Goal: Task Accomplishment & Management: Manage account settings

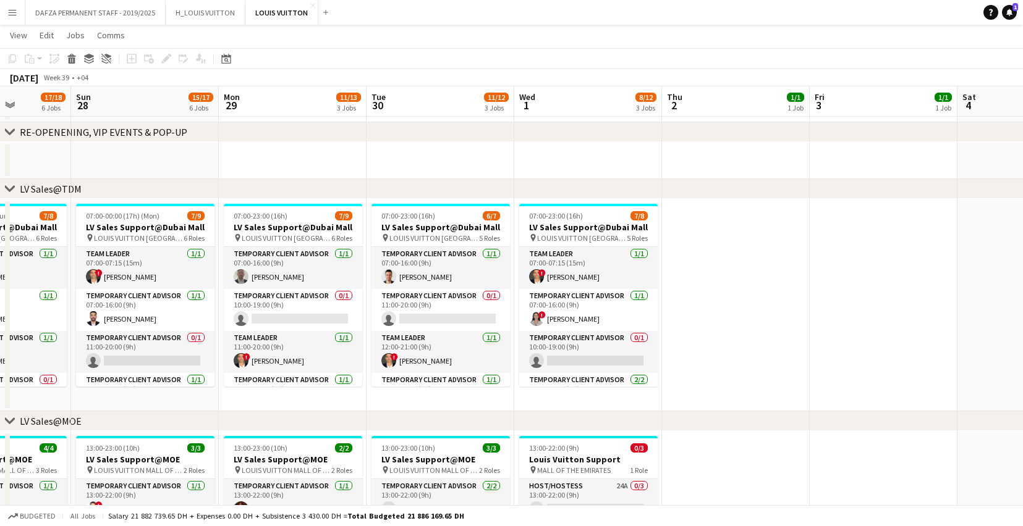
scroll to position [0, 444]
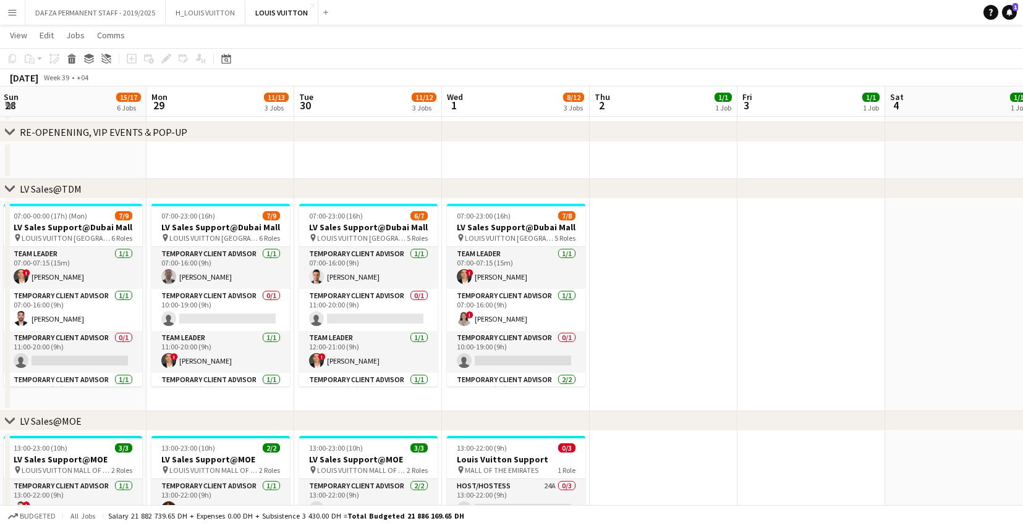
drag, startPoint x: 789, startPoint y: 156, endPoint x: 381, endPoint y: 163, distance: 407.9
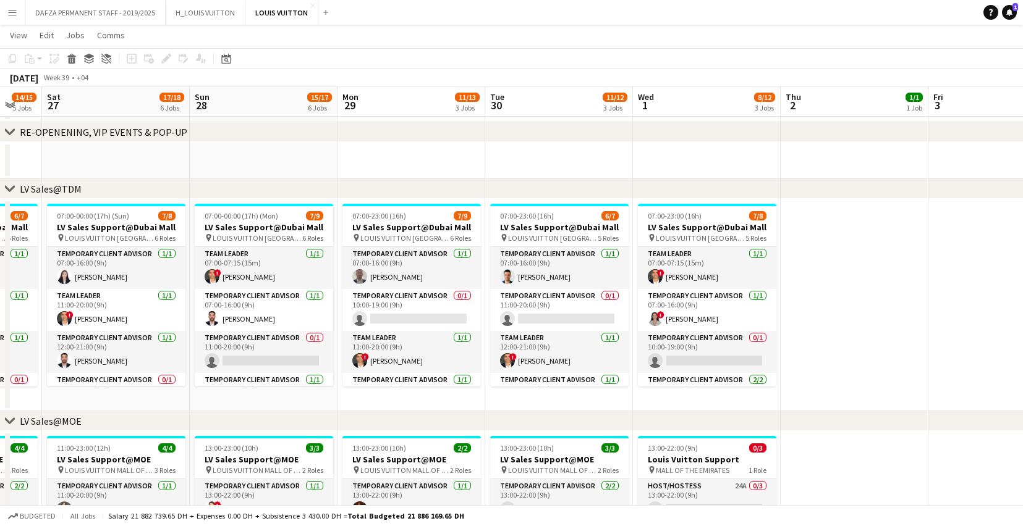
scroll to position [0, 324]
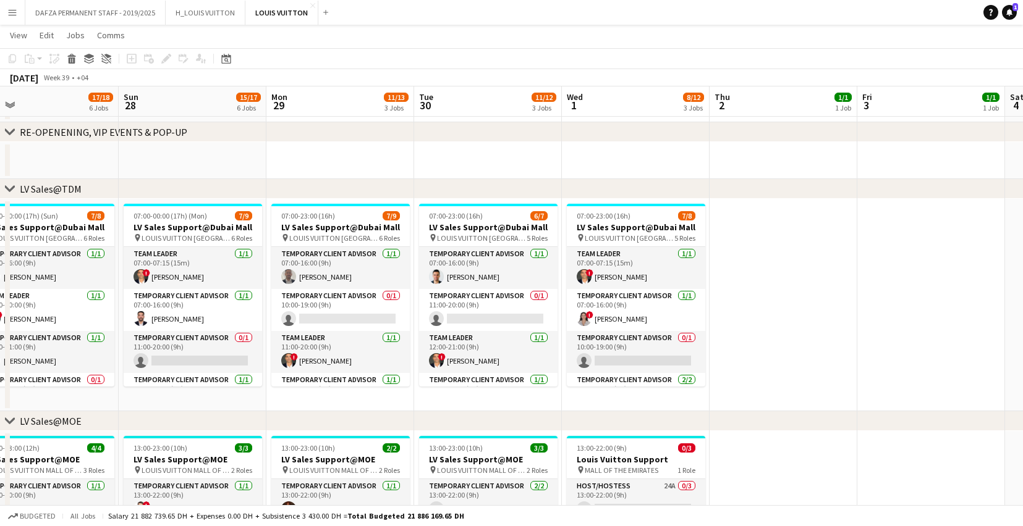
drag, startPoint x: 898, startPoint y: 306, endPoint x: 1044, endPoint y: 277, distance: 148.6
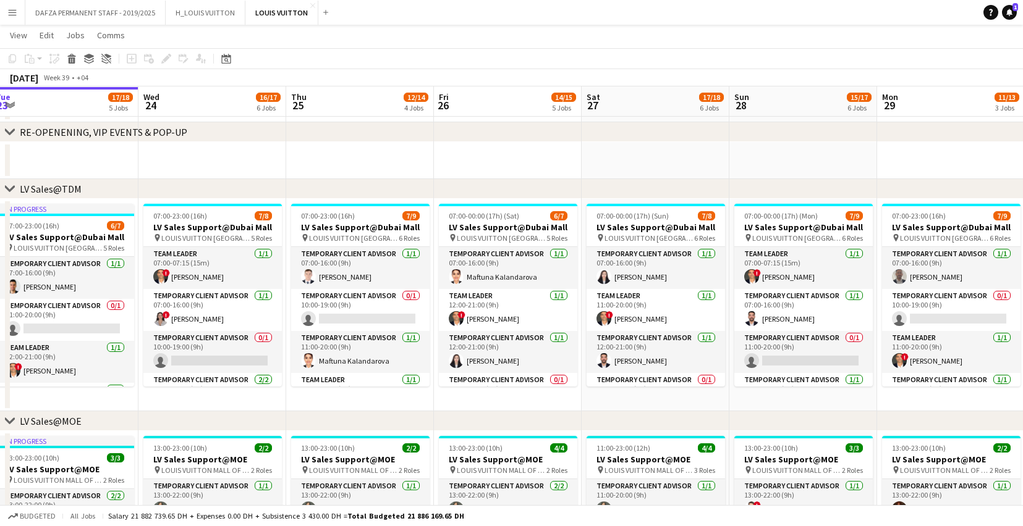
drag, startPoint x: 154, startPoint y: 161, endPoint x: 766, endPoint y: 142, distance: 612.7
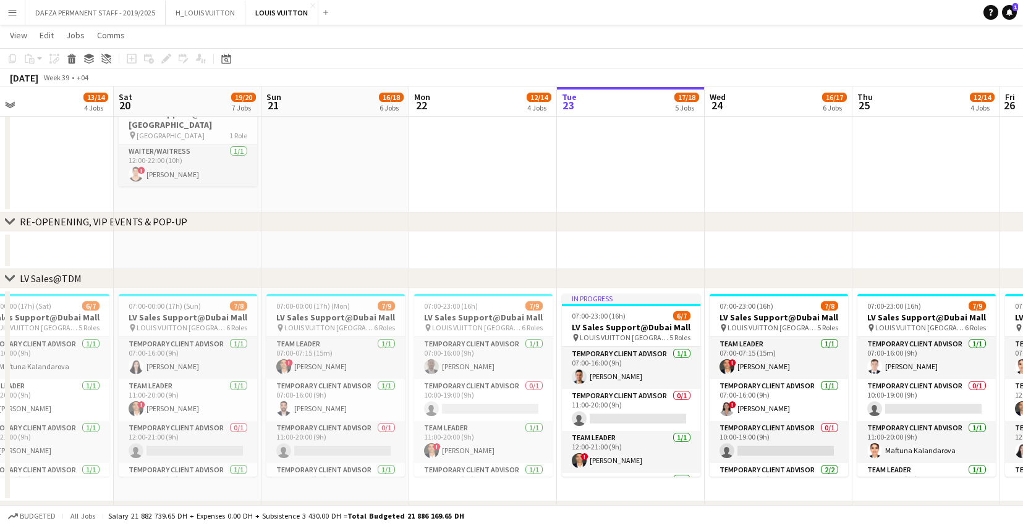
scroll to position [0, 322]
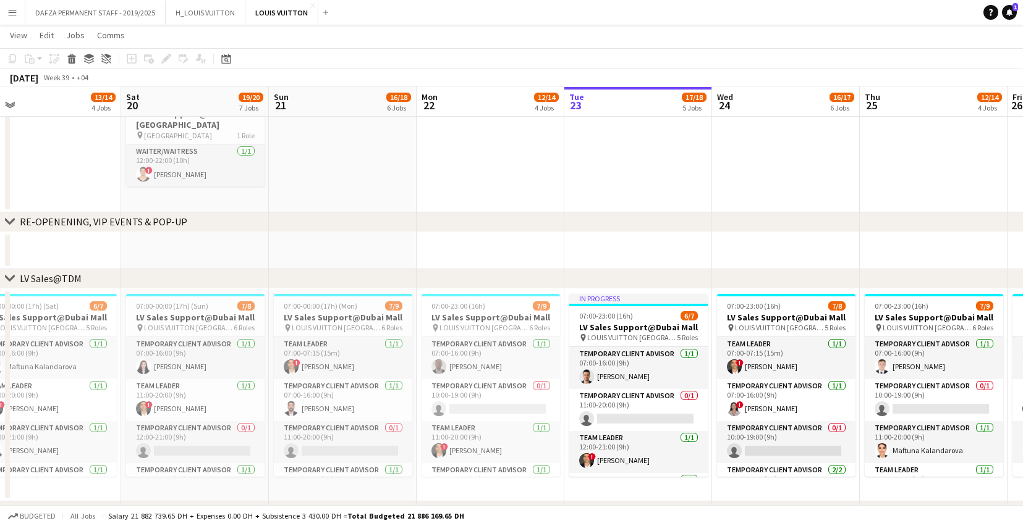
drag, startPoint x: 146, startPoint y: 162, endPoint x: 717, endPoint y: 150, distance: 571.1
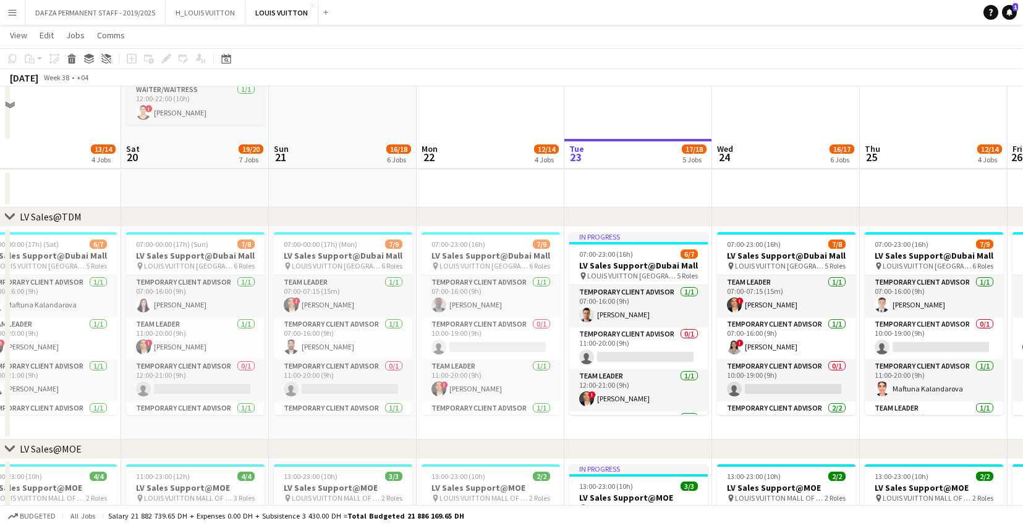
scroll to position [167, 0]
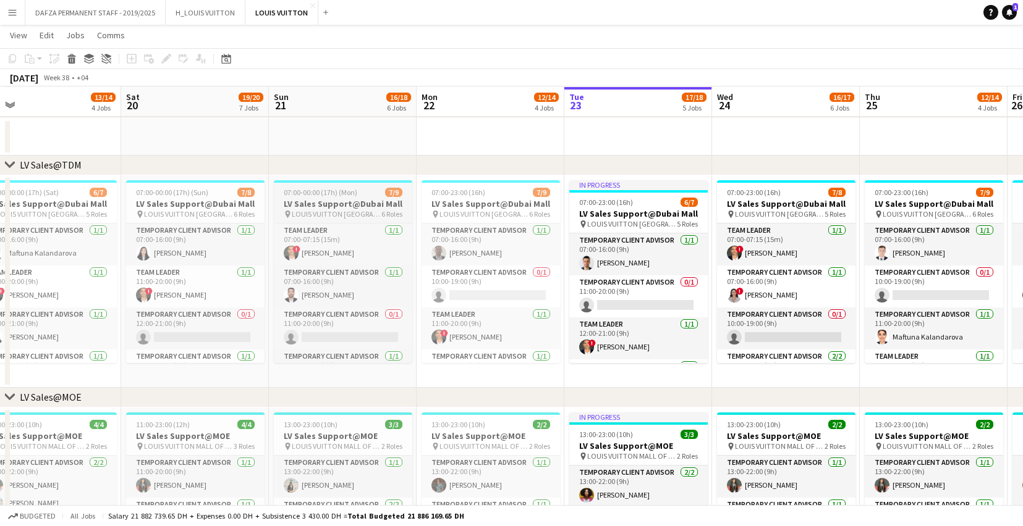
click at [331, 201] on h3 "LV Sales Support@Dubai Mall" at bounding box center [343, 203] width 138 height 11
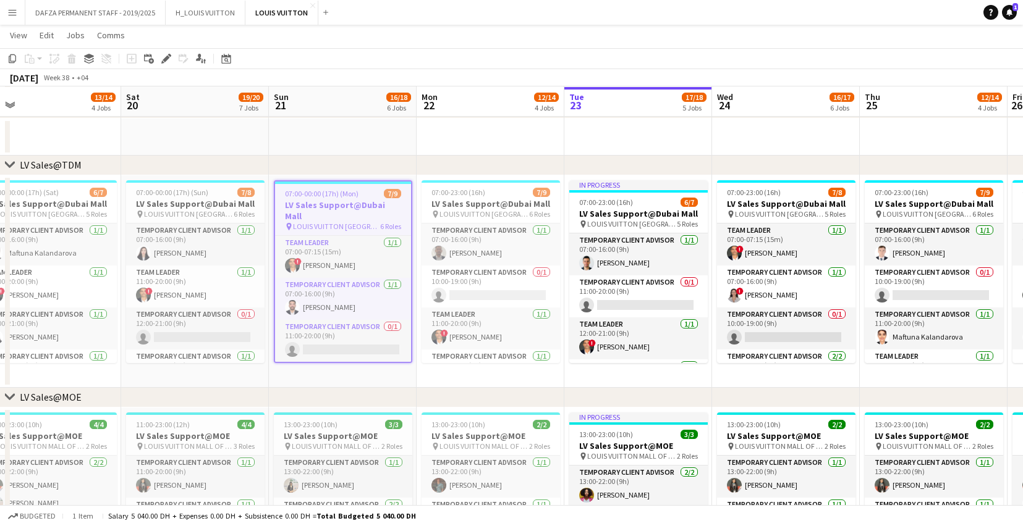
click at [342, 208] on h3 "LV Sales Support@Dubai Mall" at bounding box center [343, 211] width 136 height 22
click at [332, 200] on h3 "LV Sales Support@Dubai Mall" at bounding box center [343, 211] width 136 height 22
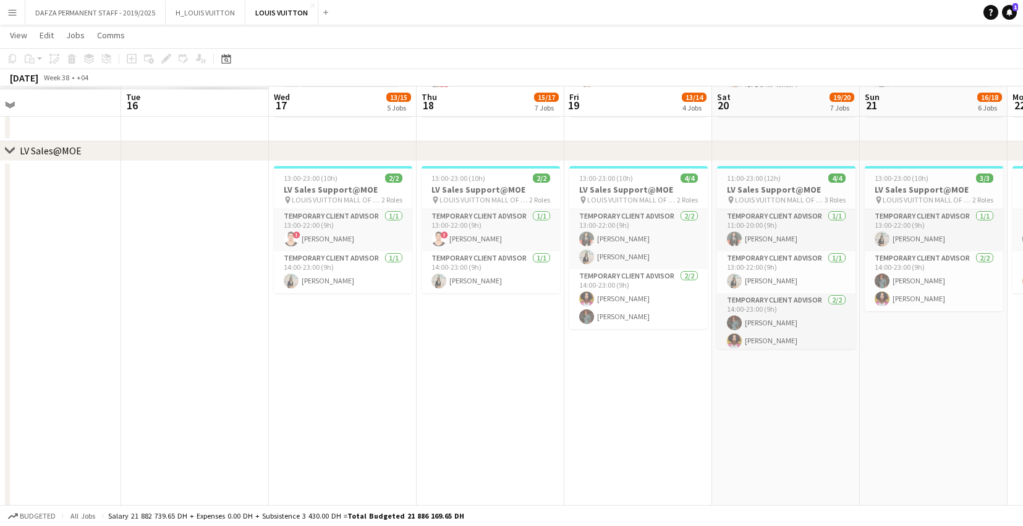
scroll to position [0, 318]
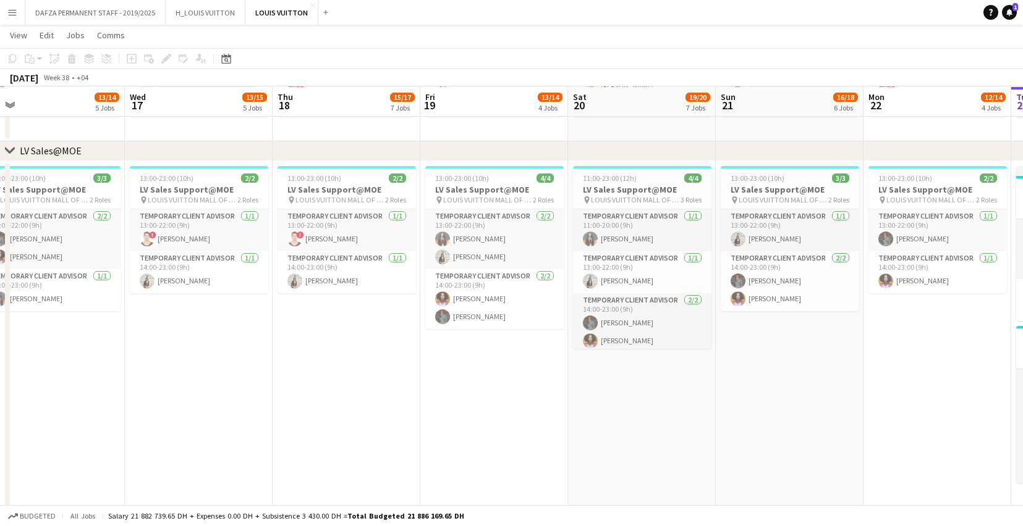
drag, startPoint x: 288, startPoint y: 428, endPoint x: 735, endPoint y: 376, distance: 449.7
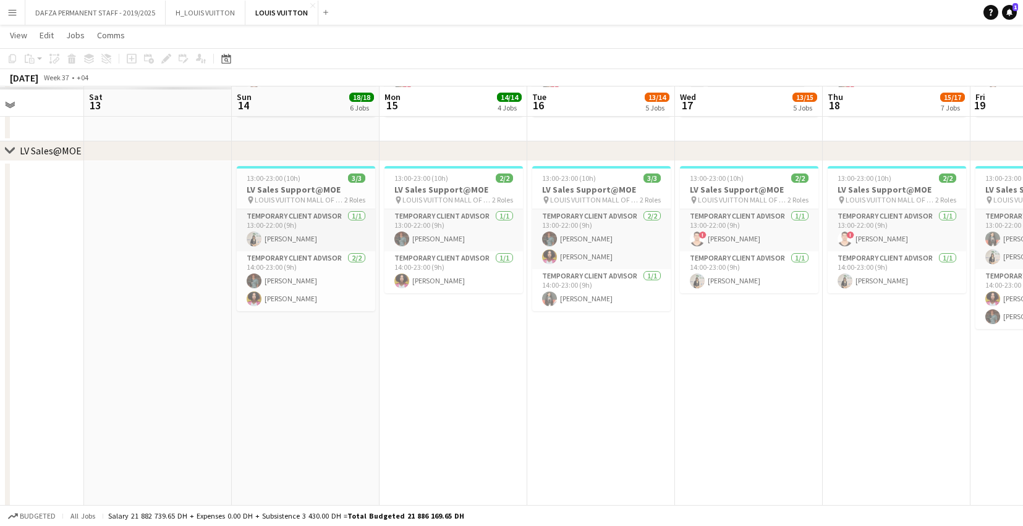
scroll to position [0, 319]
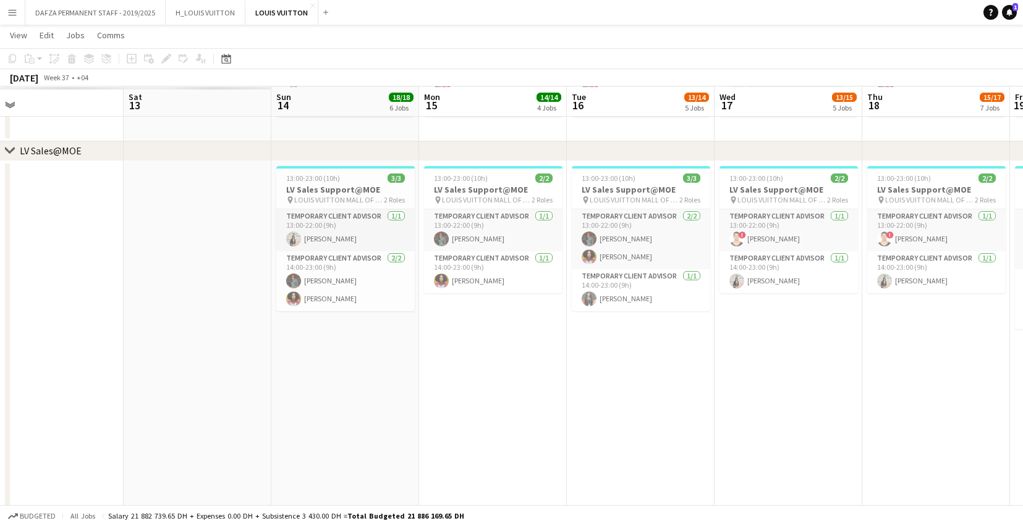
drag, startPoint x: 155, startPoint y: 436, endPoint x: 703, endPoint y: 407, distance: 548.9
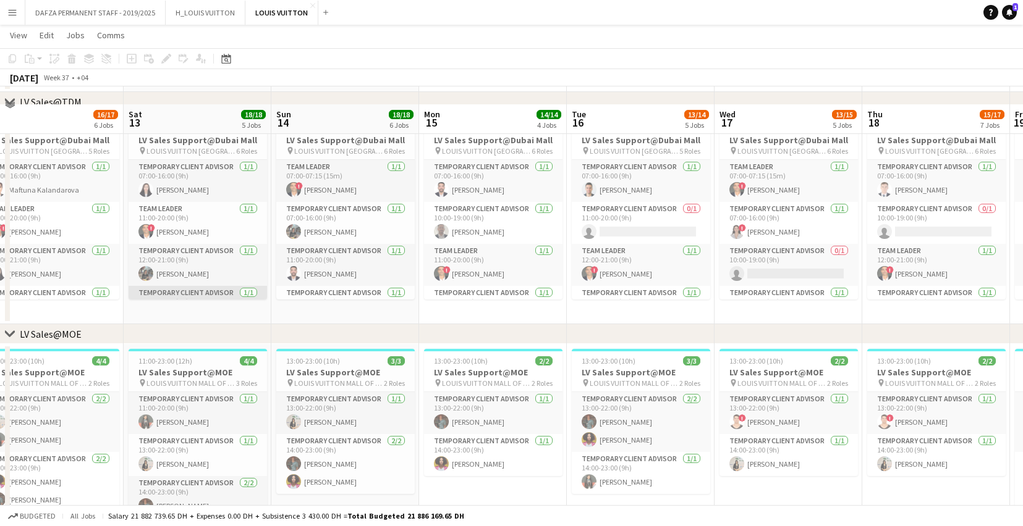
scroll to position [276, 0]
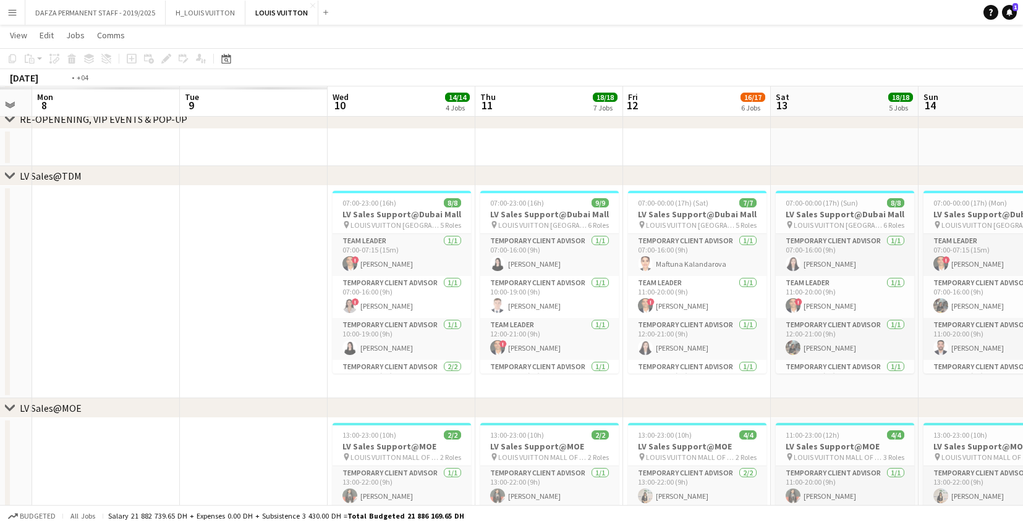
drag, startPoint x: 62, startPoint y: 289, endPoint x: 732, endPoint y: 276, distance: 670.0
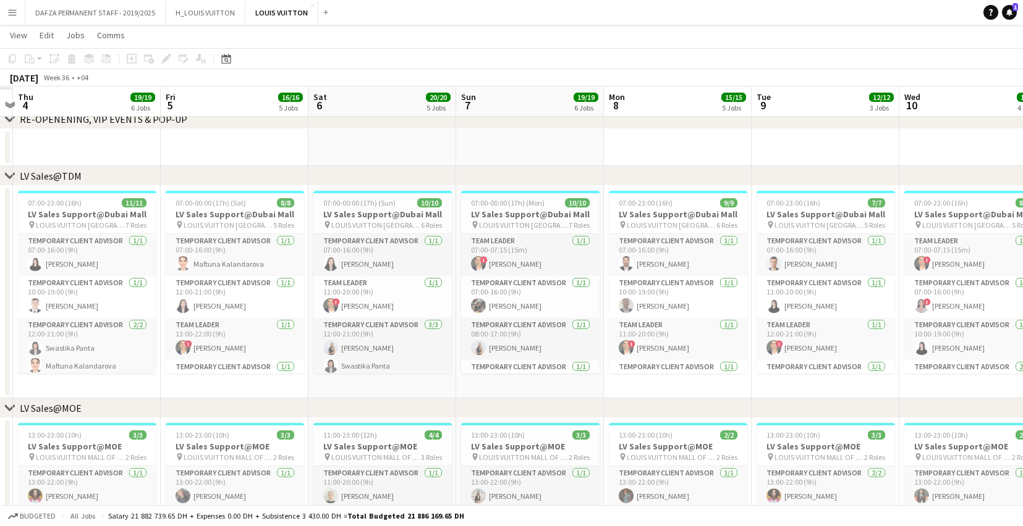
scroll to position [0, 391]
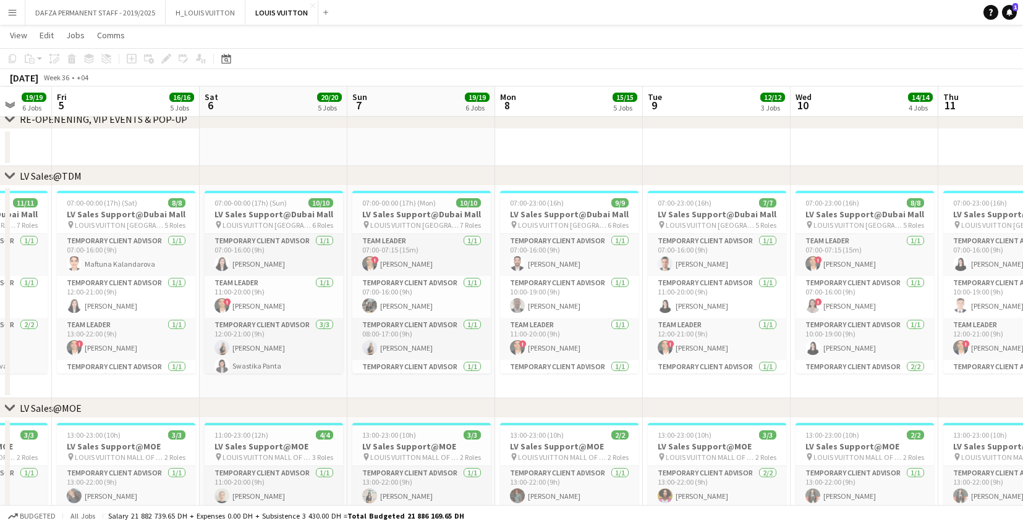
drag, startPoint x: 122, startPoint y: 291, endPoint x: 709, endPoint y: 274, distance: 587.9
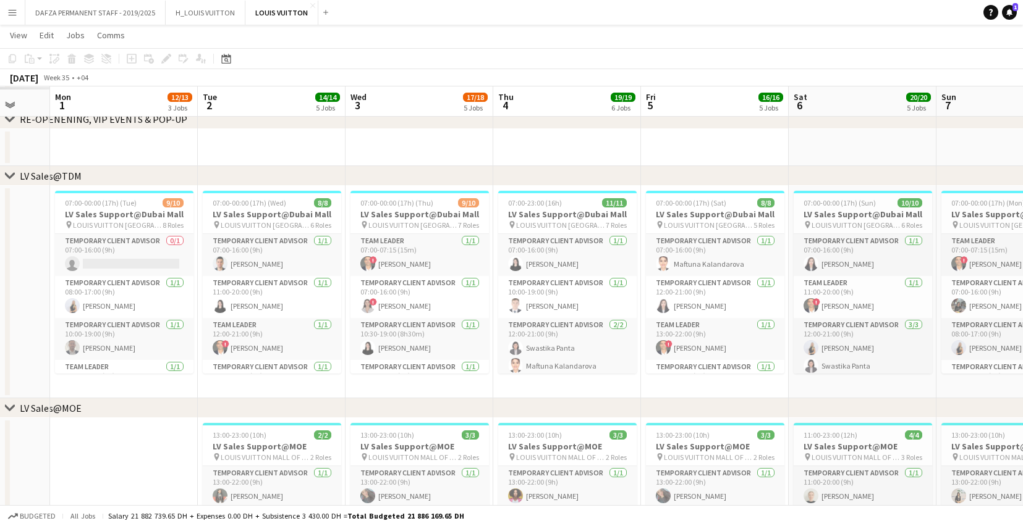
drag, startPoint x: 81, startPoint y: 294, endPoint x: 681, endPoint y: 271, distance: 600.5
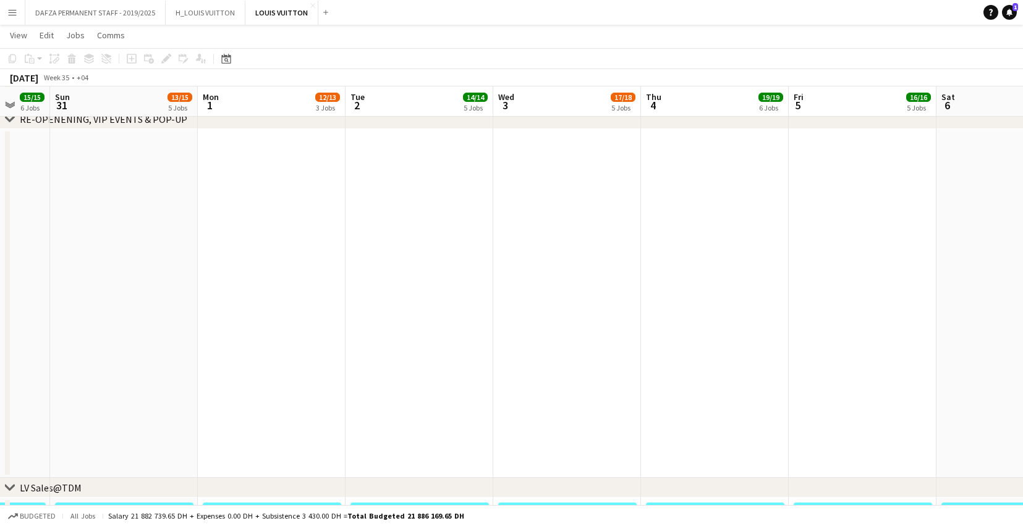
scroll to position [0, 382]
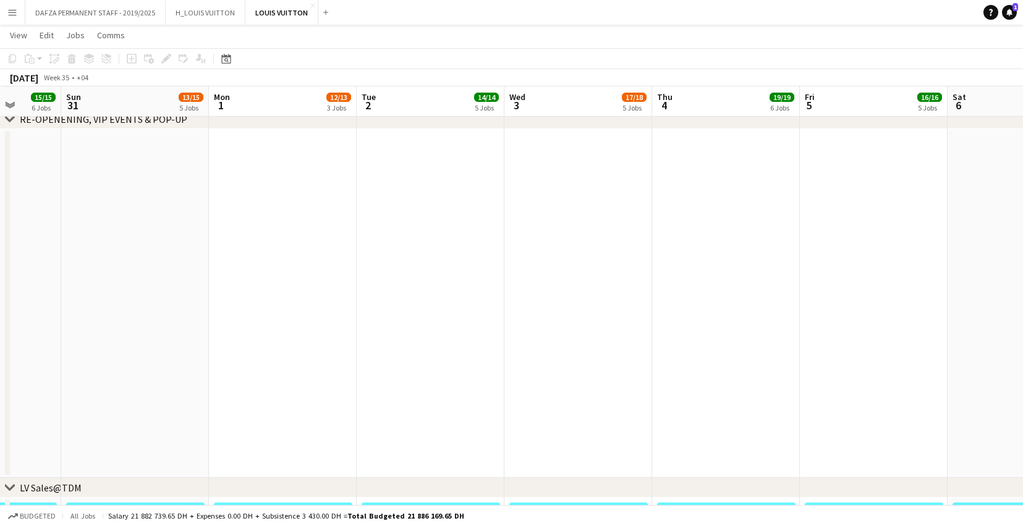
click at [264, 320] on app-date-cell at bounding box center [283, 303] width 148 height 349
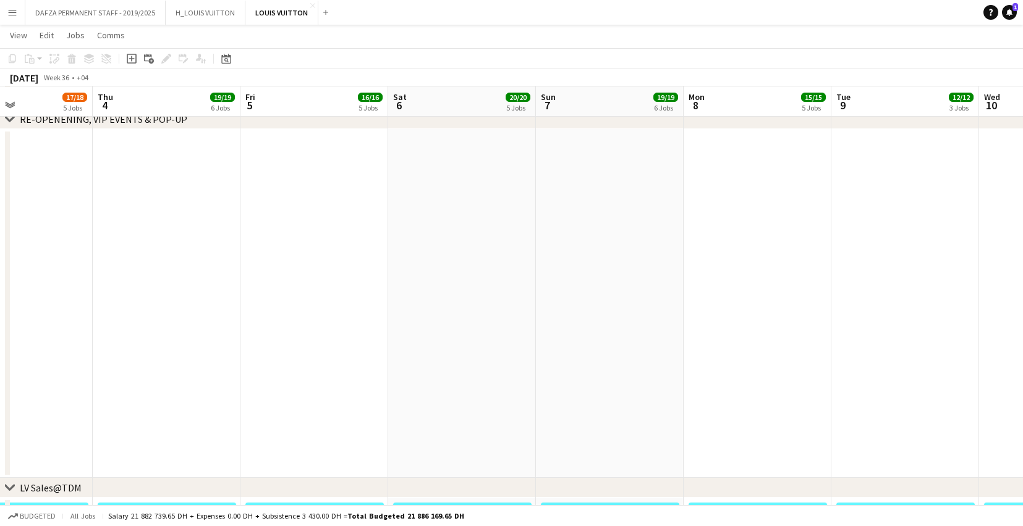
drag, startPoint x: 564, startPoint y: 313, endPoint x: 128, endPoint y: 323, distance: 435.8
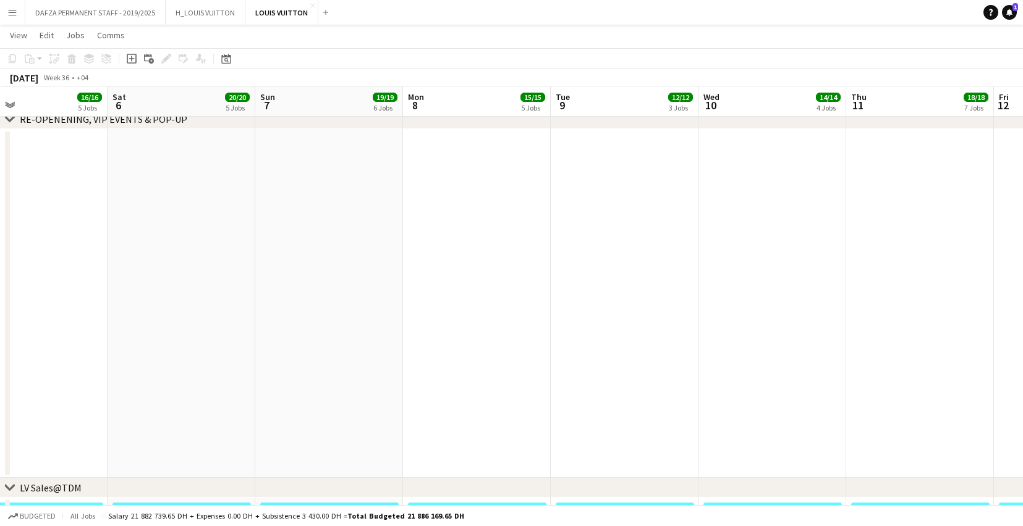
drag, startPoint x: 497, startPoint y: 260, endPoint x: 20, endPoint y: 292, distance: 478.1
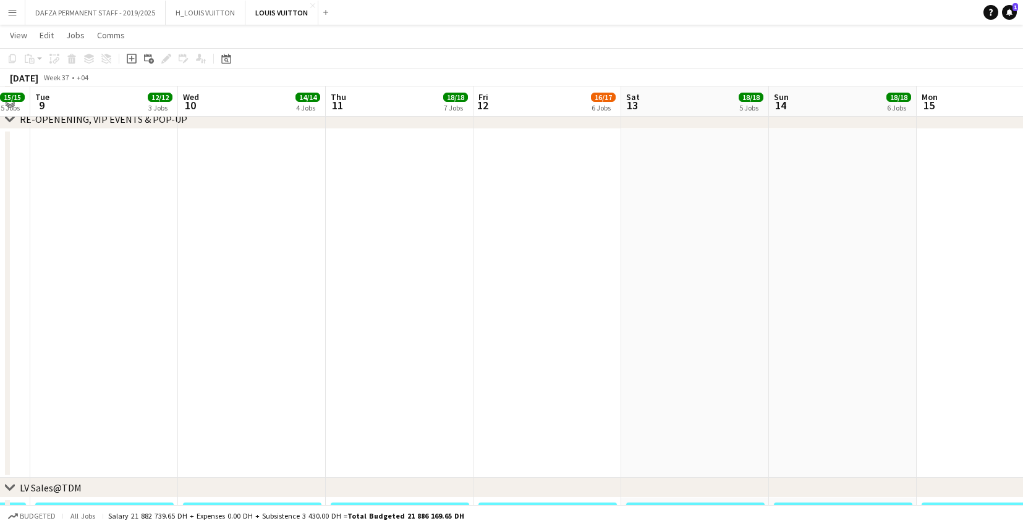
drag, startPoint x: 543, startPoint y: 285, endPoint x: 180, endPoint y: 309, distance: 362.9
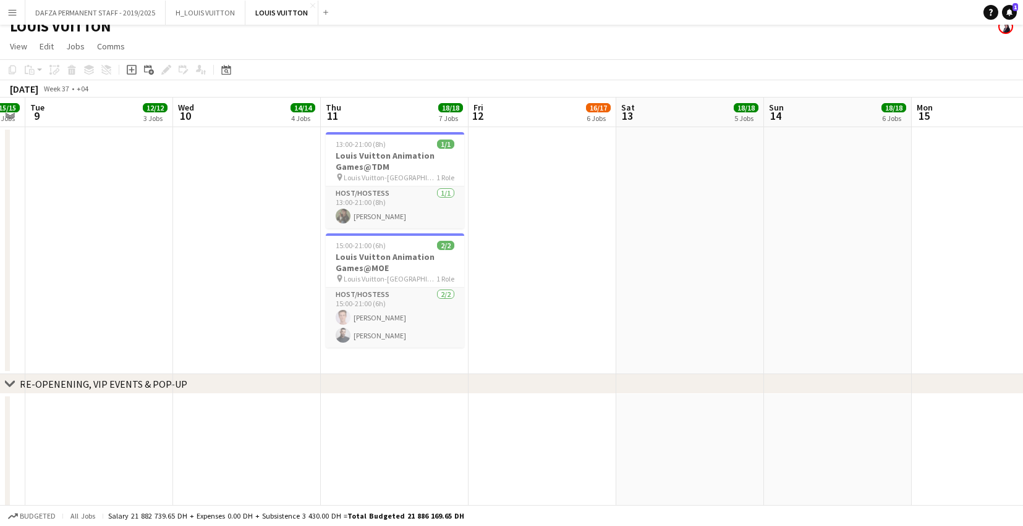
scroll to position [0, 0]
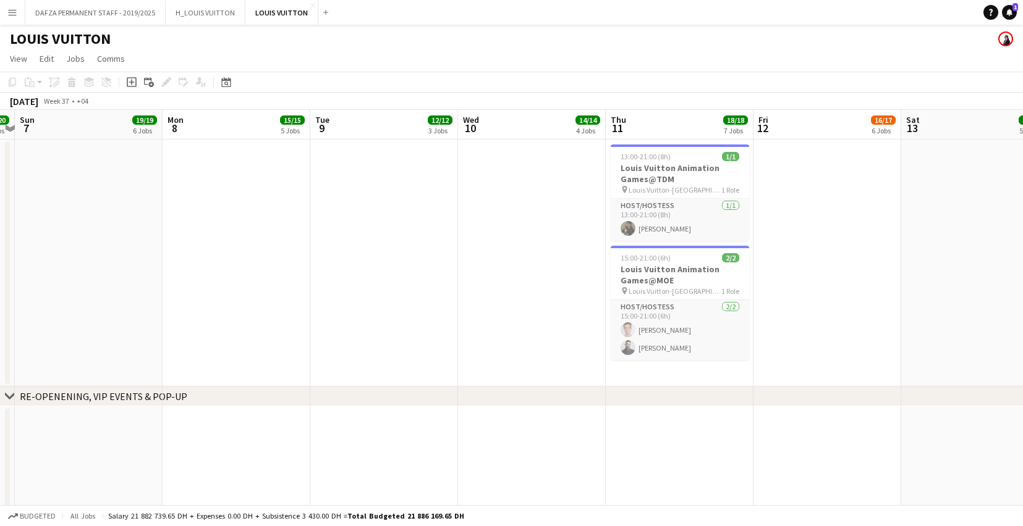
drag, startPoint x: 90, startPoint y: 288, endPoint x: 522, endPoint y: 303, distance: 432.8
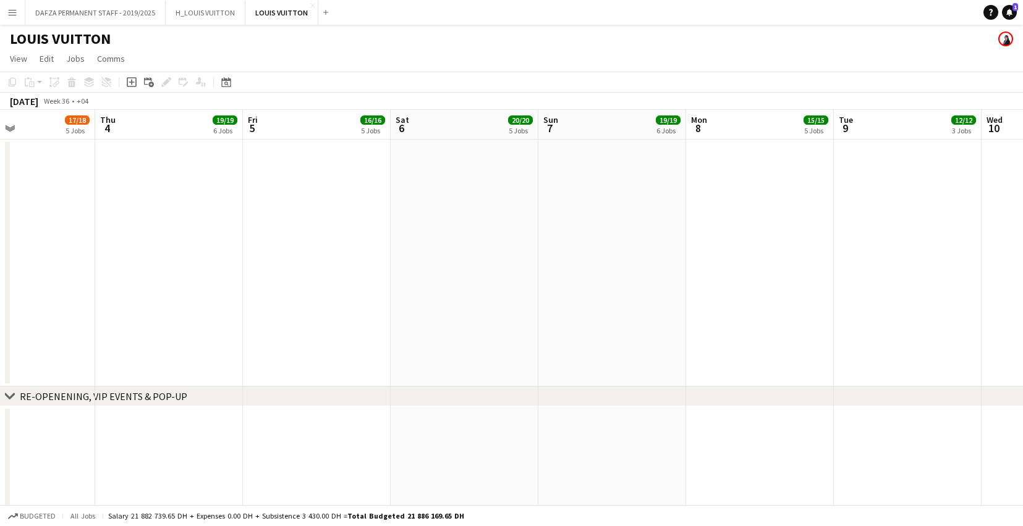
drag, startPoint x: 268, startPoint y: 294, endPoint x: 525, endPoint y: 292, distance: 257.1
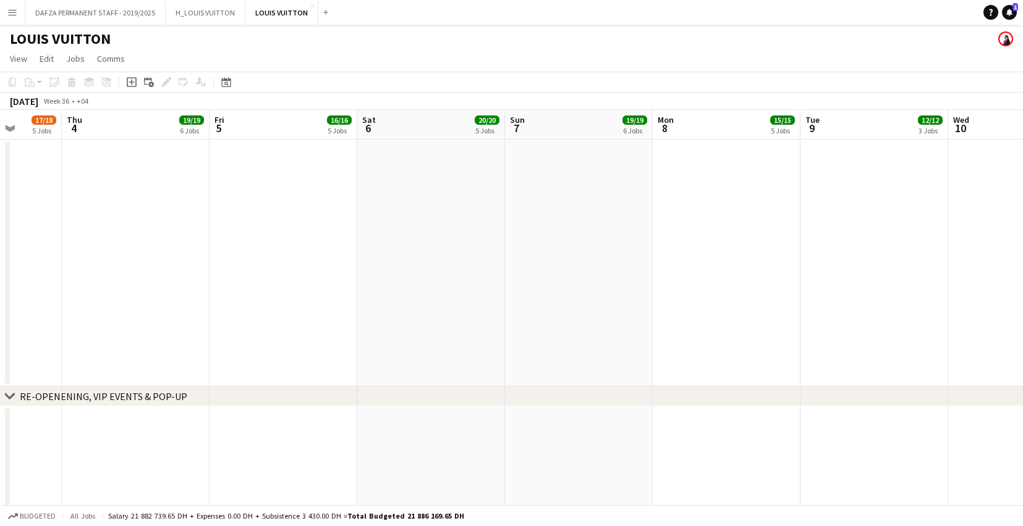
drag, startPoint x: 149, startPoint y: 300, endPoint x: 151, endPoint y: 336, distance: 35.3
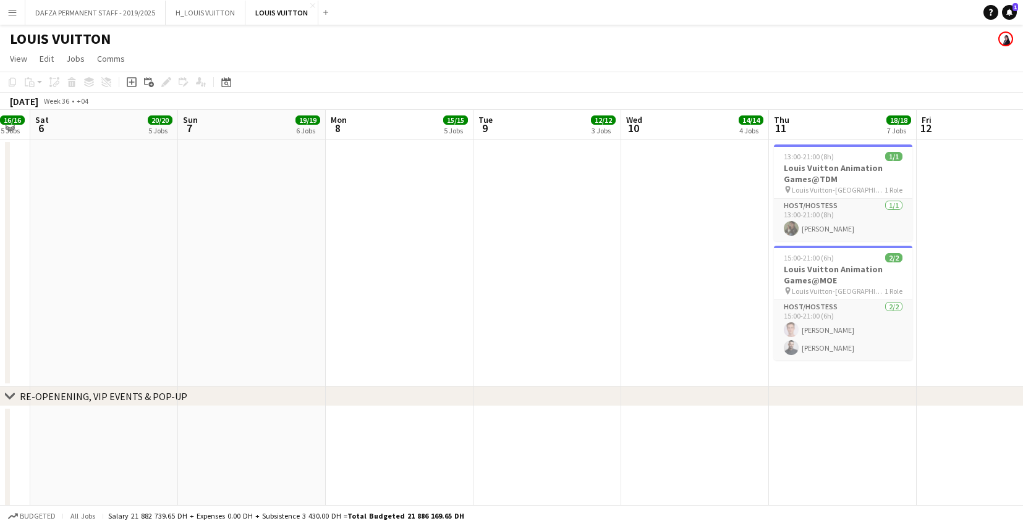
drag, startPoint x: 672, startPoint y: 258, endPoint x: 199, endPoint y: 298, distance: 474.5
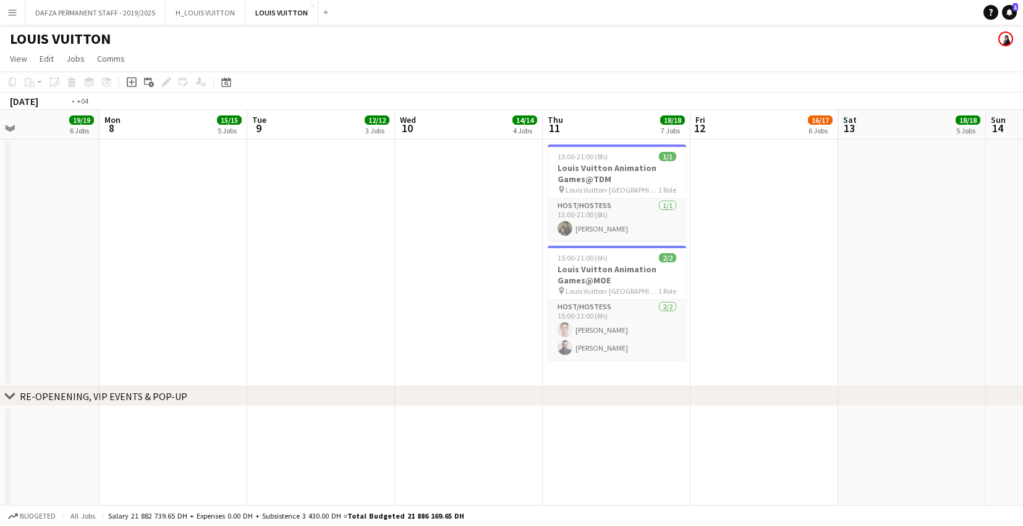
scroll to position [0, 416]
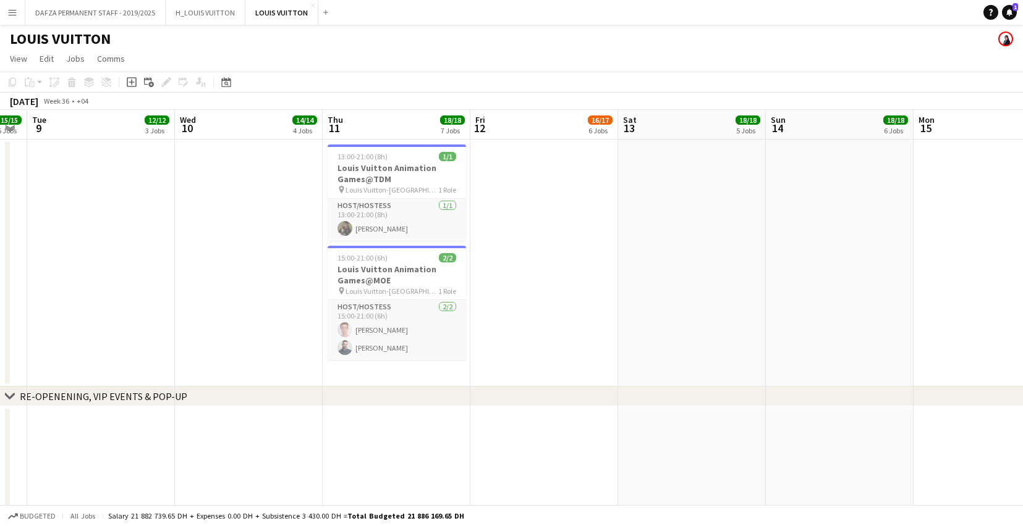
drag, startPoint x: 481, startPoint y: 276, endPoint x: 182, endPoint y: 295, distance: 299.1
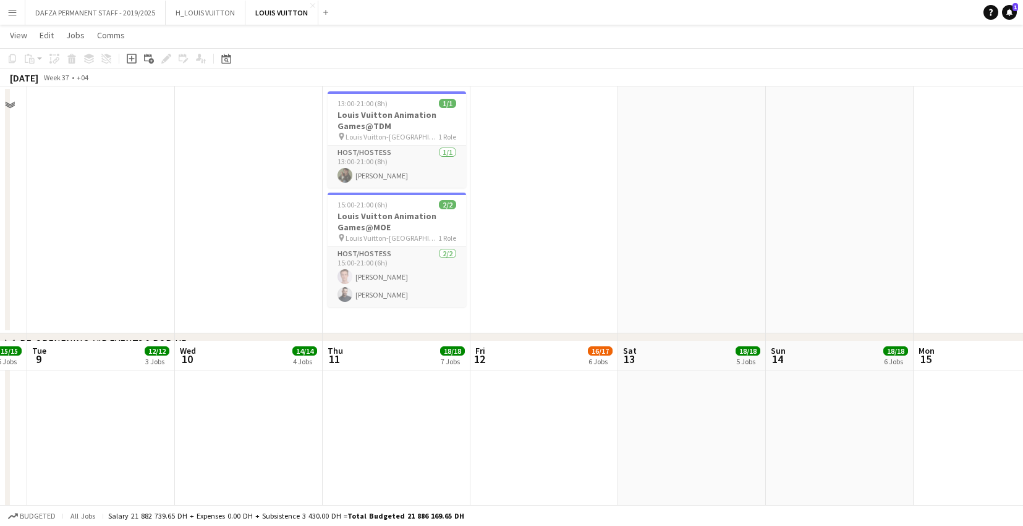
scroll to position [0, 0]
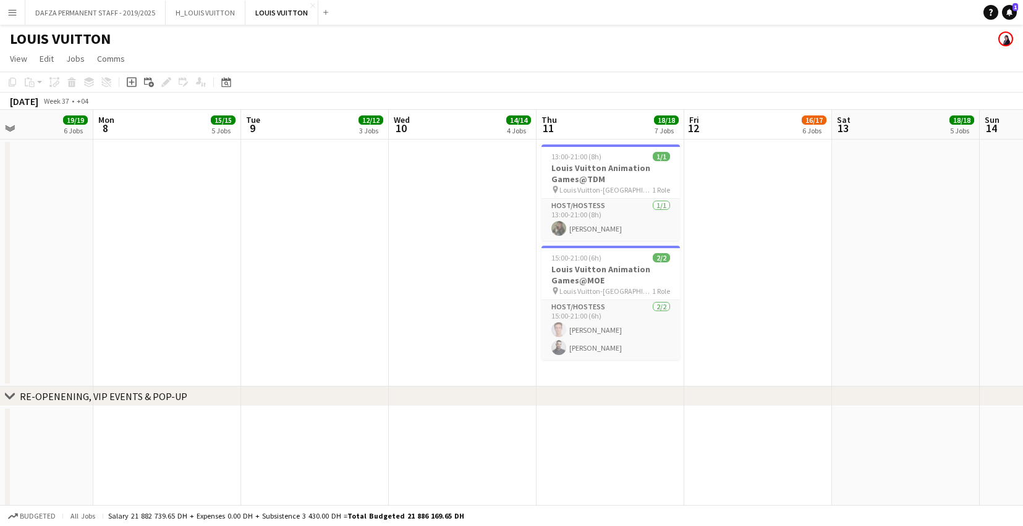
drag, startPoint x: 126, startPoint y: 285, endPoint x: 491, endPoint y: 292, distance: 364.7
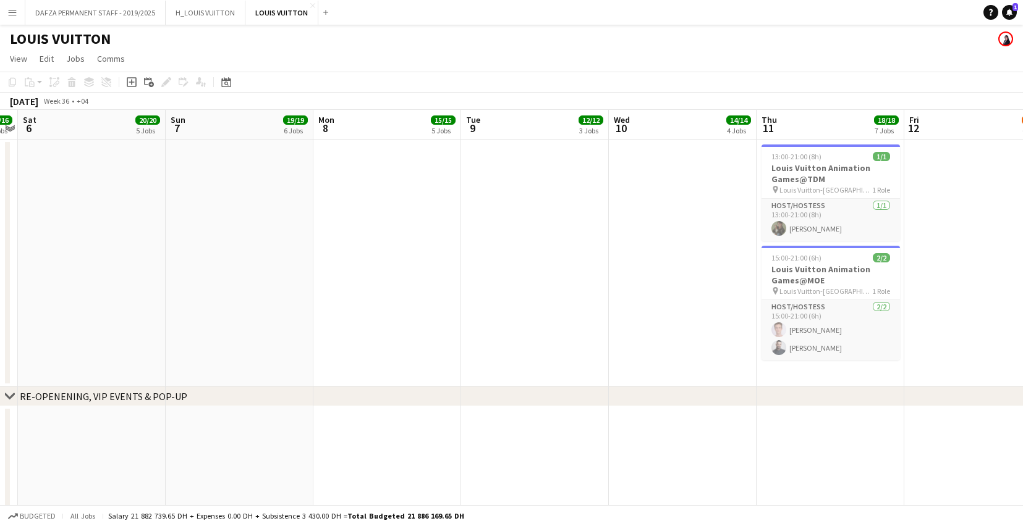
scroll to position [0, 434]
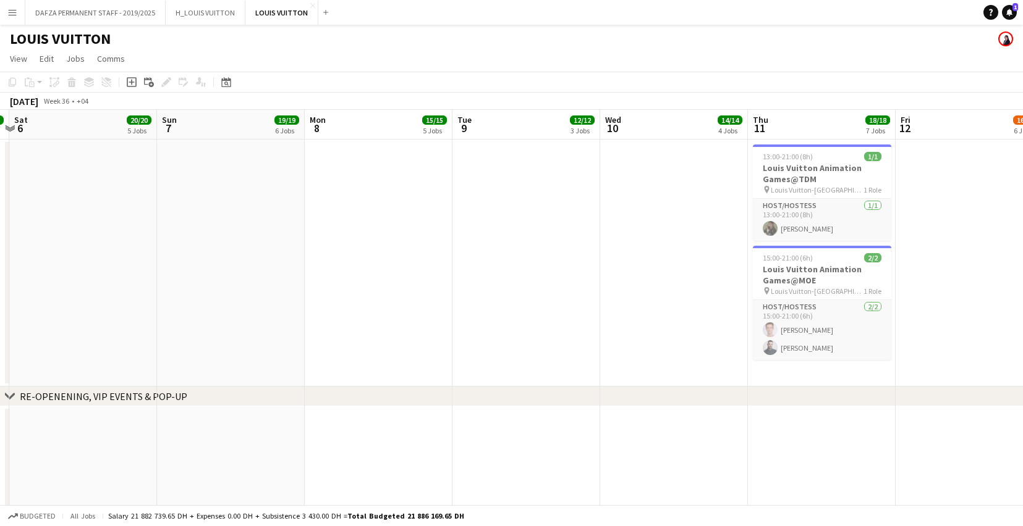
drag, startPoint x: 274, startPoint y: 297, endPoint x: 206, endPoint y: 331, distance: 76.0
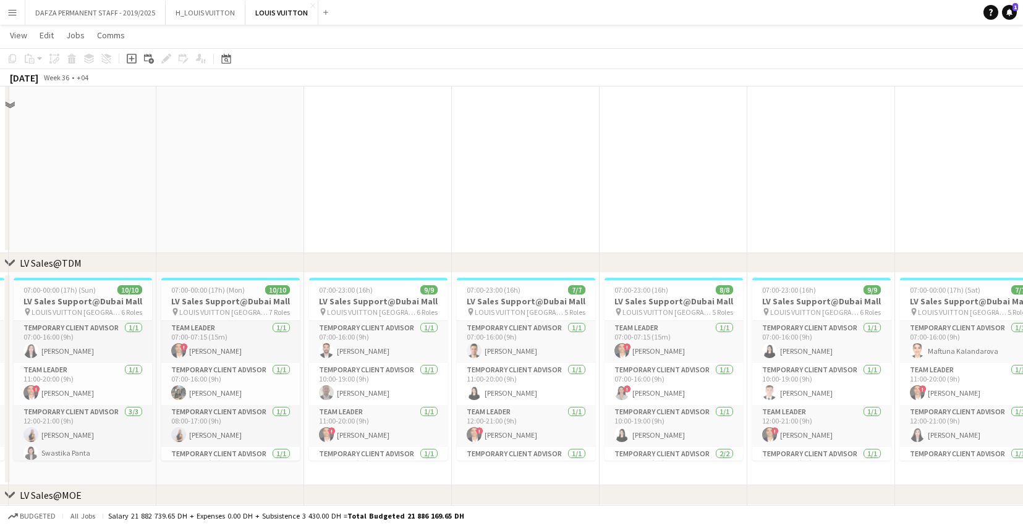
scroll to position [565, 0]
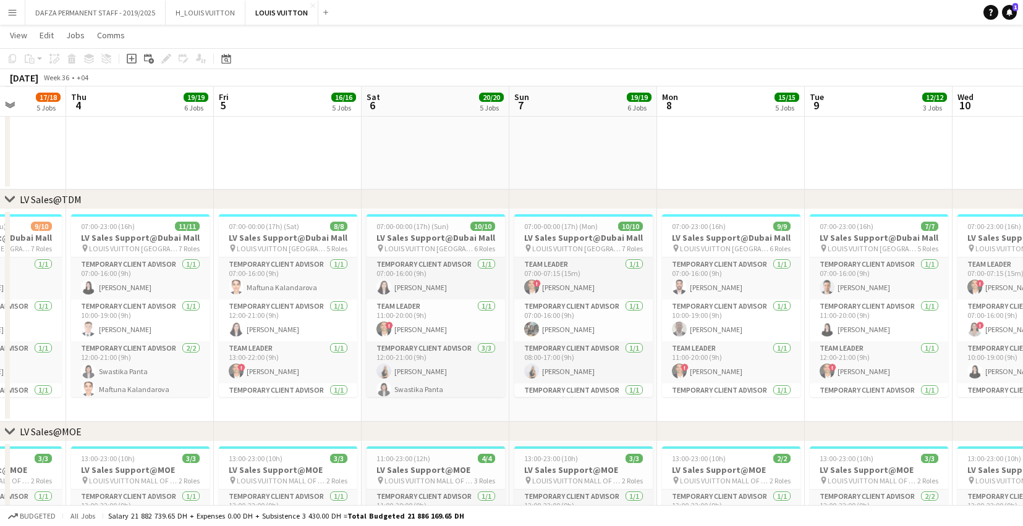
drag, startPoint x: 70, startPoint y: 340, endPoint x: 569, endPoint y: 327, distance: 498.9
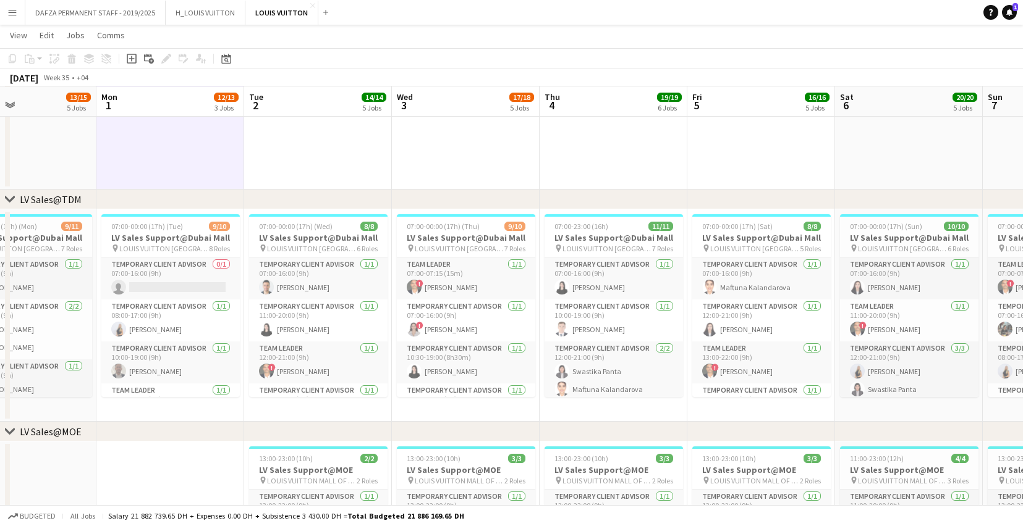
scroll to position [0, 346]
drag, startPoint x: 166, startPoint y: 347, endPoint x: 441, endPoint y: 340, distance: 275.1
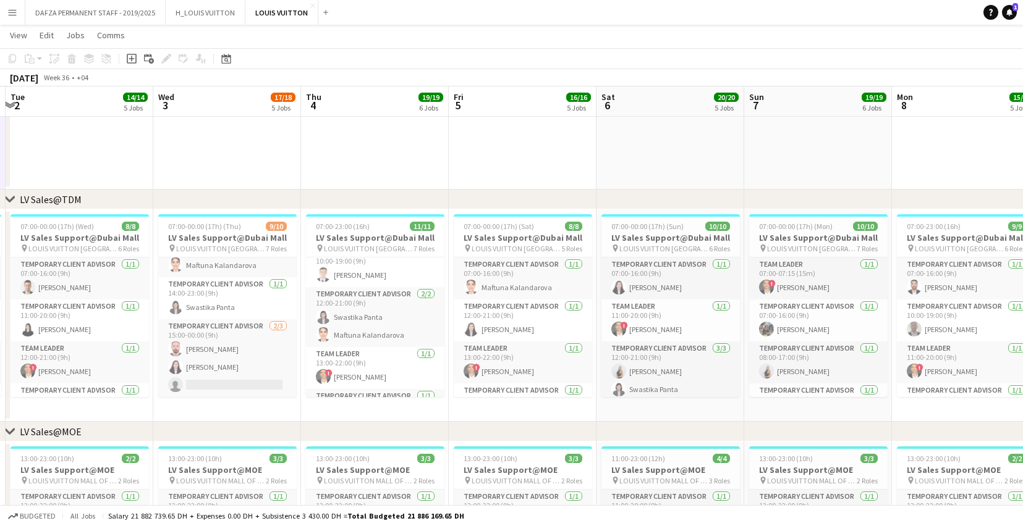
scroll to position [0, 481]
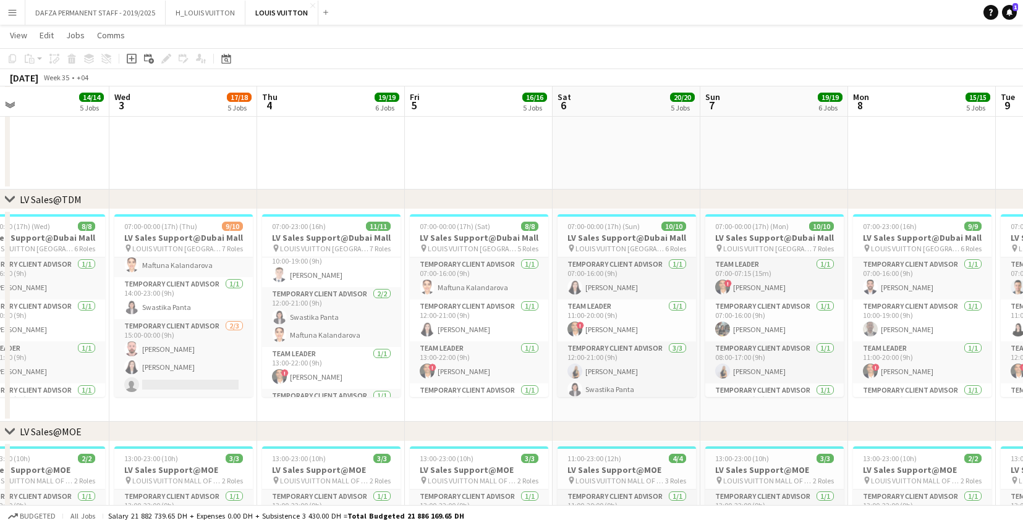
drag, startPoint x: 663, startPoint y: 315, endPoint x: 380, endPoint y: 310, distance: 283.1
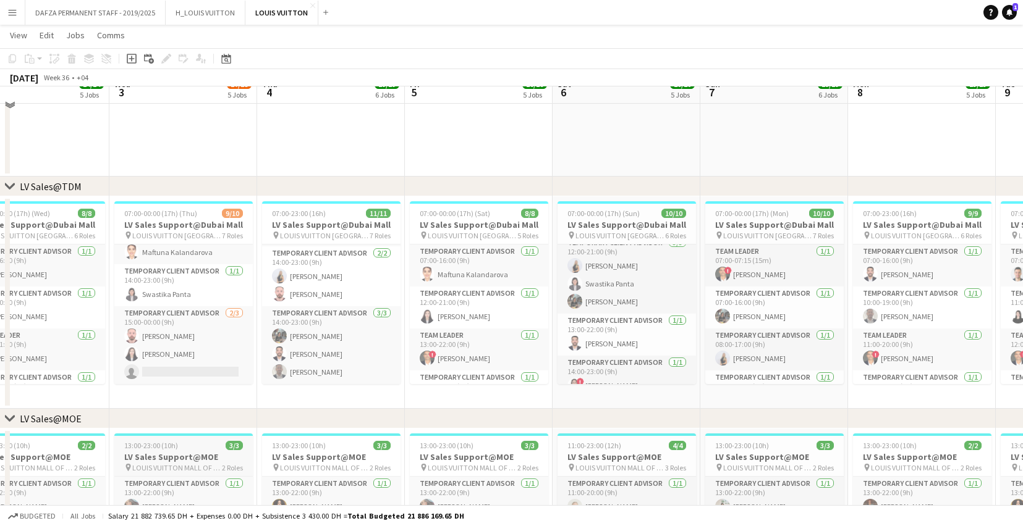
scroll to position [816, 0]
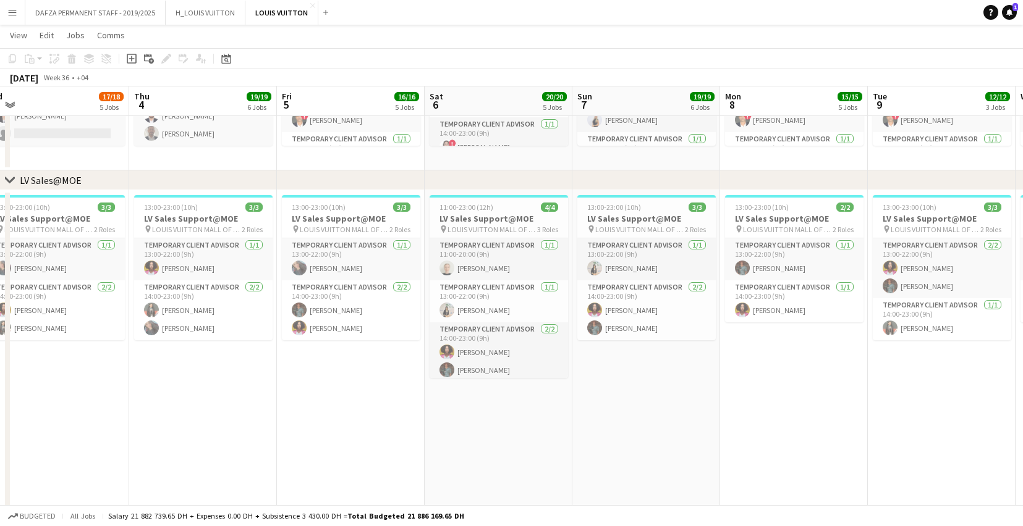
drag, startPoint x: 433, startPoint y: 447, endPoint x: 305, endPoint y: 451, distance: 128.0
click at [305, 451] on app-calendar-viewport "Sun 31 13/15 5 Jobs Mon 1 12/13 3 Jobs Tue 2 14/14 5 Jobs Wed 3 17/18 5 Jobs Th…" at bounding box center [511, 449] width 1023 height 2435
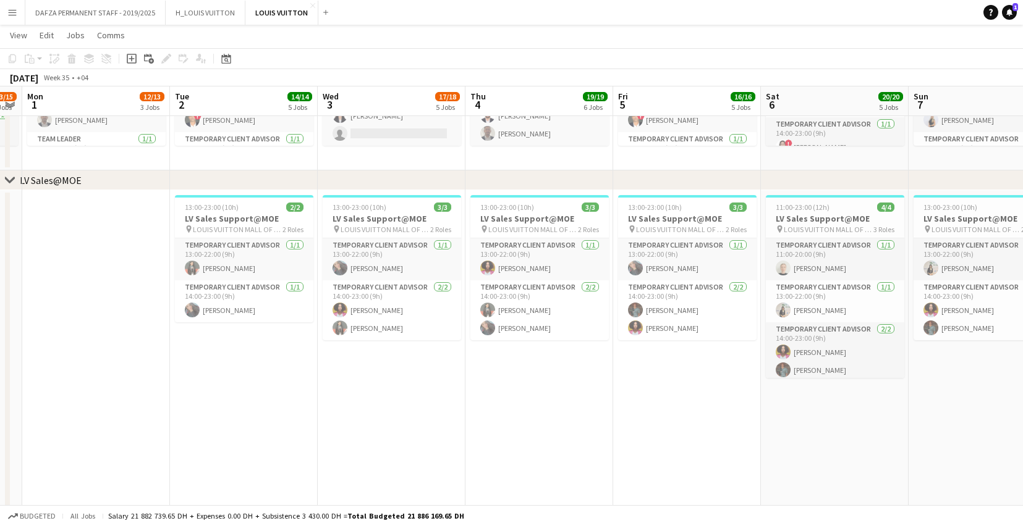
scroll to position [0, 274]
drag, startPoint x: 159, startPoint y: 427, endPoint x: 468, endPoint y: 432, distance: 309.0
click at [468, 432] on app-calendar-viewport "Sat 30 15/15 6 Jobs Sun 31 13/15 5 Jobs Mon 1 12/13 3 Jobs Tue 2 14/14 5 Jobs W…" at bounding box center [511, 449] width 1023 height 2435
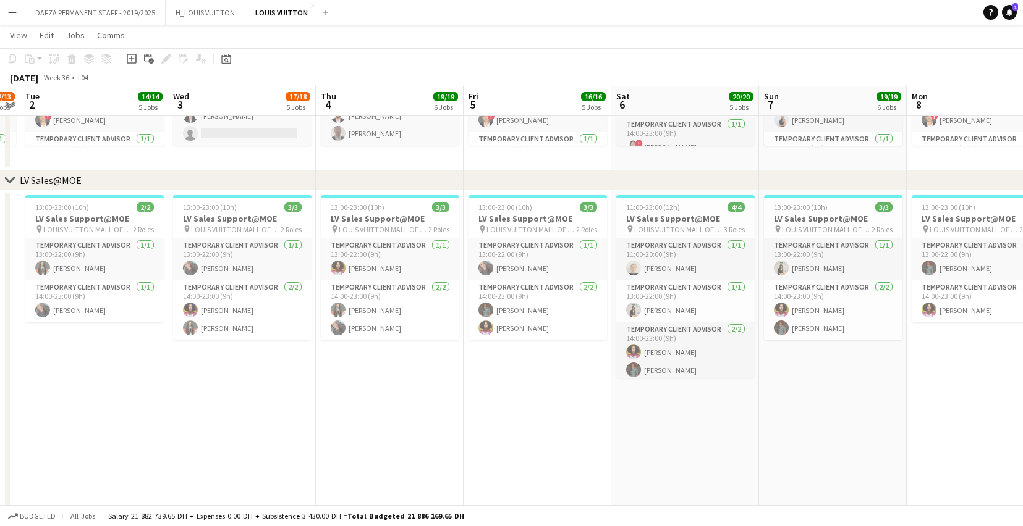
scroll to position [0, 447]
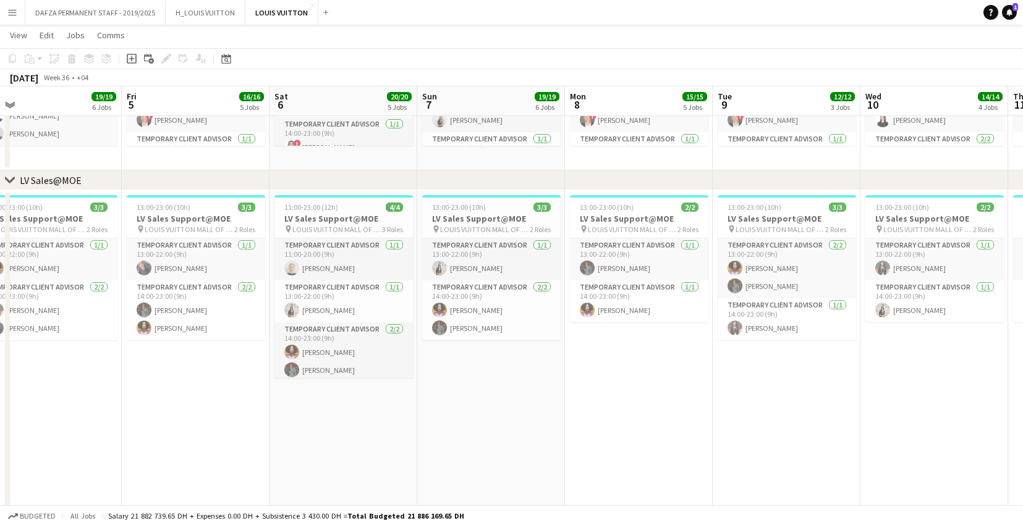
drag, startPoint x: 701, startPoint y: 321, endPoint x: 384, endPoint y: 334, distance: 317.2
click at [384, 334] on app-calendar-viewport "Mon 1 12/13 3 Jobs Tue 2 14/14 5 Jobs Wed 3 17/18 5 Jobs Thu 4 19/19 6 Jobs Fri…" at bounding box center [511, 449] width 1023 height 2435
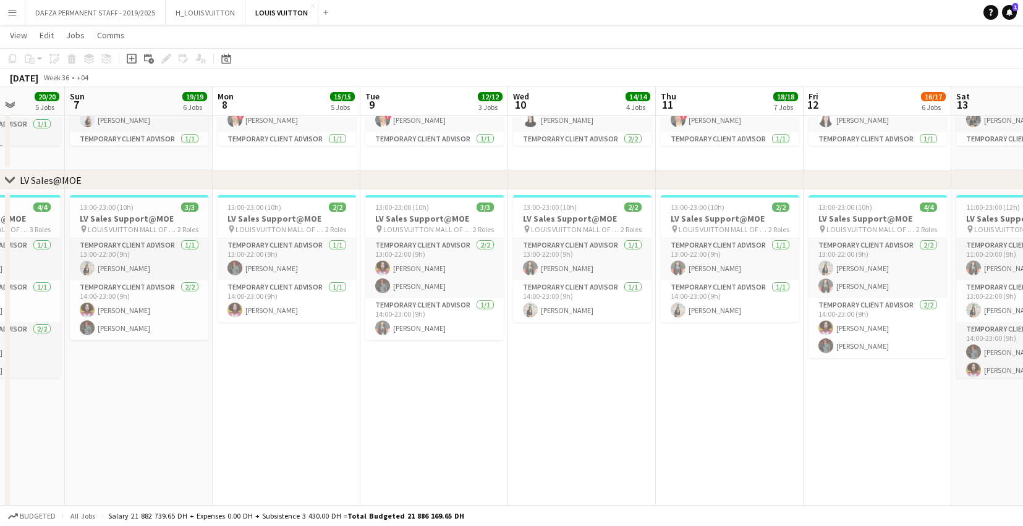
scroll to position [0, 385]
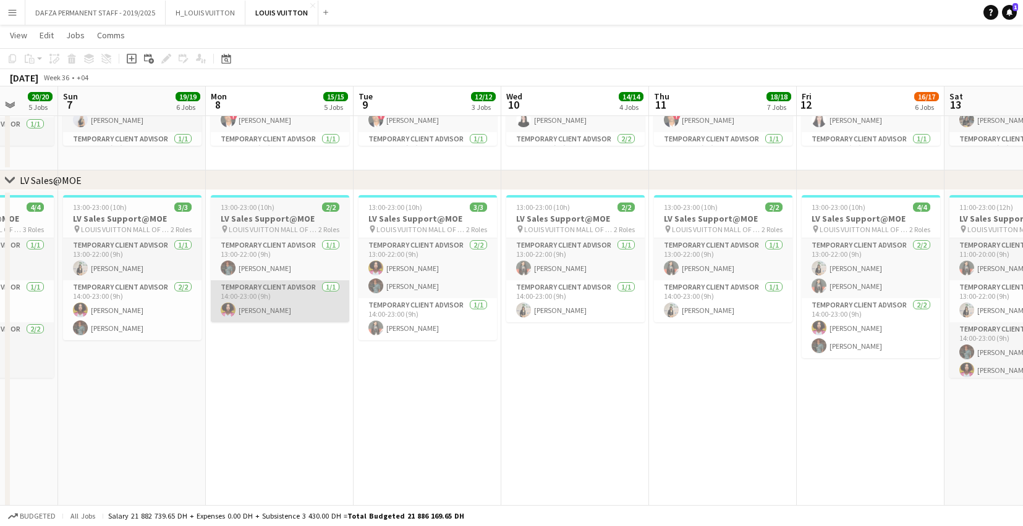
drag, startPoint x: 696, startPoint y: 294, endPoint x: 337, endPoint y: 307, distance: 359.9
click at [337, 307] on app-calendar-viewport "Thu 4 19/19 6 Jobs Fri 5 16/16 5 Jobs Sat 6 20/20 5 Jobs Sun 7 19/19 6 Jobs Mon…" at bounding box center [511, 449] width 1023 height 2435
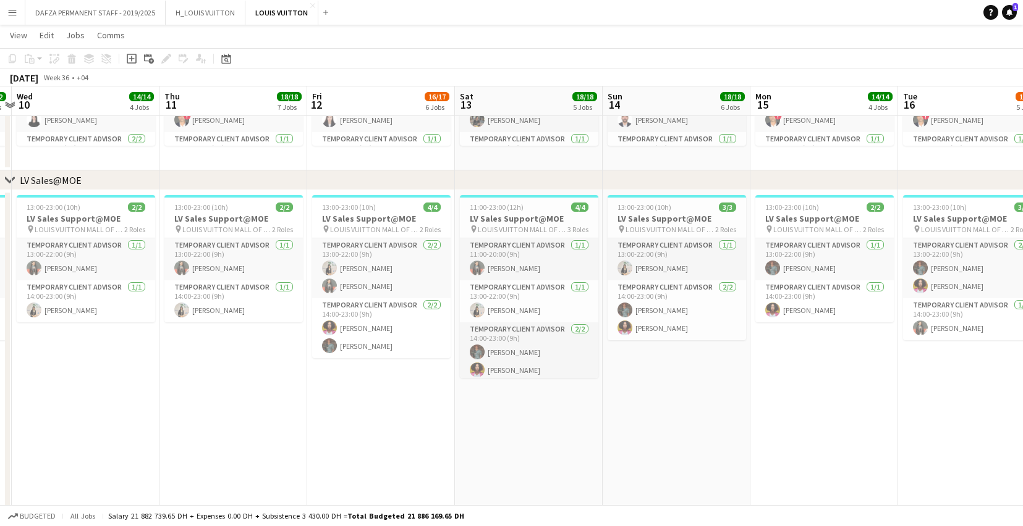
scroll to position [0, 432]
drag, startPoint x: 711, startPoint y: 287, endPoint x: 230, endPoint y: 328, distance: 482.4
click at [230, 328] on app-calendar-viewport "Sun 7 19/19 6 Jobs Mon 8 15/15 5 Jobs Tue 9 12/12 3 Jobs Wed 10 14/14 4 Jobs Th…" at bounding box center [511, 449] width 1023 height 2435
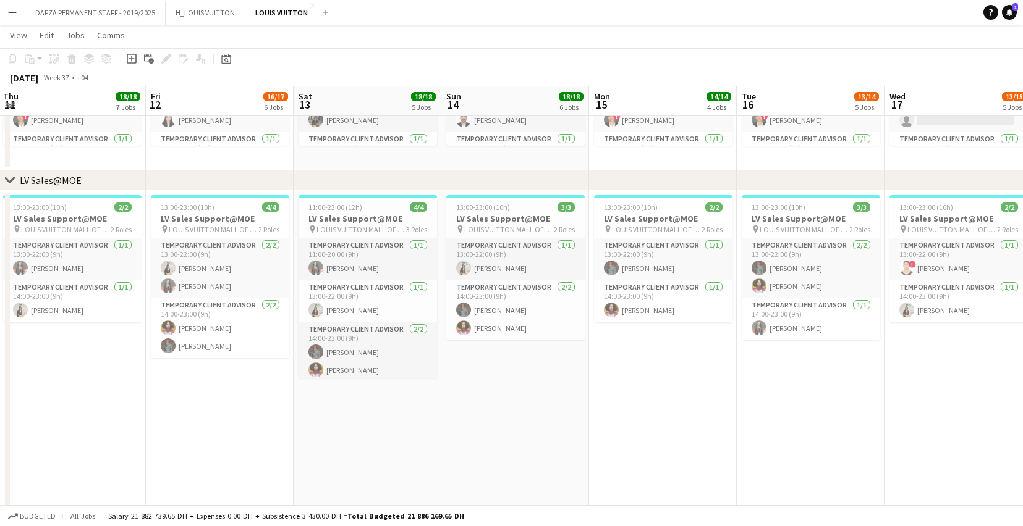
drag, startPoint x: 659, startPoint y: 298, endPoint x: 354, endPoint y: 305, distance: 304.7
click at [354, 305] on app-calendar-viewport "Mon 8 15/15 5 Jobs Tue 9 12/12 3 Jobs Wed 10 14/14 4 Jobs Thu 11 18/18 7 Jobs F…" at bounding box center [511, 449] width 1023 height 2435
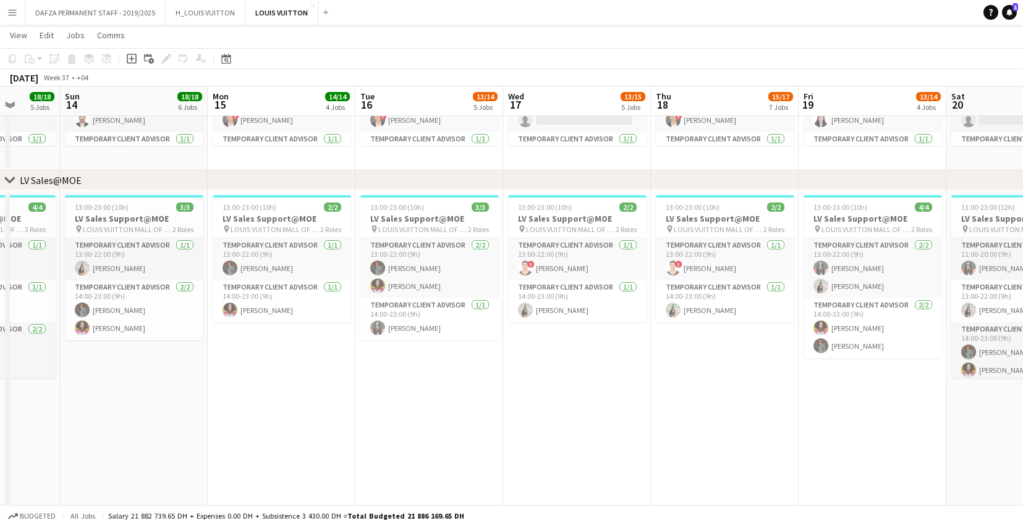
scroll to position [0, 386]
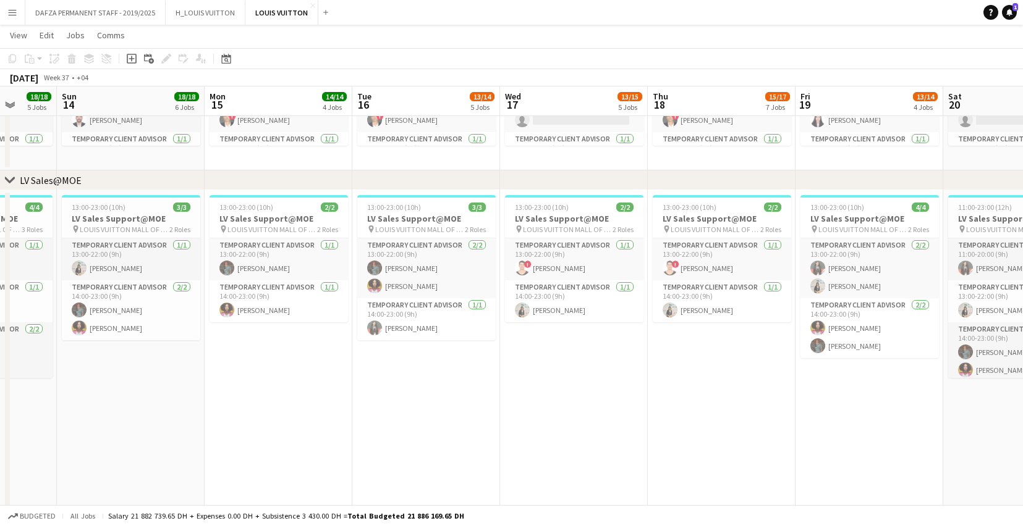
drag, startPoint x: 672, startPoint y: 278, endPoint x: 305, endPoint y: 302, distance: 367.2
click at [305, 302] on app-calendar-viewport "Thu 11 18/18 7 Jobs Fri 12 16/17 6 Jobs Sat 13 18/18 5 Jobs Sun 14 18/18 6 Jobs…" at bounding box center [511, 449] width 1023 height 2435
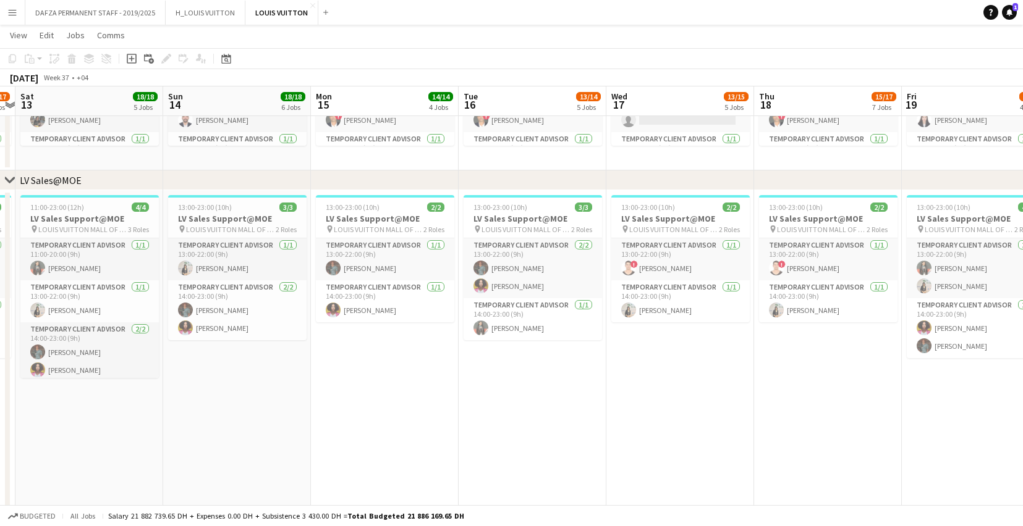
scroll to position [0, 266]
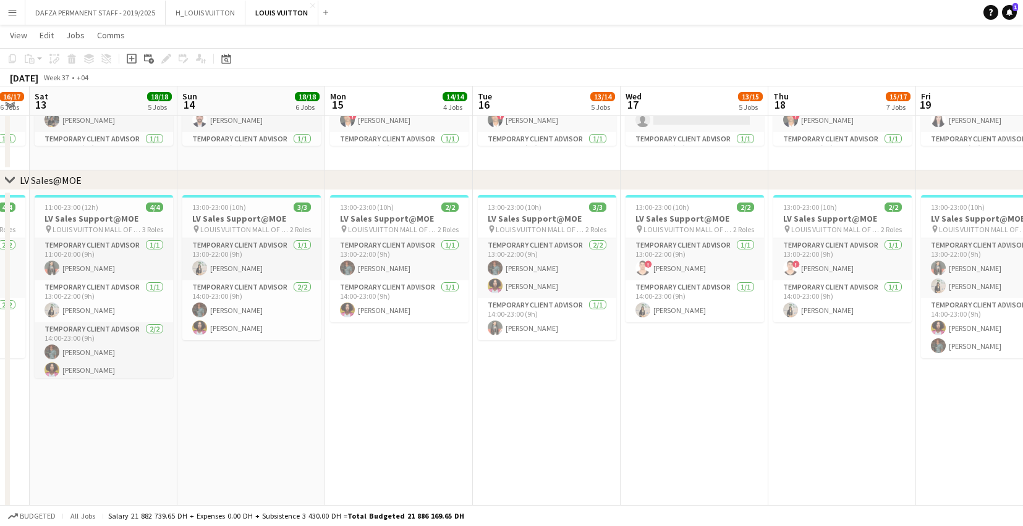
drag, startPoint x: 129, startPoint y: 405, endPoint x: 397, endPoint y: 395, distance: 268.3
click at [397, 395] on app-calendar-viewport "Thu 11 18/18 7 Jobs Fri 12 16/17 6 Jobs Sat 13 18/18 5 Jobs Sun 14 18/18 6 Jobs…" at bounding box center [511, 449] width 1023 height 2435
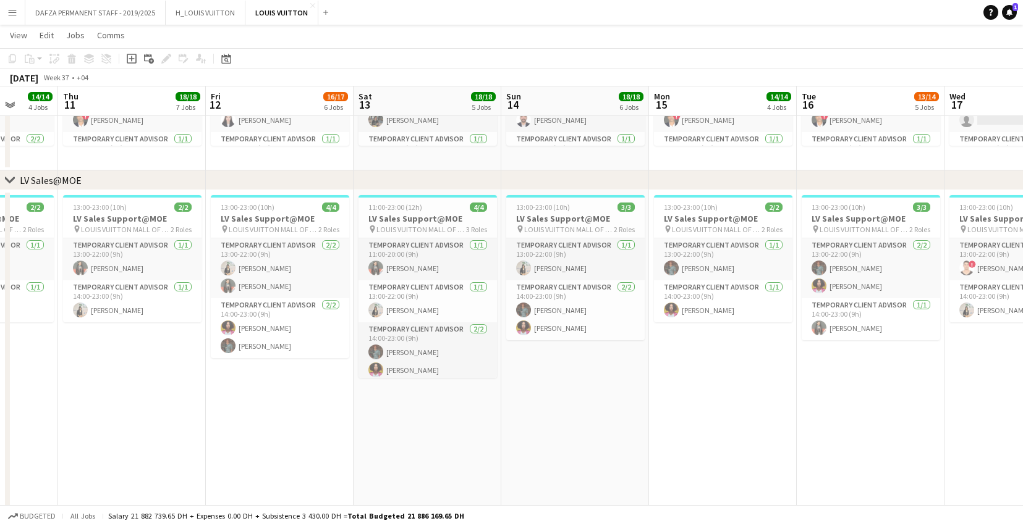
drag, startPoint x: 148, startPoint y: 439, endPoint x: 620, endPoint y: 414, distance: 472.1
click at [620, 414] on app-calendar-viewport "Mon 8 15/15 5 Jobs Tue 9 12/12 3 Jobs Wed 10 14/14 4 Jobs Thu 11 18/18 7 Jobs F…" at bounding box center [511, 449] width 1023 height 2435
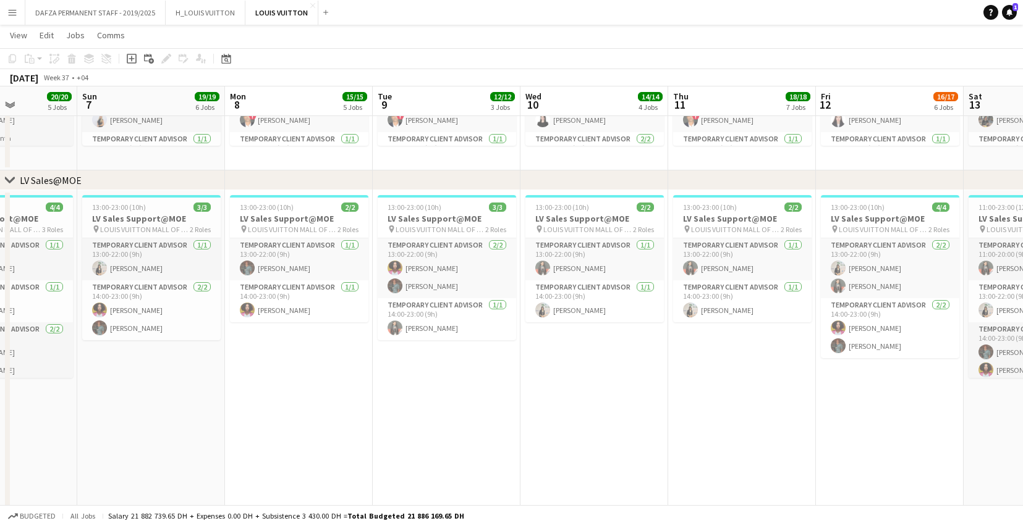
drag, startPoint x: 179, startPoint y: 423, endPoint x: 641, endPoint y: 412, distance: 462.4
click at [641, 412] on app-calendar-viewport "Thu 4 19/19 6 Jobs Fri 5 16/16 5 Jobs Sat 6 20/20 5 Jobs Sun 7 19/19 6 Jobs Mon…" at bounding box center [511, 449] width 1023 height 2435
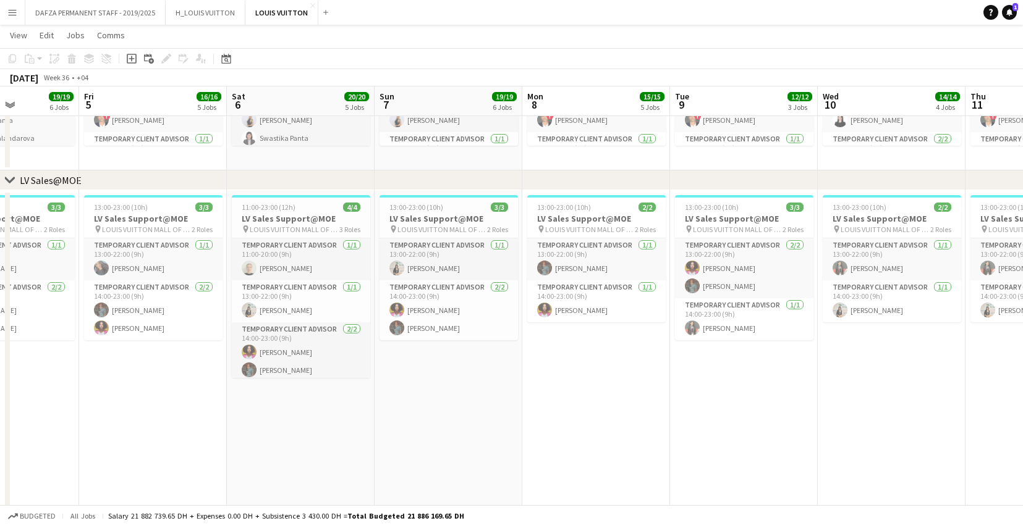
scroll to position [0, 329]
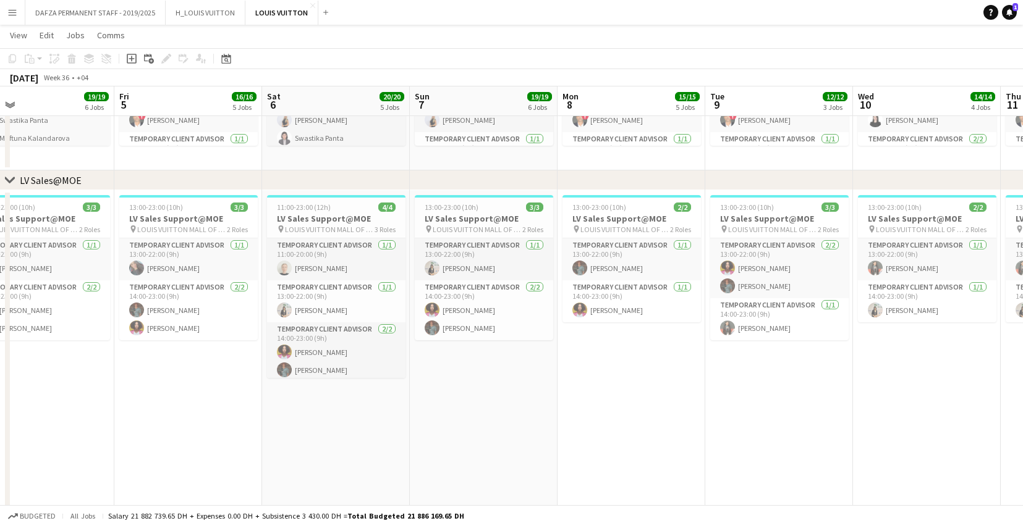
drag, startPoint x: 140, startPoint y: 436, endPoint x: 472, endPoint y: 415, distance: 333.1
click at [472, 415] on app-calendar-viewport "Tue 2 14/14 5 Jobs Wed 3 17/18 5 Jobs Thu 4 19/19 6 Jobs Fri 5 16/16 5 Jobs Sat…" at bounding box center [511, 449] width 1023 height 2435
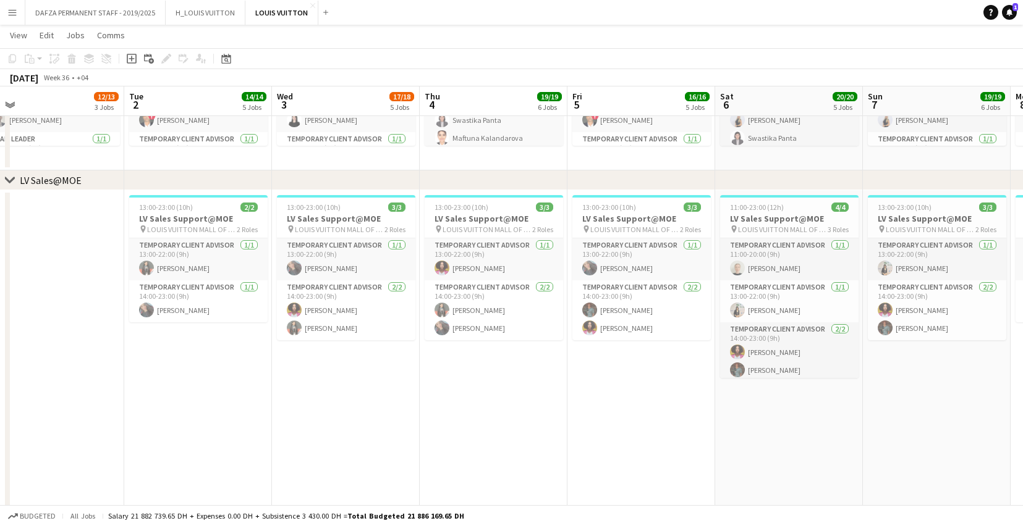
scroll to position [0, 387]
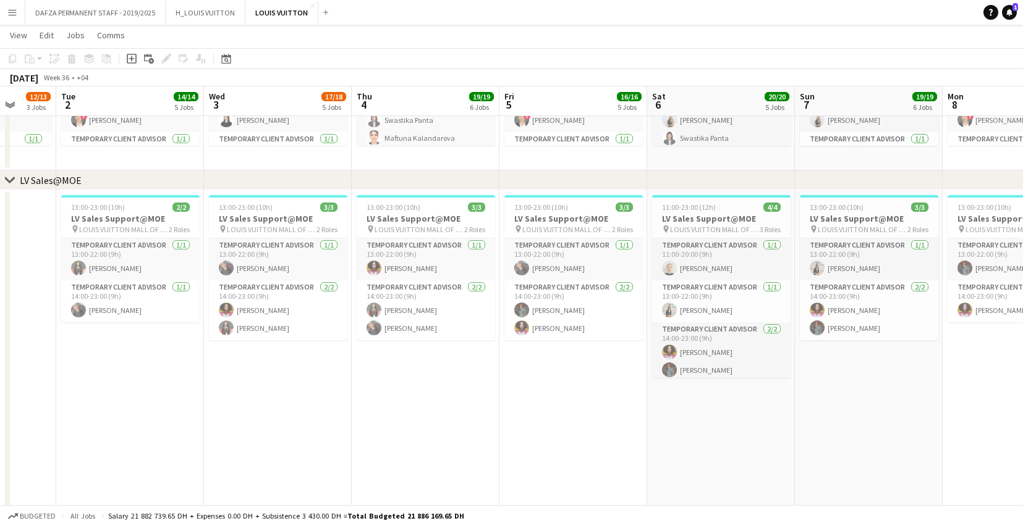
drag, startPoint x: 193, startPoint y: 419, endPoint x: 445, endPoint y: 413, distance: 251.6
click at [445, 413] on app-calendar-viewport "Sat 30 15/15 6 Jobs Sun 31 13/15 5 Jobs Mon 1 12/13 3 Jobs Tue 2 14/14 5 Jobs W…" at bounding box center [511, 449] width 1023 height 2435
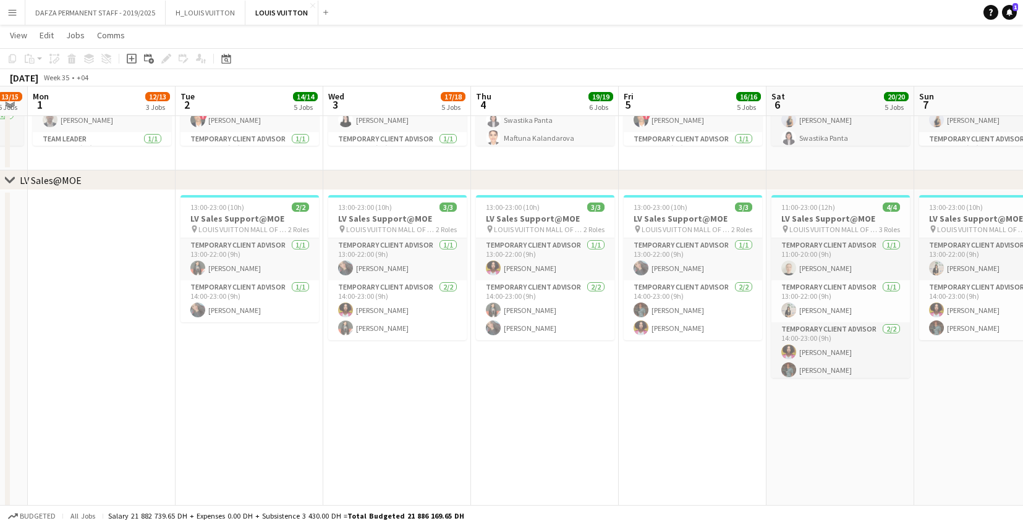
scroll to position [0, 432]
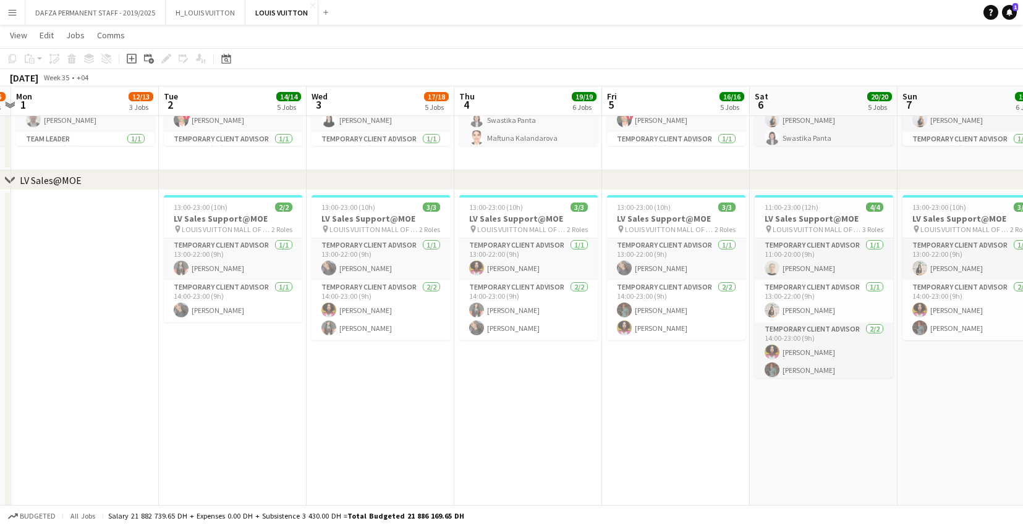
drag, startPoint x: 129, startPoint y: 432, endPoint x: 232, endPoint y: 452, distance: 104.5
click at [232, 452] on app-calendar-viewport "Fri 29 19/19 7 Jobs Sat 30 15/15 6 Jobs Sun 31 13/15 5 Jobs Mon 1 12/13 3 Jobs …" at bounding box center [511, 449] width 1023 height 2435
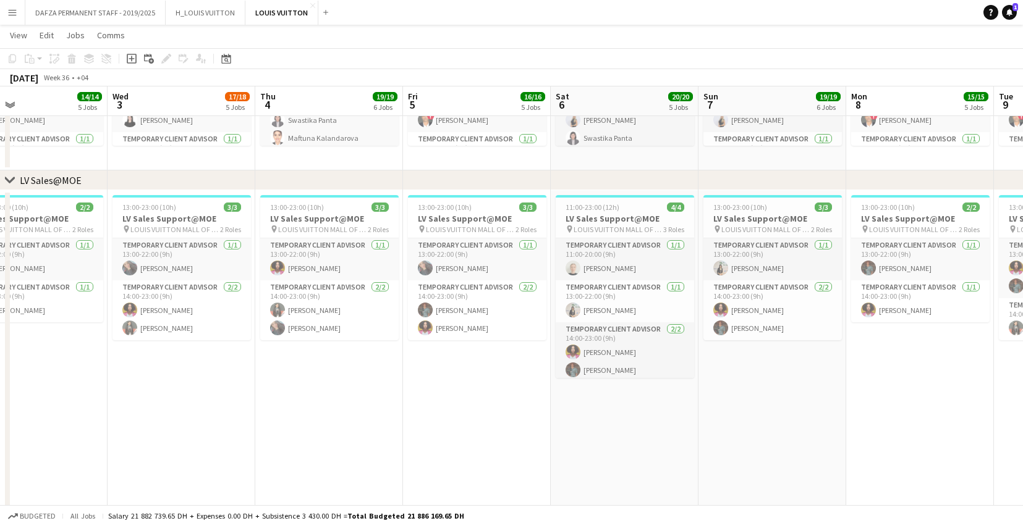
drag, startPoint x: 450, startPoint y: 423, endPoint x: 252, endPoint y: 434, distance: 199.3
click at [252, 434] on app-calendar-viewport "Sat 30 15/15 6 Jobs Sun 31 13/15 5 Jobs Mon 1 12/13 3 Jobs Tue 2 14/14 5 Jobs W…" at bounding box center [511, 449] width 1023 height 2435
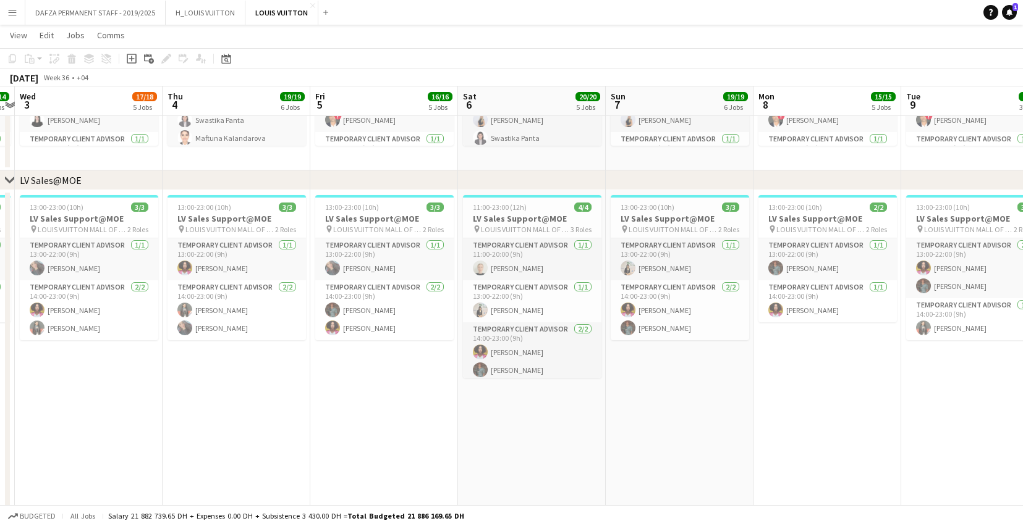
drag, startPoint x: 345, startPoint y: 426, endPoint x: 159, endPoint y: 440, distance: 186.5
click at [159, 440] on app-calendar-viewport "Sun 31 13/15 5 Jobs Mon 1 12/13 3 Jobs Tue 2 14/14 5 Jobs Wed 3 17/18 5 Jobs Th…" at bounding box center [511, 449] width 1023 height 2435
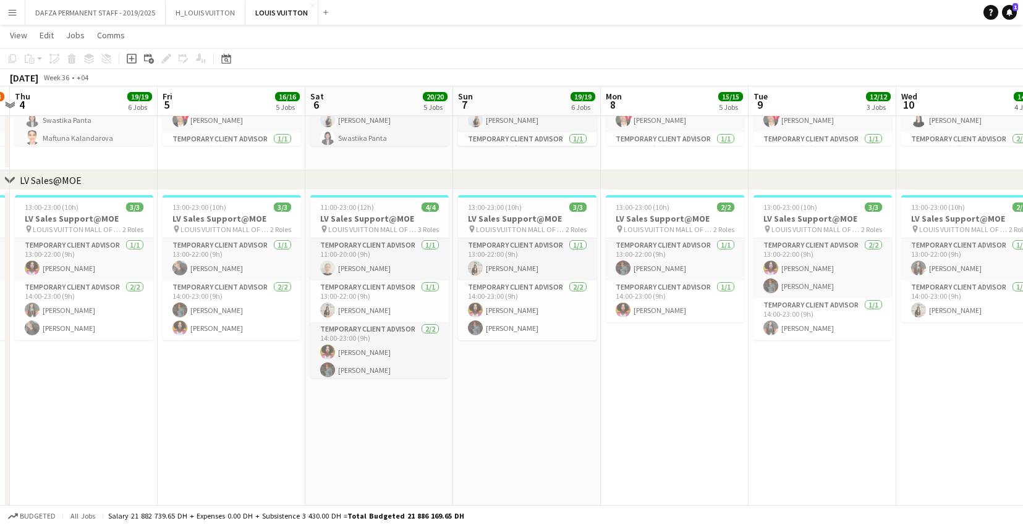
scroll to position [0, 447]
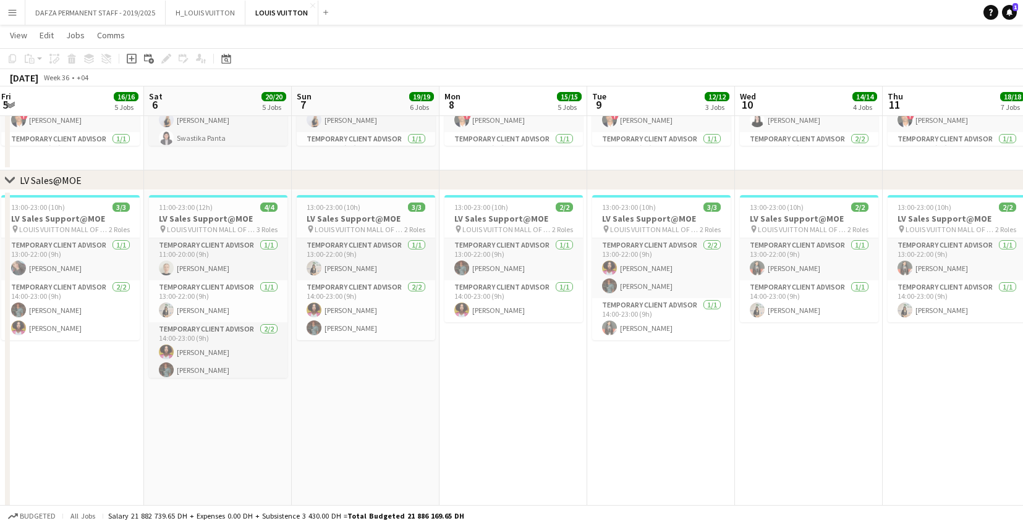
drag, startPoint x: 469, startPoint y: 419, endPoint x: 308, endPoint y: 437, distance: 162.3
click at [308, 437] on app-calendar-viewport "Tue 2 14/14 5 Jobs Wed 3 17/18 5 Jobs Thu 4 19/19 6 Jobs Fri 5 16/16 5 Jobs Sat…" at bounding box center [511, 449] width 1023 height 2435
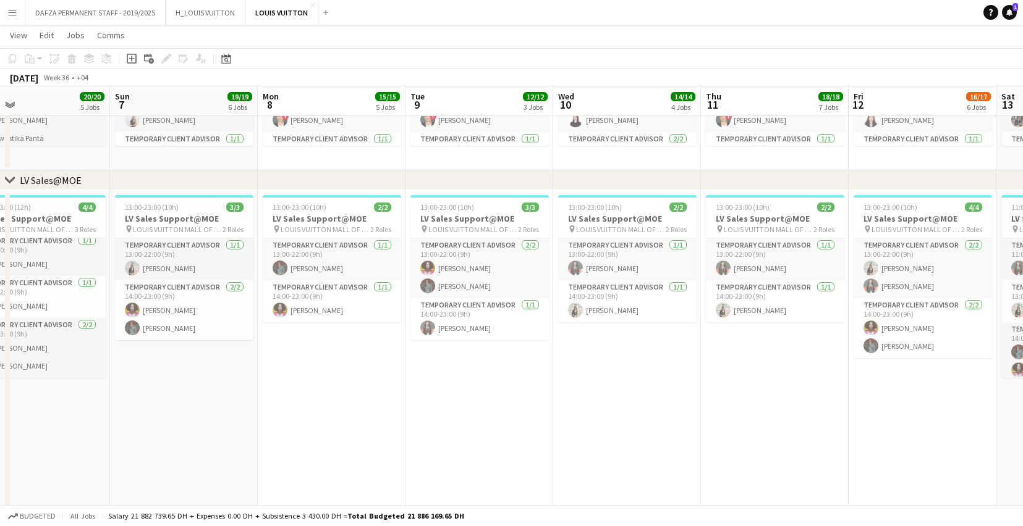
drag, startPoint x: 463, startPoint y: 402, endPoint x: 281, endPoint y: 429, distance: 183.7
click at [281, 429] on app-calendar-viewport "Wed 3 17/18 5 Jobs Thu 4 19/19 6 Jobs Fri 5 16/16 5 Jobs Sat 6 20/20 5 Jobs Sun…" at bounding box center [511, 449] width 1023 height 2435
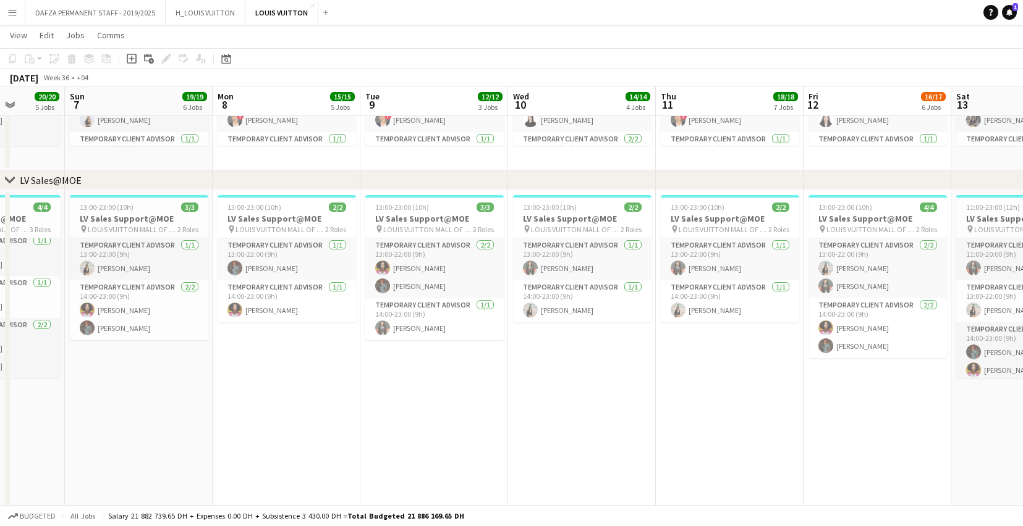
scroll to position [0, 394]
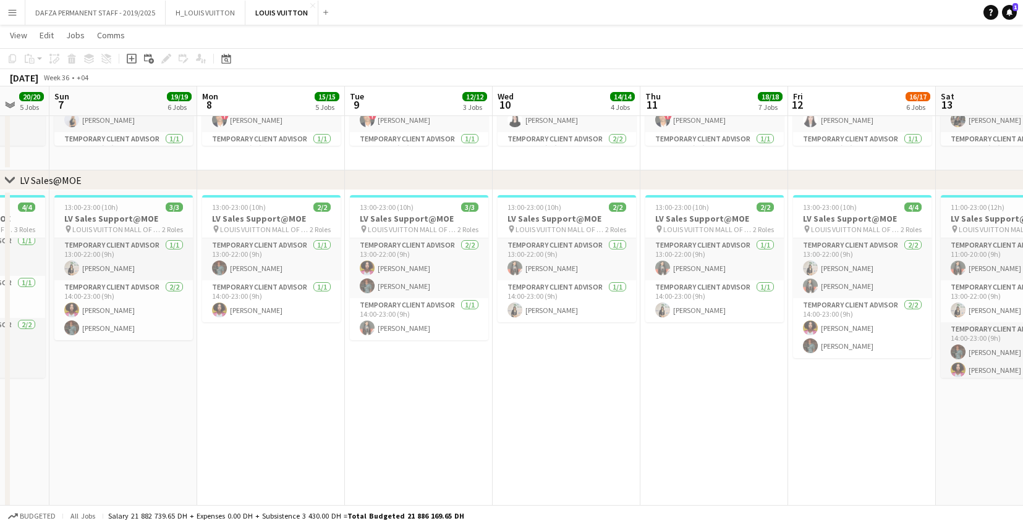
drag, startPoint x: 422, startPoint y: 410, endPoint x: 361, endPoint y: 423, distance: 61.8
click at [361, 423] on app-calendar-viewport "Thu 4 19/19 6 Jobs Fri 5 16/16 5 Jobs Sat 6 20/20 5 Jobs Sun 7 19/19 6 Jobs Mon…" at bounding box center [511, 449] width 1023 height 2435
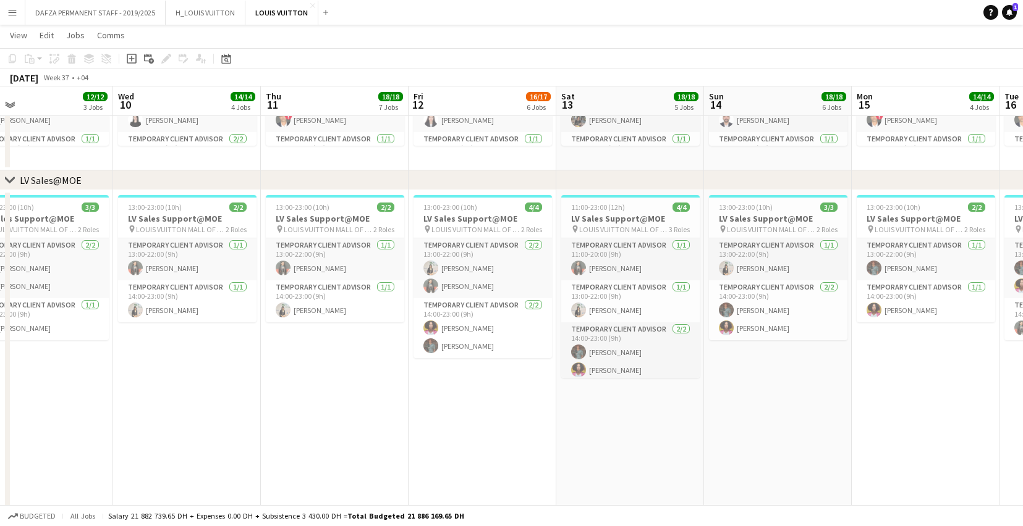
scroll to position [0, 382]
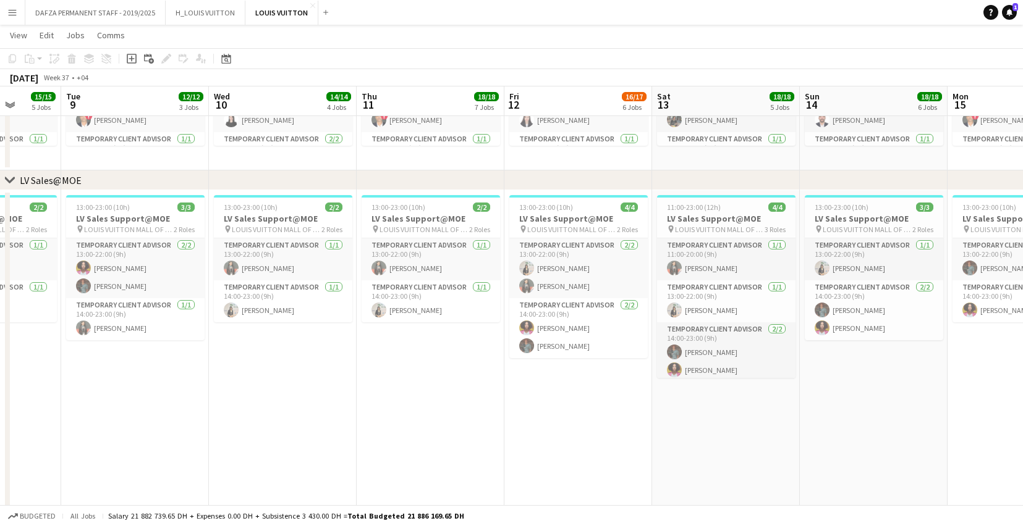
drag, startPoint x: 562, startPoint y: 429, endPoint x: 278, endPoint y: 447, distance: 284.2
click at [278, 447] on app-calendar-viewport "Sat 6 20/20 5 Jobs Sun 7 19/19 6 Jobs Mon 8 15/15 5 Jobs Tue 9 12/12 3 Jobs Wed…" at bounding box center [511, 449] width 1023 height 2435
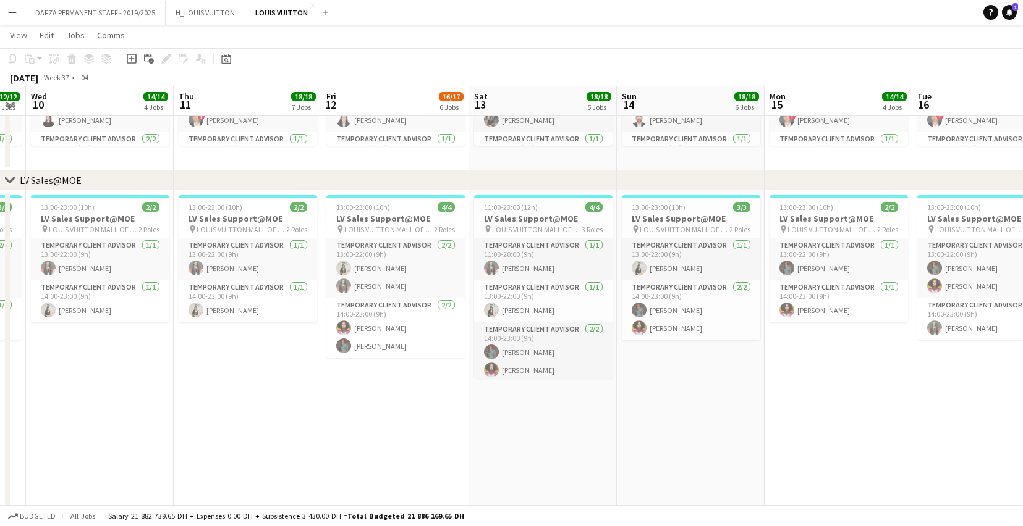
scroll to position [0, 423]
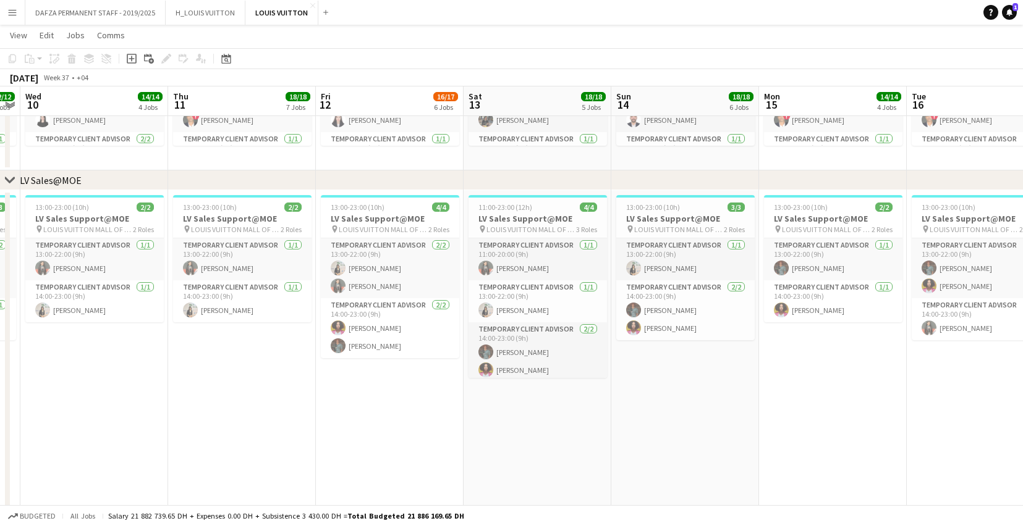
drag, startPoint x: 476, startPoint y: 415, endPoint x: 287, endPoint y: 426, distance: 188.8
click at [287, 426] on app-calendar-viewport "Sun 7 19/19 6 Jobs Mon 8 15/15 5 Jobs Tue 9 12/12 3 Jobs Wed 10 14/14 4 Jobs Th…" at bounding box center [511, 449] width 1023 height 2435
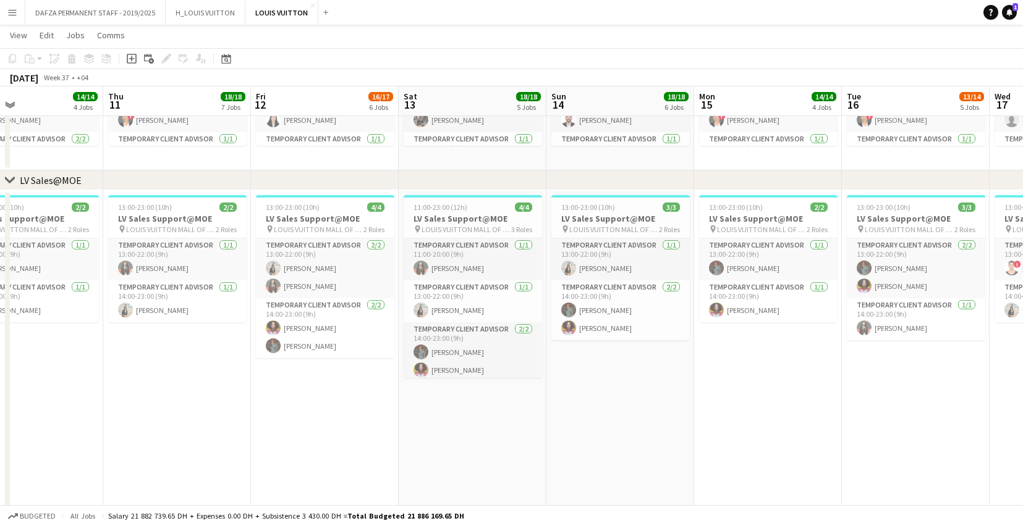
drag, startPoint x: 380, startPoint y: 437, endPoint x: 315, endPoint y: 444, distance: 65.3
click at [315, 444] on app-calendar-viewport "Sun 7 19/19 6 Jobs Mon 8 15/15 5 Jobs Tue 9 12/12 3 Jobs Wed 10 14/14 4 Jobs Th…" at bounding box center [511, 449] width 1023 height 2435
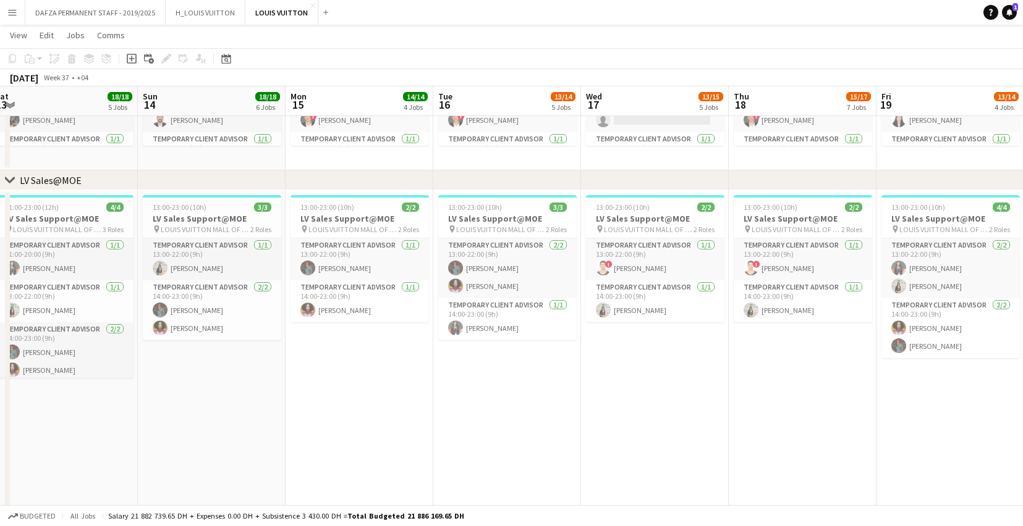
drag, startPoint x: 546, startPoint y: 436, endPoint x: 137, endPoint y: 462, distance: 409.3
click at [137, 462] on app-calendar-viewport "Wed 10 14/14 4 Jobs Thu 11 18/18 7 Jobs Fri 12 16/17 6 Jobs Sat 13 18/18 5 Jobs…" at bounding box center [511, 449] width 1023 height 2435
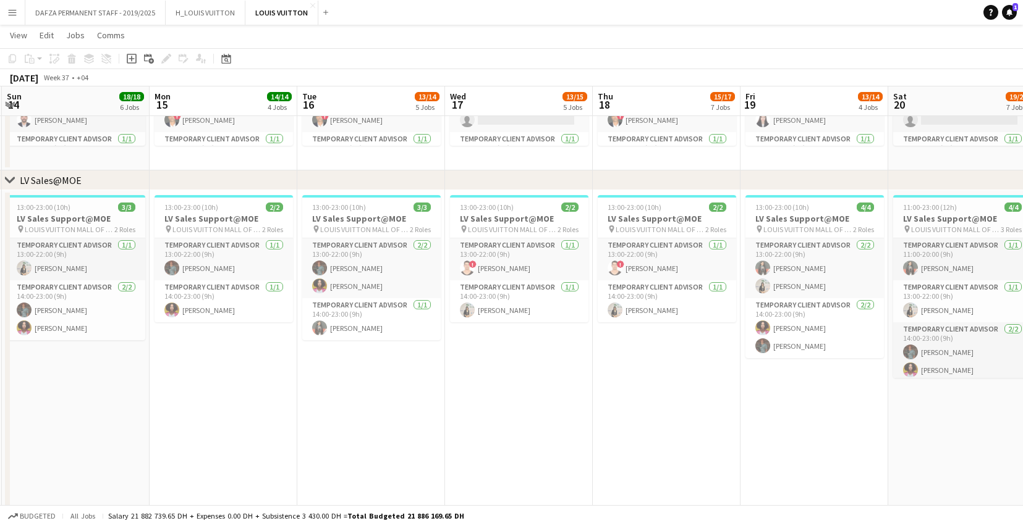
scroll to position [0, 482]
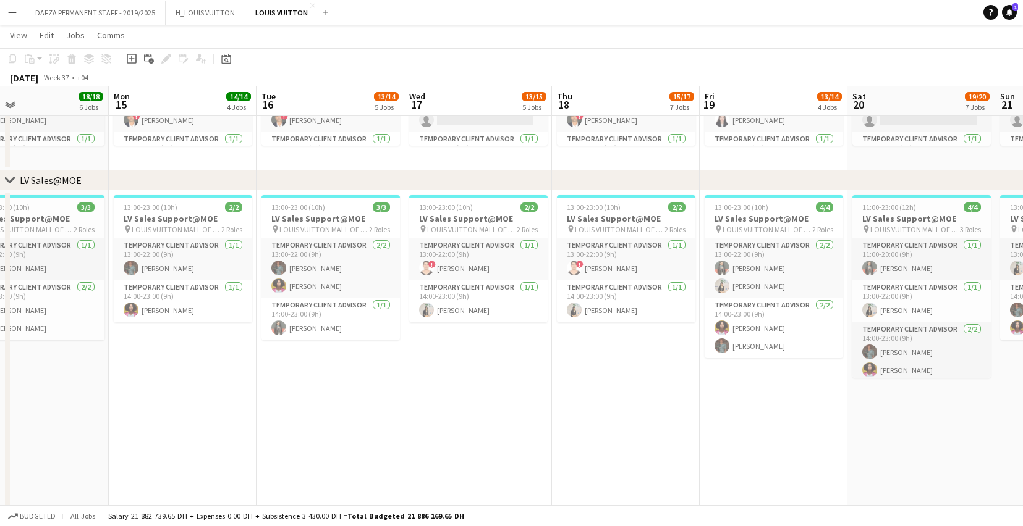
drag, startPoint x: 472, startPoint y: 434, endPoint x: 295, endPoint y: 446, distance: 177.1
click at [295, 446] on app-calendar-viewport "Thu 11 18/18 7 Jobs Fri 12 16/17 6 Jobs Sat 13 18/18 5 Jobs Sun 14 18/18 6 Jobs…" at bounding box center [511, 449] width 1023 height 2435
click at [496, 411] on app-date-cell "13:00-23:00 (10h) 2/2 LV Sales Support@MOE pin LOUIS VUITTON MALL OF THE EMIRAT…" at bounding box center [478, 370] width 148 height 360
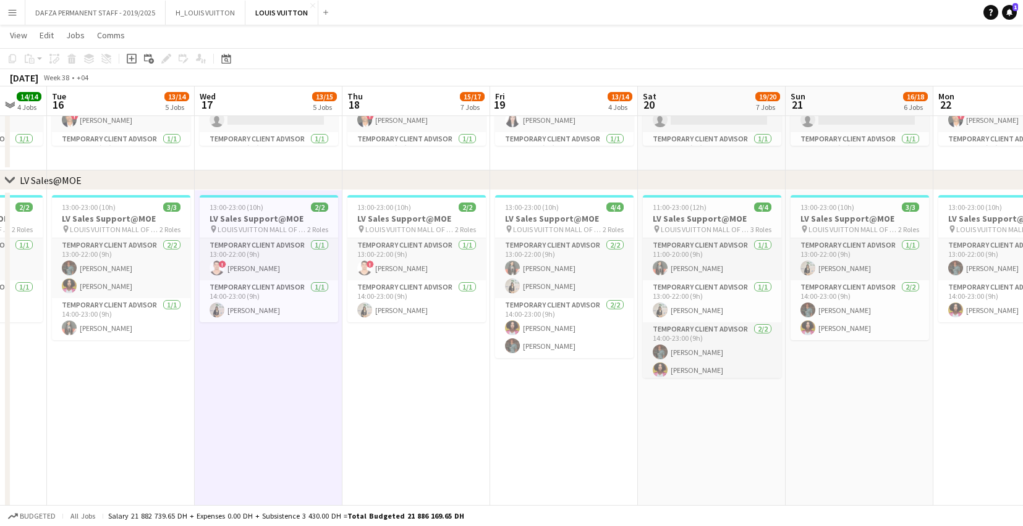
drag, startPoint x: 673, startPoint y: 392, endPoint x: 463, endPoint y: 401, distance: 210.3
click at [463, 401] on app-calendar-viewport "Sat 13 18/18 5 Jobs Sun 14 18/18 6 Jobs Mon 15 14/14 4 Jobs Tue 16 13/14 5 Jobs…" at bounding box center [511, 449] width 1023 height 2435
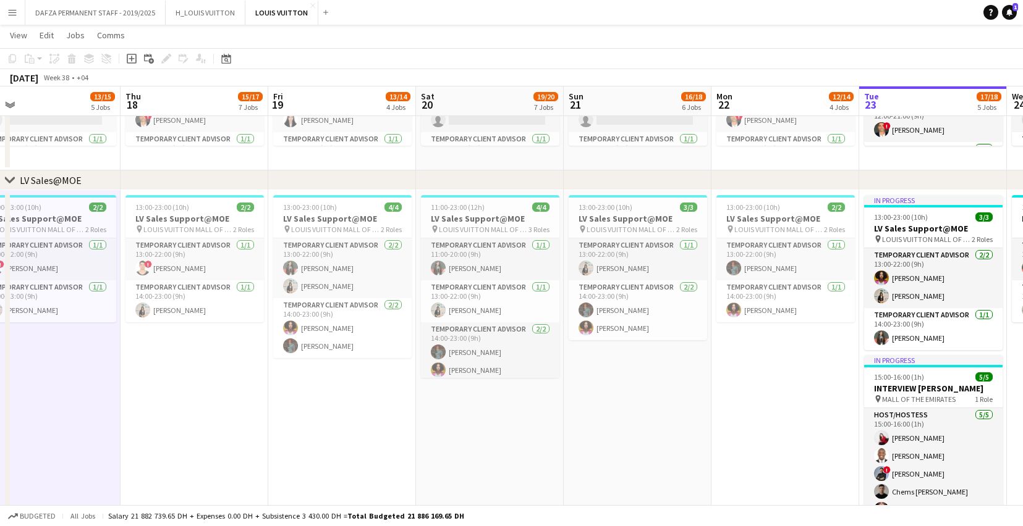
drag, startPoint x: 640, startPoint y: 405, endPoint x: 419, endPoint y: 418, distance: 221.6
click at [419, 418] on app-calendar-viewport "Sun 14 18/18 6 Jobs Mon 15 14/14 4 Jobs Tue 16 13/14 5 Jobs Wed 17 13/15 5 Jobs…" at bounding box center [511, 449] width 1023 height 2435
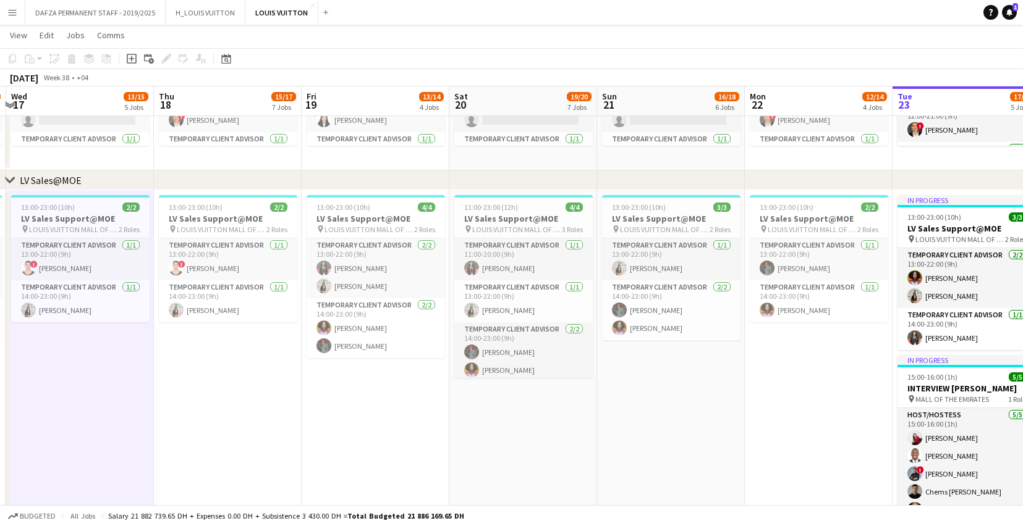
scroll to position [0, 386]
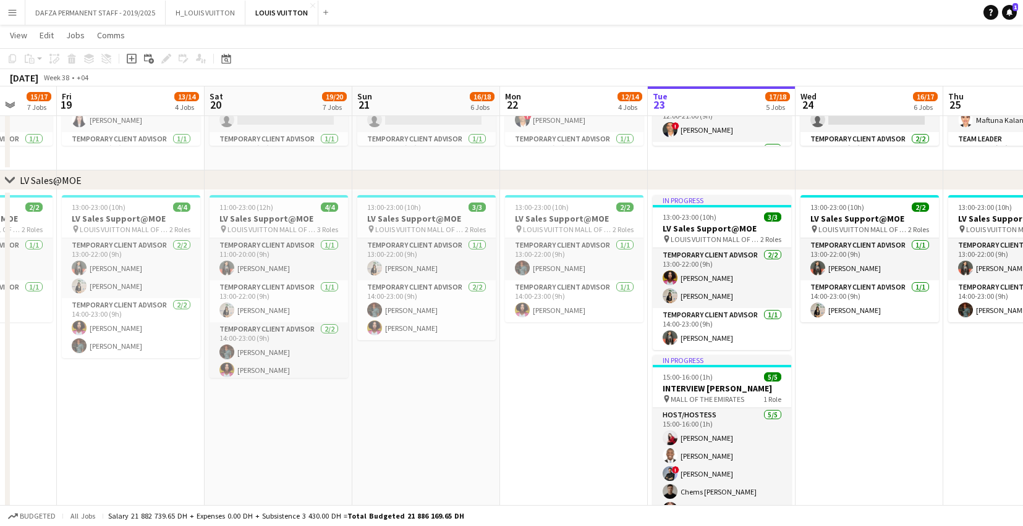
drag, startPoint x: 641, startPoint y: 418, endPoint x: 429, endPoint y: 428, distance: 211.6
click at [429, 428] on app-calendar-viewport "Tue 16 13/14 5 Jobs Wed 17 13/15 5 Jobs Thu 18 15/17 7 Jobs Fri 19 13/14 4 Jobs…" at bounding box center [511, 449] width 1023 height 2435
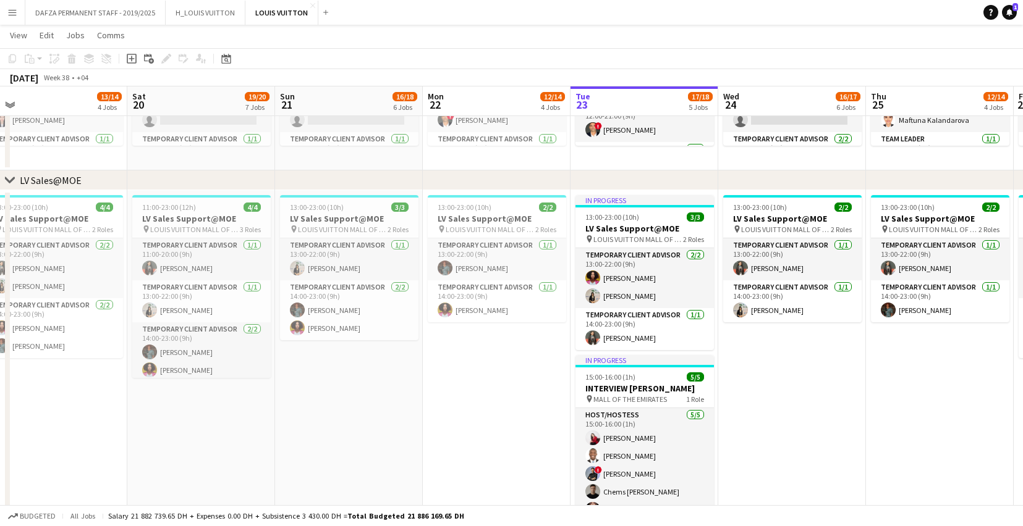
drag, startPoint x: 558, startPoint y: 424, endPoint x: 481, endPoint y: 426, distance: 77.3
click at [481, 426] on app-calendar-viewport "Tue 16 13/14 5 Jobs Wed 17 13/15 5 Jobs Thu 18 15/17 7 Jobs Fri 19 13/14 4 Jobs…" at bounding box center [511, 449] width 1023 height 2435
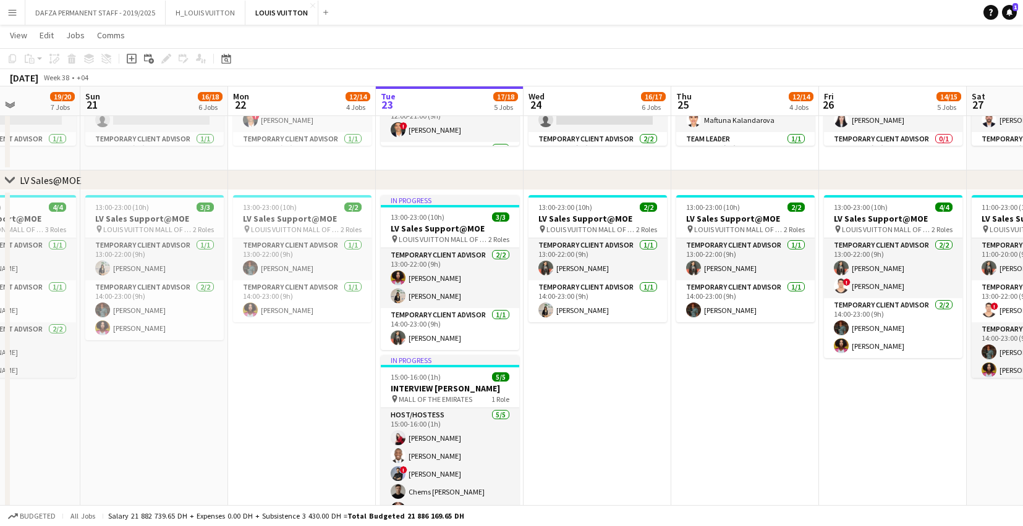
scroll to position [0, 364]
drag, startPoint x: 515, startPoint y: 425, endPoint x: 319, endPoint y: 425, distance: 195.9
click at [319, 425] on app-calendar-viewport "Thu 18 15/17 7 Jobs Fri 19 13/14 4 Jobs Sat 20 19/20 7 Jobs Sun 21 16/18 6 Jobs…" at bounding box center [511, 449] width 1023 height 2435
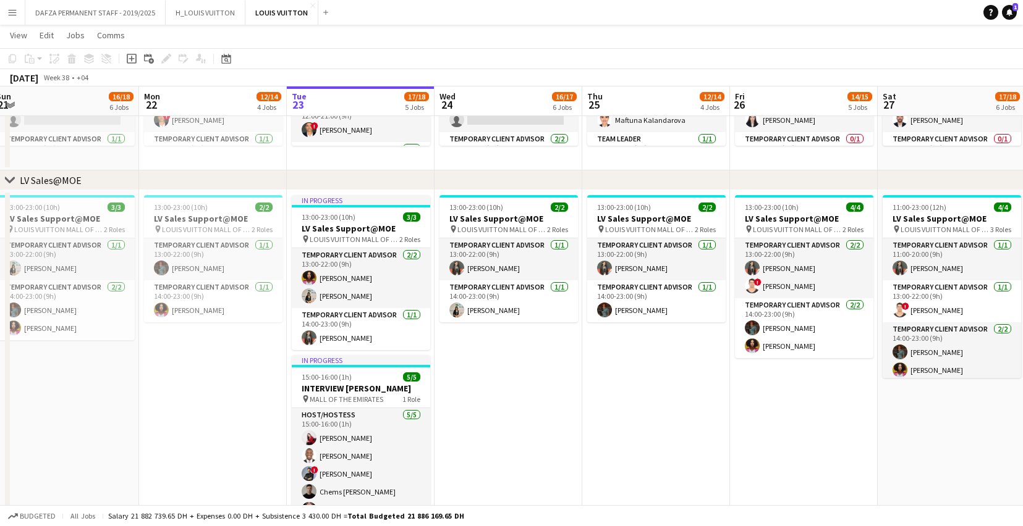
drag, startPoint x: 283, startPoint y: 402, endPoint x: 195, endPoint y: 407, distance: 87.9
click at [195, 407] on app-calendar-viewport "Thu 18 15/17 7 Jobs Fri 19 13/14 4 Jobs Sat 20 19/20 7 Jobs Sun 21 16/18 6 Jobs…" at bounding box center [511, 449] width 1023 height 2435
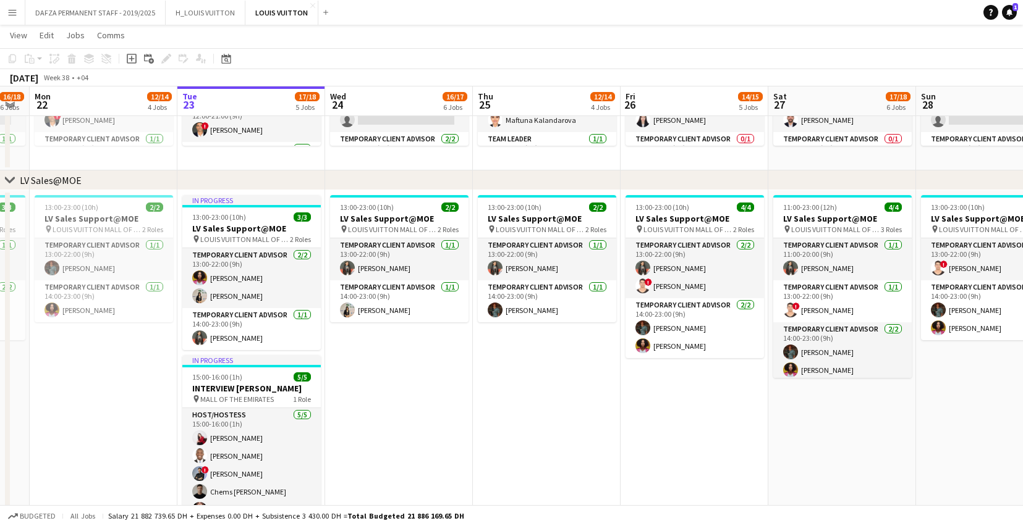
scroll to position [0, 424]
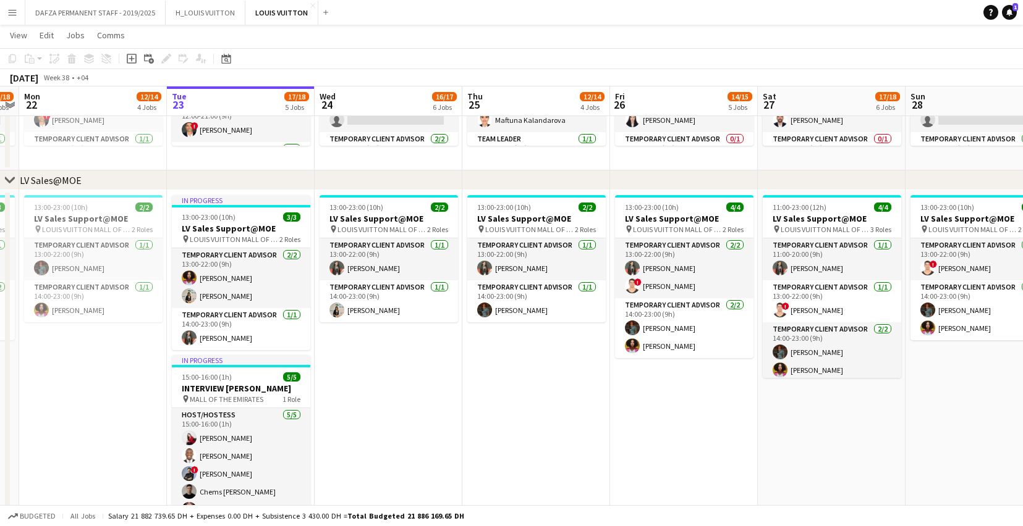
drag, startPoint x: 673, startPoint y: 421, endPoint x: 553, endPoint y: 425, distance: 119.9
click at [553, 425] on app-calendar-viewport "Fri 19 13/14 4 Jobs Sat 20 19/20 7 Jobs Sun 21 16/18 6 Jobs Mon 22 12/14 4 Jobs…" at bounding box center [511, 449] width 1023 height 2435
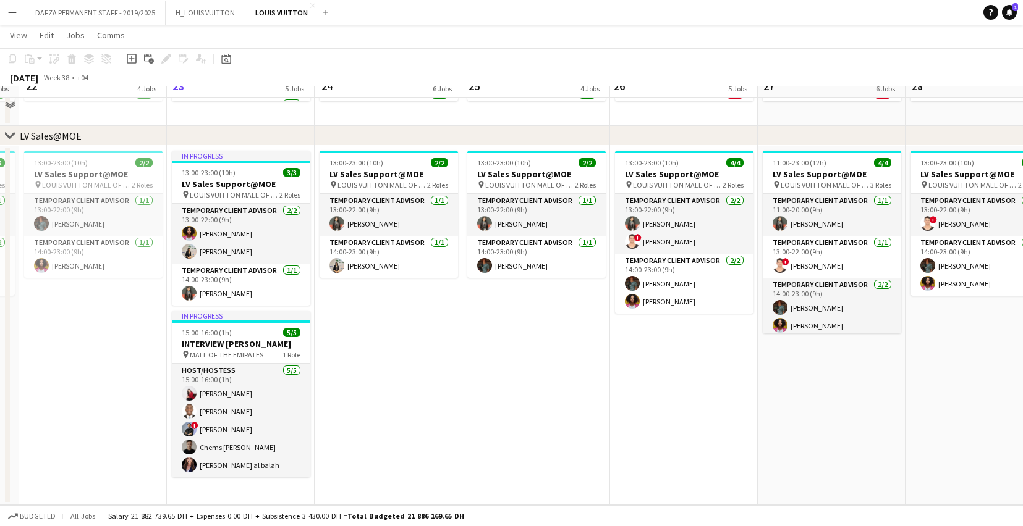
scroll to position [941, 0]
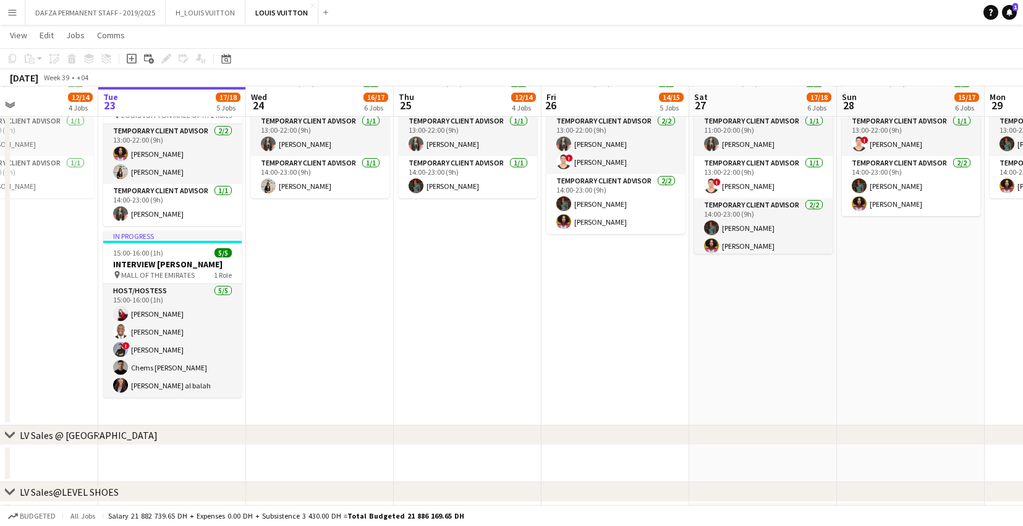
drag, startPoint x: 595, startPoint y: 322, endPoint x: 526, endPoint y: 327, distance: 68.8
click at [526, 327] on app-calendar-viewport "Fri 19 13/14 4 Jobs Sat 20 19/20 7 Jobs Sun 21 16/18 6 Jobs Mon 22 12/14 4 Jobs…" at bounding box center [511, 325] width 1023 height 2435
click at [383, 309] on app-date-cell "13:00-23:00 (10h) 2/2 LV Sales Support@MOE pin LOUIS VUITTON MALL OF THE EMIRAT…" at bounding box center [320, 246] width 148 height 360
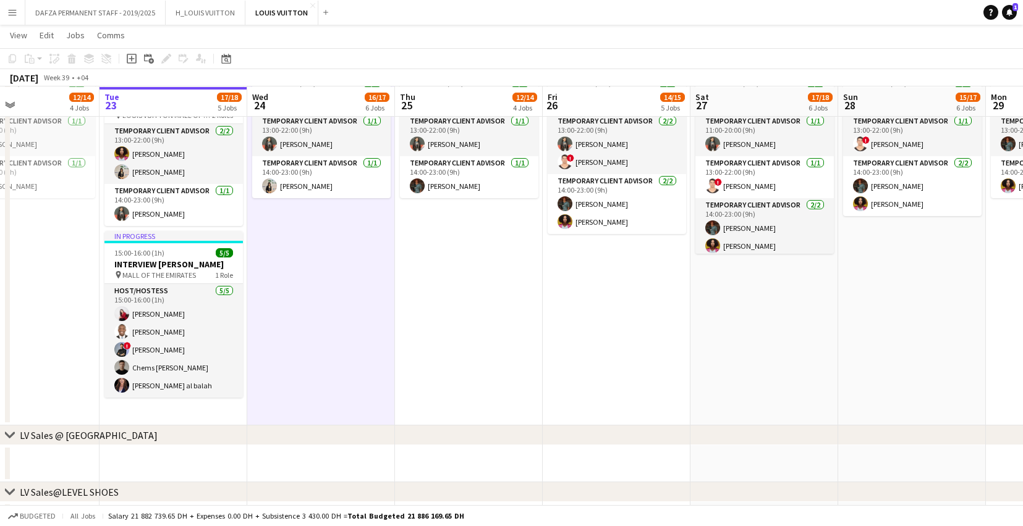
click at [384, 310] on app-date-cell "13:00-23:00 (10h) 2/2 LV Sales Support@MOE pin LOUIS VUITTON MALL OF THE EMIRAT…" at bounding box center [321, 246] width 148 height 360
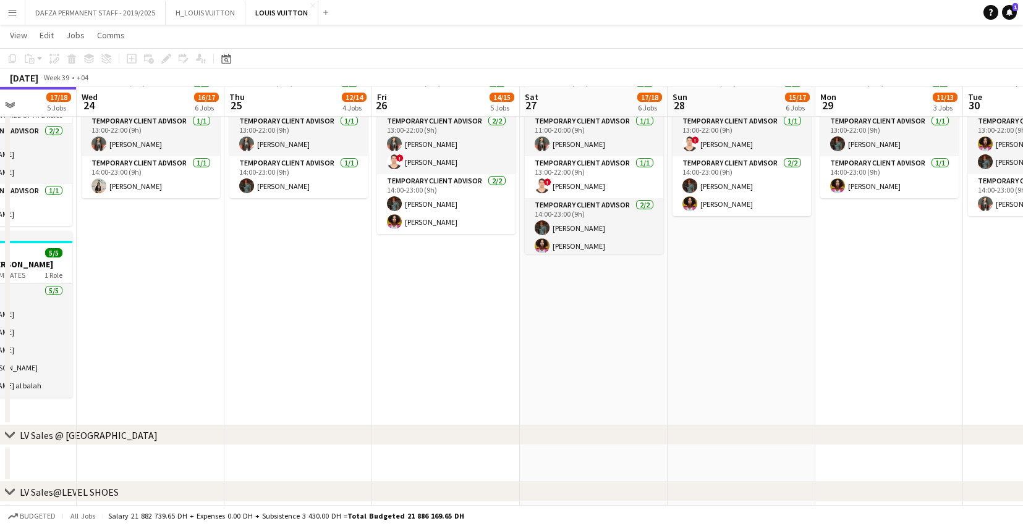
scroll to position [0, 376]
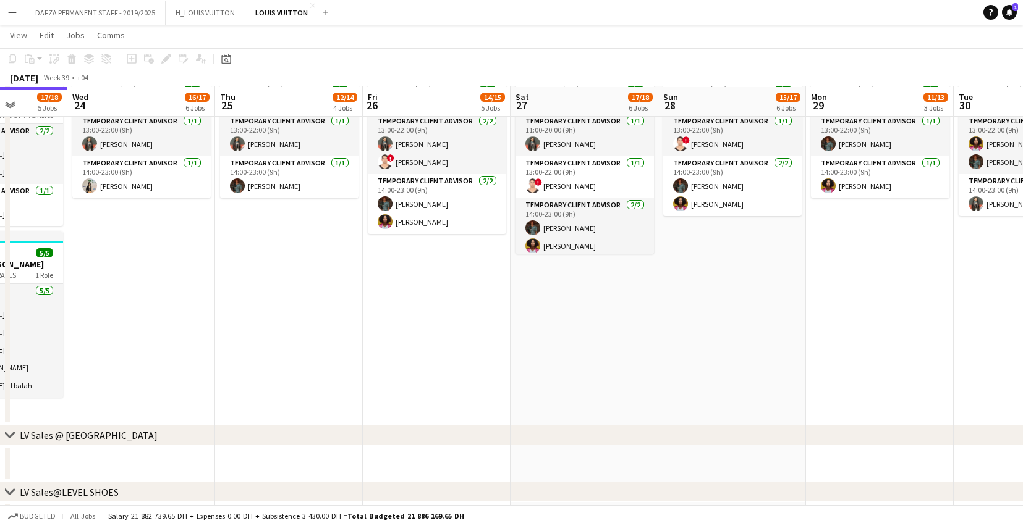
drag, startPoint x: 664, startPoint y: 311, endPoint x: 499, endPoint y: 324, distance: 165.6
click at [499, 324] on app-calendar-viewport "Sun 21 16/18 6 Jobs Mon 22 12/14 4 Jobs Tue 23 17/18 5 Jobs Wed 24 16/17 6 Jobs…" at bounding box center [511, 325] width 1023 height 2435
click at [701, 307] on app-date-cell "13:00-23:00 (10h) 3/3 LV Sales Support@MOE pin LOUIS VUITTON MALL OF THE EMIRAT…" at bounding box center [732, 246] width 148 height 360
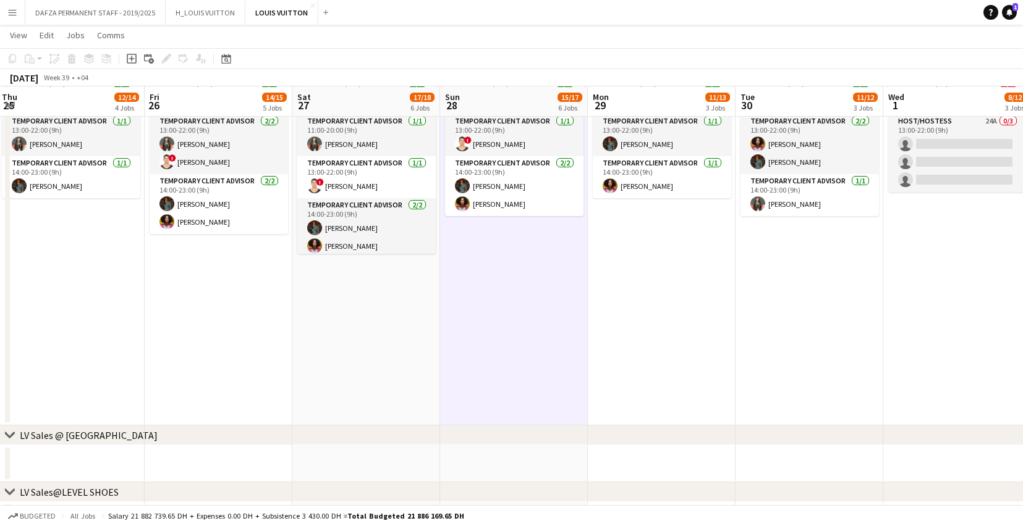
drag, startPoint x: 843, startPoint y: 284, endPoint x: 625, endPoint y: 315, distance: 220.4
click at [625, 315] on app-calendar-viewport "Mon 22 12/14 4 Jobs Tue 23 17/18 5 Jobs Wed 24 16/17 6 Jobs Thu 25 12/14 4 Jobs…" at bounding box center [511, 325] width 1023 height 2435
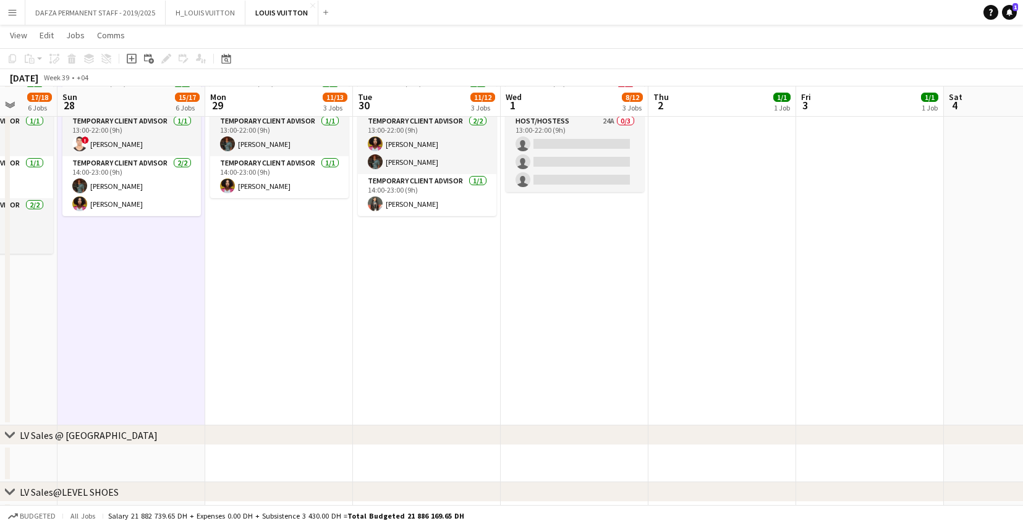
scroll to position [0, 365]
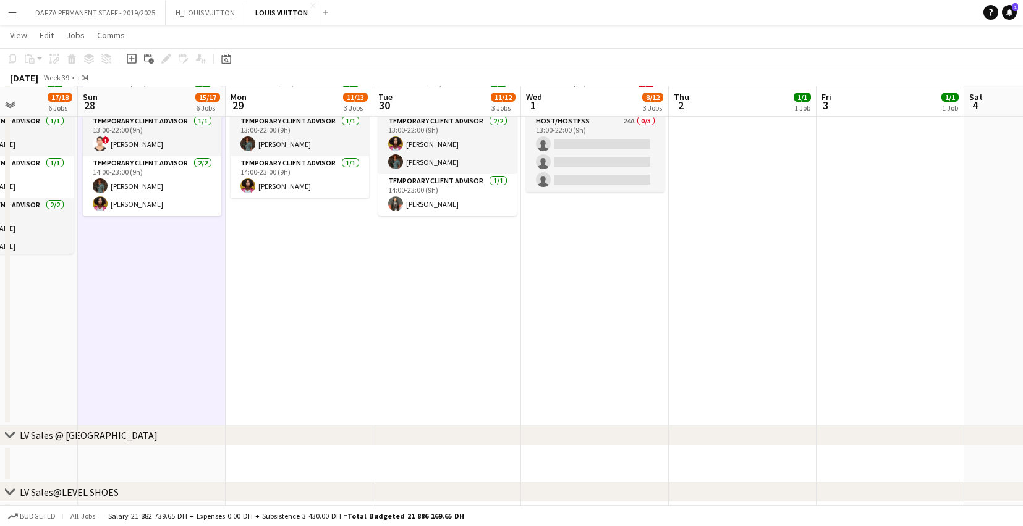
drag, startPoint x: 528, startPoint y: 343, endPoint x: 400, endPoint y: 345, distance: 127.3
click at [400, 345] on app-calendar-viewport "Thu 25 12/14 4 Jobs Fri 26 14/15 5 Jobs Sat 27 17/18 6 Jobs Sun 28 15/17 6 Jobs…" at bounding box center [511, 325] width 1023 height 2435
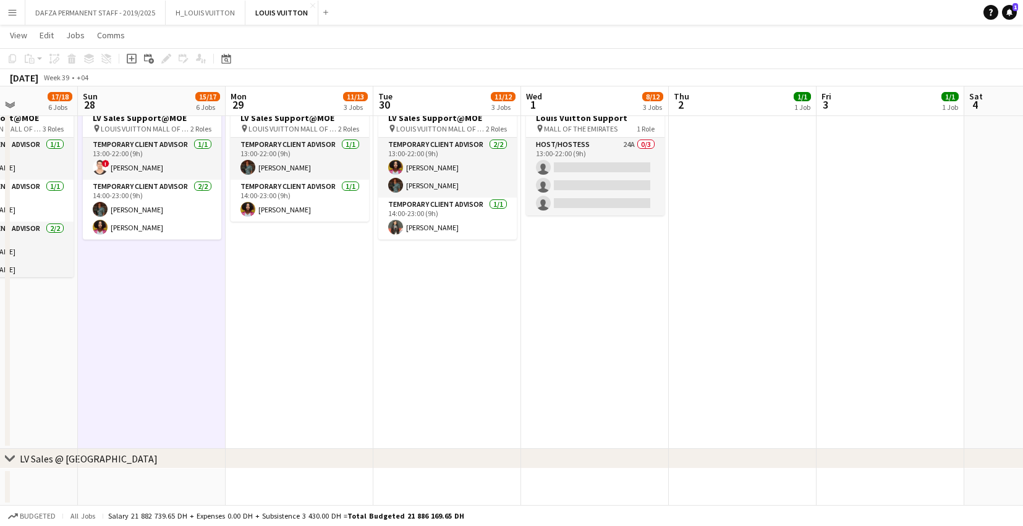
scroll to position [797, 0]
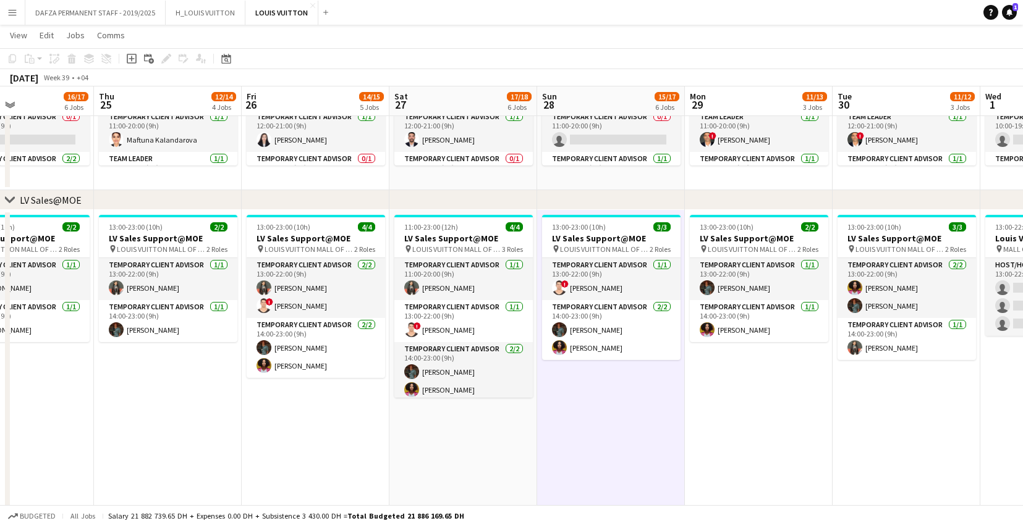
drag, startPoint x: 275, startPoint y: 408, endPoint x: 724, endPoint y: 377, distance: 450.3
click at [738, 373] on app-calendar-viewport "Mon 22 12/14 4 Jobs Tue 23 17/18 5 Jobs Wed 24 16/17 6 Jobs Thu 25 12/14 4 Jobs…" at bounding box center [511, 469] width 1023 height 2435
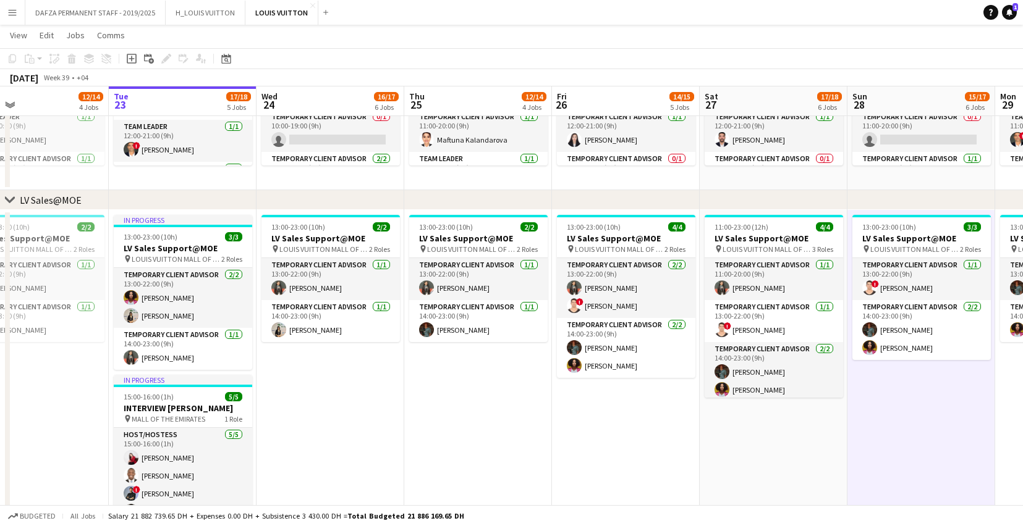
drag, startPoint x: 105, startPoint y: 433, endPoint x: 412, endPoint y: 395, distance: 308.7
click at [413, 395] on app-calendar-viewport "Sat 20 19/20 7 Jobs Sun 21 16/18 6 Jobs Mon 22 12/14 4 Jobs Tue 23 17/18 5 Jobs…" at bounding box center [511, 469] width 1023 height 2435
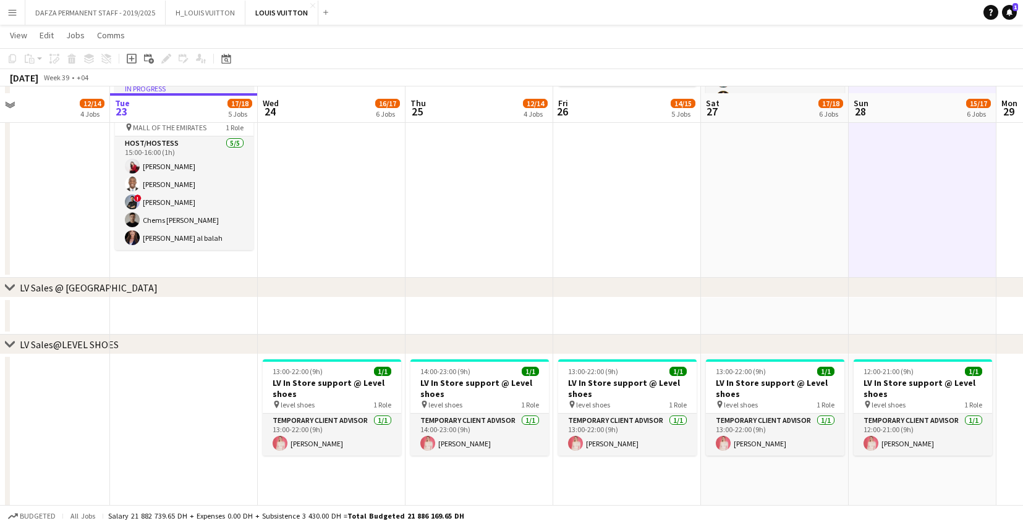
scroll to position [1100, 0]
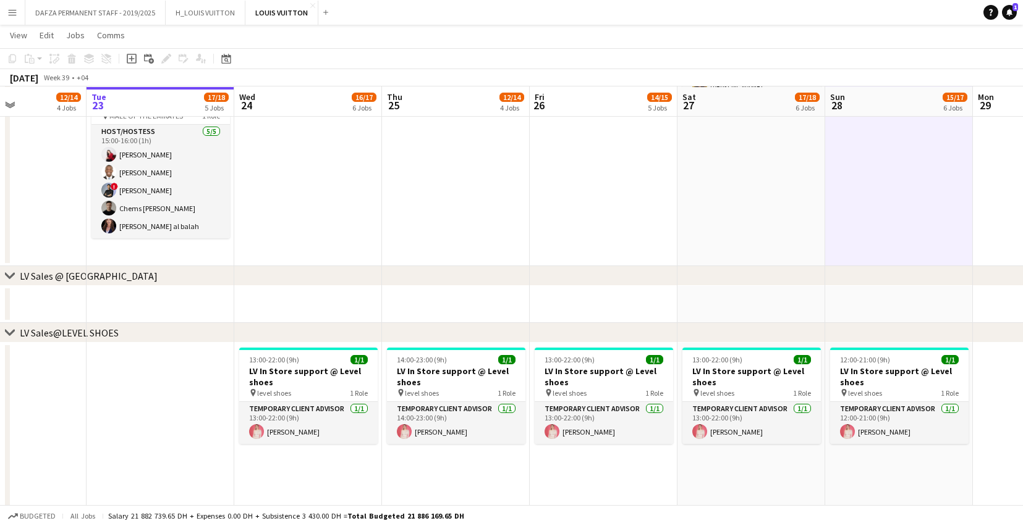
drag, startPoint x: 252, startPoint y: 297, endPoint x: 80, endPoint y: 302, distance: 171.9
click at [80, 302] on app-calendar-viewport "Sat 20 19/20 7 Jobs Sun 21 16/18 6 Jobs Mon 22 12/14 4 Jobs Tue 23 17/18 5 Jobs…" at bounding box center [511, 165] width 1023 height 2435
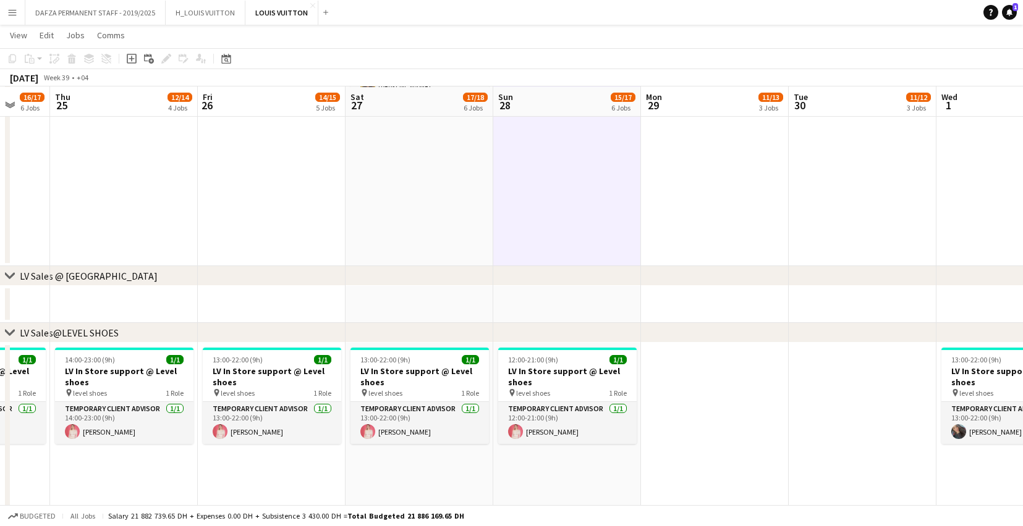
drag, startPoint x: 371, startPoint y: 305, endPoint x: 148, endPoint y: 306, distance: 222.5
click at [148, 306] on app-calendar-viewport "Mon 22 12/14 4 Jobs Tue 23 17/18 5 Jobs Wed 24 16/17 6 Jobs Thu 25 12/14 4 Jobs…" at bounding box center [511, 165] width 1023 height 2435
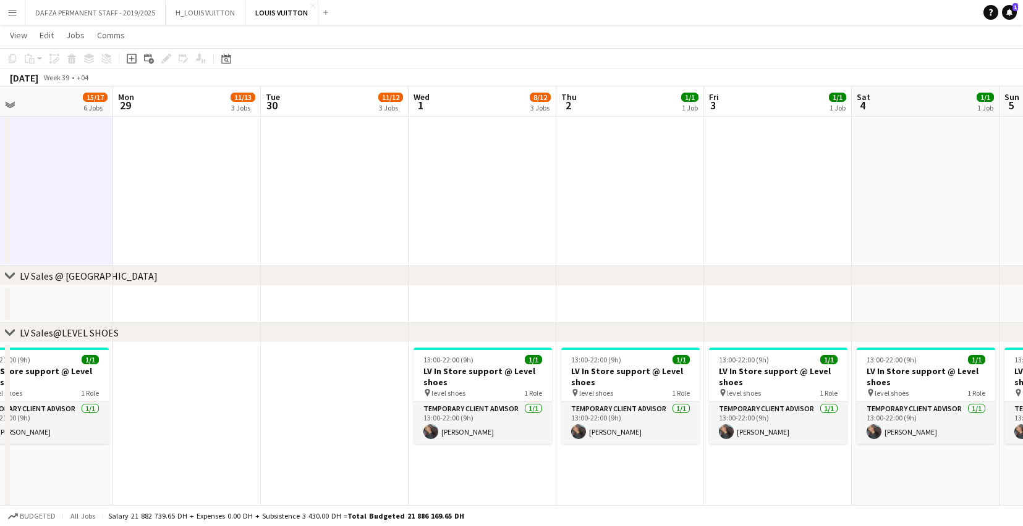
drag, startPoint x: 656, startPoint y: 290, endPoint x: 279, endPoint y: 305, distance: 377.3
click at [278, 305] on app-calendar-viewport "Thu 25 12/14 4 Jobs Fri 26 14/15 5 Jobs Sat 27 17/18 6 Jobs Sun 28 15/17 6 Jobs…" at bounding box center [511, 165] width 1023 height 2435
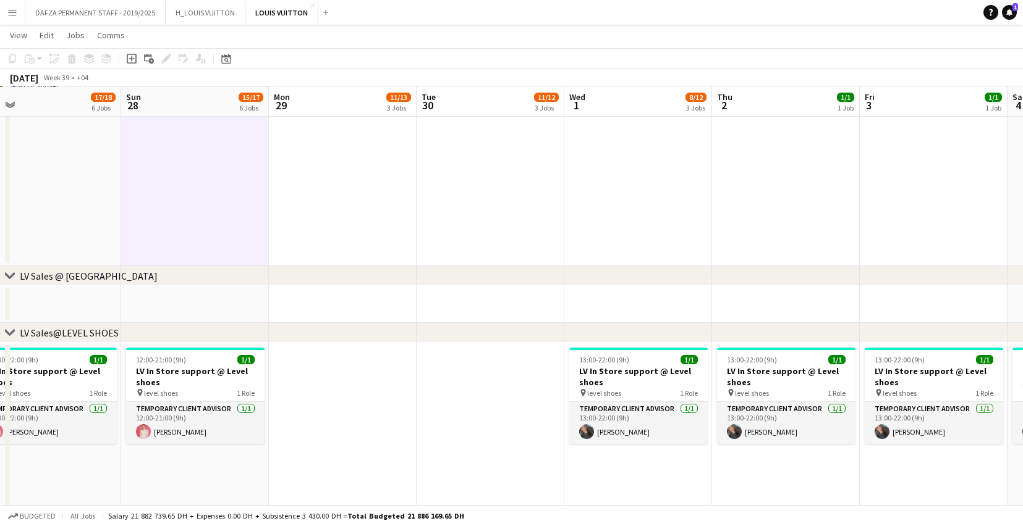
drag, startPoint x: 441, startPoint y: 301, endPoint x: 842, endPoint y: 277, distance: 401.7
click at [939, 273] on div "chevron-right RE-OPENENING, VIP EVENTS & POP-UP chevron-right LV Sales@TDM chev…" at bounding box center [511, 165] width 1023 height 2435
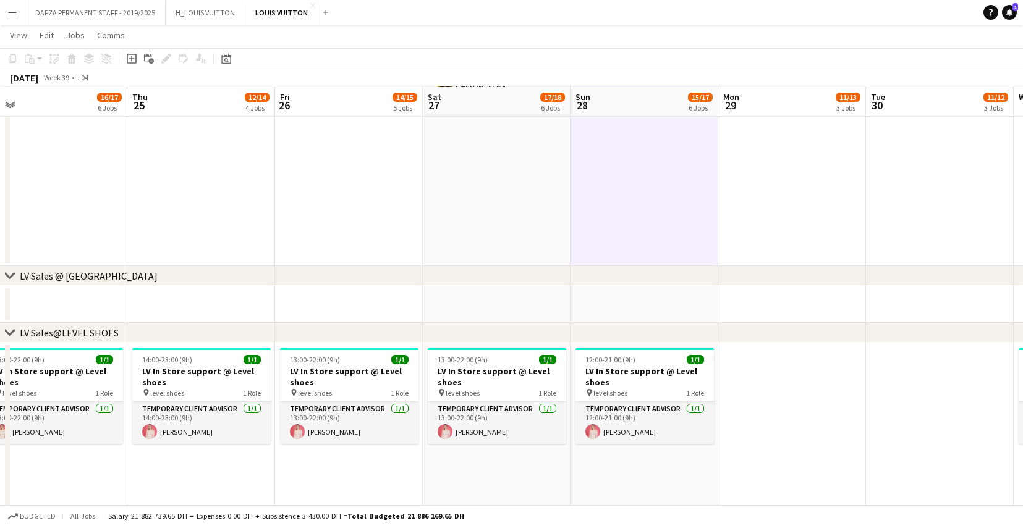
drag, startPoint x: 140, startPoint y: 304, endPoint x: 686, endPoint y: 264, distance: 547.1
click at [686, 264] on app-calendar-viewport "Mon 22 12/14 4 Jobs Tue 23 17/18 5 Jobs Wed 24 16/17 6 Jobs Thu 25 12/14 4 Jobs…" at bounding box center [511, 165] width 1023 height 2435
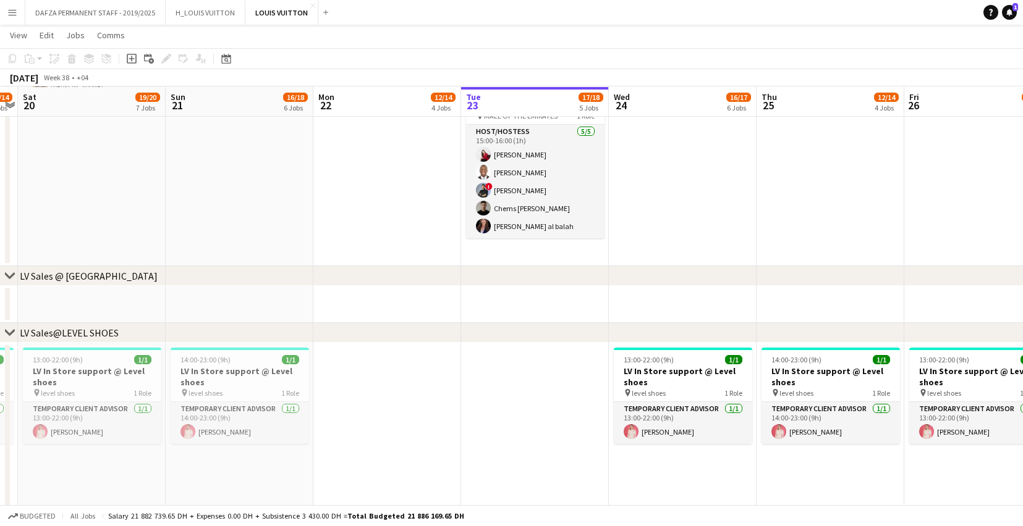
drag, startPoint x: 72, startPoint y: 308, endPoint x: 604, endPoint y: 296, distance: 532.8
click at [604, 296] on app-calendar-viewport "Thu 18 15/17 7 Jobs Fri 19 13/14 4 Jobs Sat 20 19/20 7 Jobs Sun 21 16/18 6 Jobs…" at bounding box center [511, 165] width 1023 height 2435
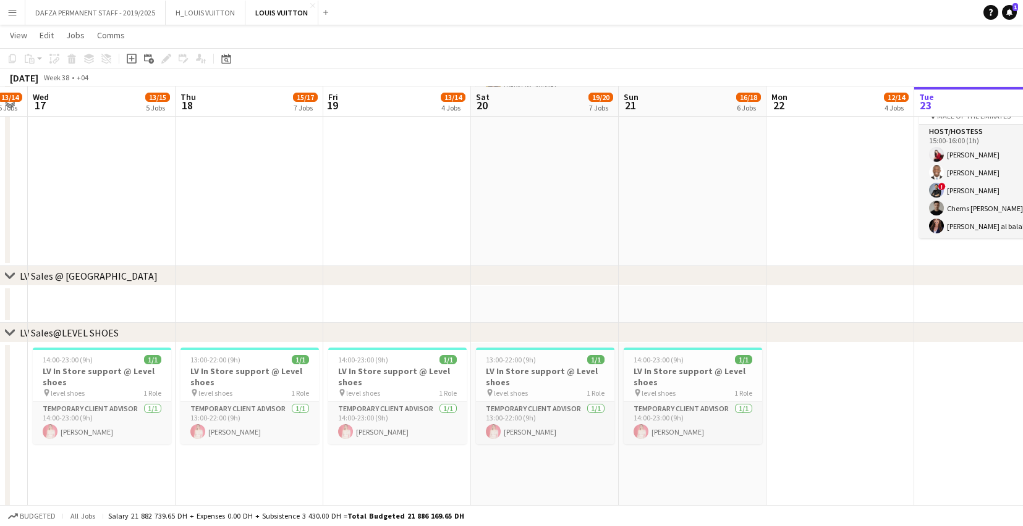
scroll to position [0, 257]
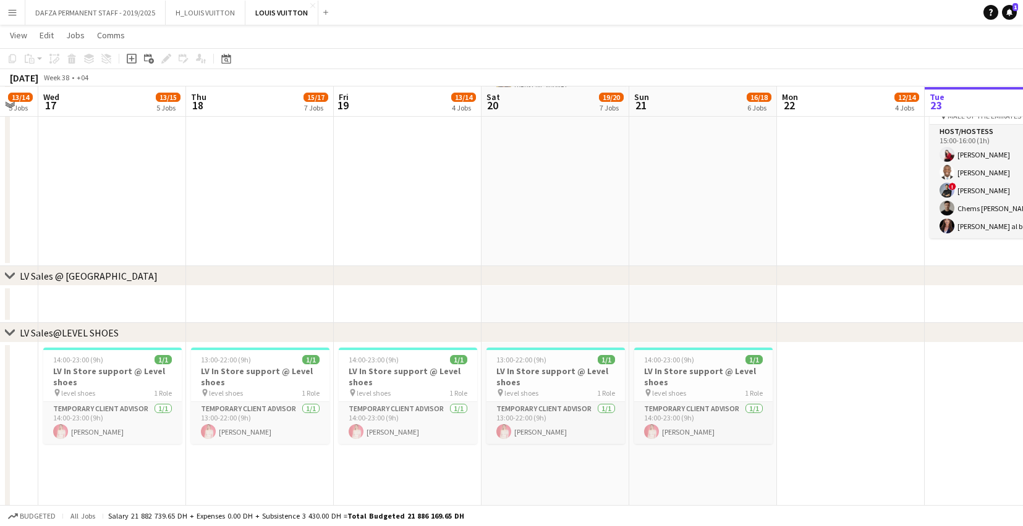
drag, startPoint x: 197, startPoint y: 302, endPoint x: 673, endPoint y: 285, distance: 476.7
click at [673, 285] on div "chevron-right RE-OPENENING, VIP EVENTS & POP-UP chevron-right LV Sales@TDM chev…" at bounding box center [511, 165] width 1023 height 2435
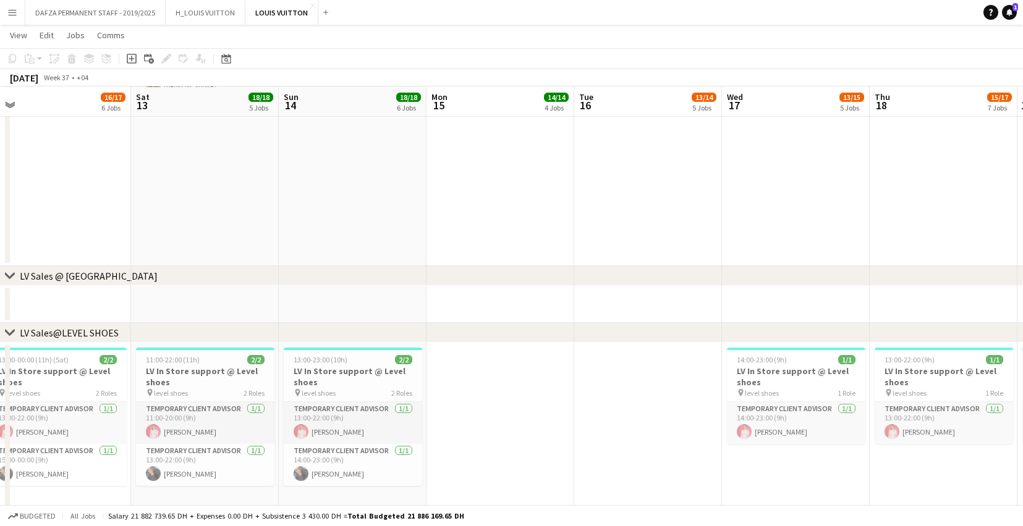
drag, startPoint x: 69, startPoint y: 310, endPoint x: 782, endPoint y: 294, distance: 713.9
click at [782, 294] on app-calendar-viewport "Wed 10 14/14 4 Jobs Thu 11 18/18 7 Jobs Fri 12 16/17 6 Jobs Sat 13 18/18 5 Jobs…" at bounding box center [511, 165] width 1023 height 2435
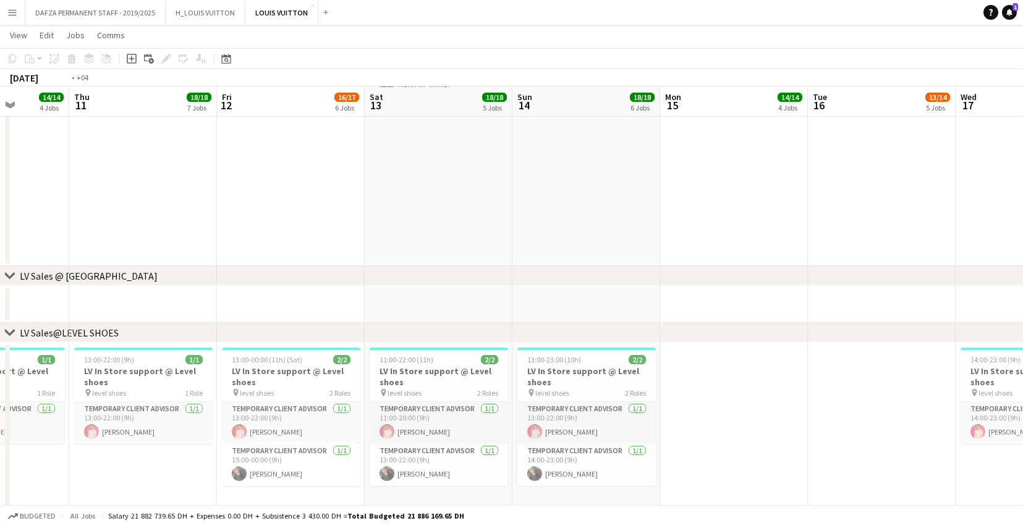
drag, startPoint x: 132, startPoint y: 307, endPoint x: 779, endPoint y: 287, distance: 647.3
click at [779, 287] on app-calendar-viewport "Mon 8 15/15 5 Jobs Tue 9 12/12 3 Jobs Wed 10 14/14 4 Jobs Thu 11 18/18 7 Jobs F…" at bounding box center [511, 165] width 1023 height 2435
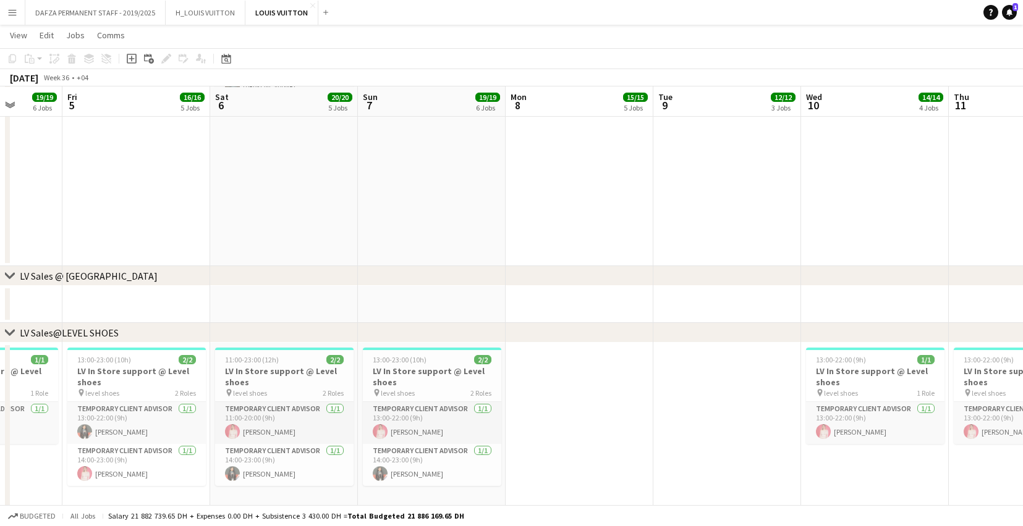
scroll to position [0, 253]
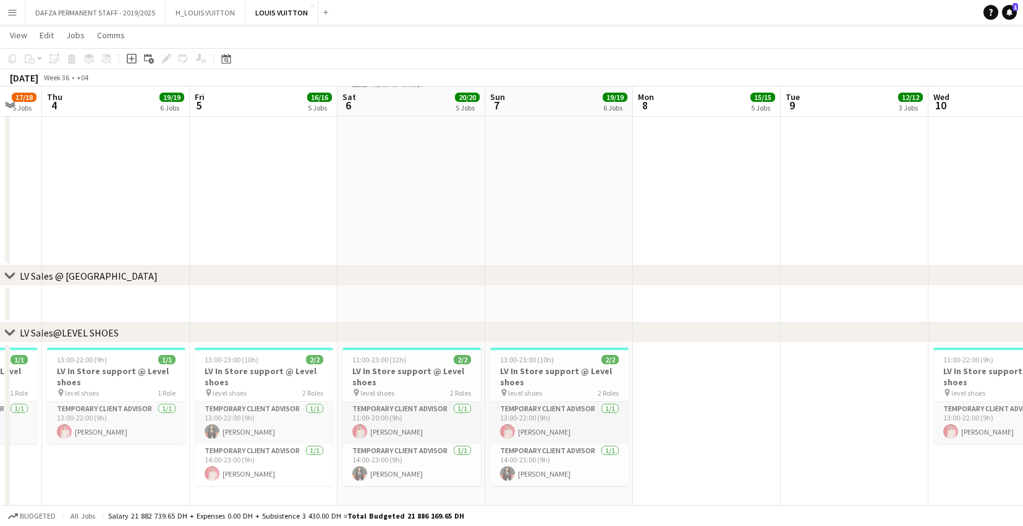
drag, startPoint x: 161, startPoint y: 308, endPoint x: 724, endPoint y: 306, distance: 563.0
click at [724, 306] on app-calendar-viewport "Tue 2 14/14 5 Jobs Wed 3 17/18 5 Jobs Thu 4 19/19 6 Jobs Fri 5 16/16 5 Jobs Sat…" at bounding box center [511, 165] width 1023 height 2435
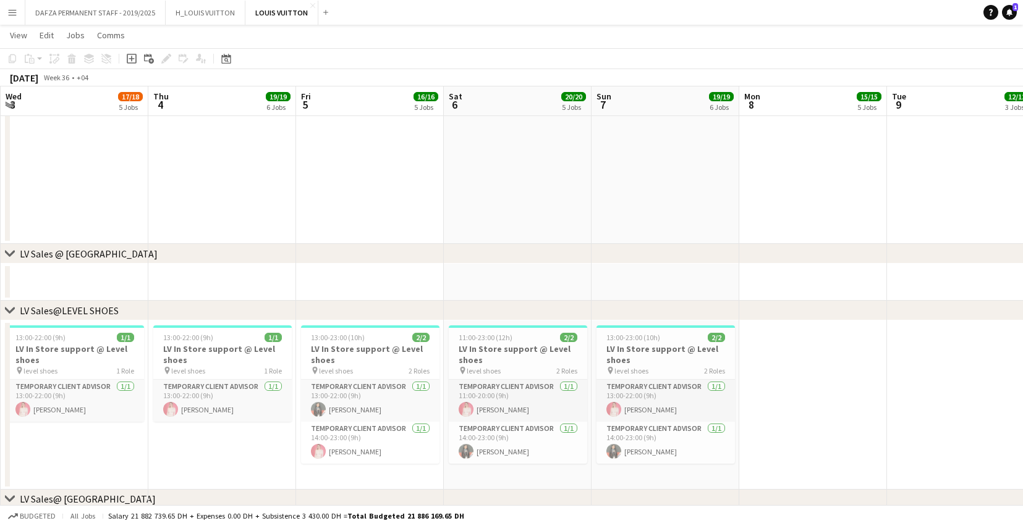
scroll to position [0, 276]
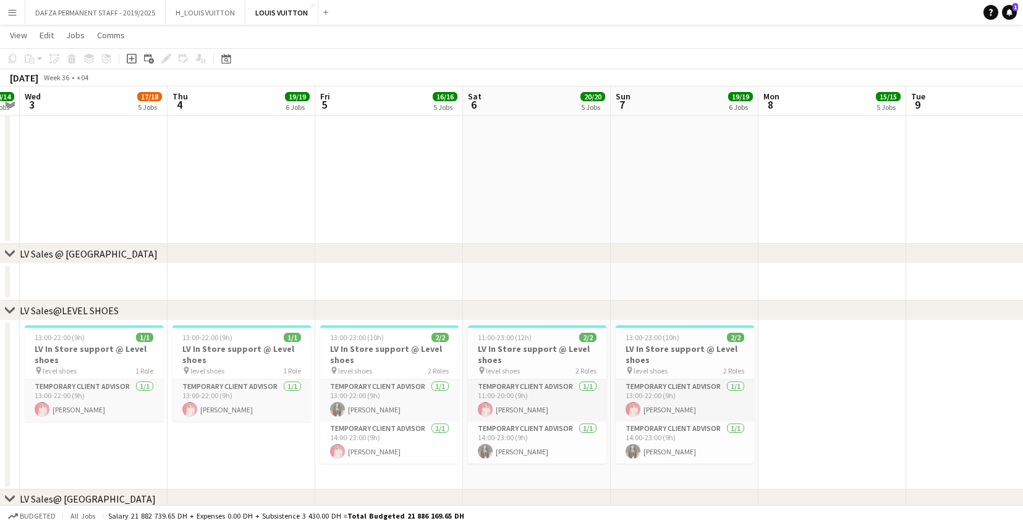
drag, startPoint x: 164, startPoint y: 278, endPoint x: 429, endPoint y: 252, distance: 265.8
click at [430, 252] on div "chevron-right RE-OPENENING, VIP EVENTS & POP-UP chevron-right LV Sales@TDM chev…" at bounding box center [511, 143] width 1023 height 2435
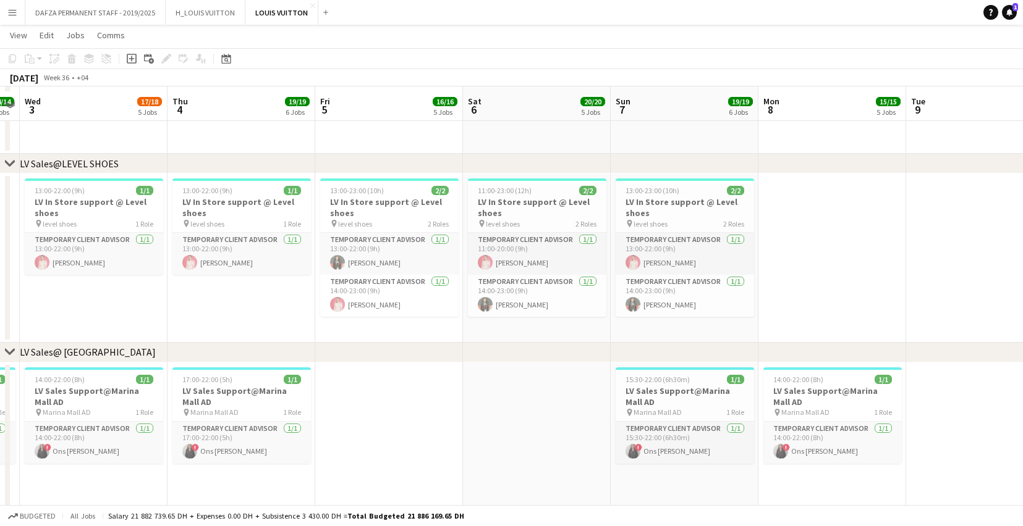
scroll to position [1287, 0]
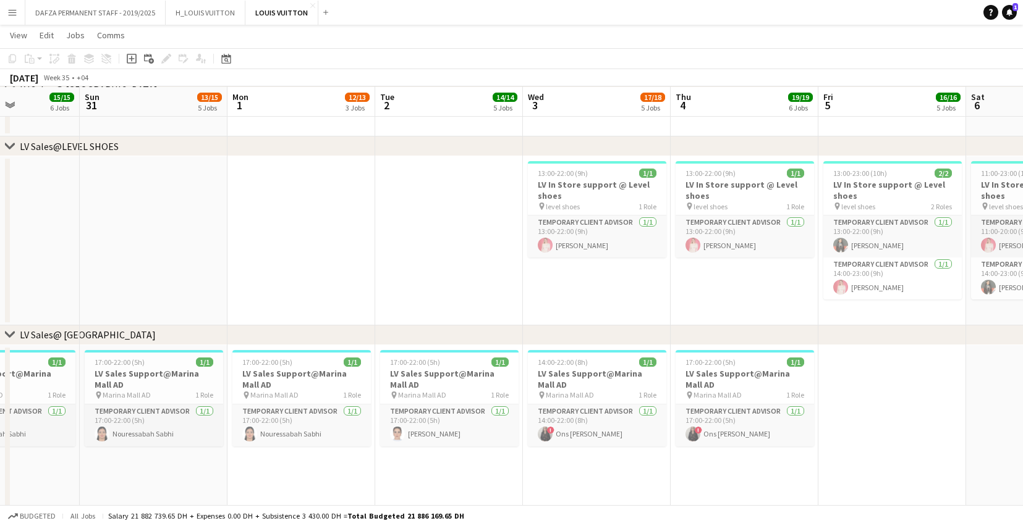
drag, startPoint x: 274, startPoint y: 464, endPoint x: 685, endPoint y: 448, distance: 411.2
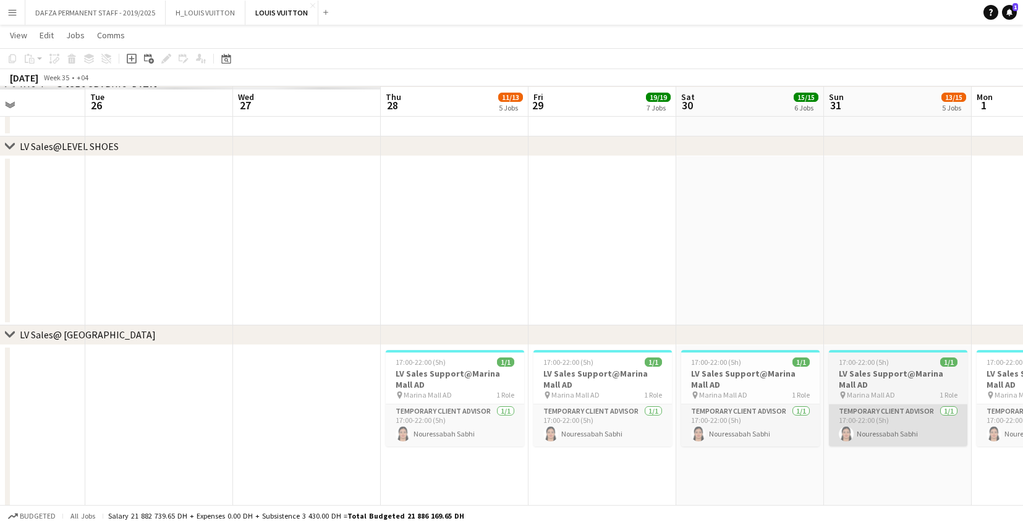
scroll to position [0, 350]
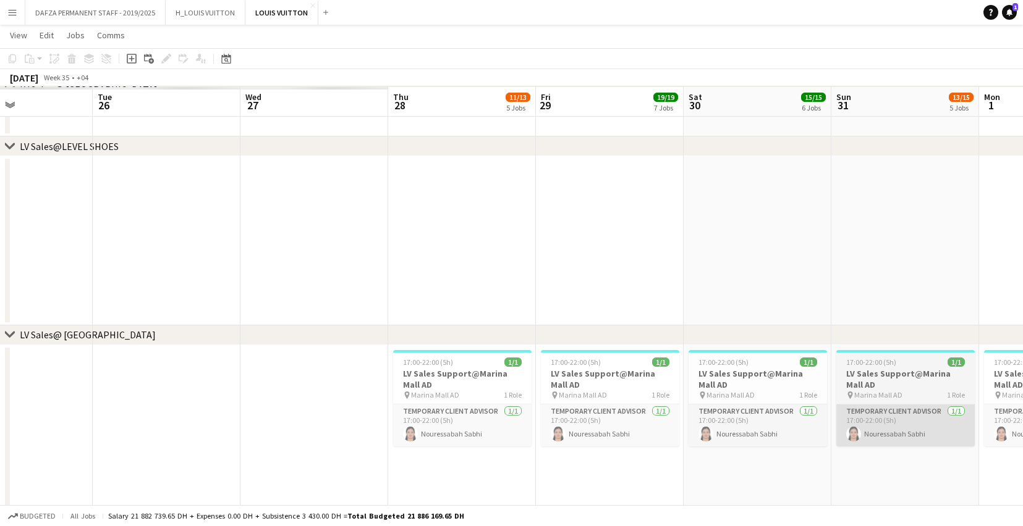
drag, startPoint x: 120, startPoint y: 481, endPoint x: 857, endPoint y: 447, distance: 737.4
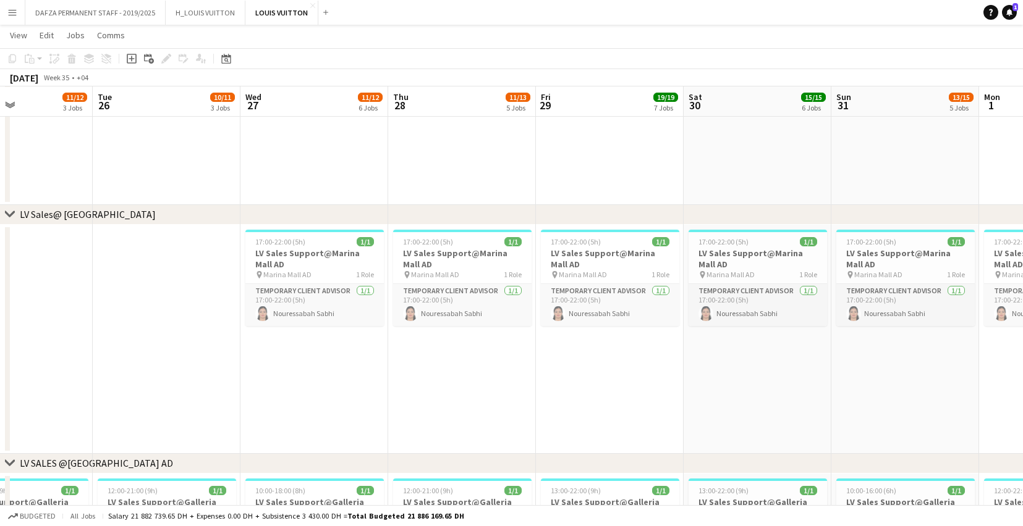
scroll to position [1417, 0]
click at [303, 311] on app-card-role "Temporary Client Advisor [DATE] 17:00-22:00 (5h) Nouressabah Sabhi" at bounding box center [314, 305] width 138 height 42
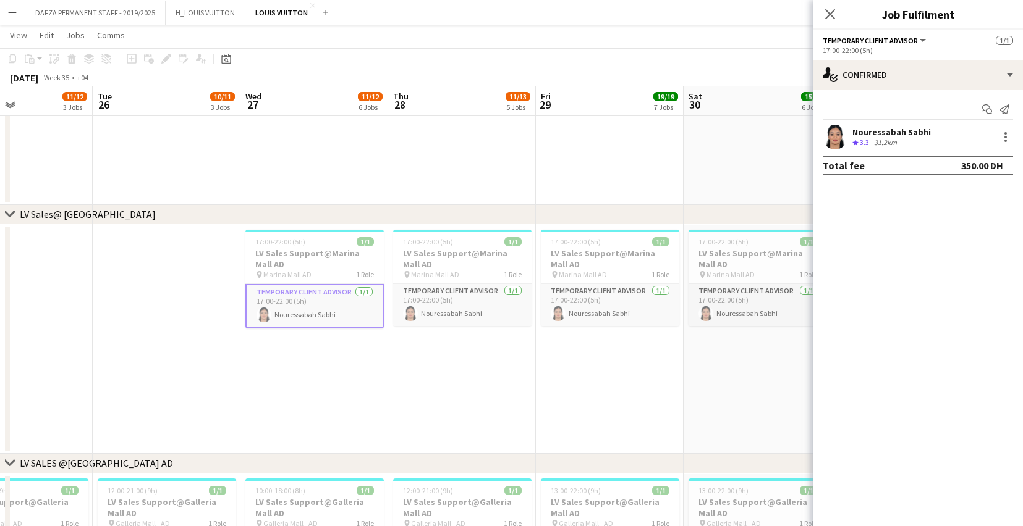
click at [903, 131] on div "Nouressabah Sabhi" at bounding box center [891, 132] width 78 height 11
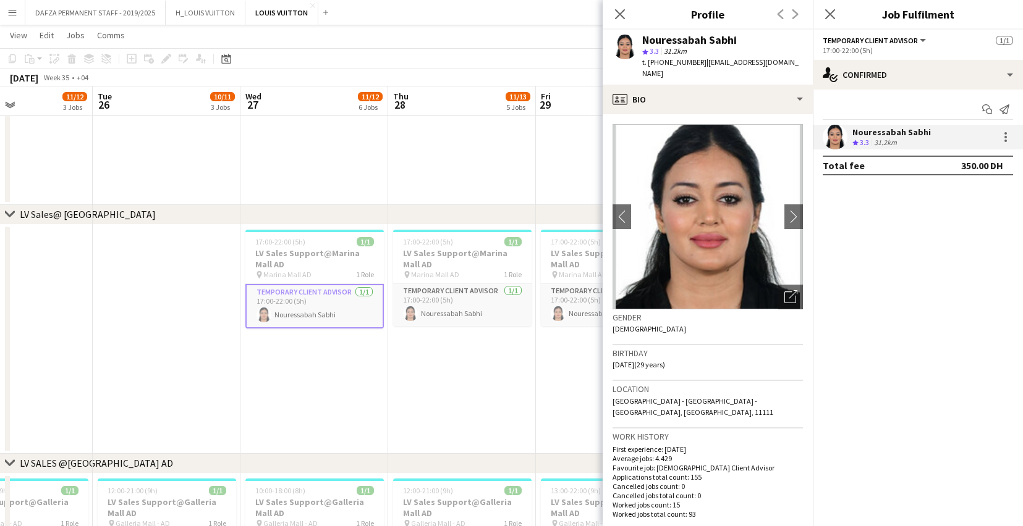
drag, startPoint x: 755, startPoint y: 36, endPoint x: 615, endPoint y: 43, distance: 139.8
click at [615, 43] on div "Nouressabah Sabhi star 3.3 31.2km t. [PHONE_NUMBER] | [EMAIL_ADDRESS][DOMAIN_NA…" at bounding box center [707, 57] width 210 height 55
copy div "Nouressabah Sabhi"
click at [619, 12] on icon "Close pop-in" at bounding box center [620, 14] width 12 height 12
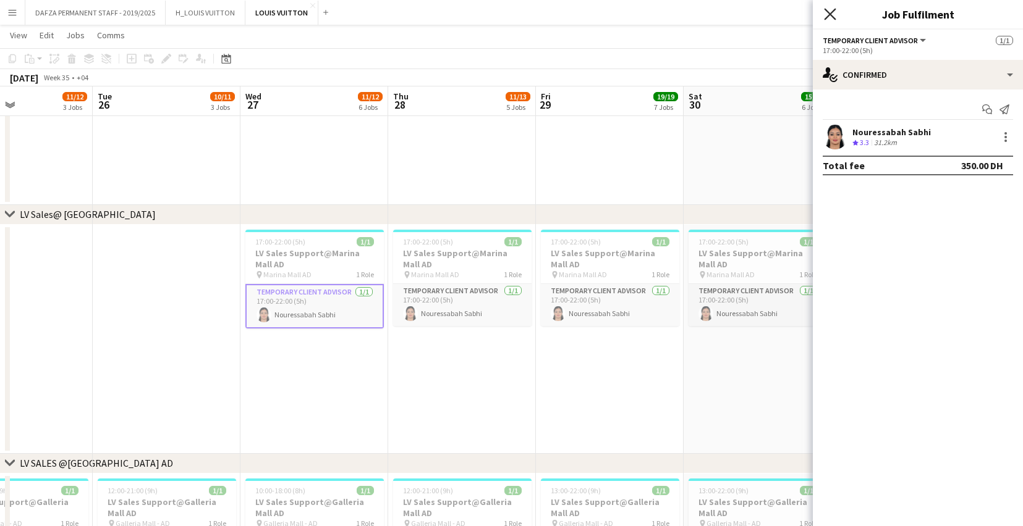
click at [834, 17] on icon "Close pop-in" at bounding box center [830, 14] width 12 height 12
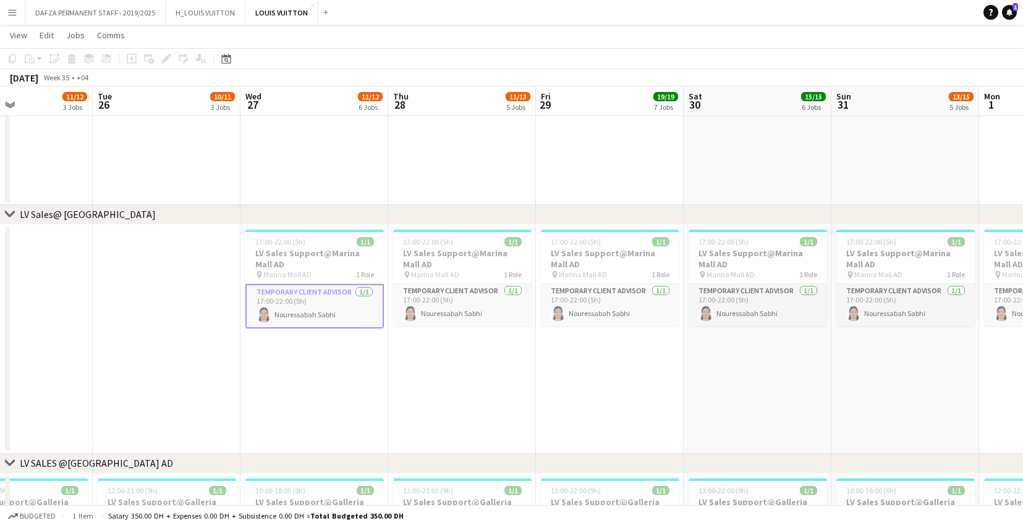
click at [355, 376] on app-date-cell "17:00-22:00 (5h) 1/1 LV Sales Support@Marina Mall AD pin Marina Mall AD 1 Role …" at bounding box center [314, 339] width 148 height 229
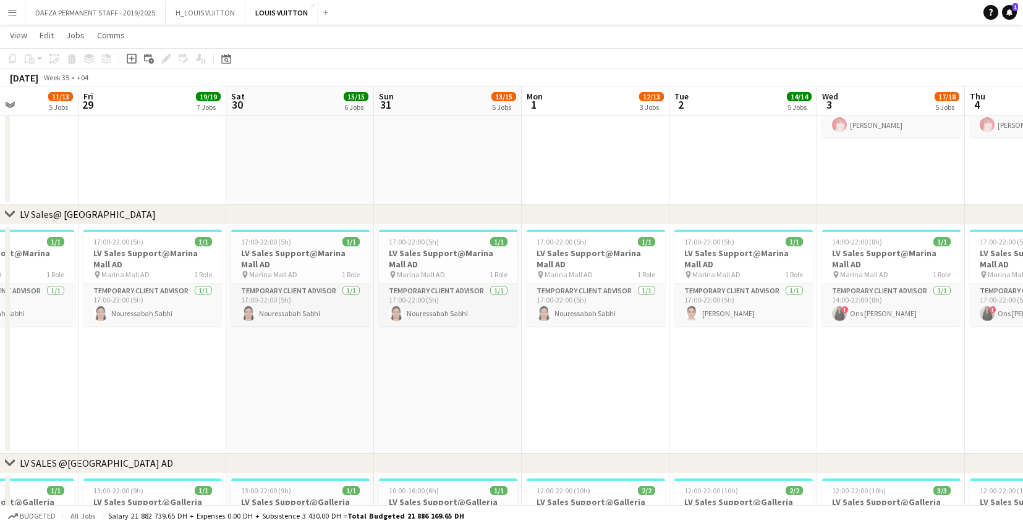
scroll to position [0, 374]
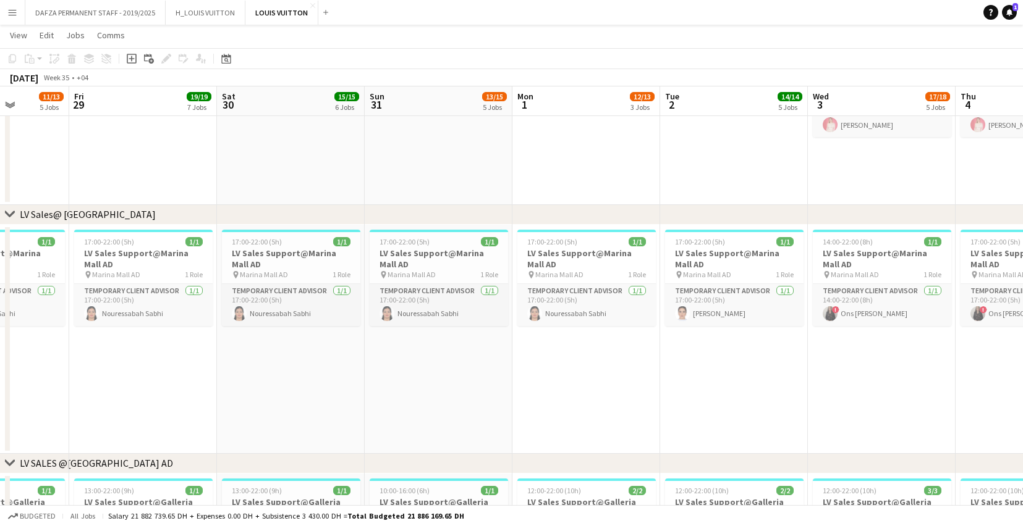
drag, startPoint x: 652, startPoint y: 395, endPoint x: 229, endPoint y: 412, distance: 423.6
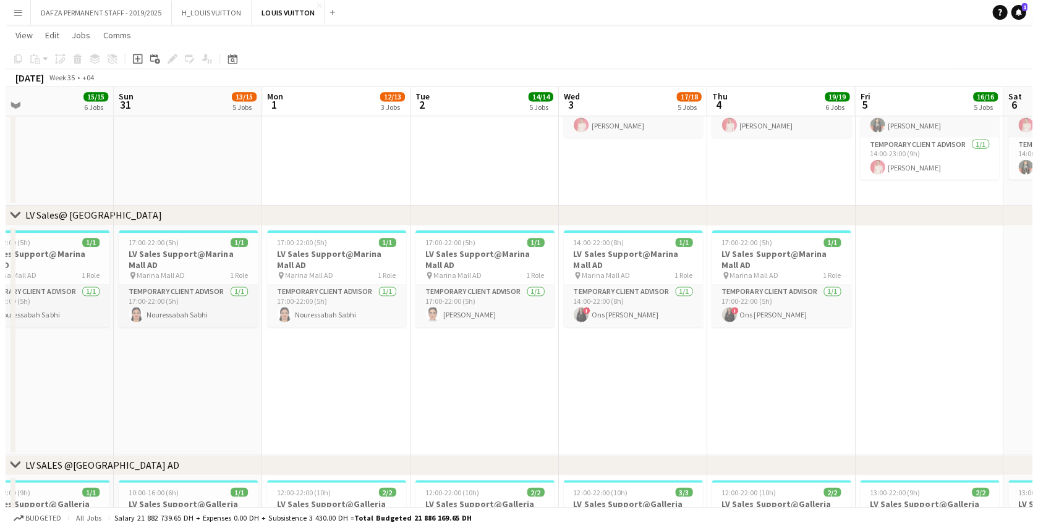
scroll to position [0, 484]
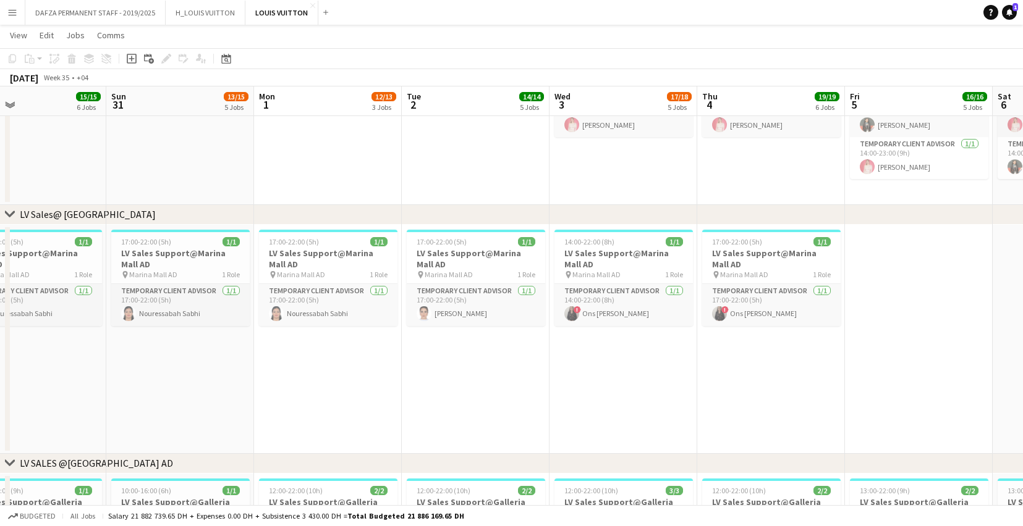
drag, startPoint x: 730, startPoint y: 398, endPoint x: 473, endPoint y: 412, distance: 258.0
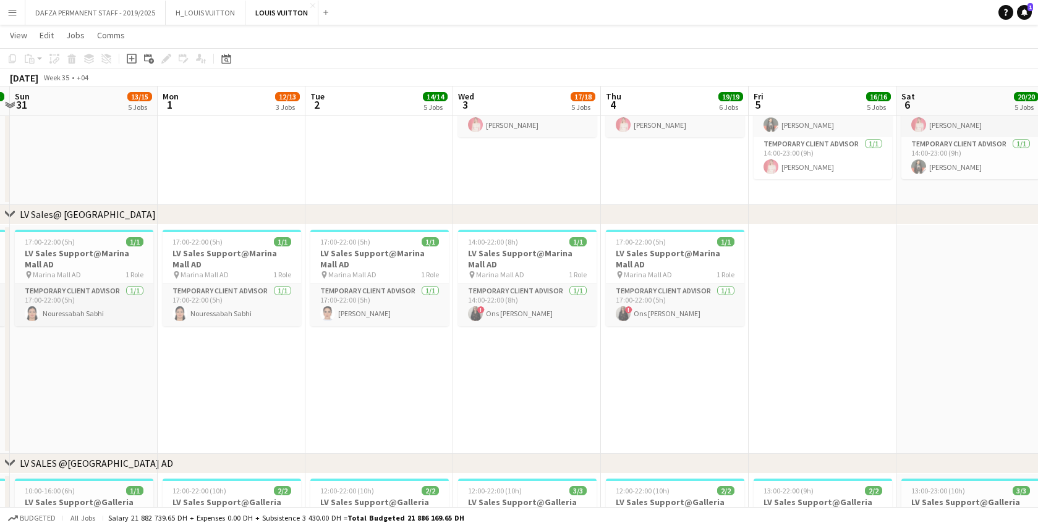
scroll to position [0, 432]
drag, startPoint x: 111, startPoint y: 387, endPoint x: 163, endPoint y: 387, distance: 52.5
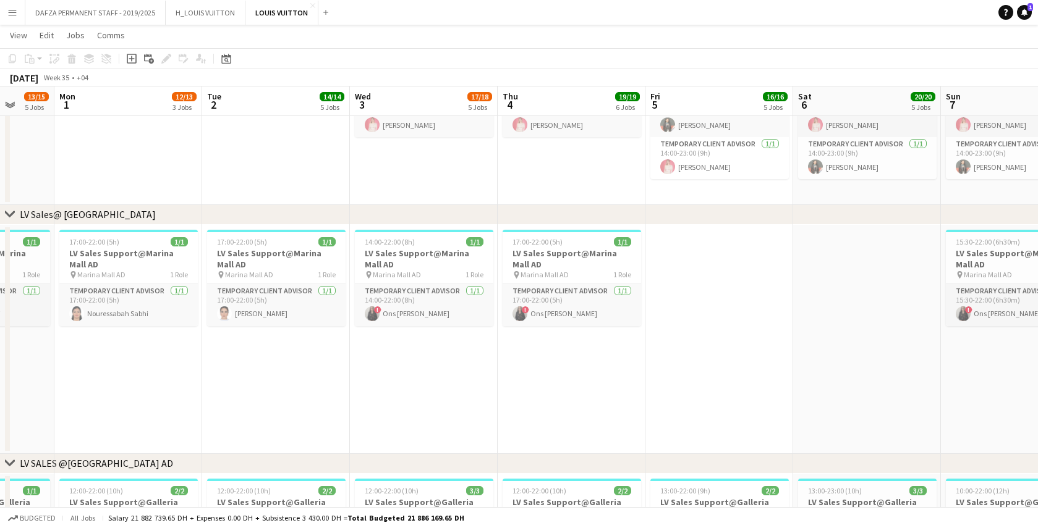
scroll to position [0, 549]
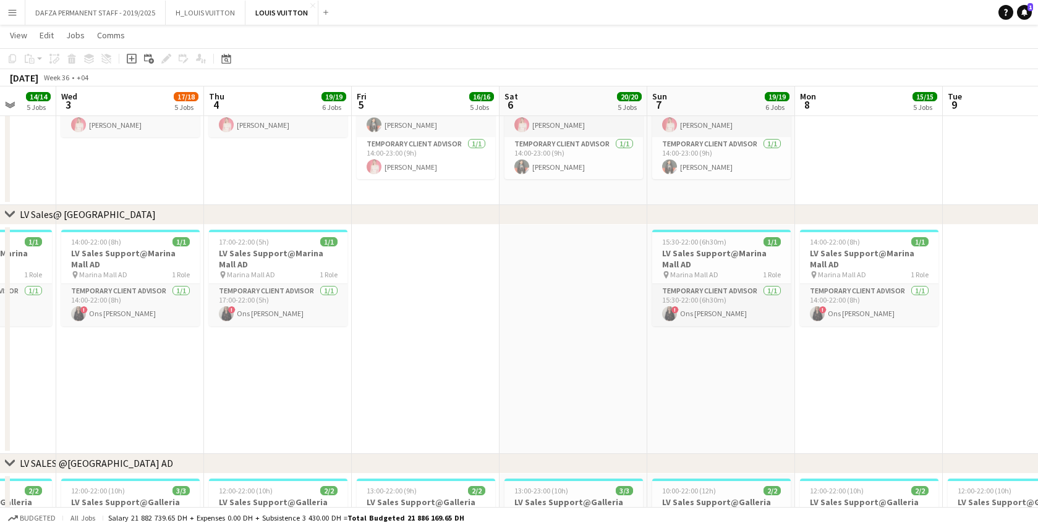
drag, startPoint x: 703, startPoint y: 380, endPoint x: 305, endPoint y: 392, distance: 398.1
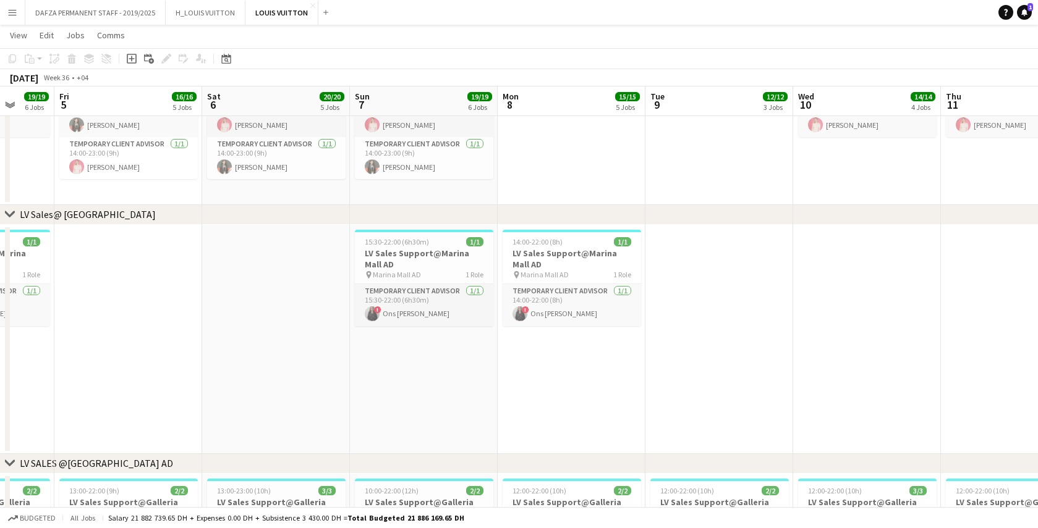
scroll to position [0, 557]
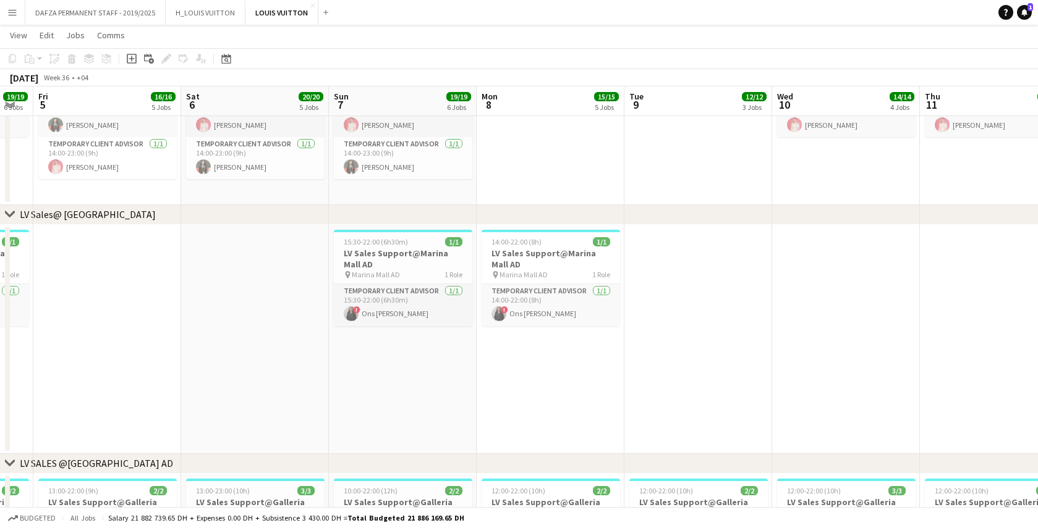
drag, startPoint x: 658, startPoint y: 375, endPoint x: 450, endPoint y: 374, distance: 208.2
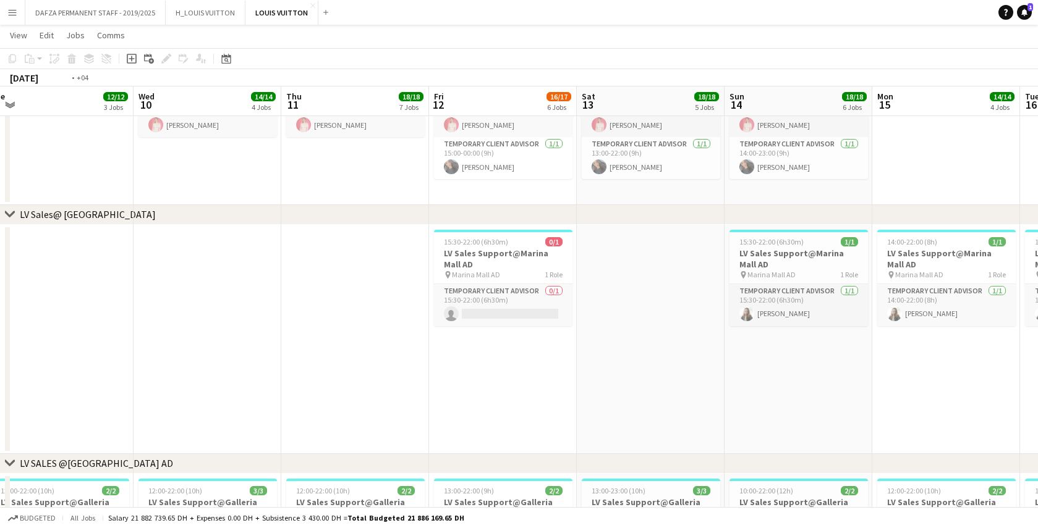
scroll to position [0, 345]
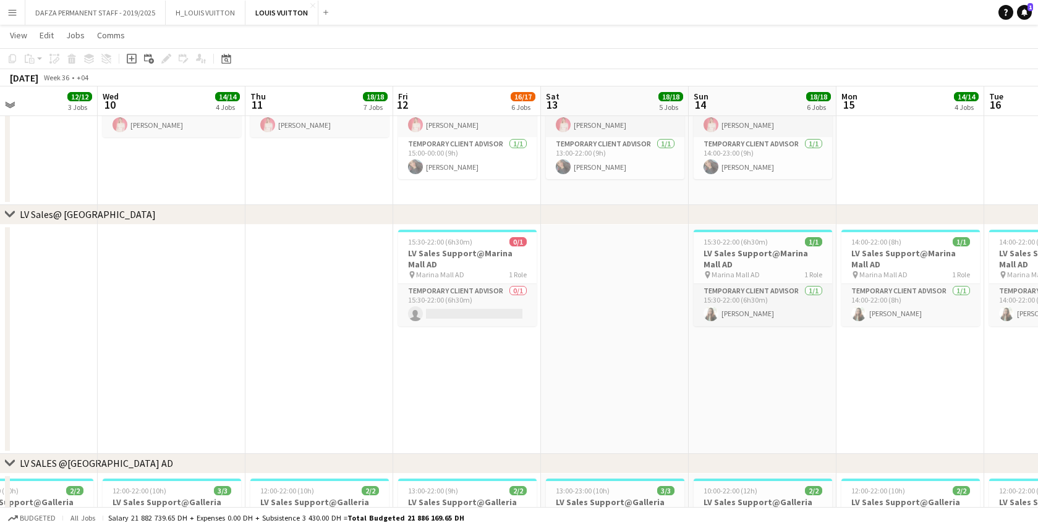
drag, startPoint x: 616, startPoint y: 373, endPoint x: 205, endPoint y: 378, distance: 411.6
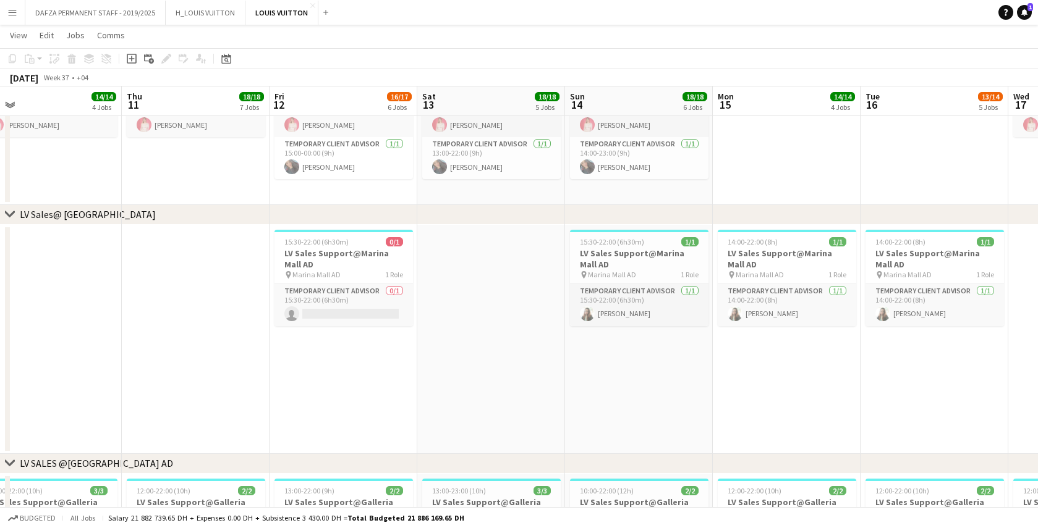
scroll to position [0, 470]
drag, startPoint x: 721, startPoint y: 395, endPoint x: 596, endPoint y: 402, distance: 125.0
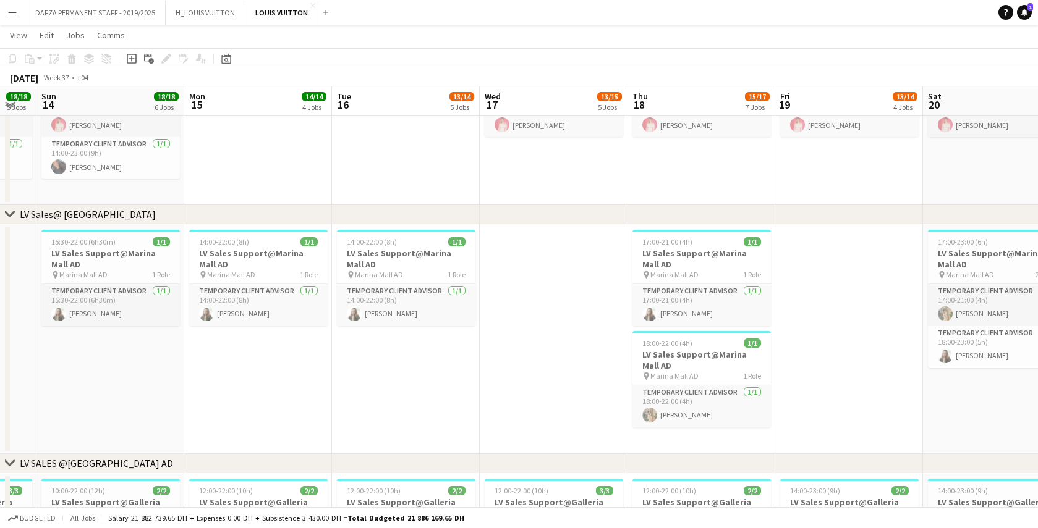
scroll to position [0, 423]
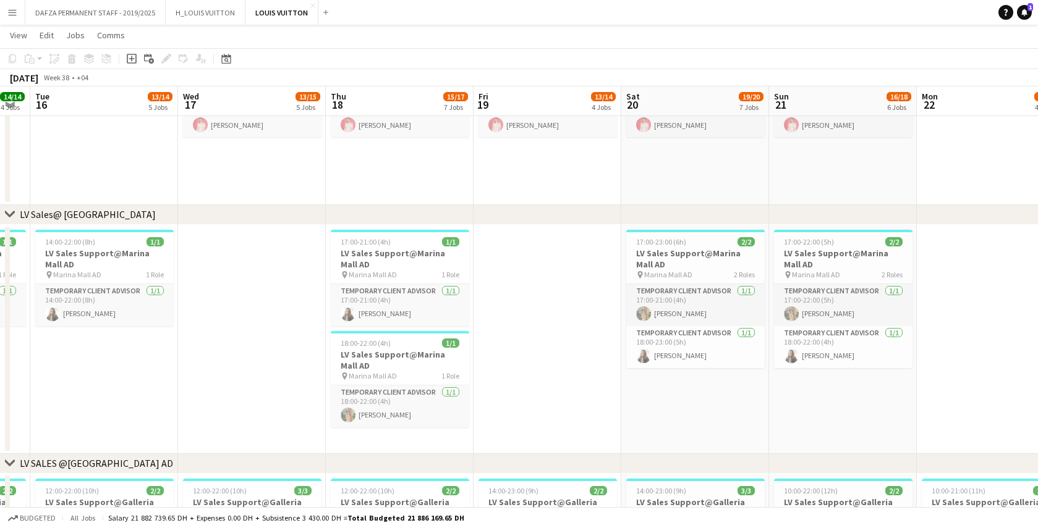
drag, startPoint x: 937, startPoint y: 412, endPoint x: 659, endPoint y: 429, distance: 278.6
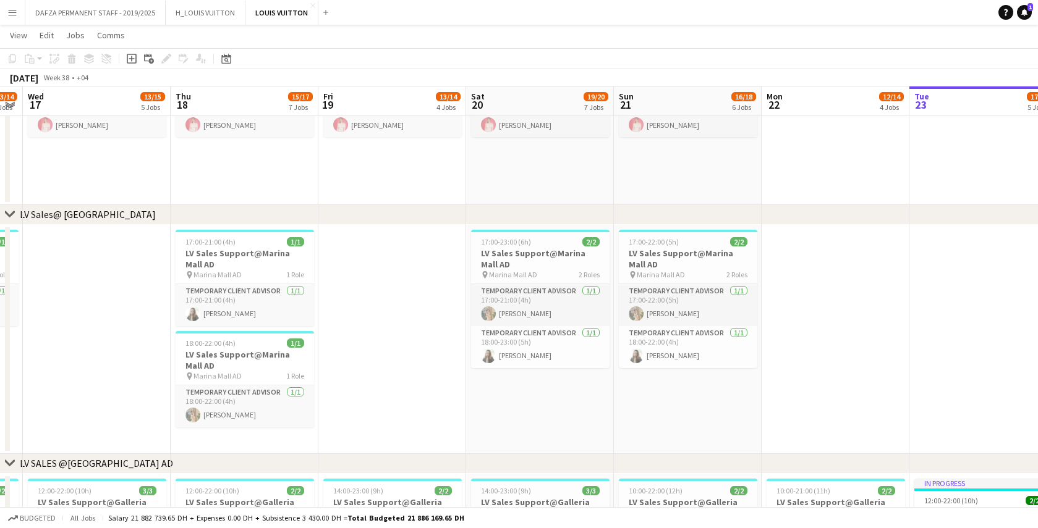
scroll to position [0, 444]
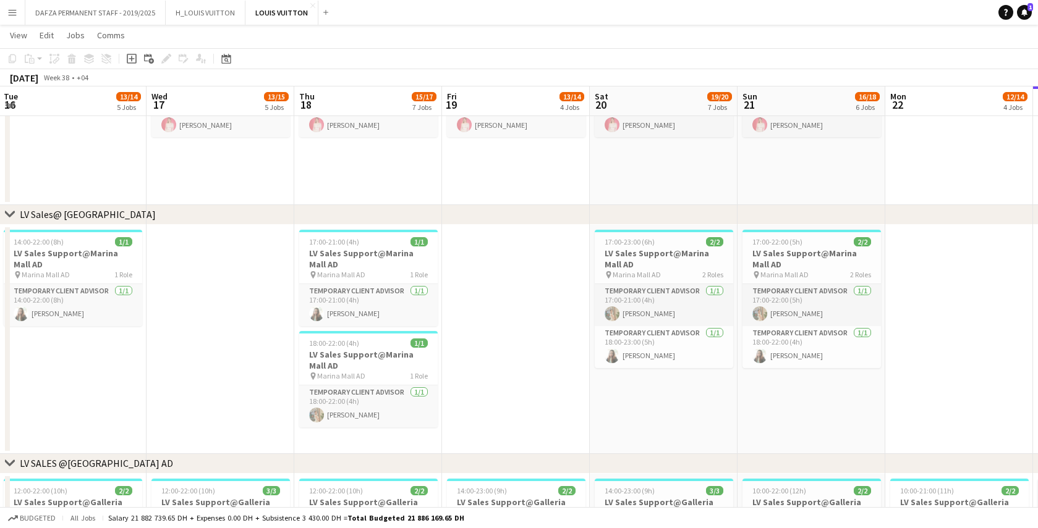
drag, startPoint x: 884, startPoint y: 409, endPoint x: 573, endPoint y: 422, distance: 311.1
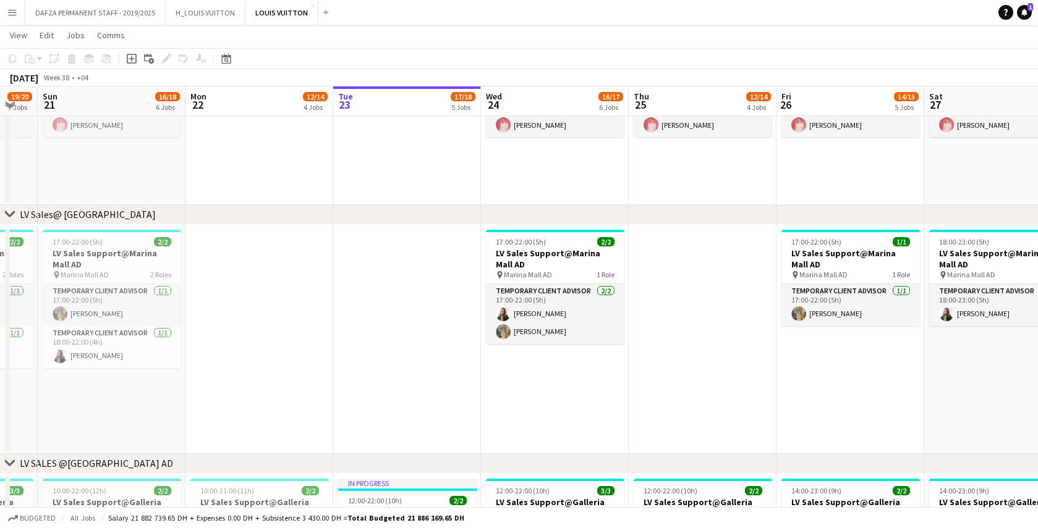
scroll to position [0, 398]
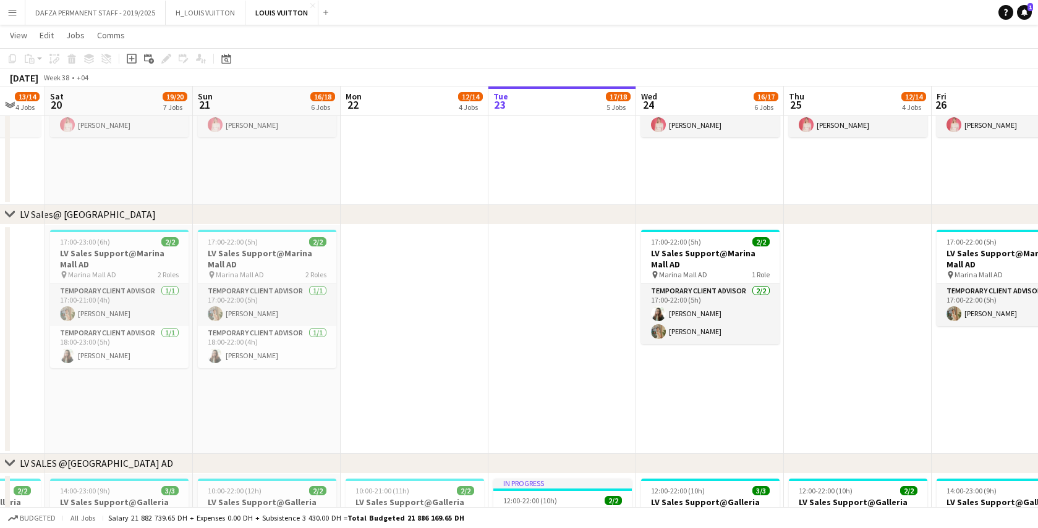
drag, startPoint x: 869, startPoint y: 407, endPoint x: 620, endPoint y: 416, distance: 249.2
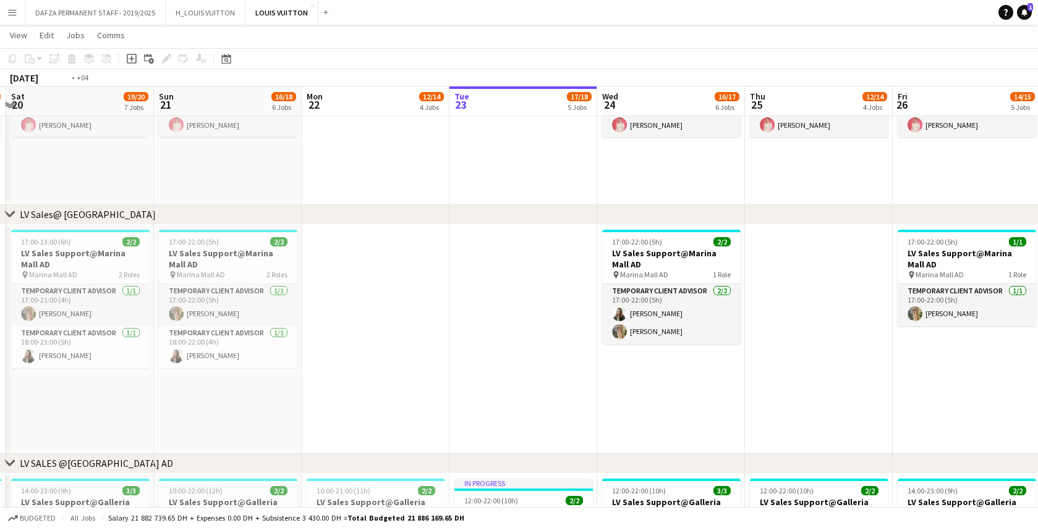
drag, startPoint x: 902, startPoint y: 415, endPoint x: 546, endPoint y: 431, distance: 356.9
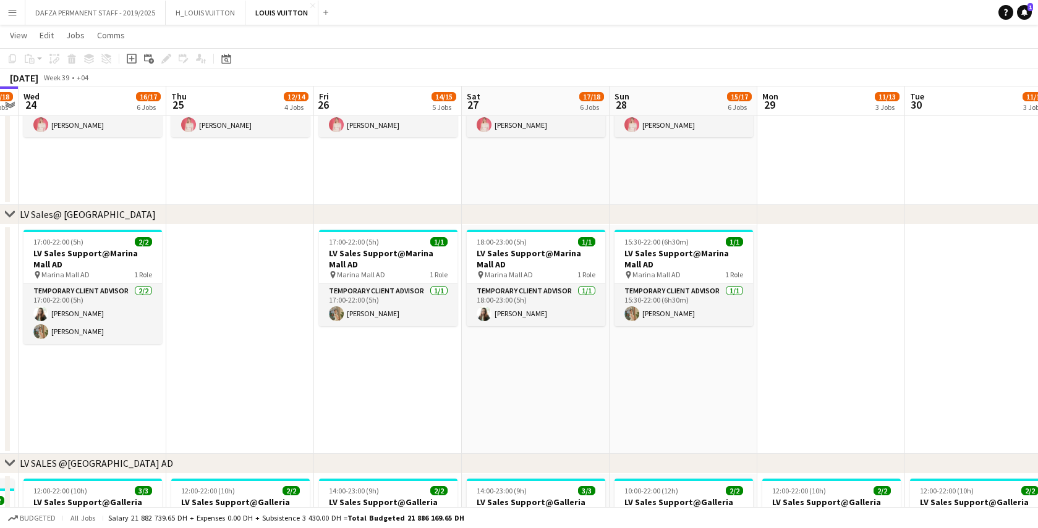
drag, startPoint x: 895, startPoint y: 399, endPoint x: 636, endPoint y: 400, distance: 258.9
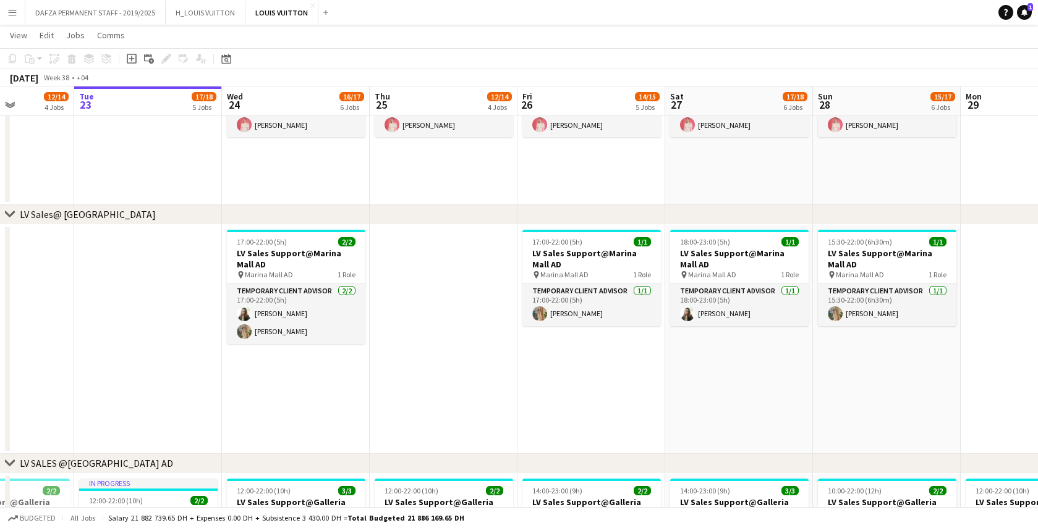
drag, startPoint x: 350, startPoint y: 403, endPoint x: 829, endPoint y: 391, distance: 478.4
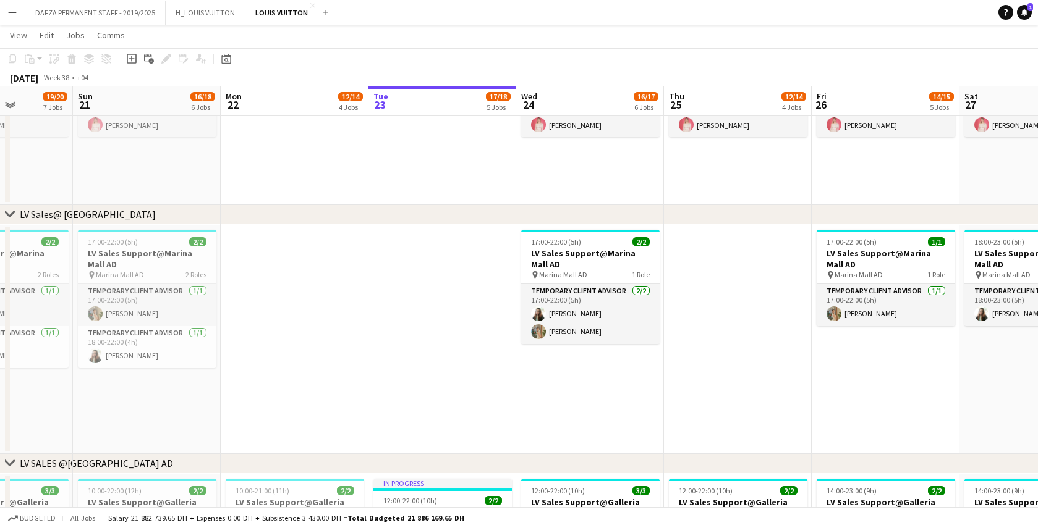
scroll to position [0, 370]
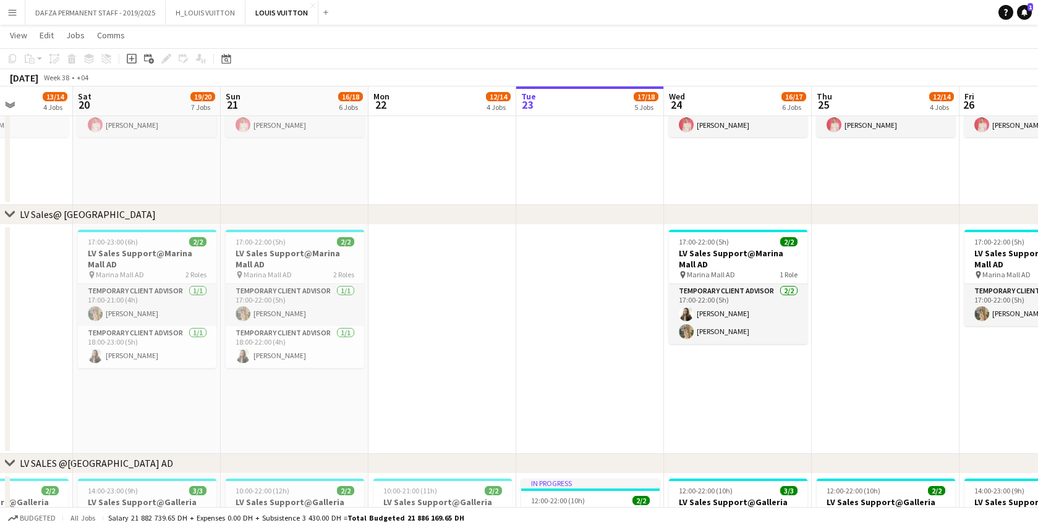
drag, startPoint x: 329, startPoint y: 391, endPoint x: 476, endPoint y: 384, distance: 147.8
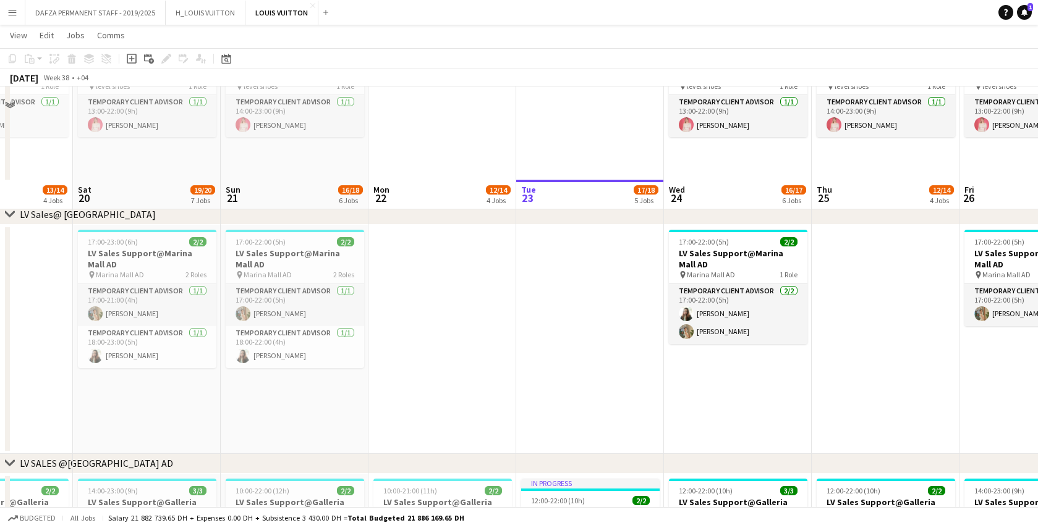
scroll to position [1985, 0]
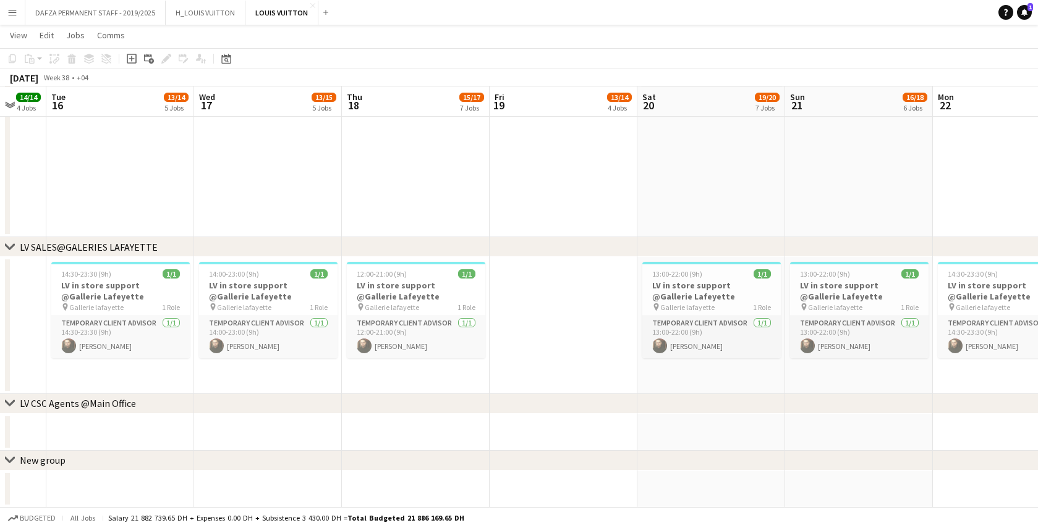
drag, startPoint x: 225, startPoint y: 376, endPoint x: 872, endPoint y: 384, distance: 647.0
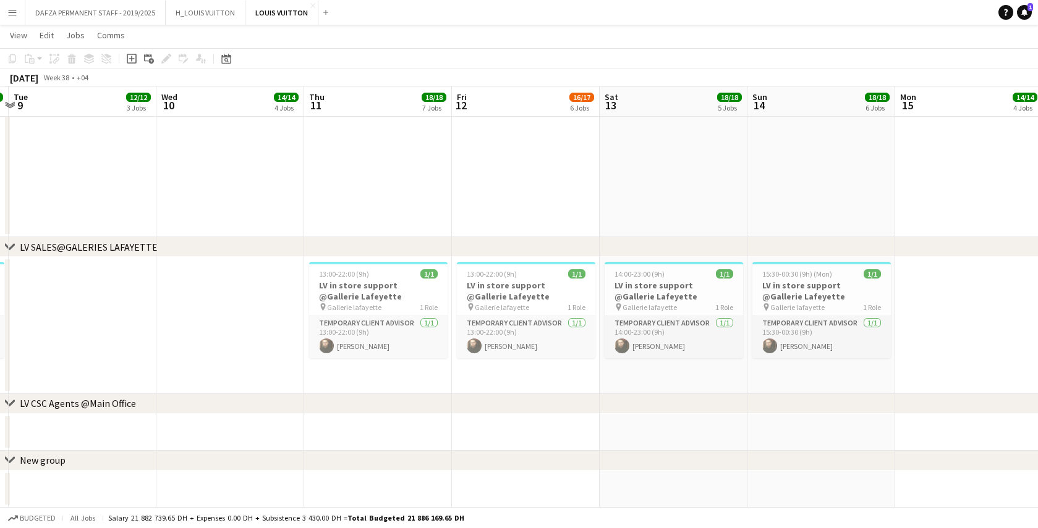
drag, startPoint x: 38, startPoint y: 326, endPoint x: 951, endPoint y: 331, distance: 913.3
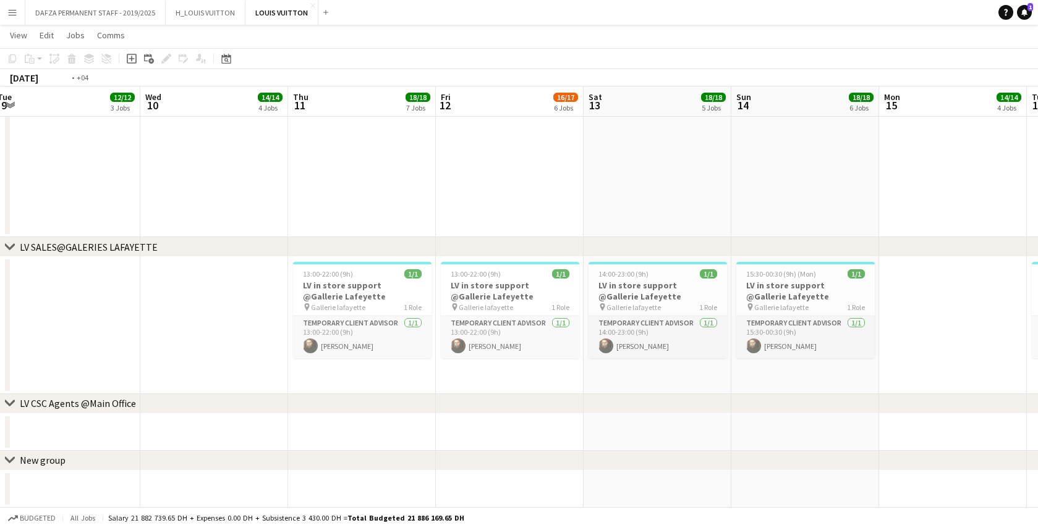
scroll to position [0, 317]
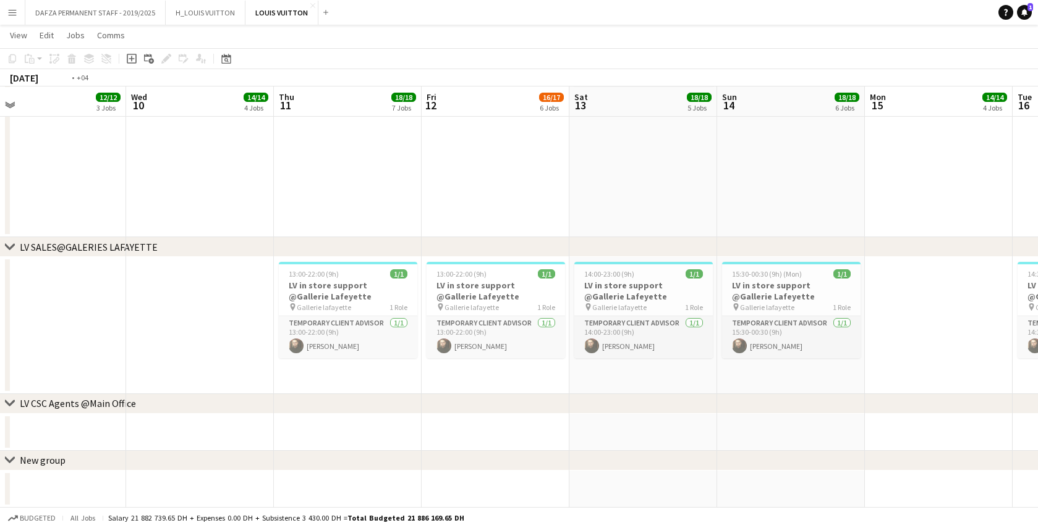
drag, startPoint x: 184, startPoint y: 335, endPoint x: 449, endPoint y: 337, distance: 265.1
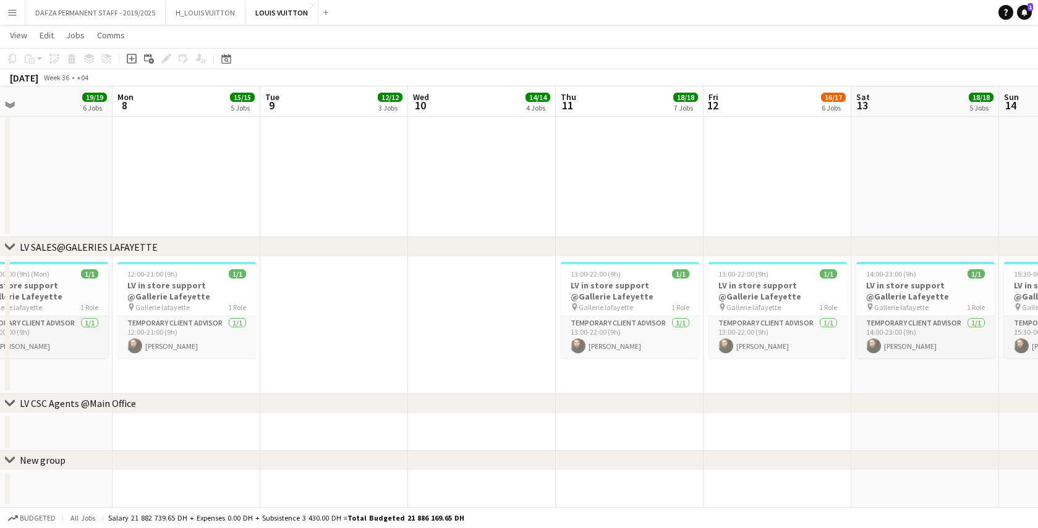
scroll to position [0, 292]
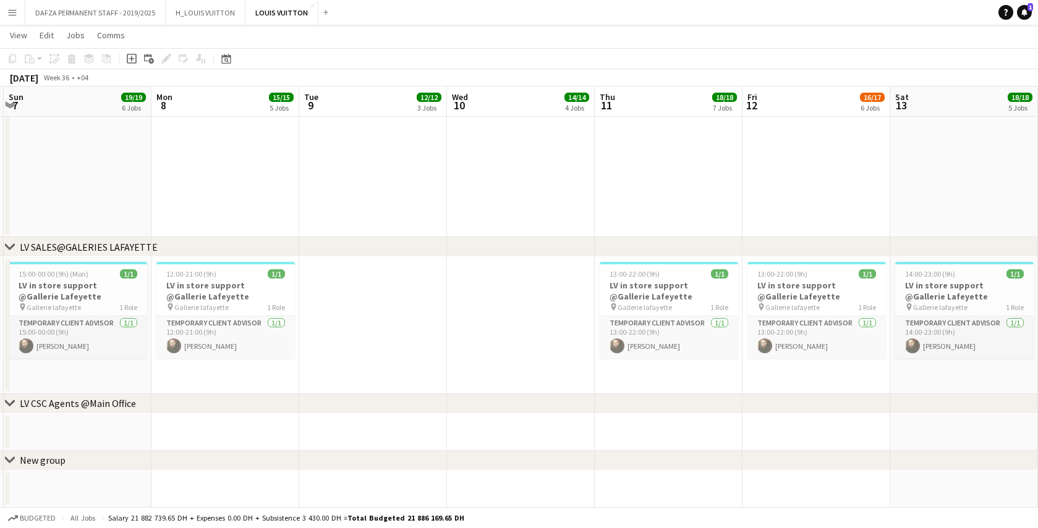
drag, startPoint x: 410, startPoint y: 322, endPoint x: 583, endPoint y: 332, distance: 173.3
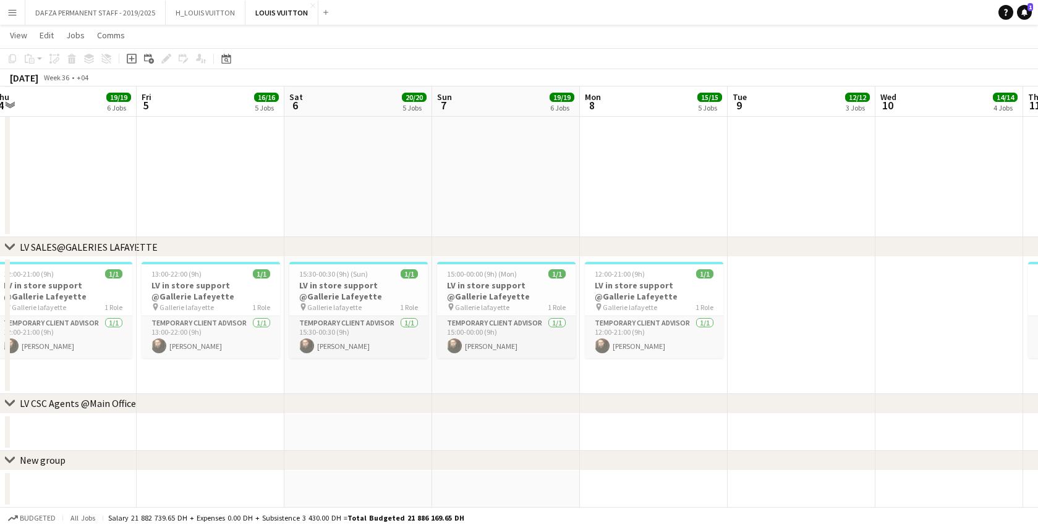
scroll to position [0, 266]
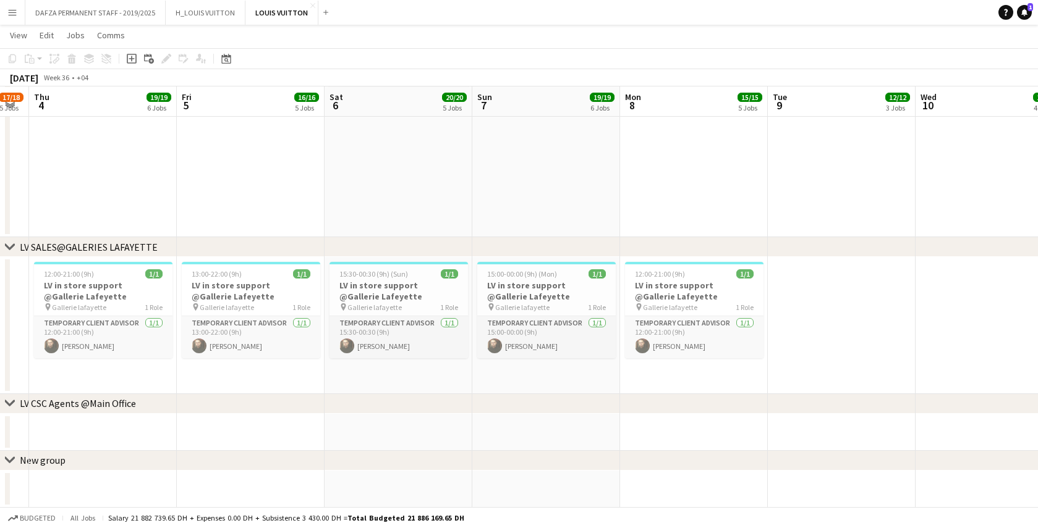
drag, startPoint x: 565, startPoint y: 330, endPoint x: 845, endPoint y: 340, distance: 280.7
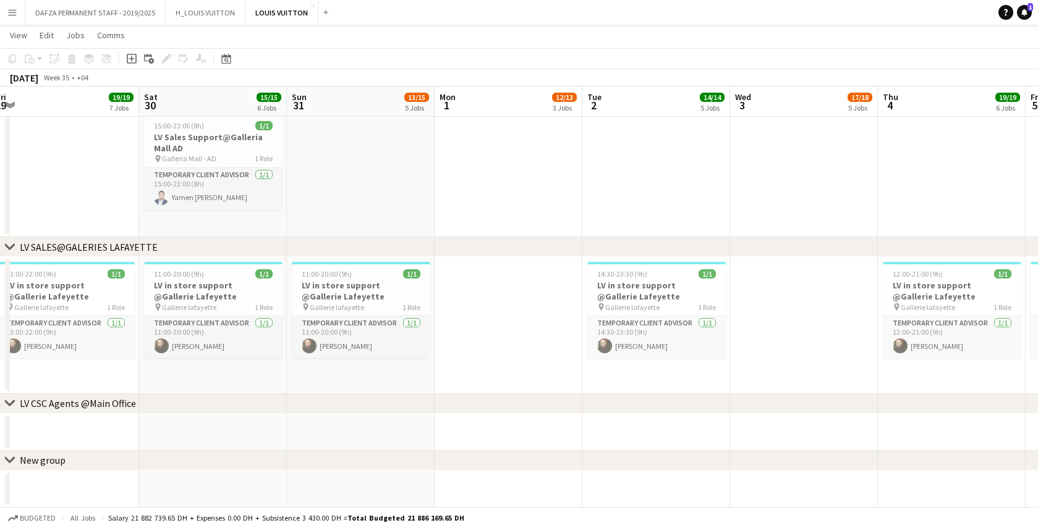
drag, startPoint x: 105, startPoint y: 378, endPoint x: 952, endPoint y: 374, distance: 847.2
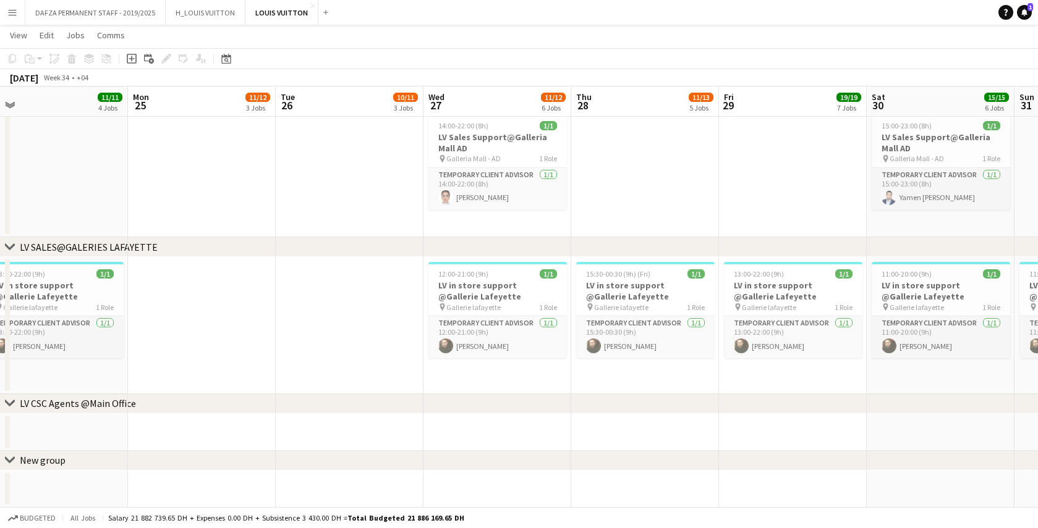
drag, startPoint x: 170, startPoint y: 374, endPoint x: 870, endPoint y: 364, distance: 700.2
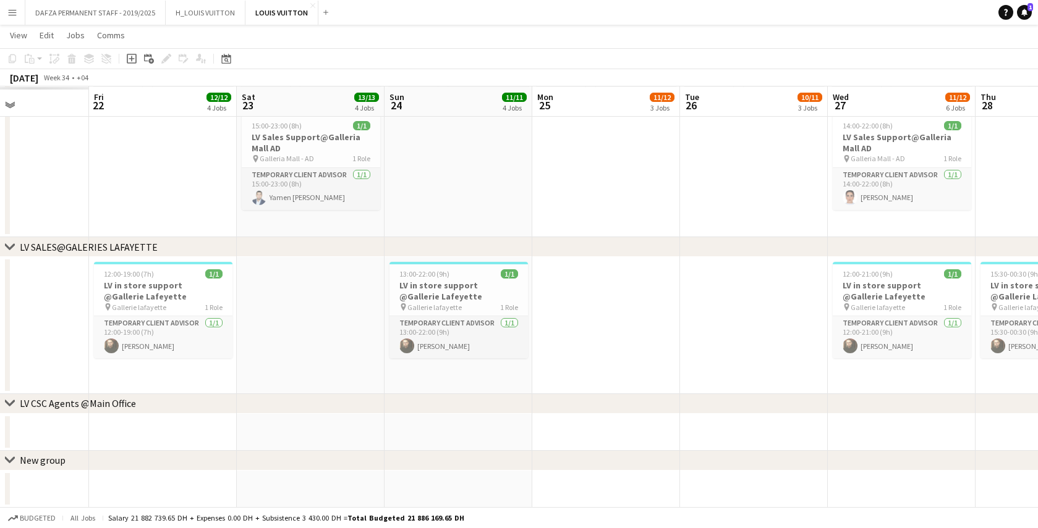
scroll to position [0, 391]
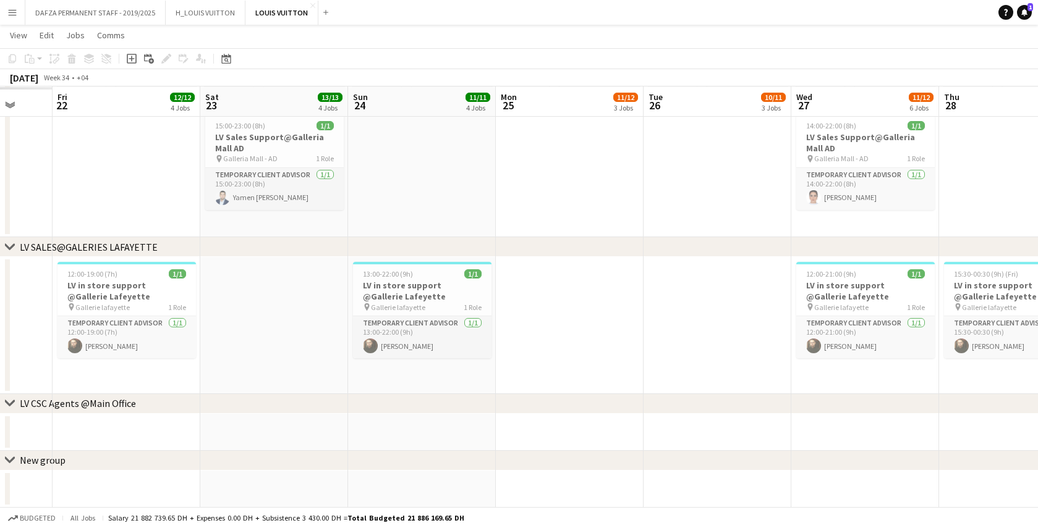
drag, startPoint x: 192, startPoint y: 355, endPoint x: 694, endPoint y: 349, distance: 502.4
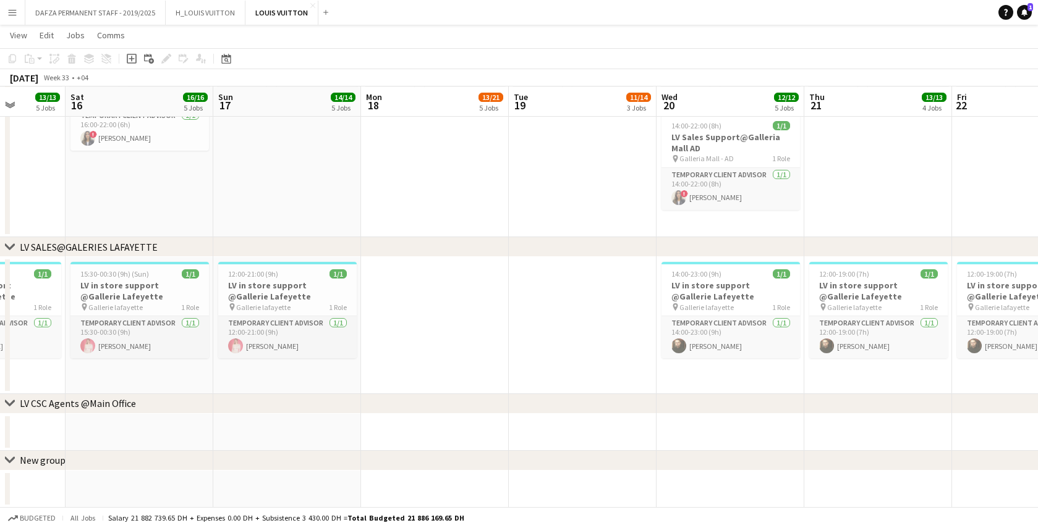
drag, startPoint x: 99, startPoint y: 376, endPoint x: 853, endPoint y: 360, distance: 753.4
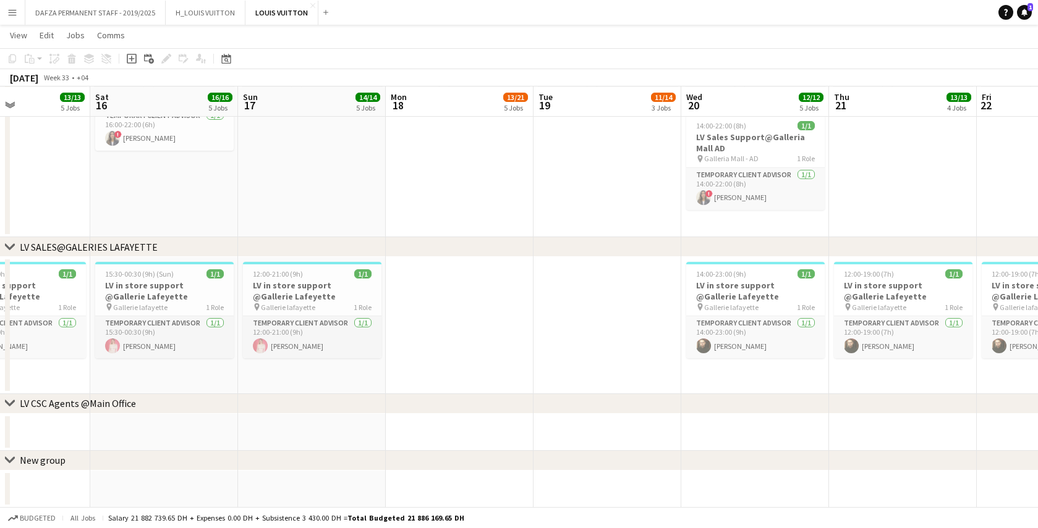
drag, startPoint x: 415, startPoint y: 340, endPoint x: 793, endPoint y: 315, distance: 379.6
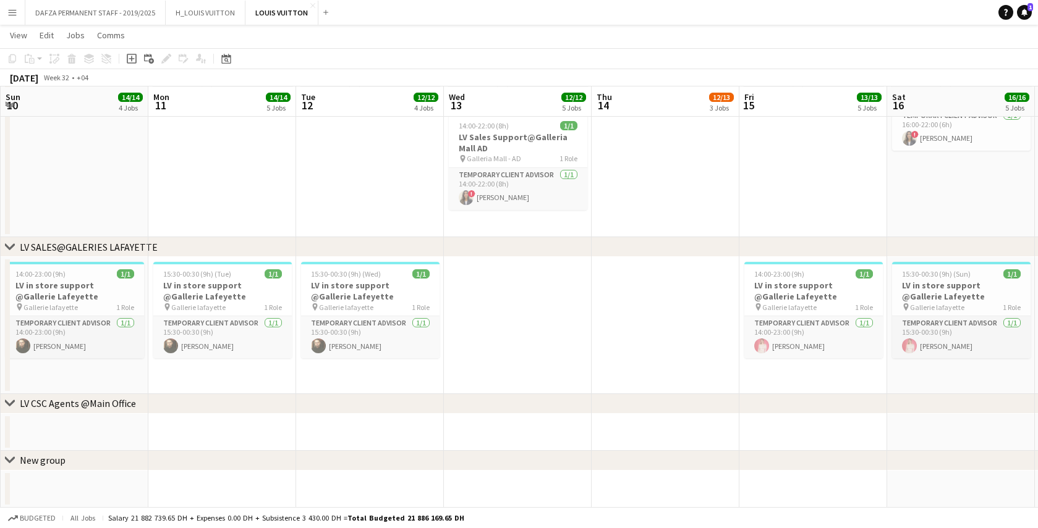
drag, startPoint x: 138, startPoint y: 343, endPoint x: 730, endPoint y: 318, distance: 591.9
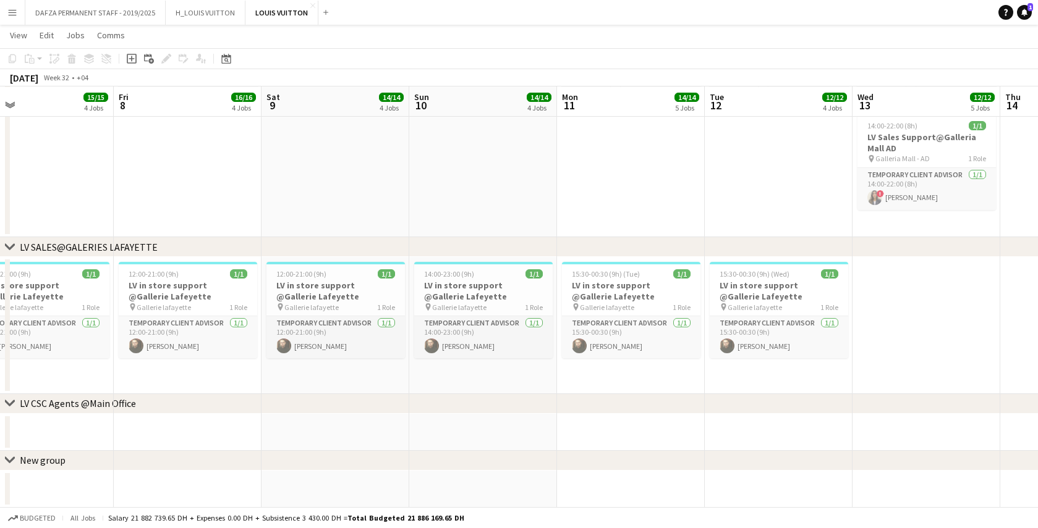
drag, startPoint x: 621, startPoint y: 326, endPoint x: 922, endPoint y: 298, distance: 302.3
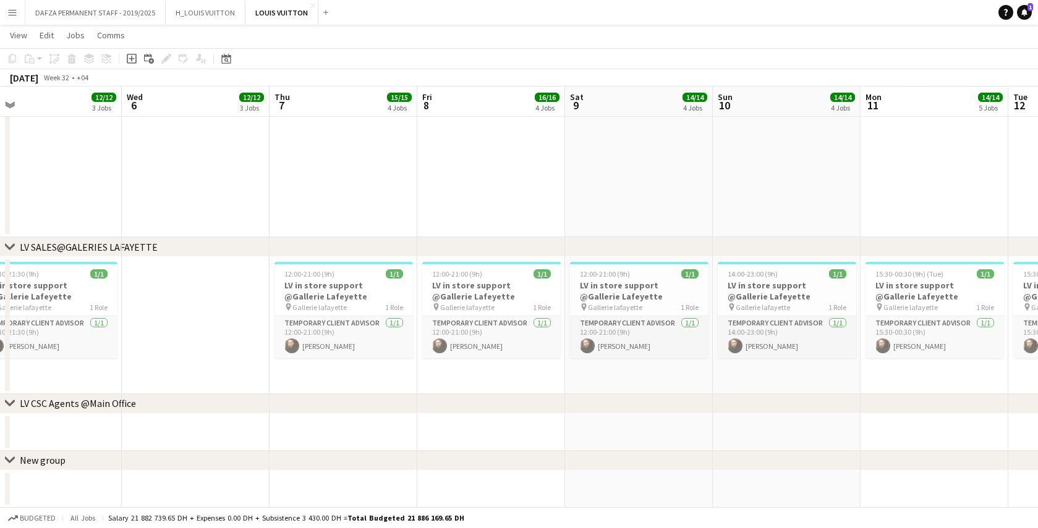
scroll to position [0, 318]
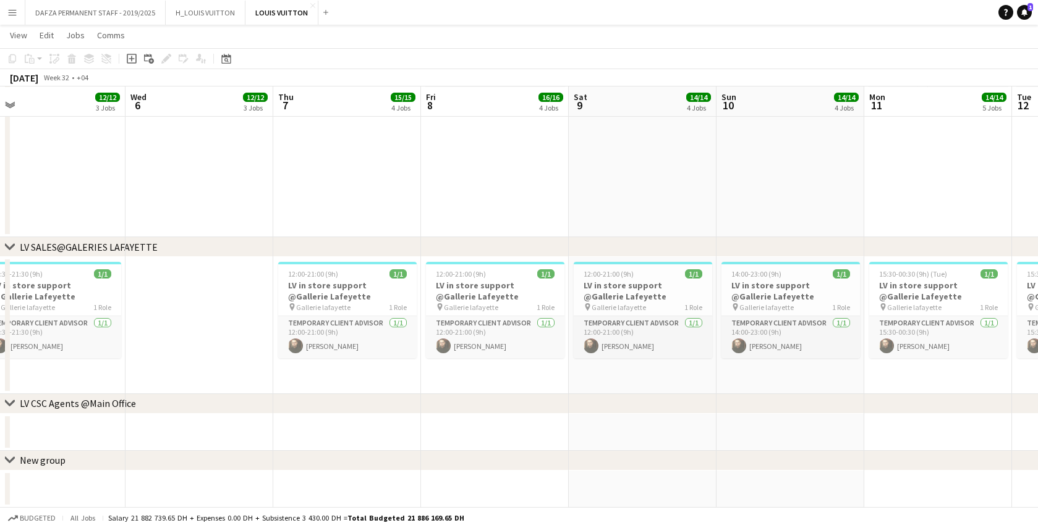
drag, startPoint x: 426, startPoint y: 378, endPoint x: 693, endPoint y: 371, distance: 266.4
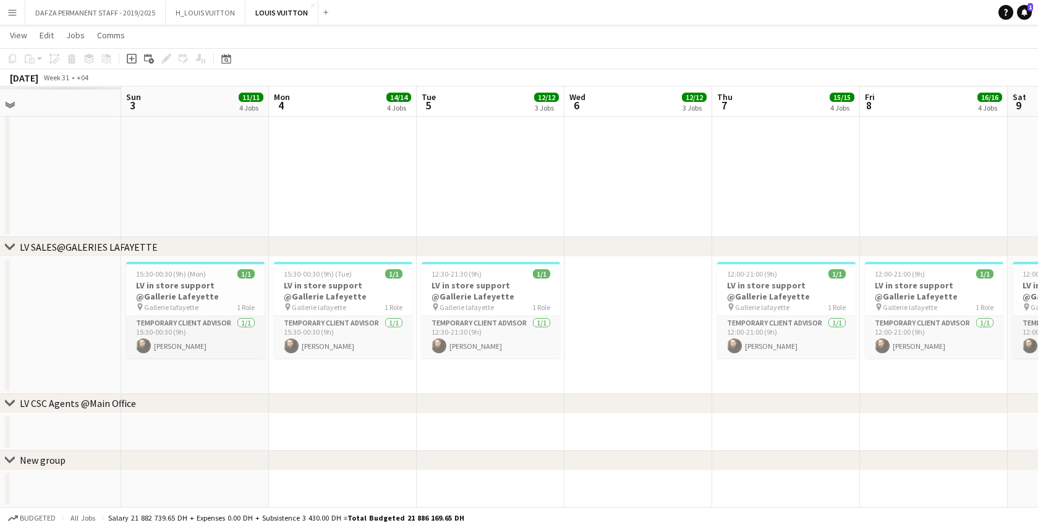
drag, startPoint x: 169, startPoint y: 326, endPoint x: 620, endPoint y: 304, distance: 451.6
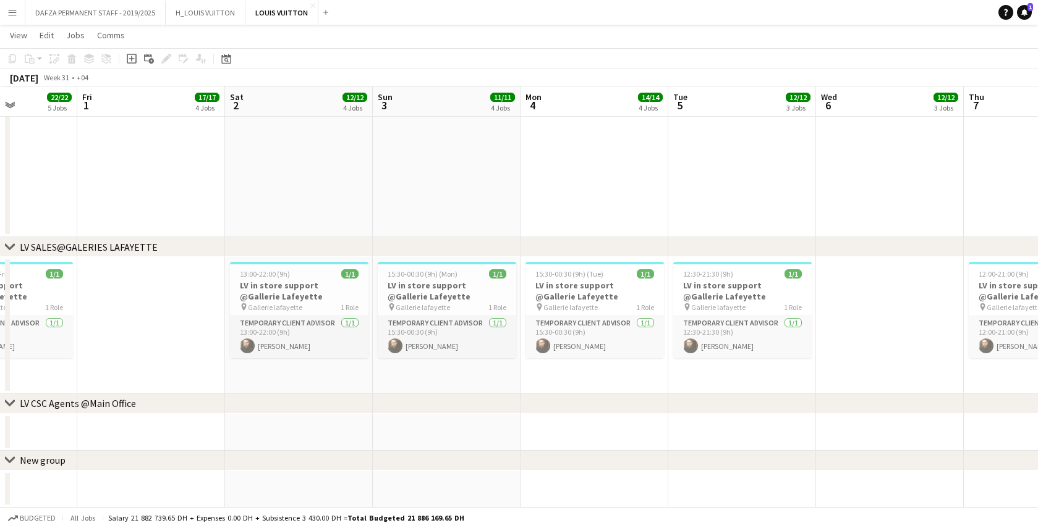
scroll to position [0, 347]
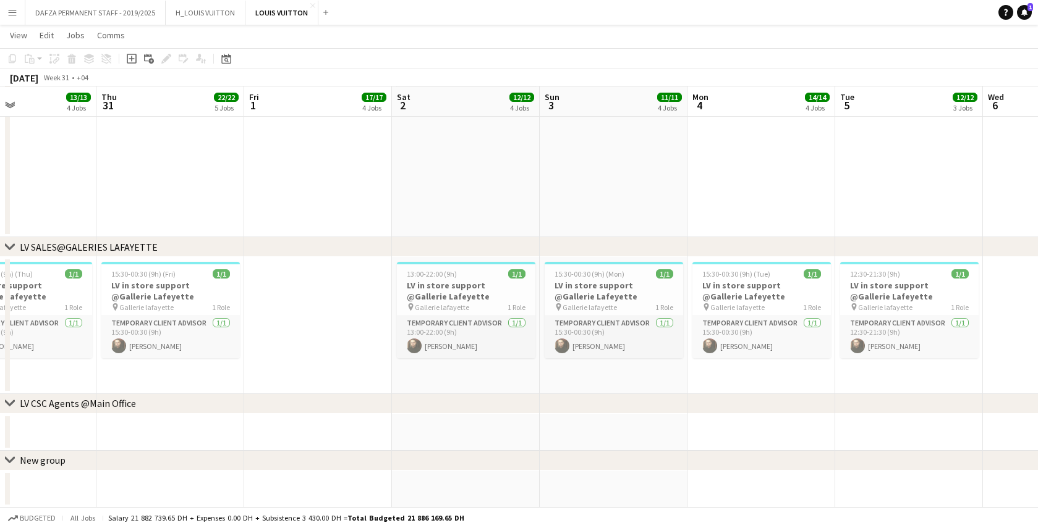
drag, startPoint x: 316, startPoint y: 383, endPoint x: 719, endPoint y: 363, distance: 404.0
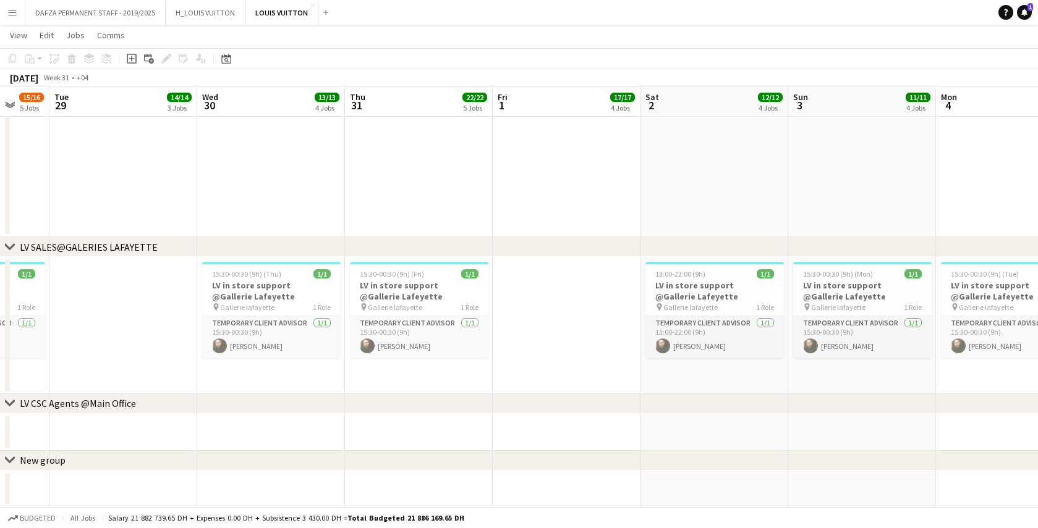
scroll to position [0, 316]
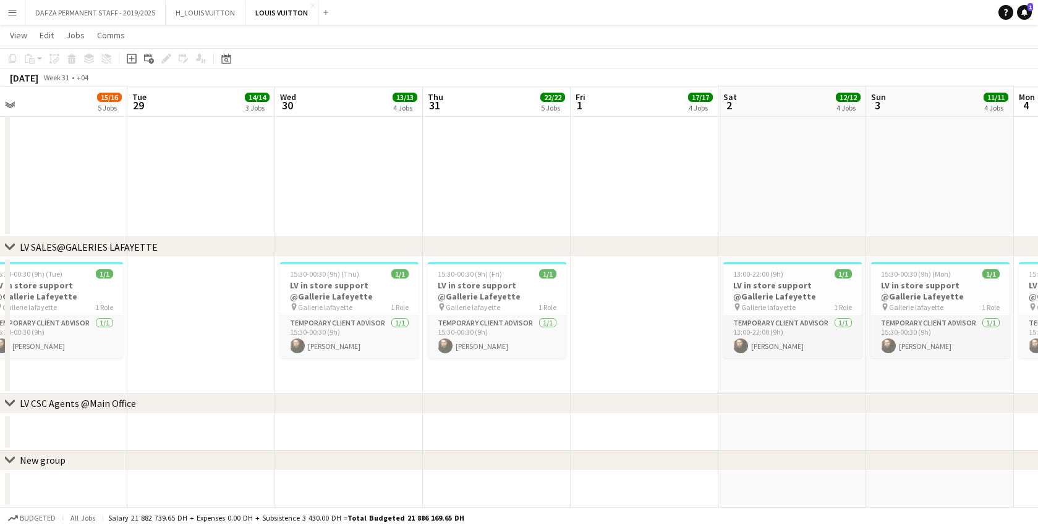
drag, startPoint x: 313, startPoint y: 368, endPoint x: 639, endPoint y: 364, distance: 326.3
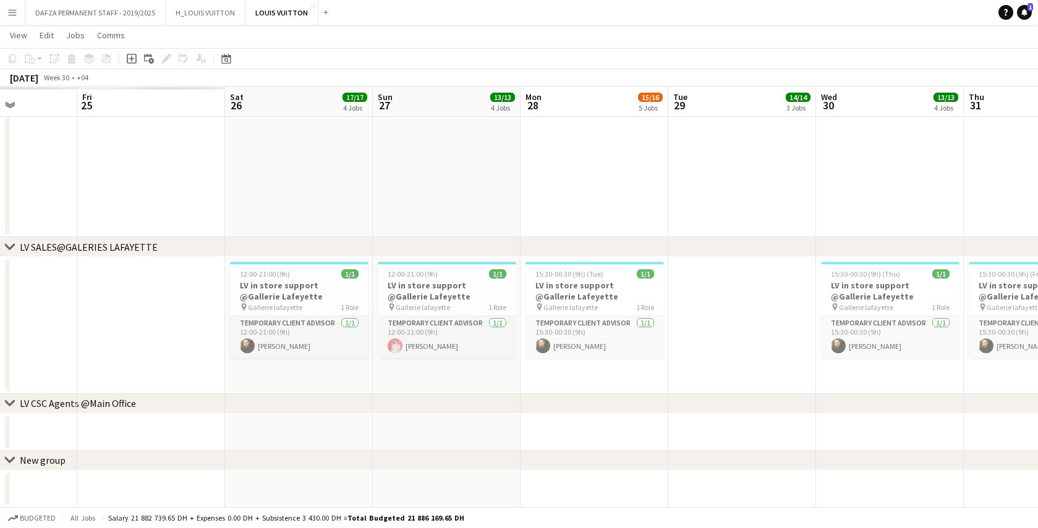
scroll to position [0, 358]
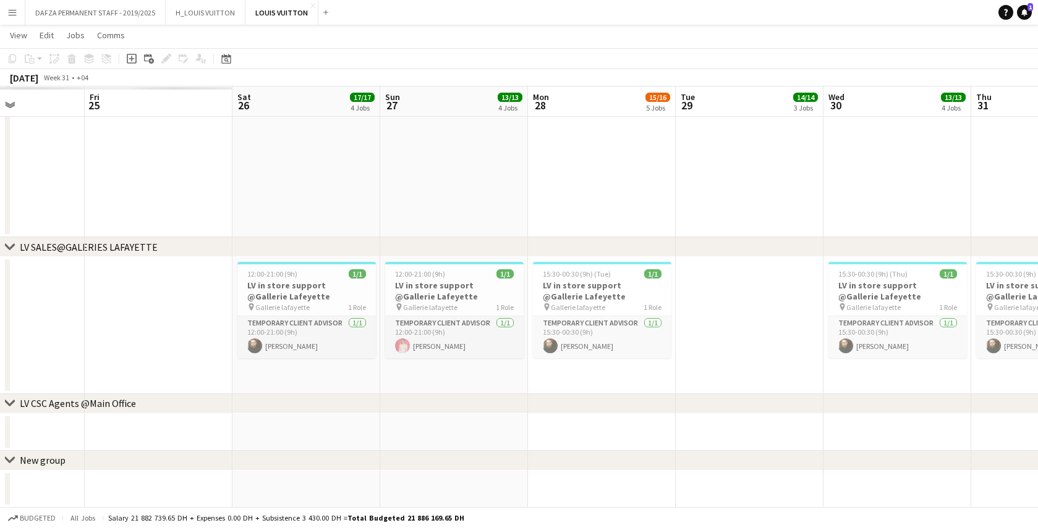
drag, startPoint x: 198, startPoint y: 333, endPoint x: 882, endPoint y: 307, distance: 684.6
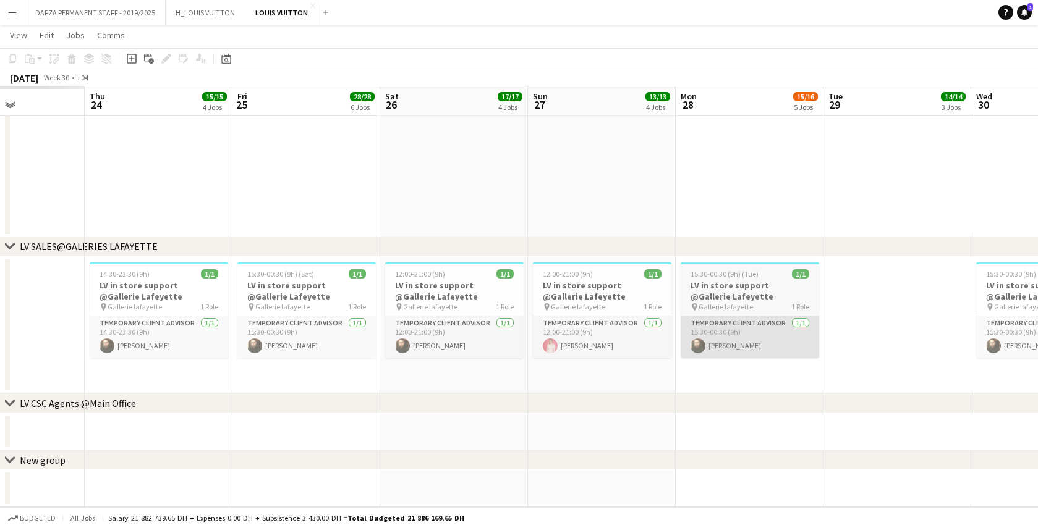
scroll to position [0, 334]
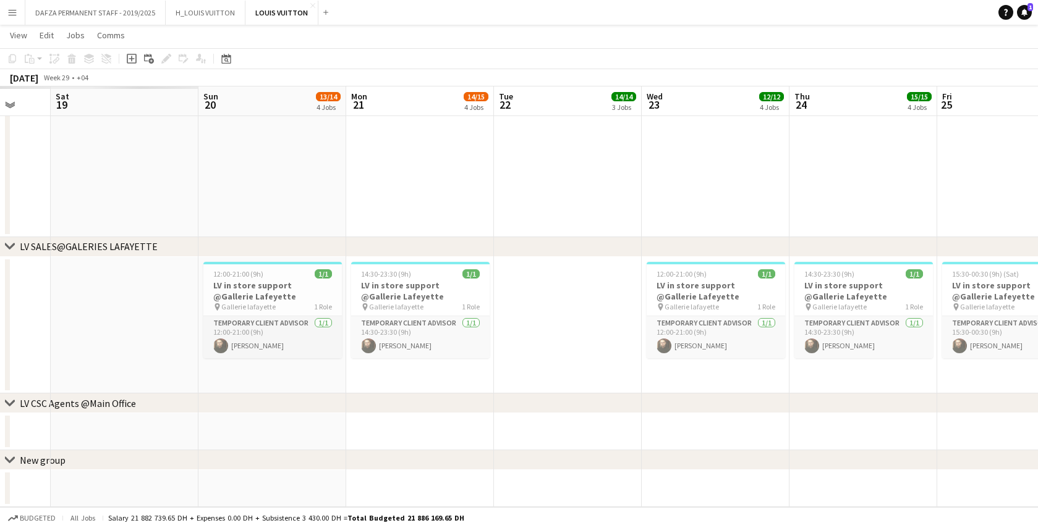
drag, startPoint x: 174, startPoint y: 384, endPoint x: 852, endPoint y: 339, distance: 679.4
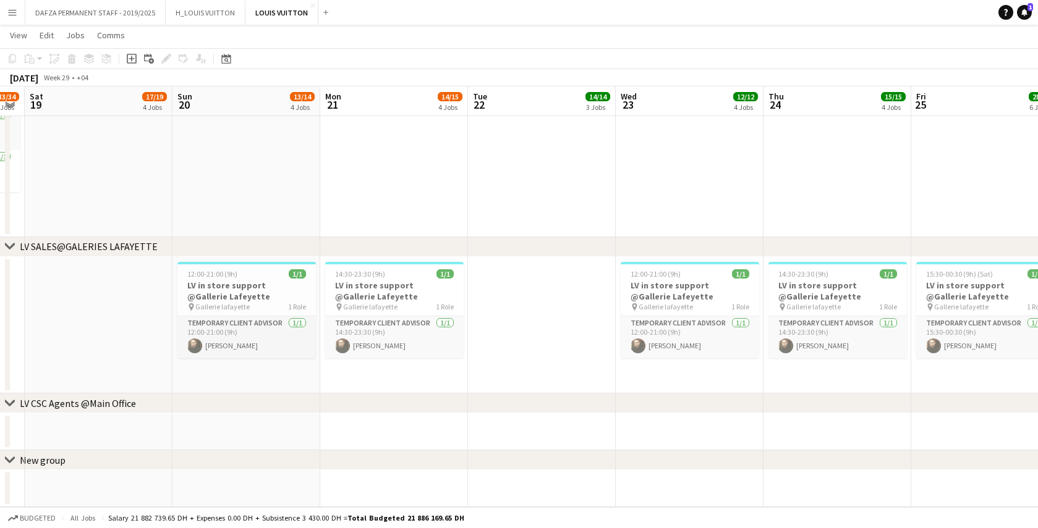
scroll to position [0, 419]
drag, startPoint x: 101, startPoint y: 343, endPoint x: 75, endPoint y: 296, distance: 54.0
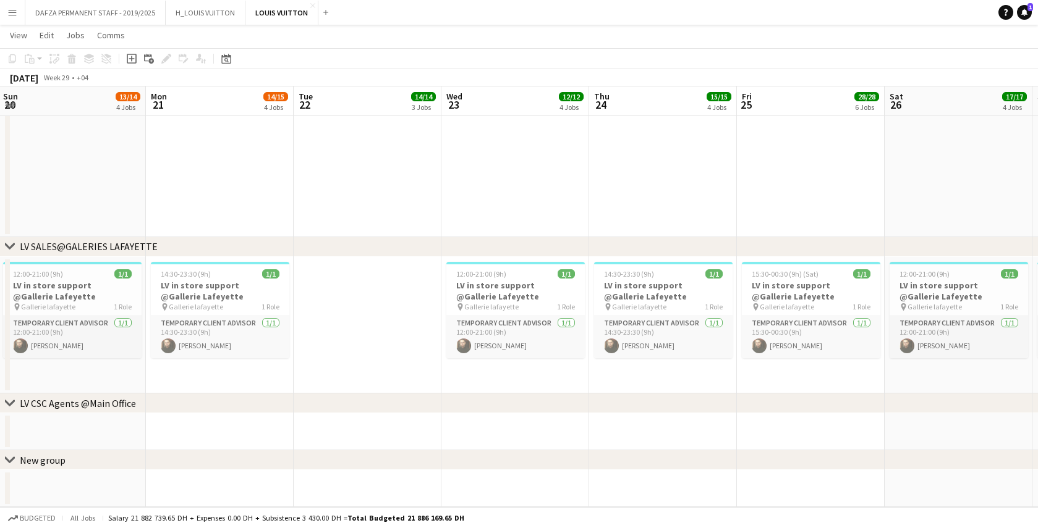
drag, startPoint x: 569, startPoint y: 344, endPoint x: 383, endPoint y: 340, distance: 186.0
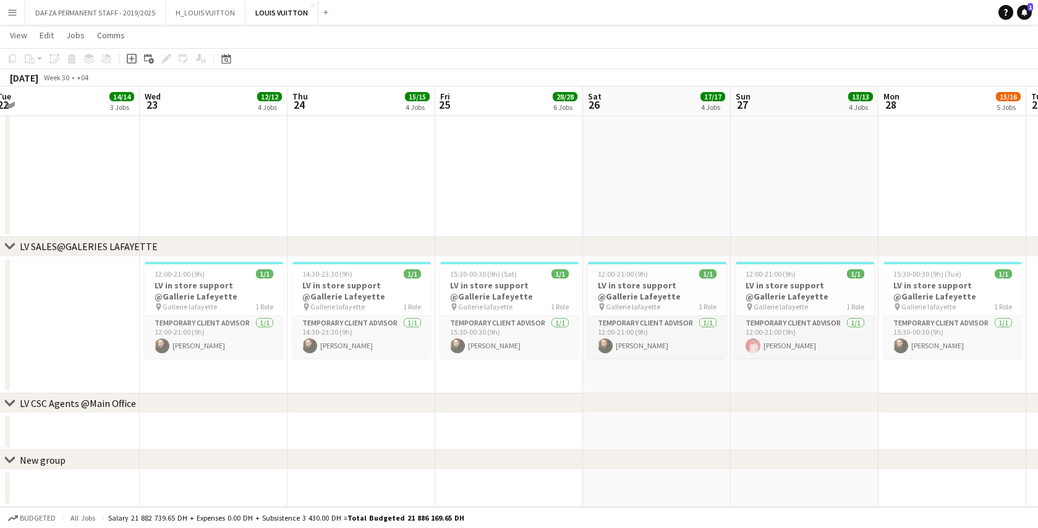
drag, startPoint x: 702, startPoint y: 365, endPoint x: 392, endPoint y: 358, distance: 310.3
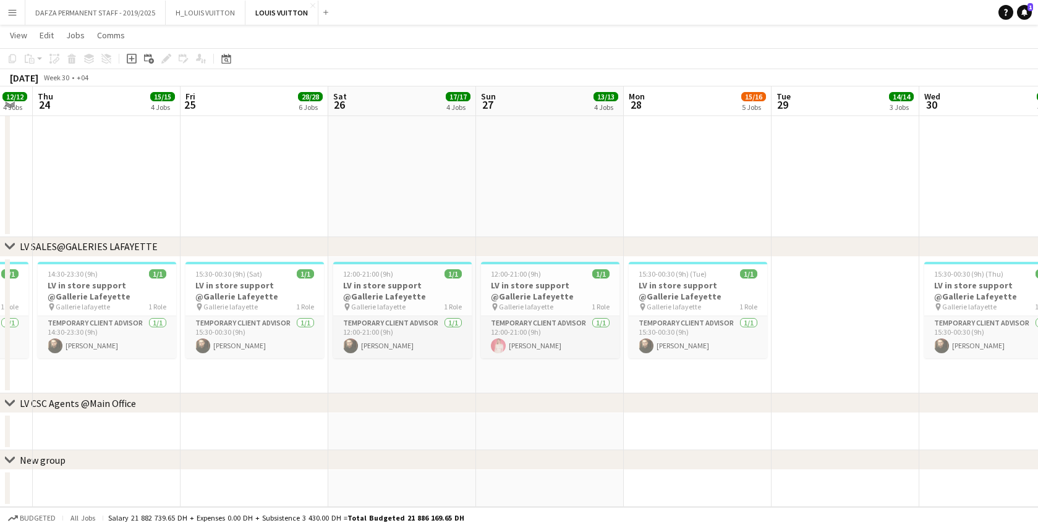
scroll to position [0, 567]
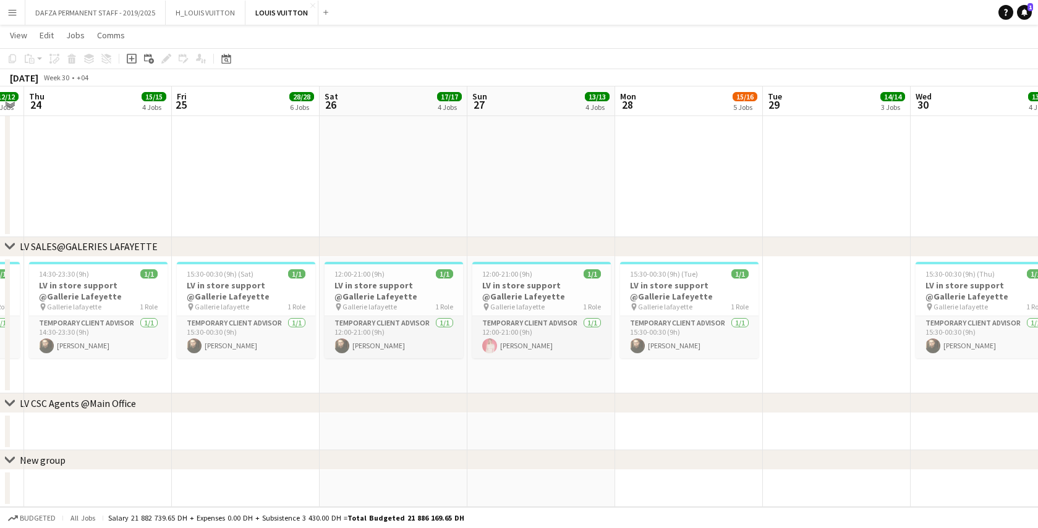
drag, startPoint x: 648, startPoint y: 367, endPoint x: 427, endPoint y: 375, distance: 220.8
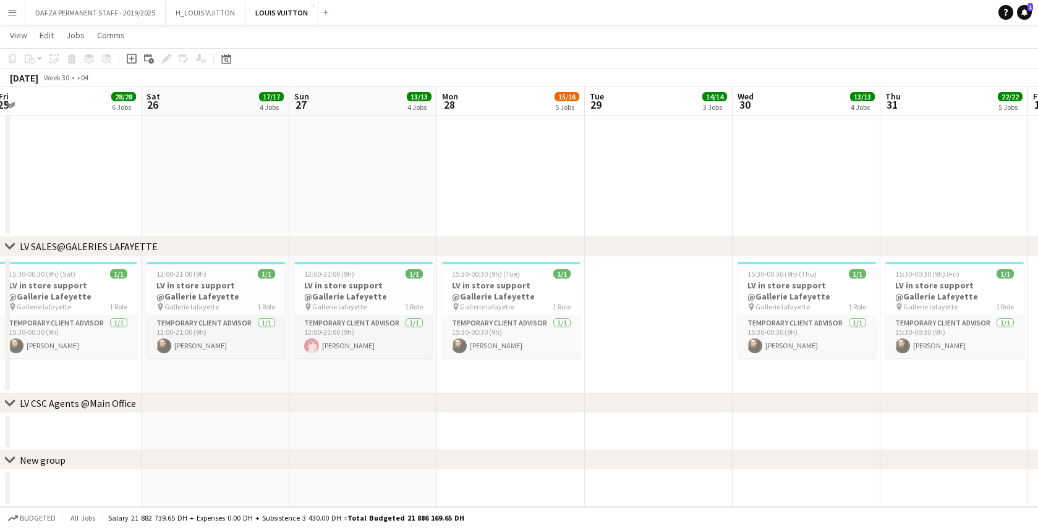
scroll to position [0, 469]
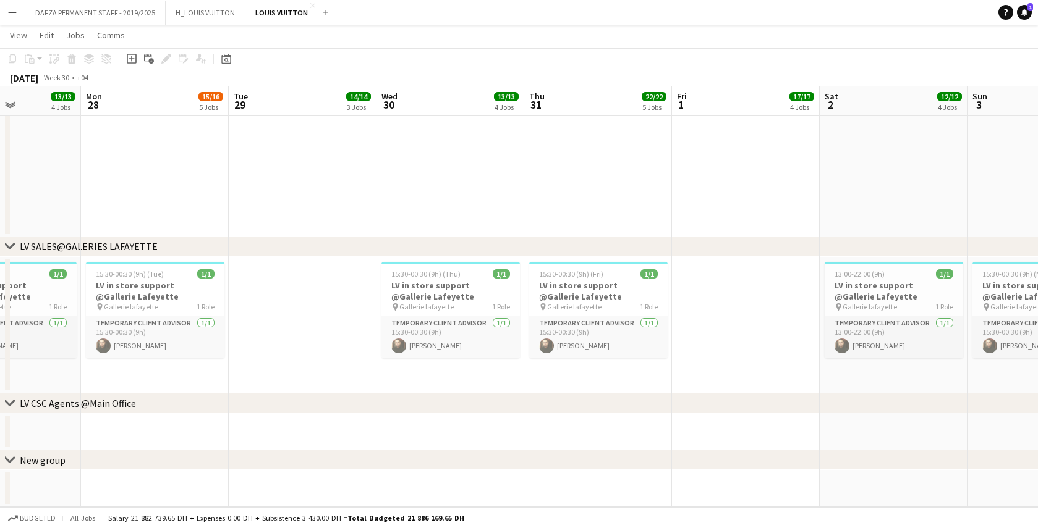
drag, startPoint x: 654, startPoint y: 318, endPoint x: 324, endPoint y: 321, distance: 330.0
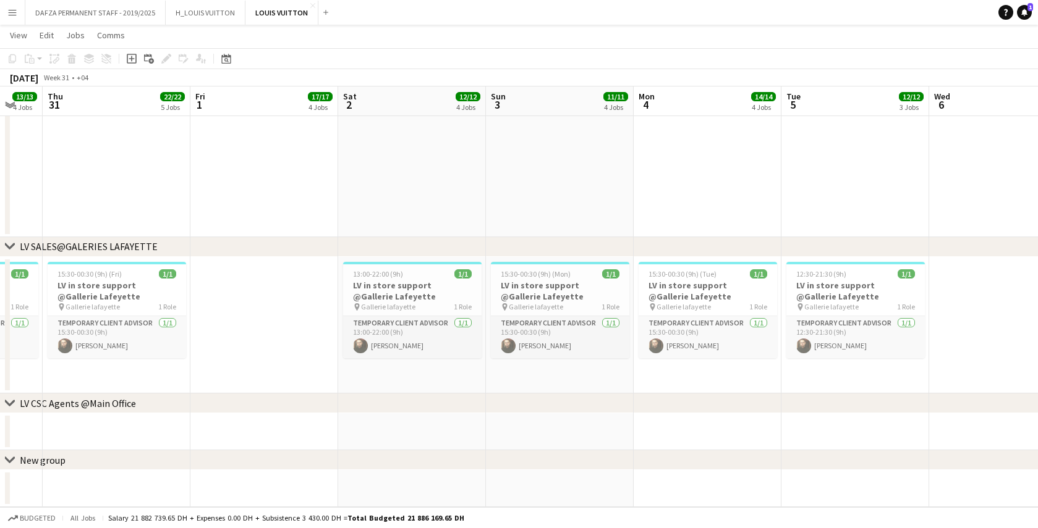
drag, startPoint x: 792, startPoint y: 368, endPoint x: 326, endPoint y: 355, distance: 465.5
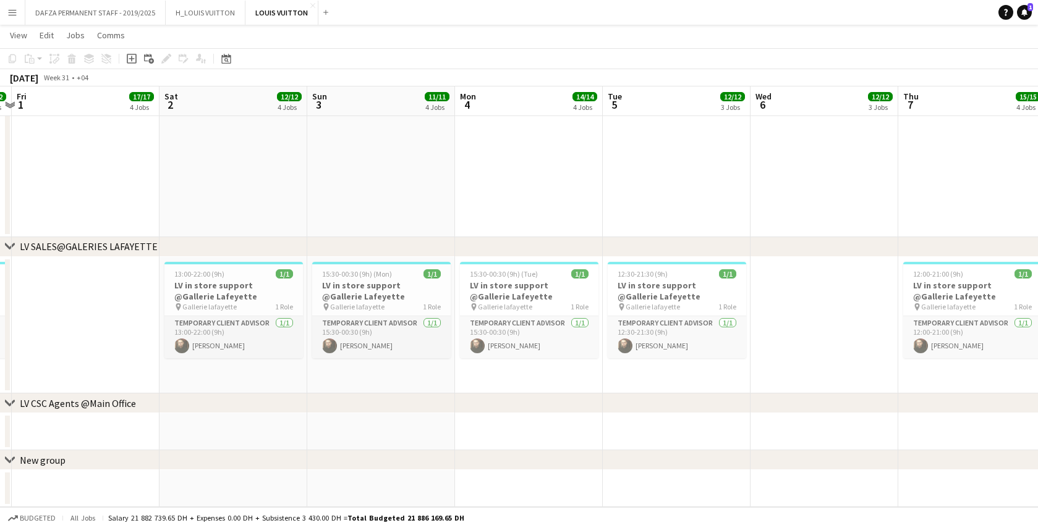
drag, startPoint x: 746, startPoint y: 370, endPoint x: 263, endPoint y: 371, distance: 483.9
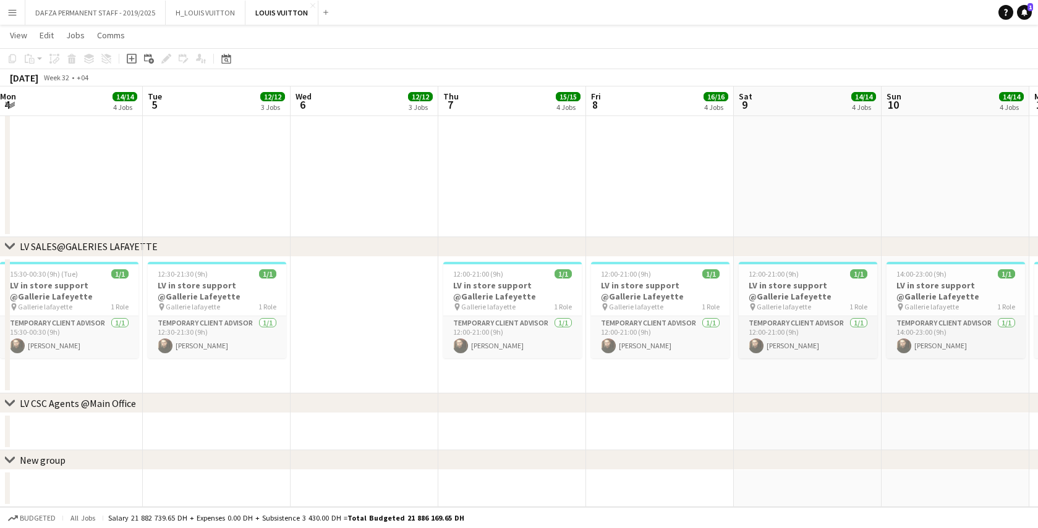
drag, startPoint x: 471, startPoint y: 377, endPoint x: 205, endPoint y: 371, distance: 266.4
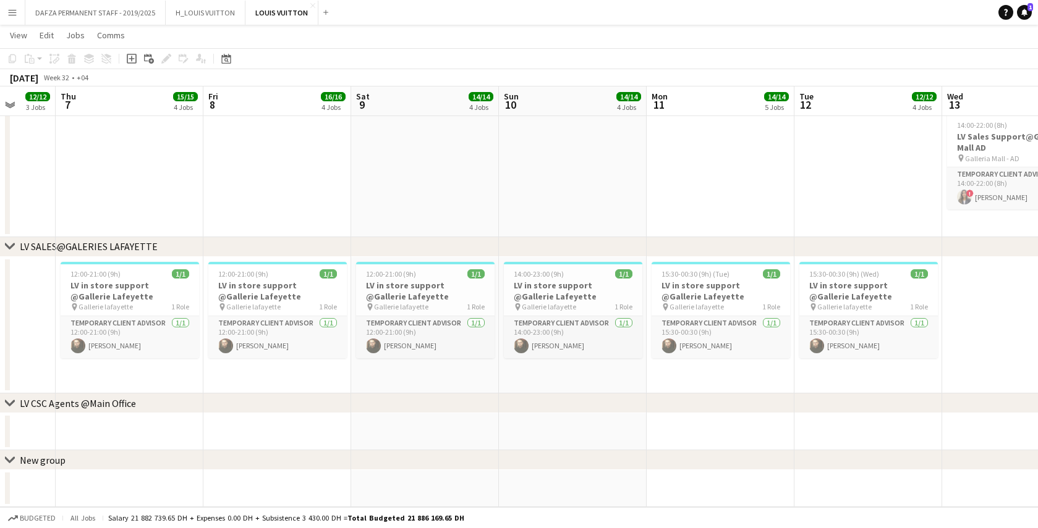
drag, startPoint x: 557, startPoint y: 383, endPoint x: 352, endPoint y: 386, distance: 204.6
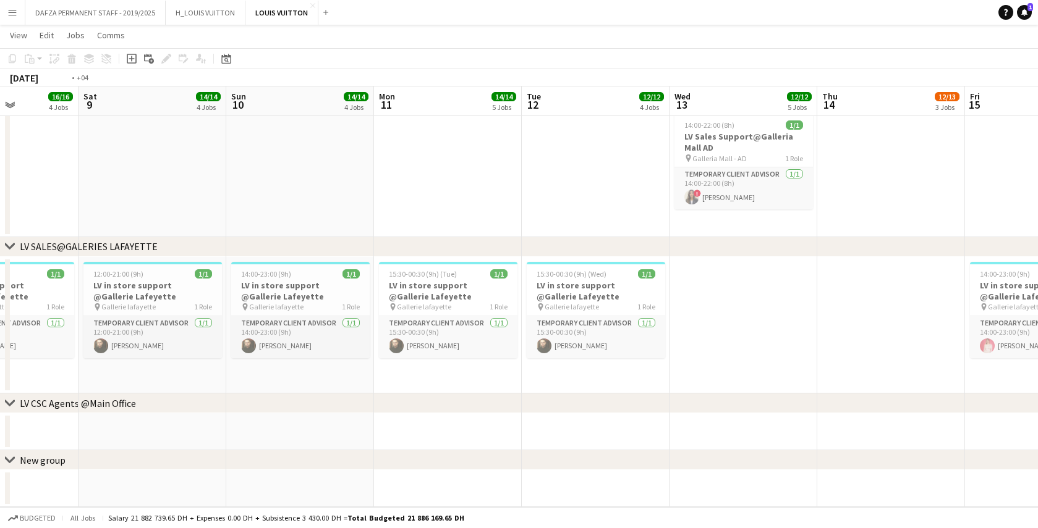
scroll to position [0, 596]
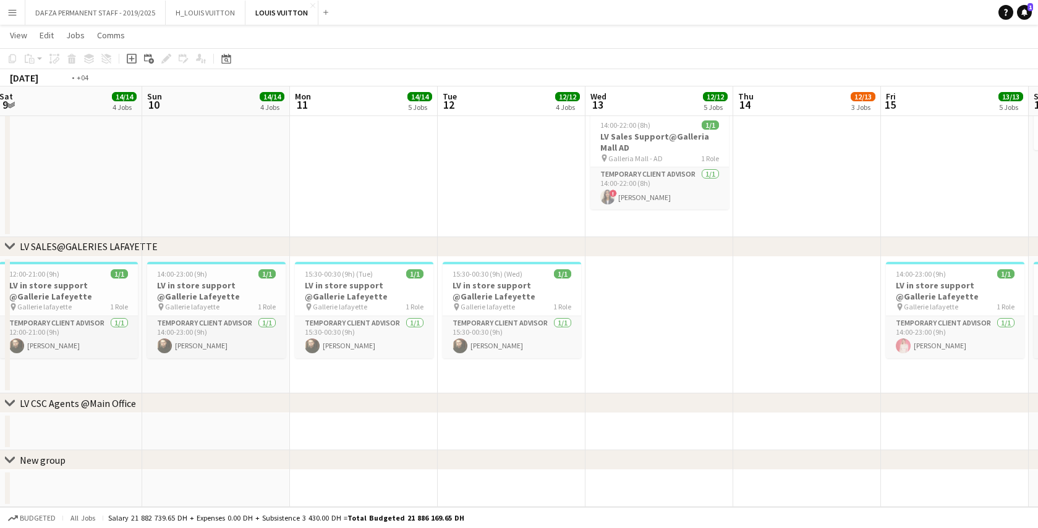
drag, startPoint x: 883, startPoint y: 340, endPoint x: 443, endPoint y: 358, distance: 440.4
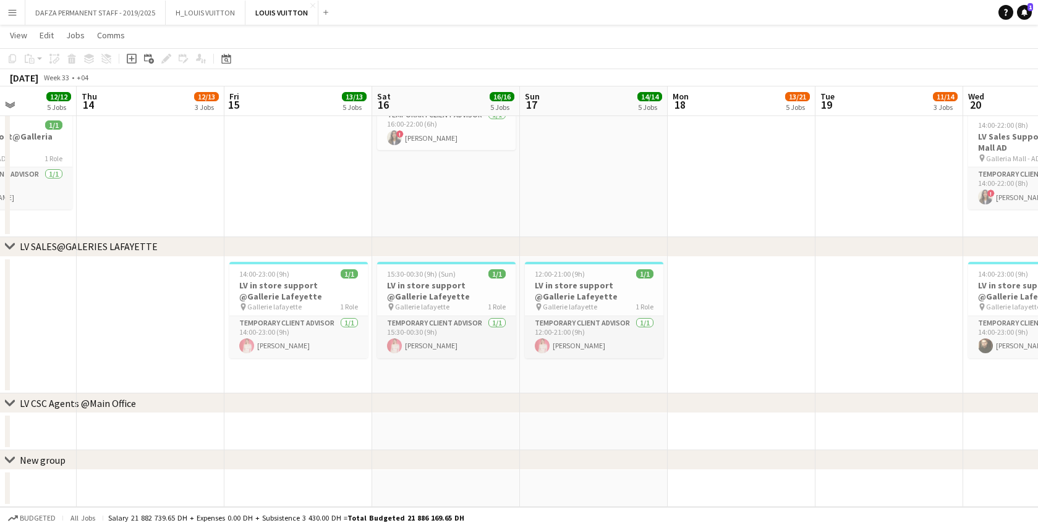
drag, startPoint x: 813, startPoint y: 375, endPoint x: 458, endPoint y: 371, distance: 355.3
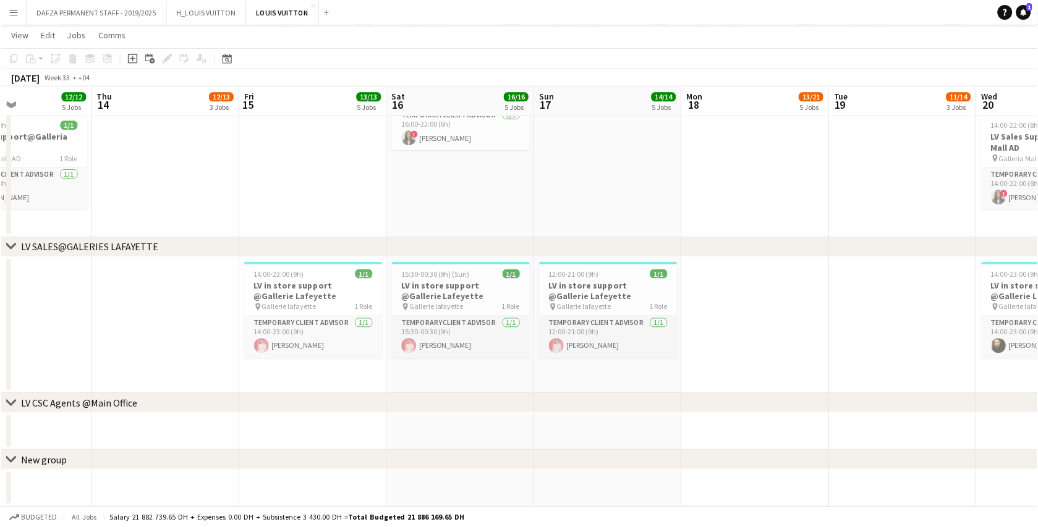
scroll to position [0, 353]
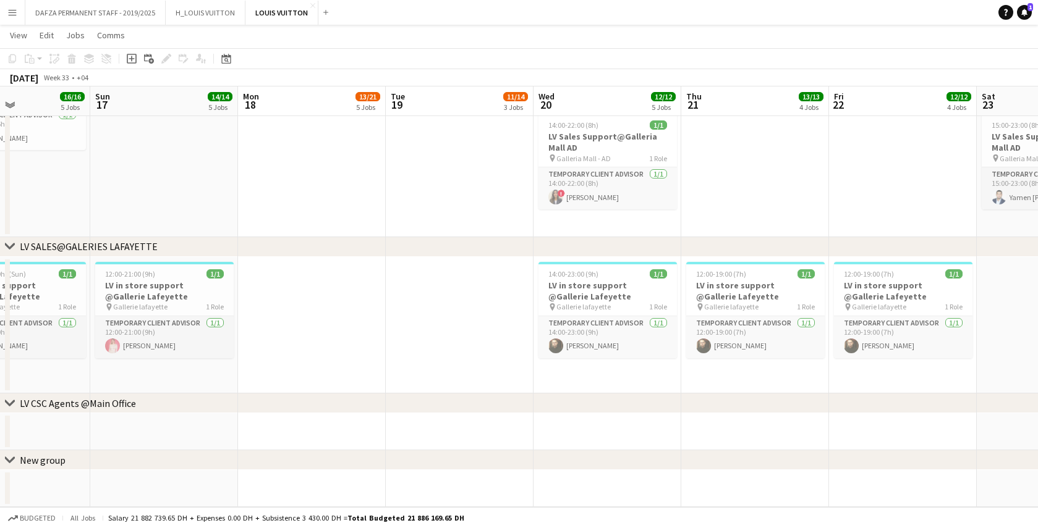
drag, startPoint x: 835, startPoint y: 363, endPoint x: 432, endPoint y: 365, distance: 403.5
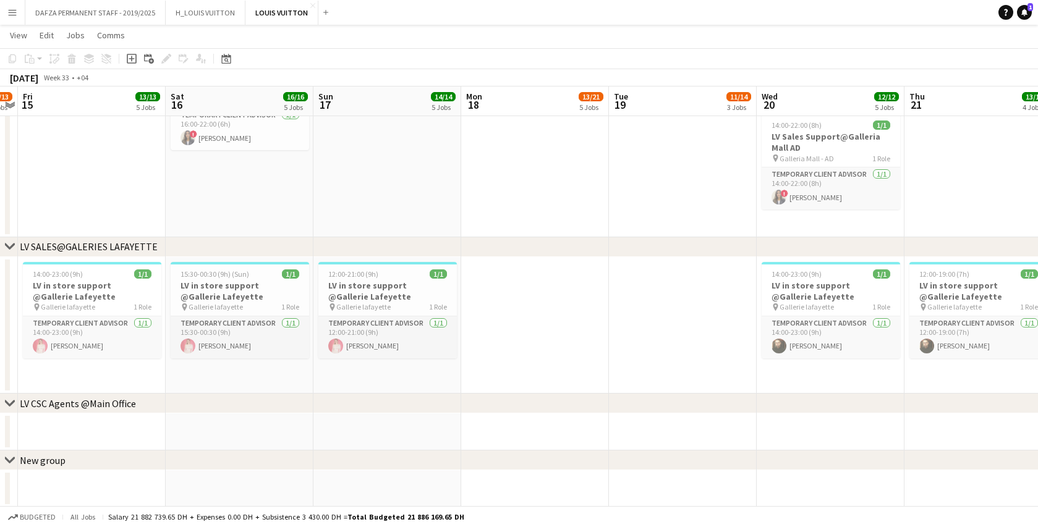
scroll to position [0, 376]
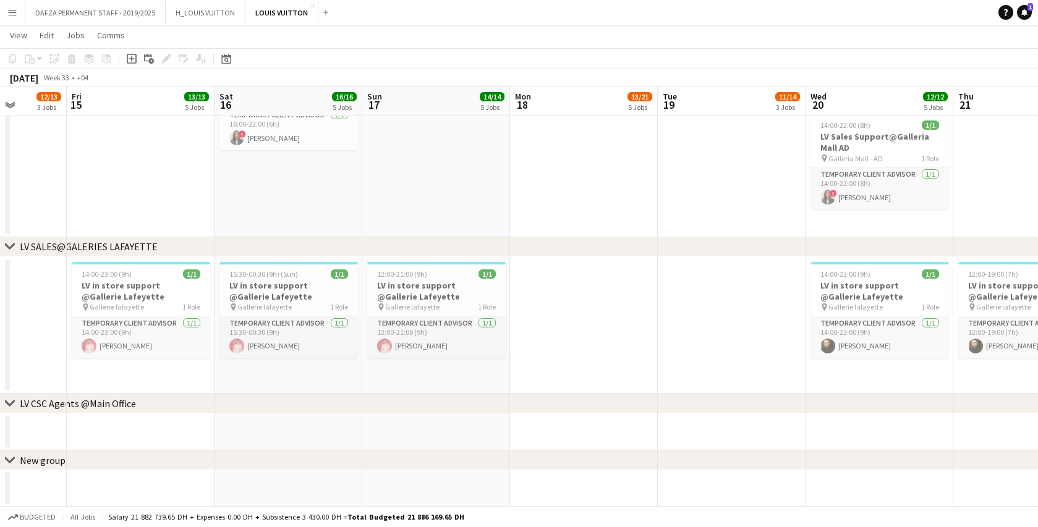
drag, startPoint x: 367, startPoint y: 356, endPoint x: 639, endPoint y: 357, distance: 271.9
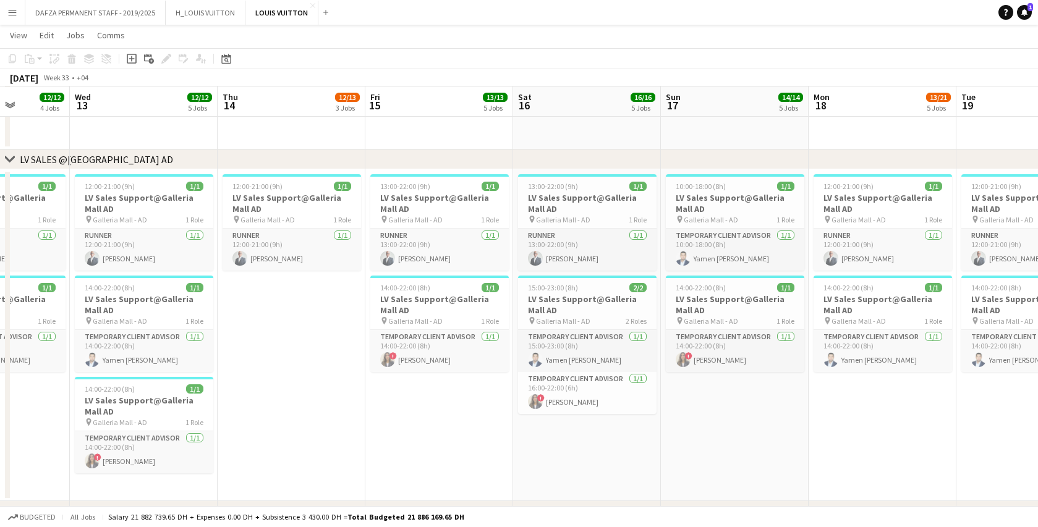
scroll to position [0, 366]
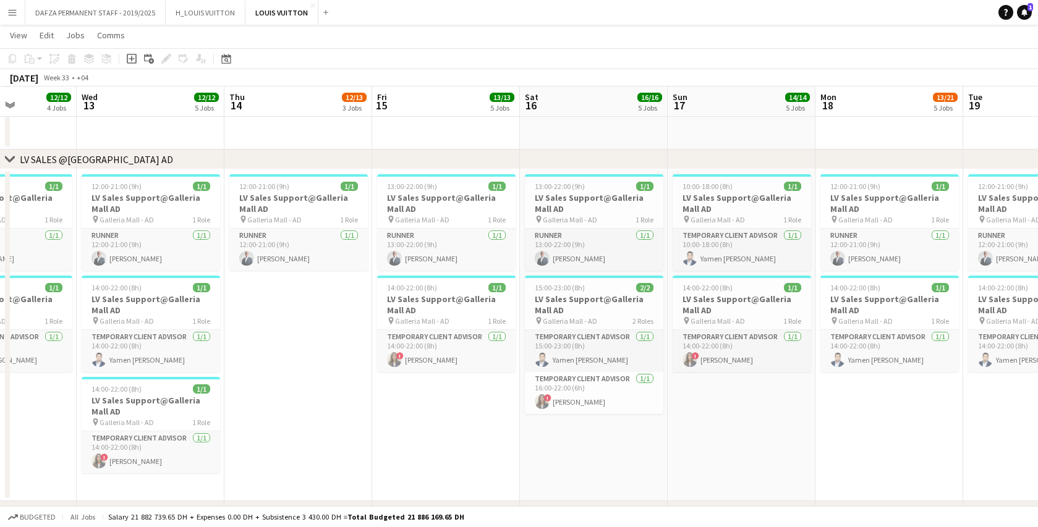
drag, startPoint x: 105, startPoint y: 410, endPoint x: 558, endPoint y: 400, distance: 453.1
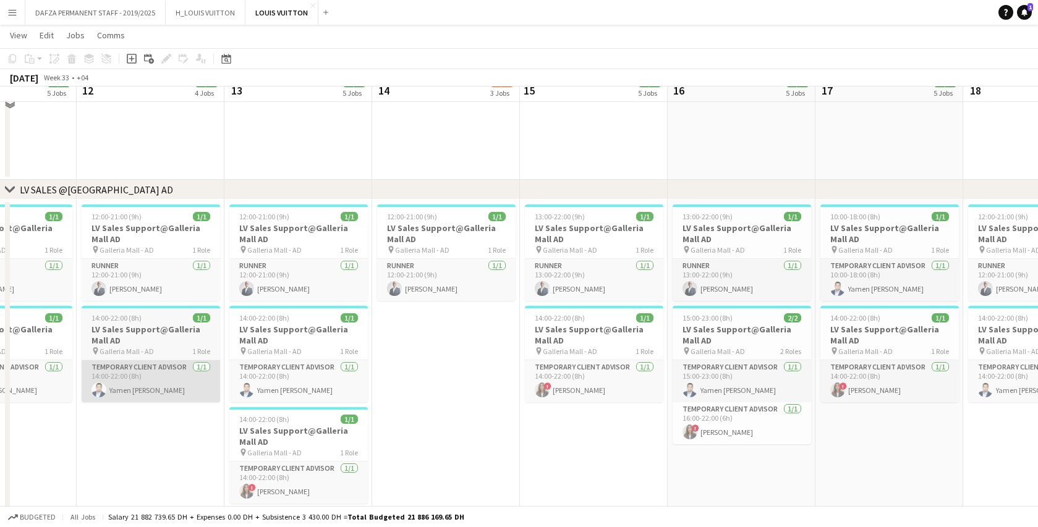
scroll to position [1938, 0]
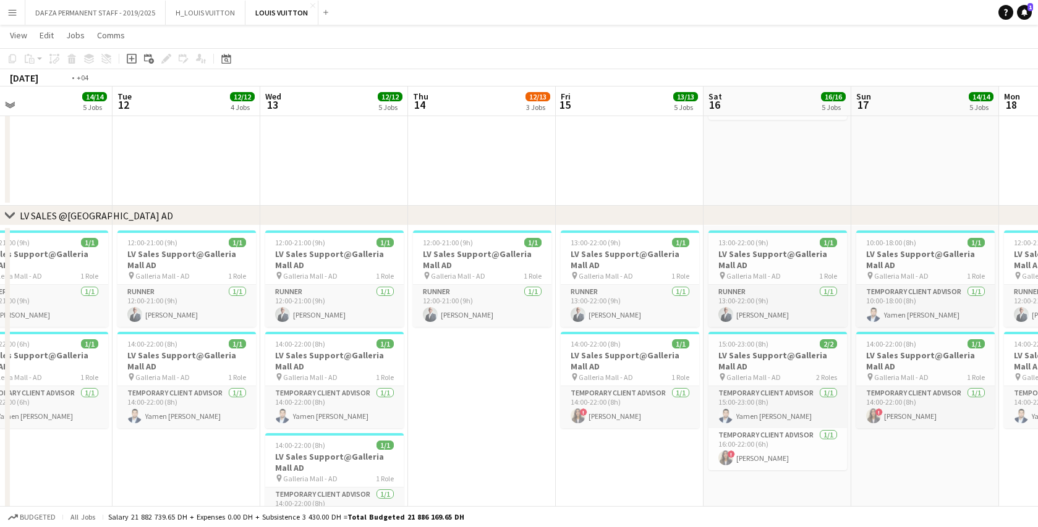
drag, startPoint x: 442, startPoint y: 402, endPoint x: 903, endPoint y: 400, distance: 461.0
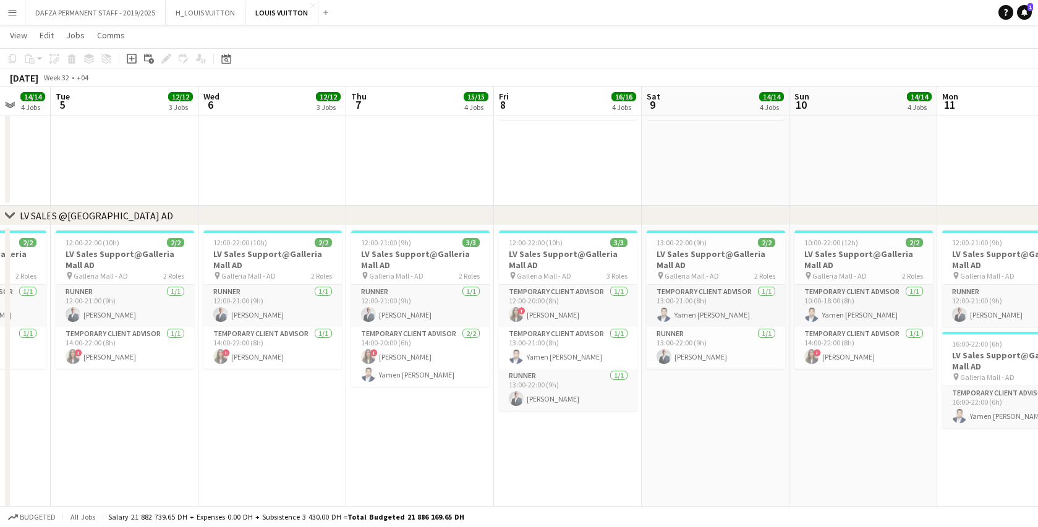
drag, startPoint x: 200, startPoint y: 449, endPoint x: 793, endPoint y: 433, distance: 592.8
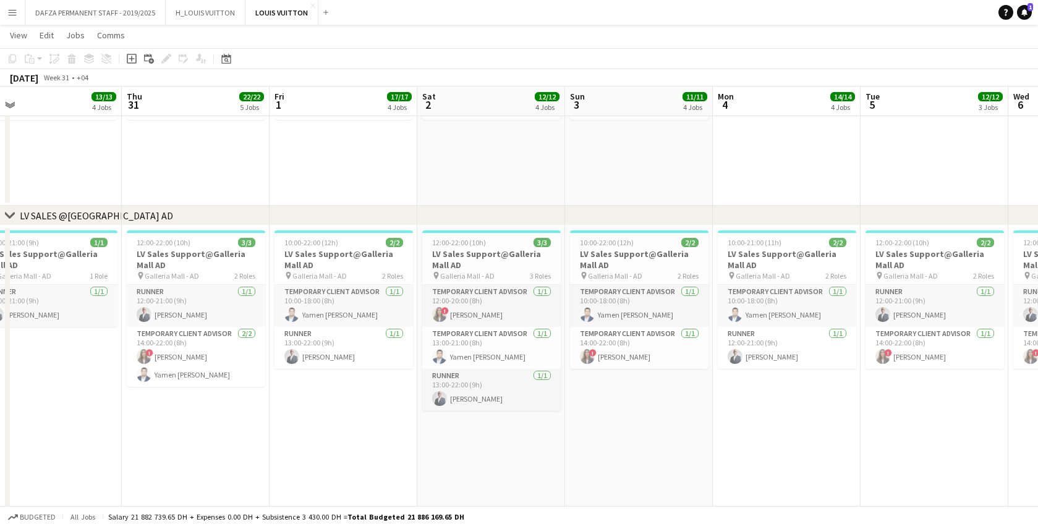
drag, startPoint x: 114, startPoint y: 449, endPoint x: 913, endPoint y: 423, distance: 798.8
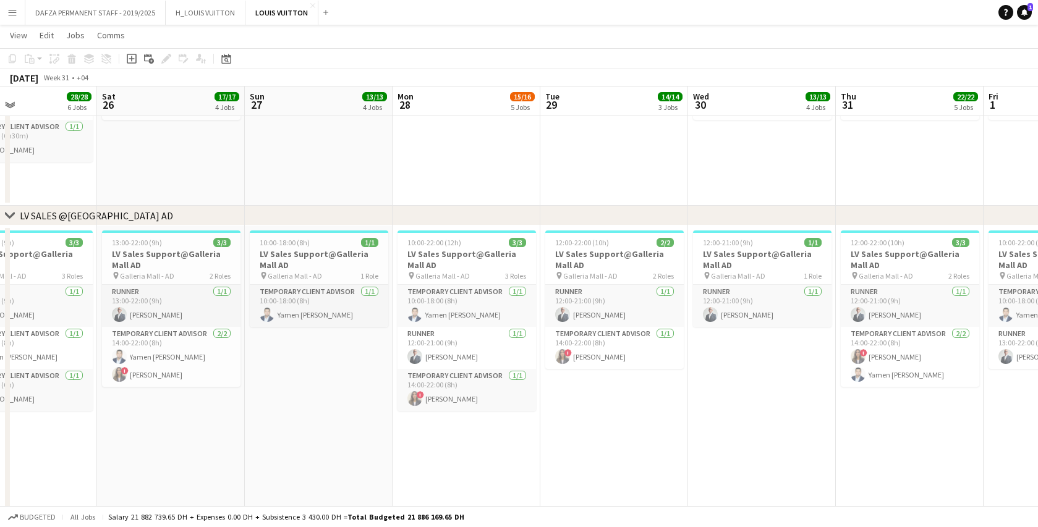
drag, startPoint x: 101, startPoint y: 444, endPoint x: 1019, endPoint y: 449, distance: 917.7
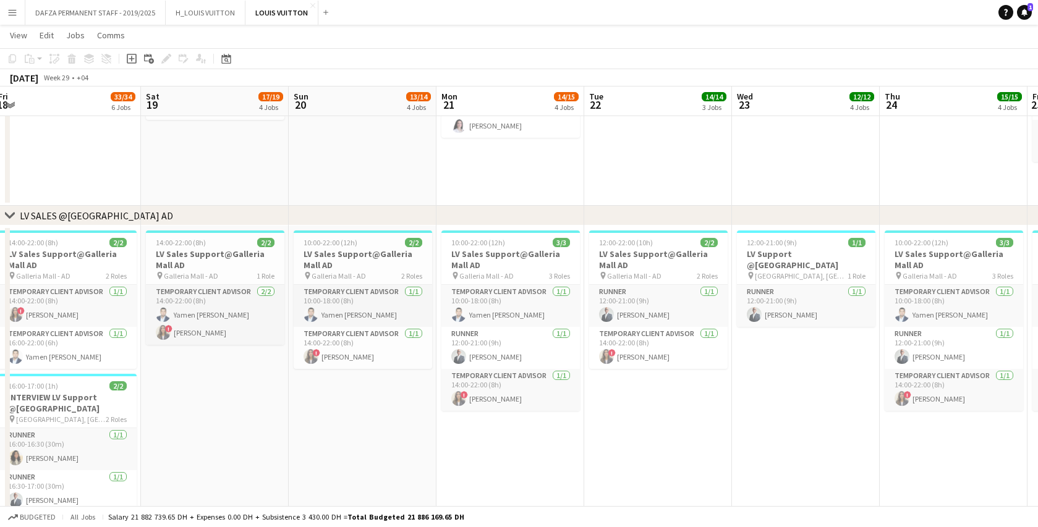
drag, startPoint x: 117, startPoint y: 464, endPoint x: 899, endPoint y: 475, distance: 782.4
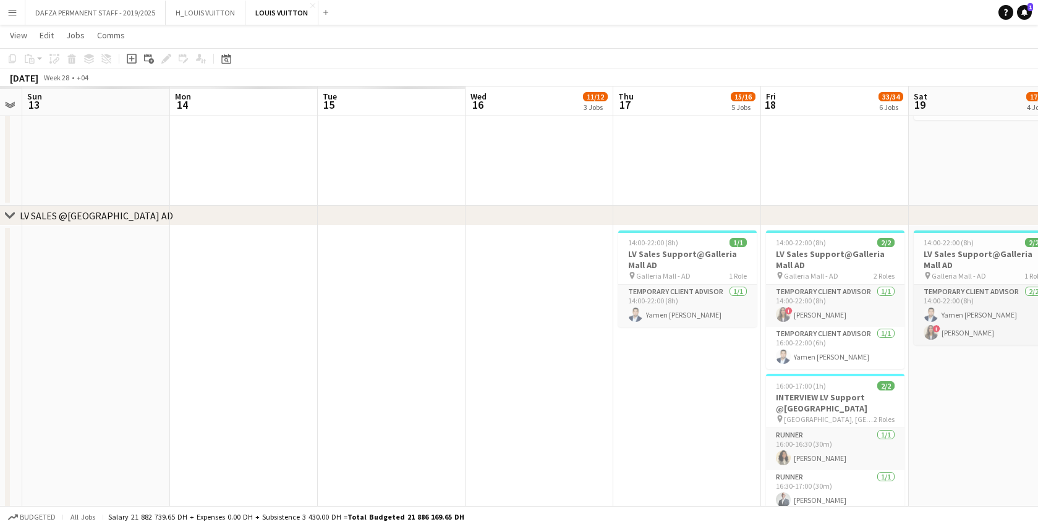
drag, startPoint x: 201, startPoint y: 460, endPoint x: 979, endPoint y: 442, distance: 778.2
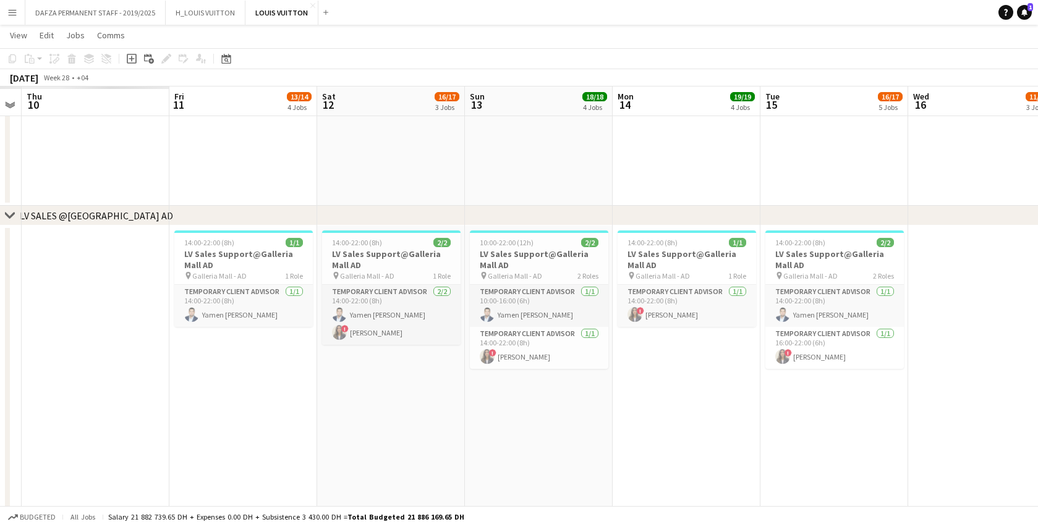
drag, startPoint x: 114, startPoint y: 438, endPoint x: 829, endPoint y: 449, distance: 715.0
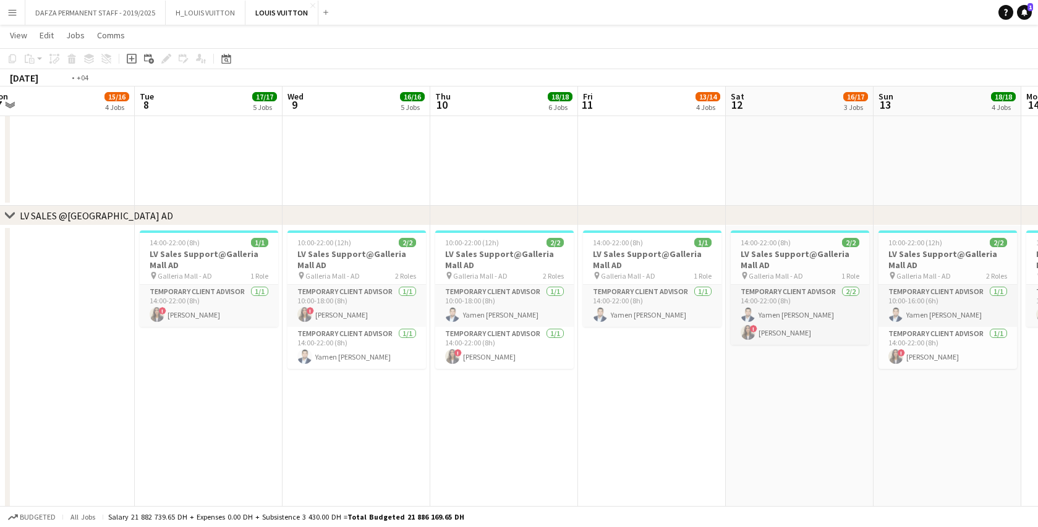
drag, startPoint x: 187, startPoint y: 441, endPoint x: 742, endPoint y: 441, distance: 554.9
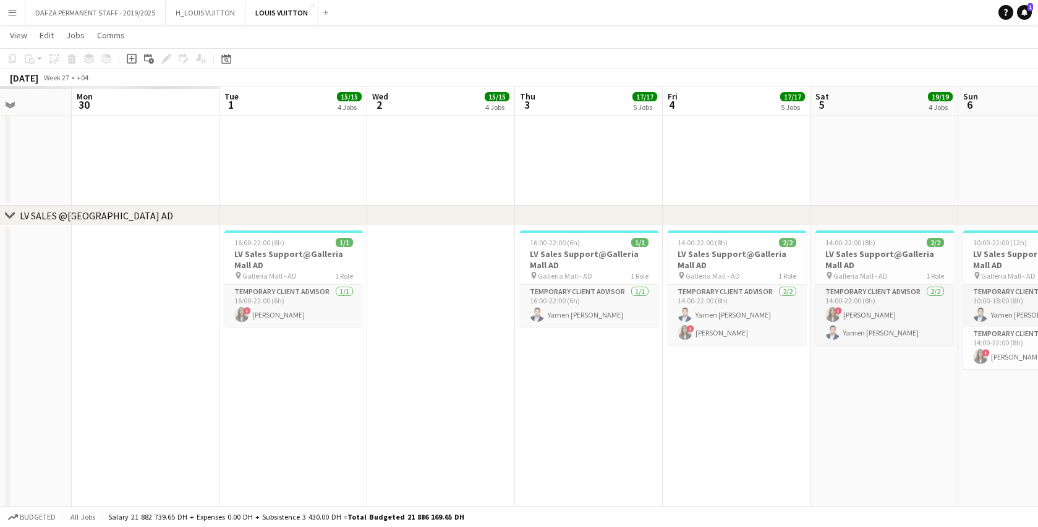
drag, startPoint x: 226, startPoint y: 447, endPoint x: 774, endPoint y: 443, distance: 547.5
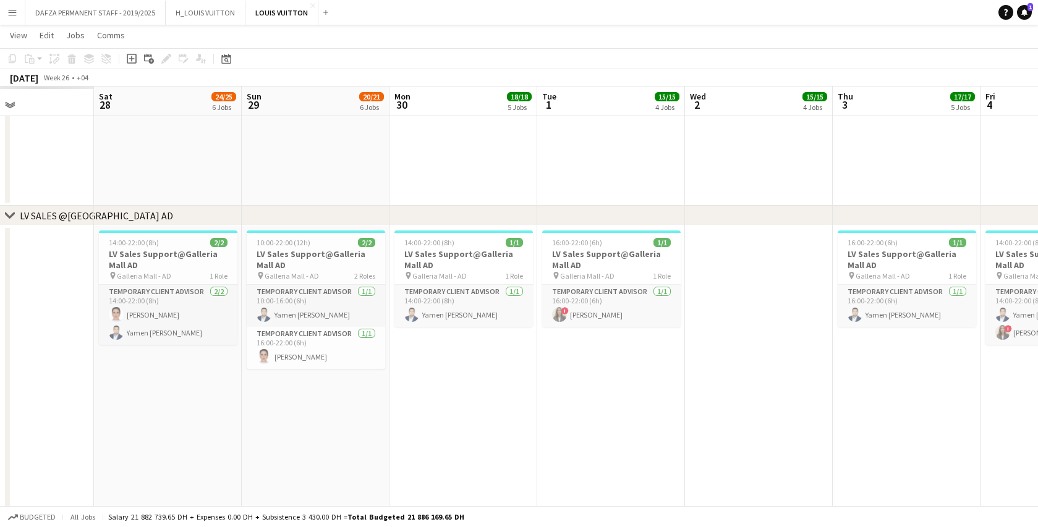
drag, startPoint x: 258, startPoint y: 439, endPoint x: 680, endPoint y: 419, distance: 421.9
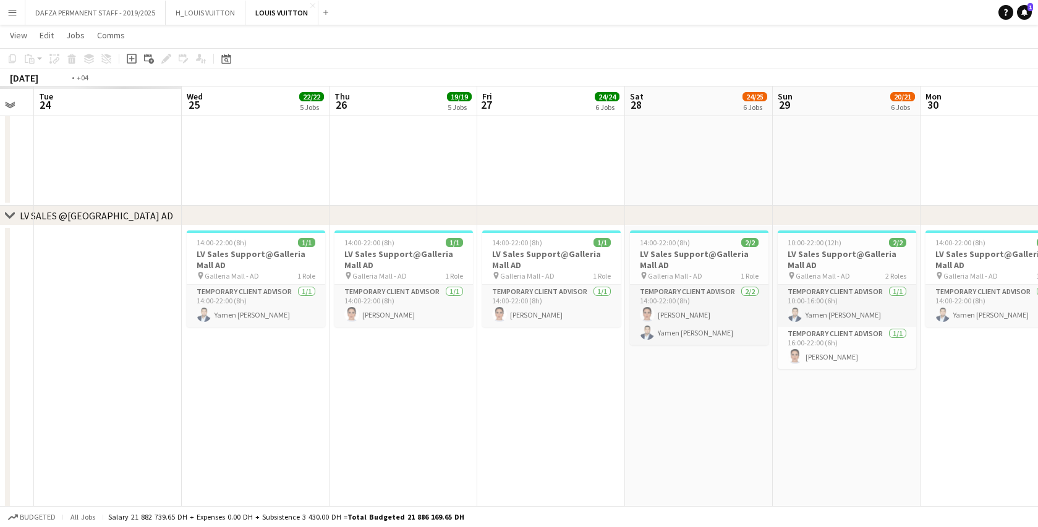
drag, startPoint x: 104, startPoint y: 428, endPoint x: 805, endPoint y: 429, distance: 700.8
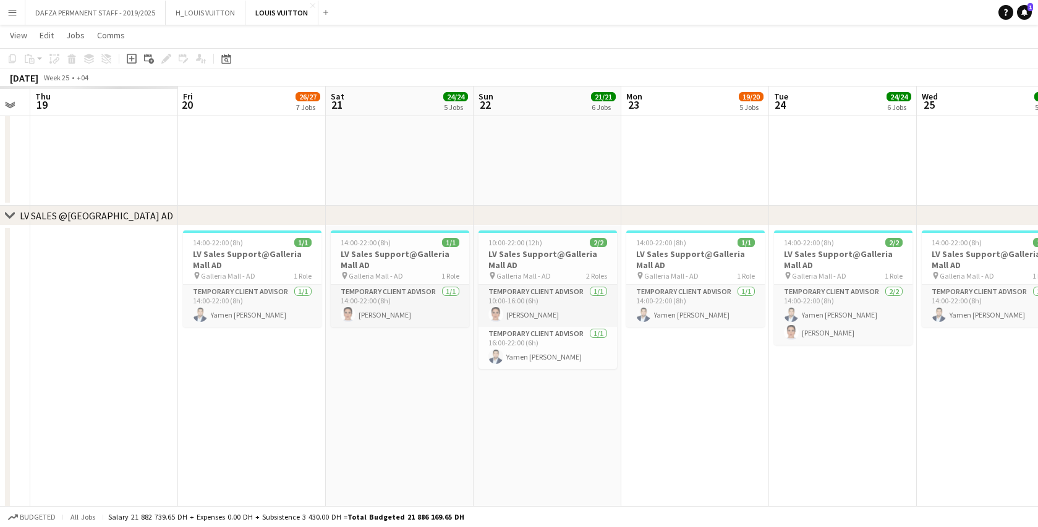
drag, startPoint x: 164, startPoint y: 430, endPoint x: 729, endPoint y: 426, distance: 565.4
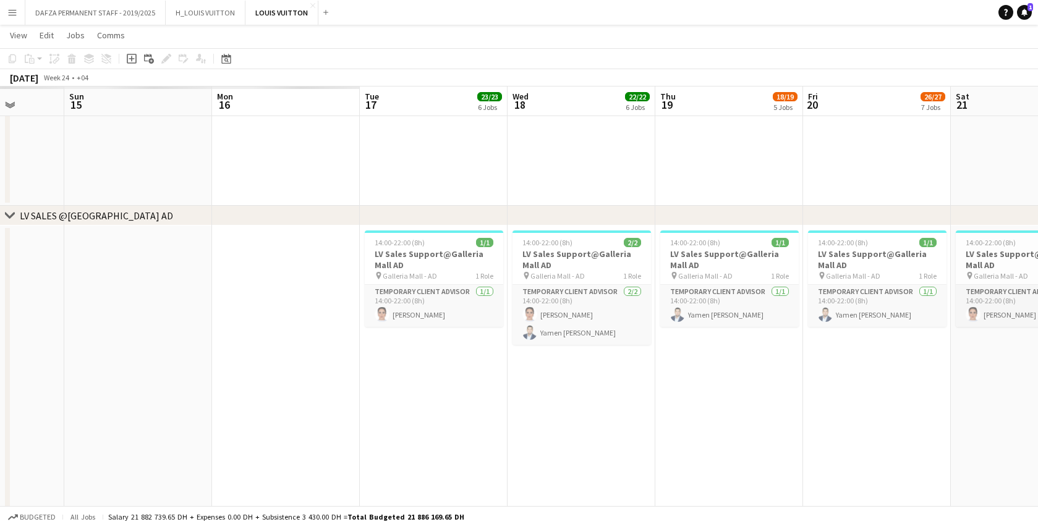
drag, startPoint x: 125, startPoint y: 429, endPoint x: 665, endPoint y: 439, distance: 539.6
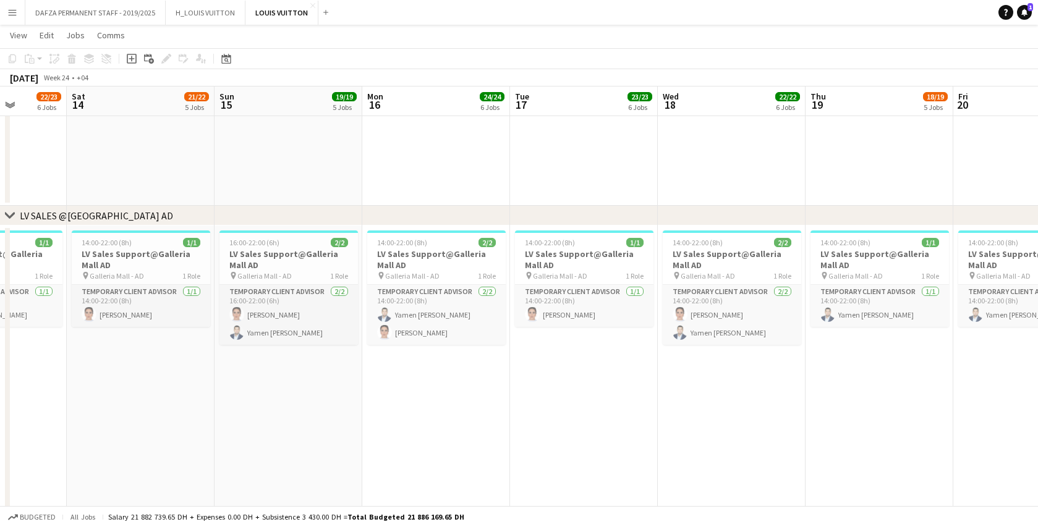
drag, startPoint x: 274, startPoint y: 431, endPoint x: 880, endPoint y: 422, distance: 606.3
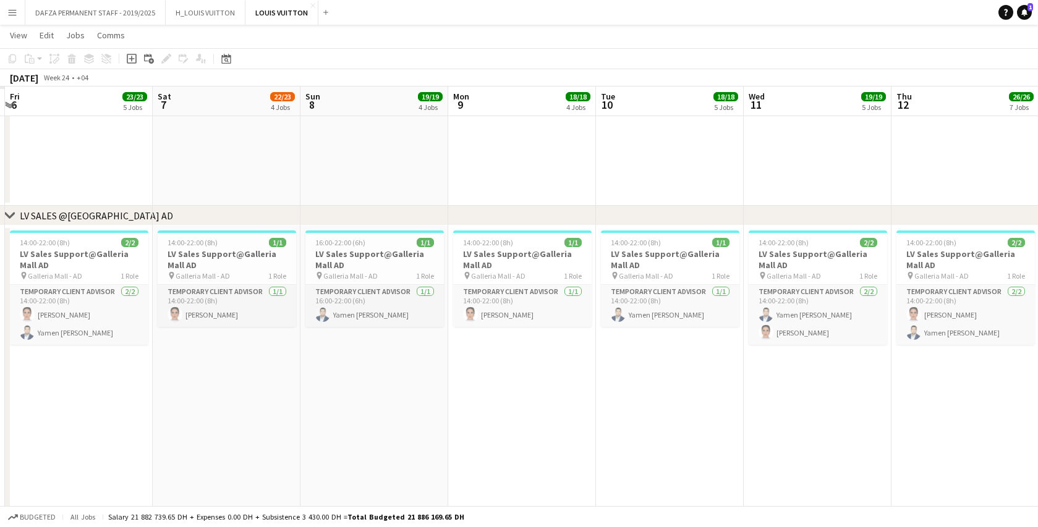
drag, startPoint x: 165, startPoint y: 428, endPoint x: 734, endPoint y: 420, distance: 568.6
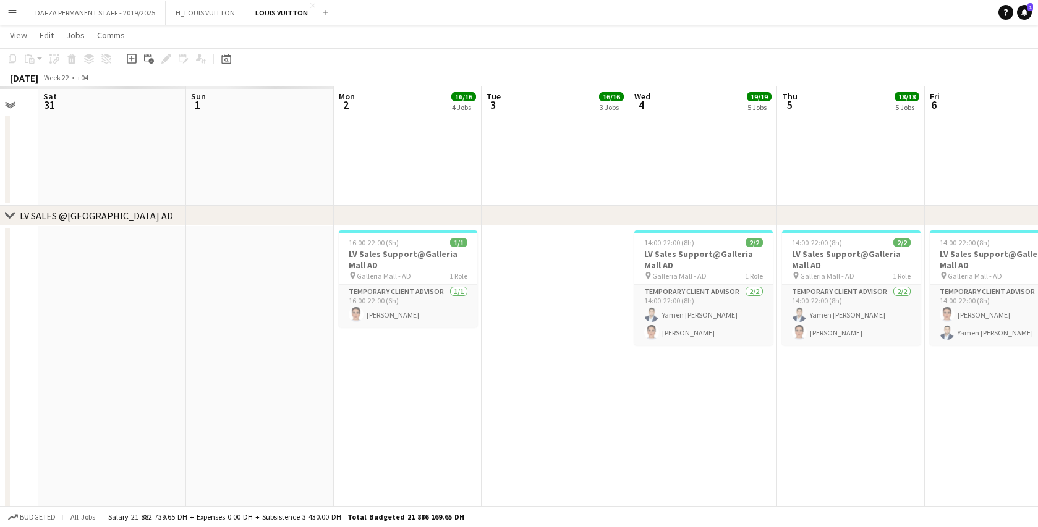
scroll to position [0, 336]
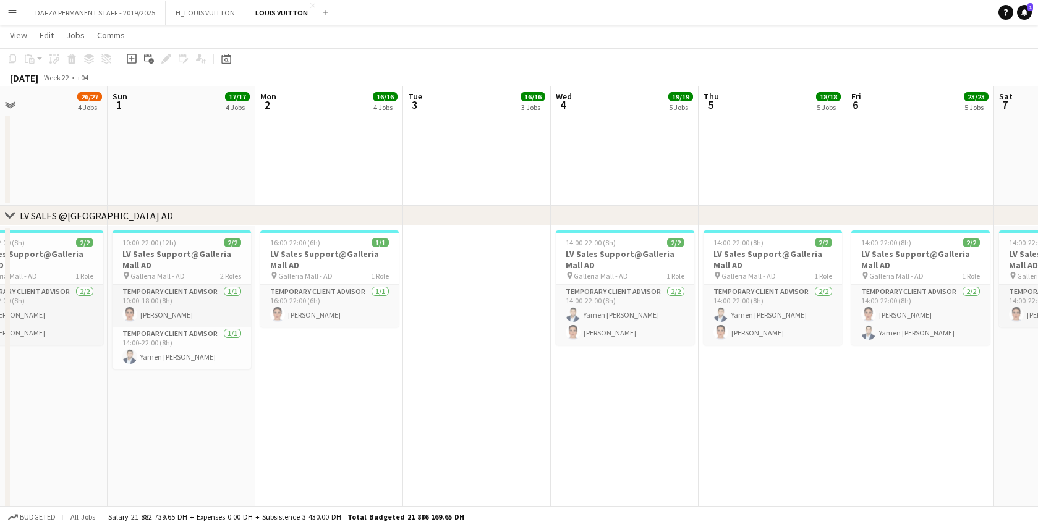
drag, startPoint x: 61, startPoint y: 400, endPoint x: 849, endPoint y: 385, distance: 788.6
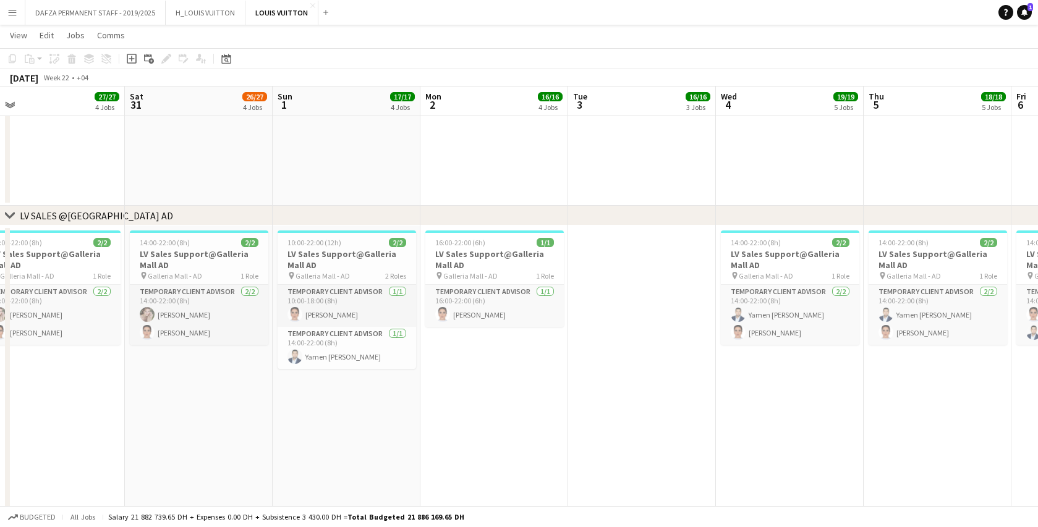
scroll to position [0, 323]
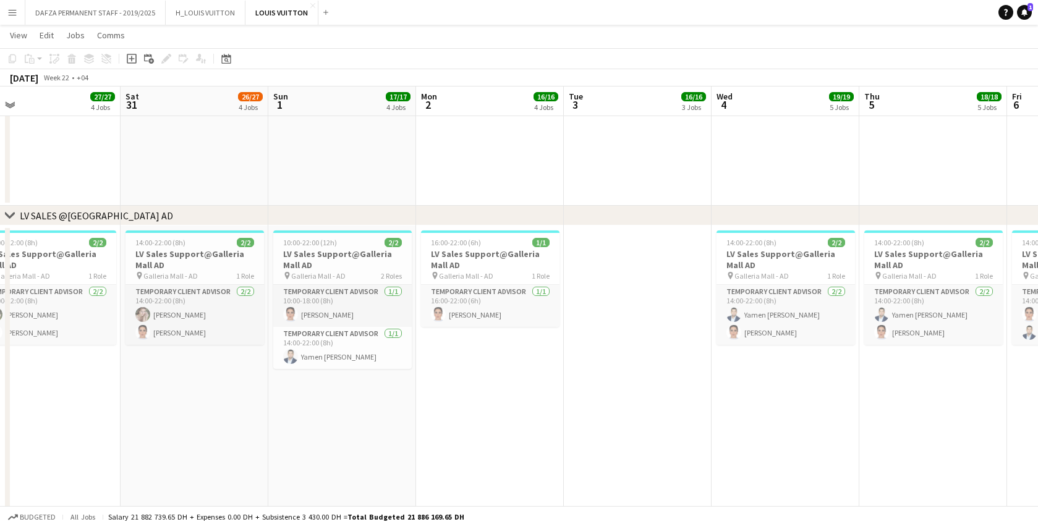
drag, startPoint x: 193, startPoint y: 415, endPoint x: 353, endPoint y: 422, distance: 160.8
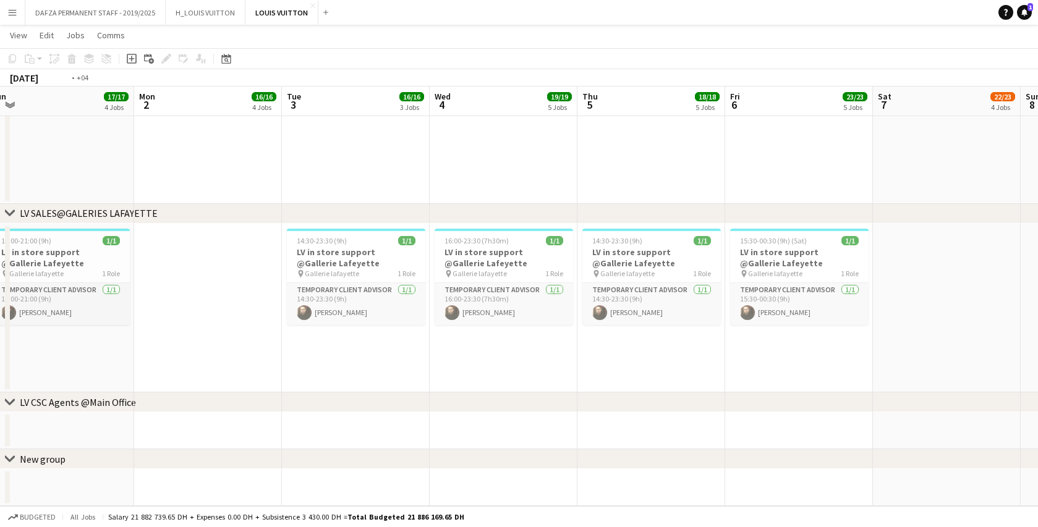
scroll to position [0, 503]
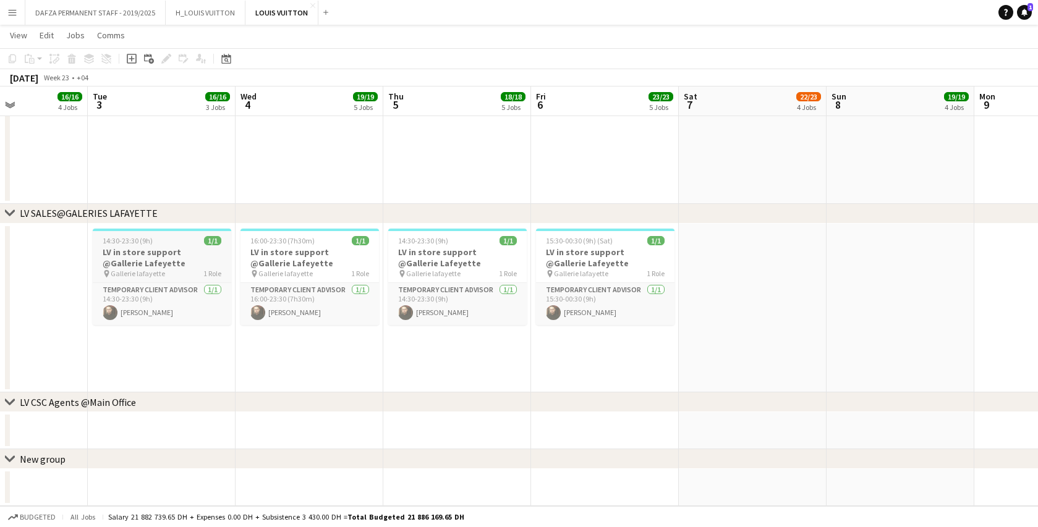
drag, startPoint x: 853, startPoint y: 181, endPoint x: 194, endPoint y: 261, distance: 663.5
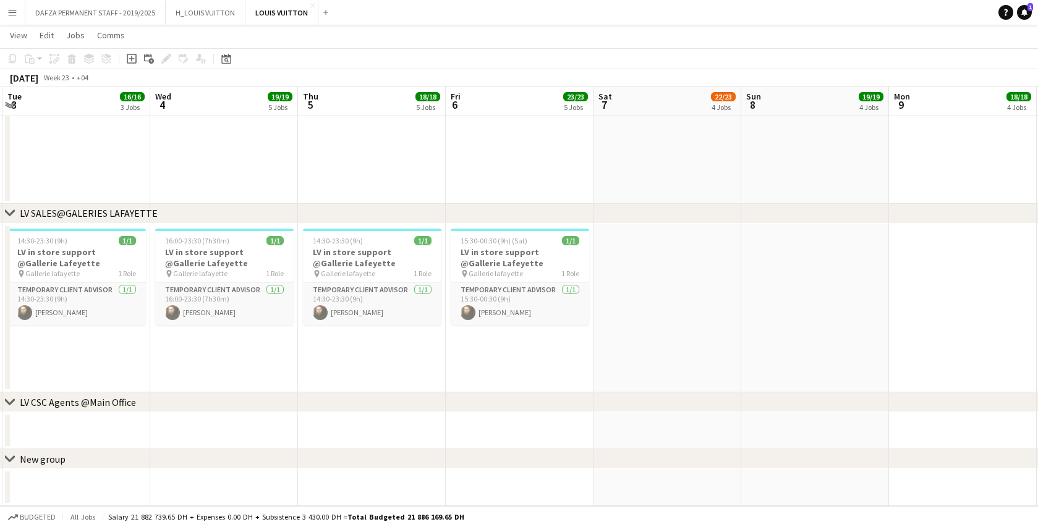
scroll to position [0, 553]
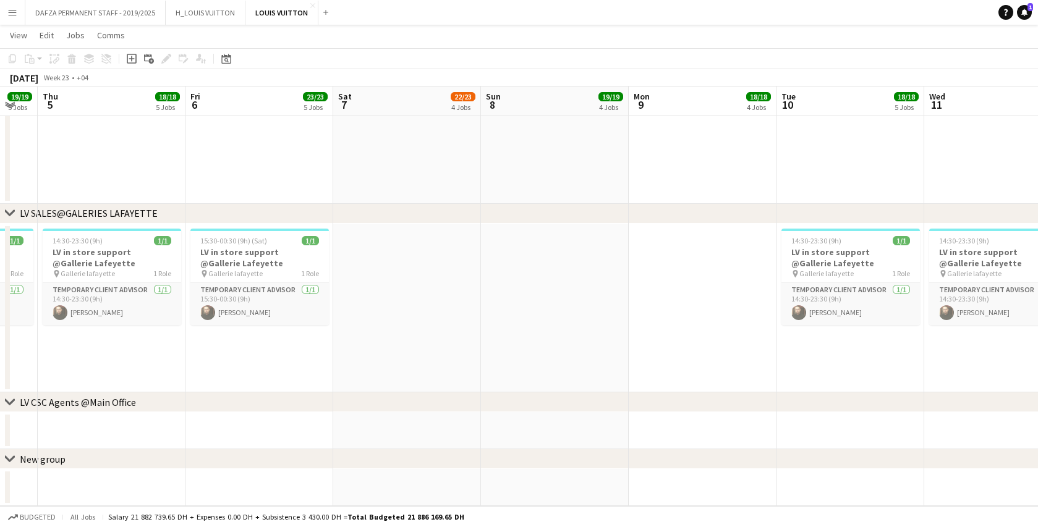
drag, startPoint x: 861, startPoint y: 352, endPoint x: 188, endPoint y: 410, distance: 676.1
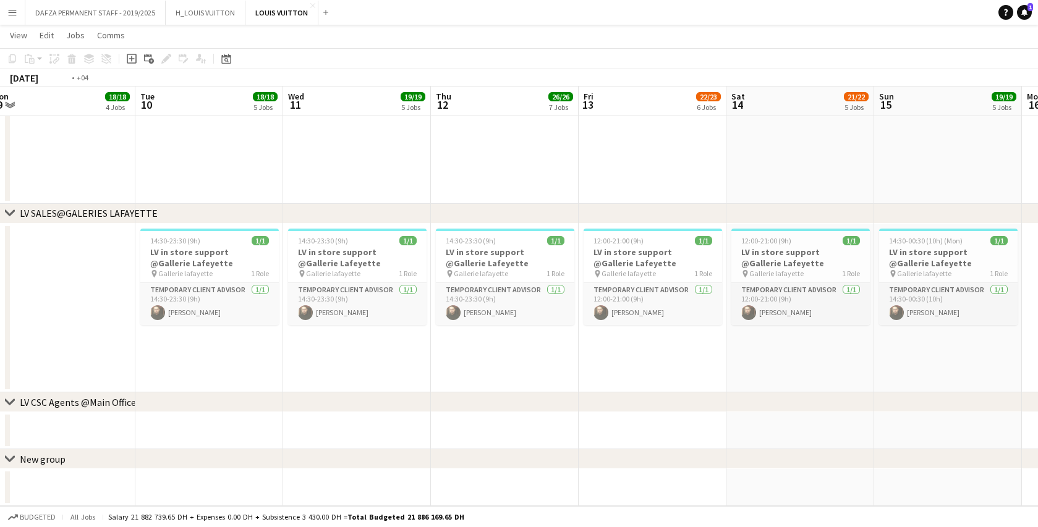
drag, startPoint x: 883, startPoint y: 363, endPoint x: 222, endPoint y: 373, distance: 660.7
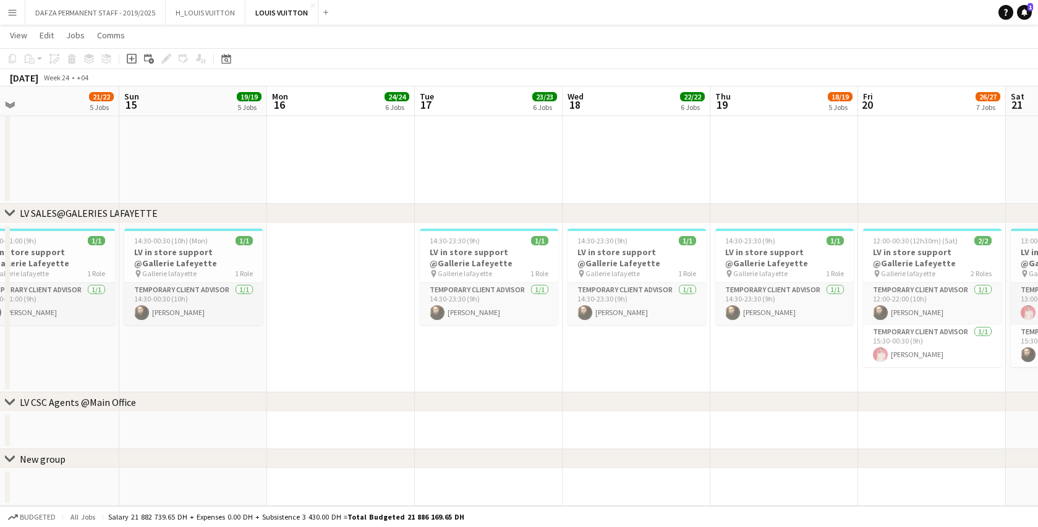
drag, startPoint x: 814, startPoint y: 354, endPoint x: 56, endPoint y: 365, distance: 758.3
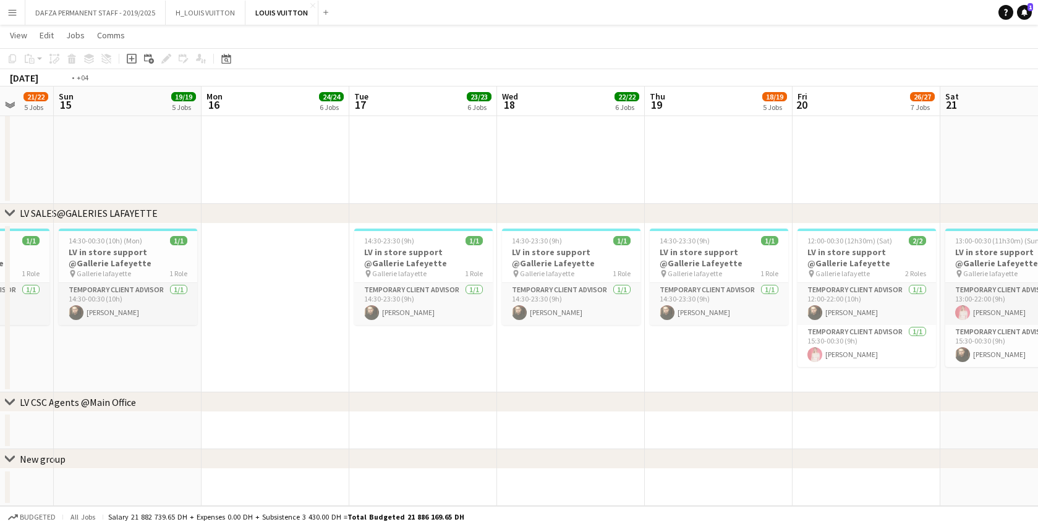
scroll to position [0, 441]
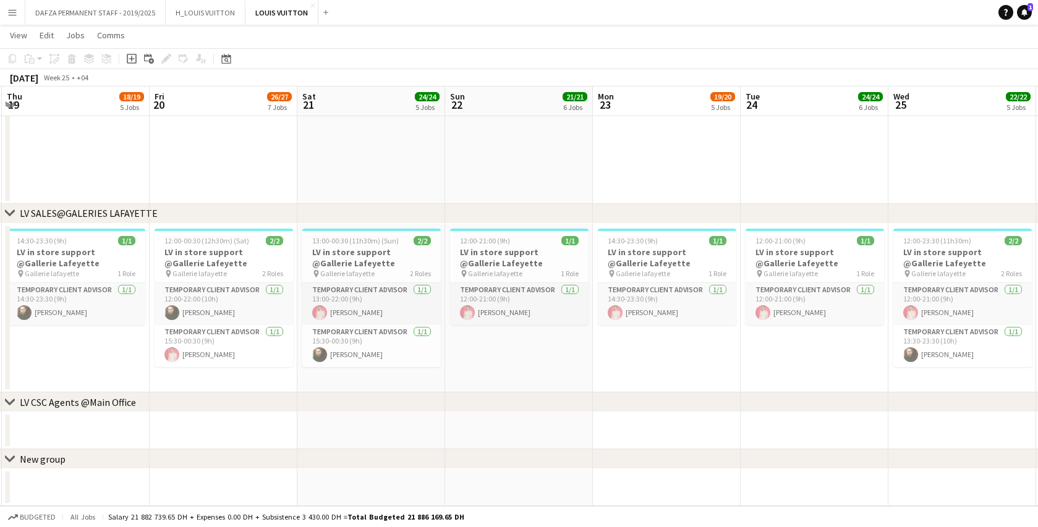
drag, startPoint x: 690, startPoint y: 351, endPoint x: 33, endPoint y: 380, distance: 657.5
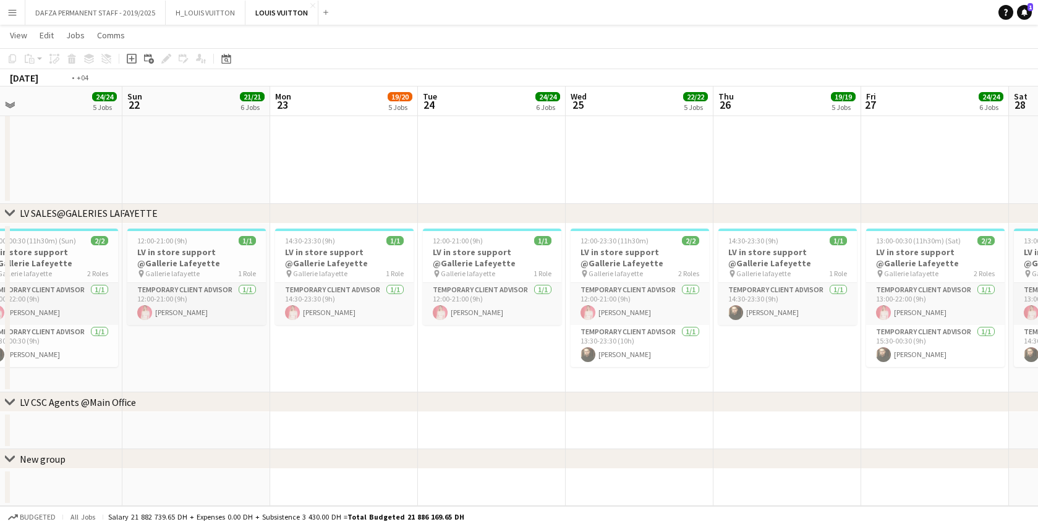
drag, startPoint x: 698, startPoint y: 428, endPoint x: 11, endPoint y: 423, distance: 687.2
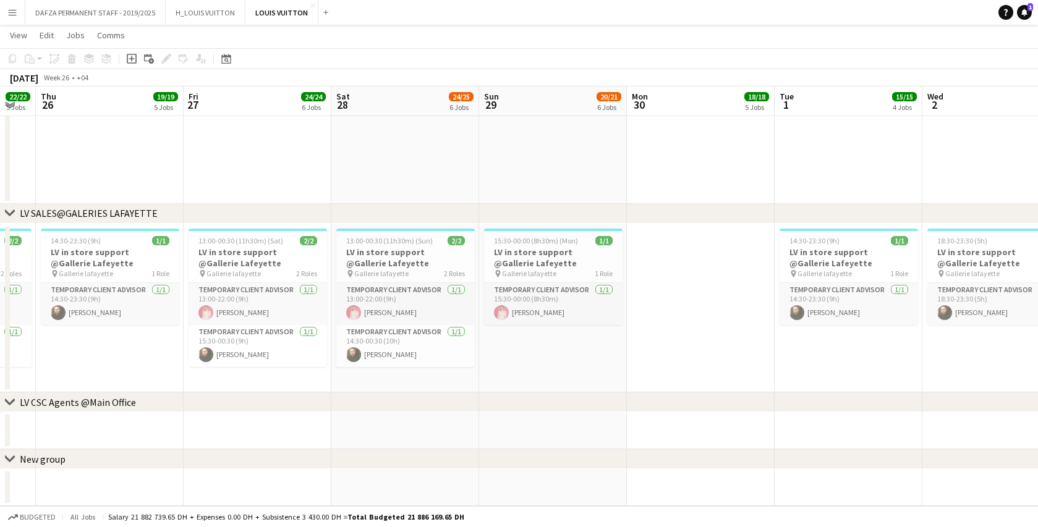
drag, startPoint x: 911, startPoint y: 376, endPoint x: 15, endPoint y: 422, distance: 897.2
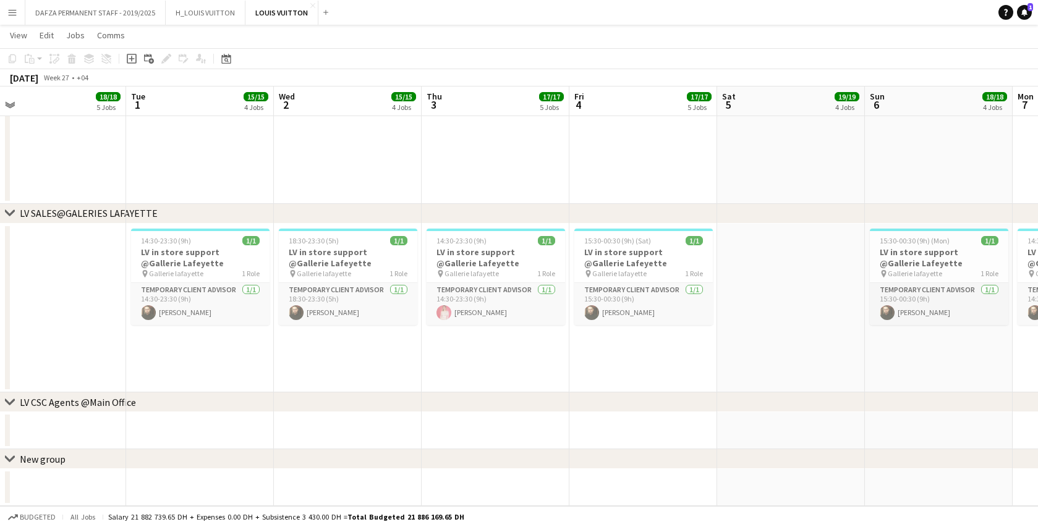
drag, startPoint x: 727, startPoint y: 362, endPoint x: 146, endPoint y: 392, distance: 581.6
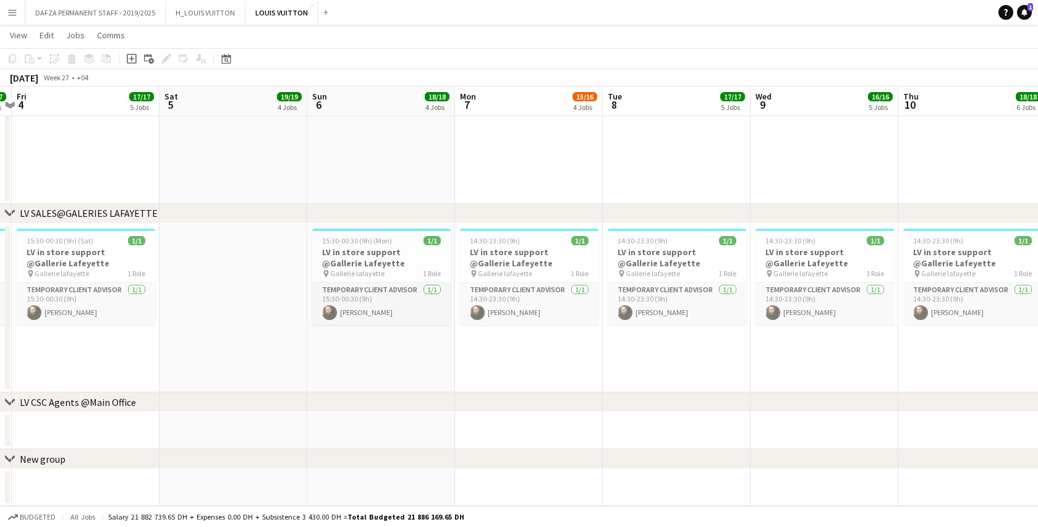
drag, startPoint x: 654, startPoint y: 360, endPoint x: 221, endPoint y: 374, distance: 433.4
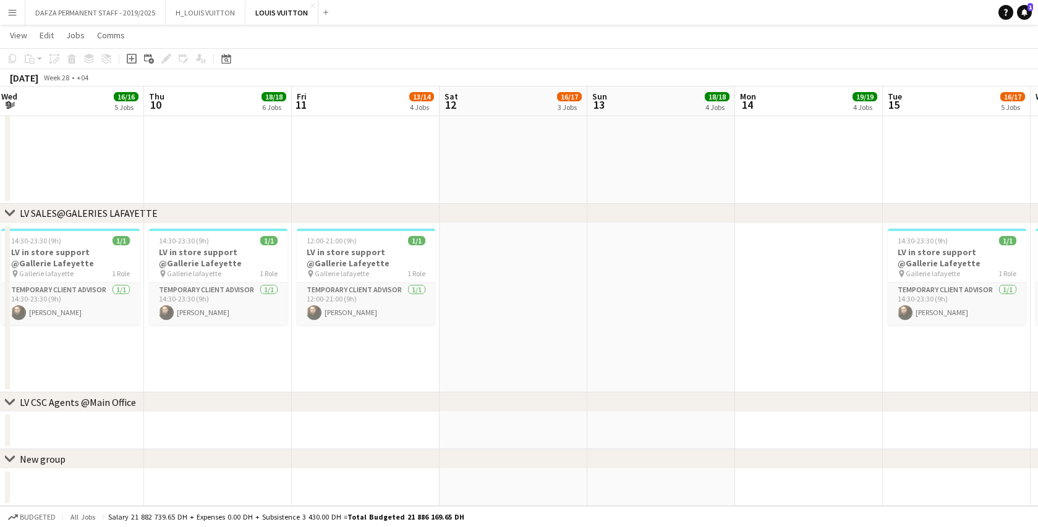
scroll to position [0, 449]
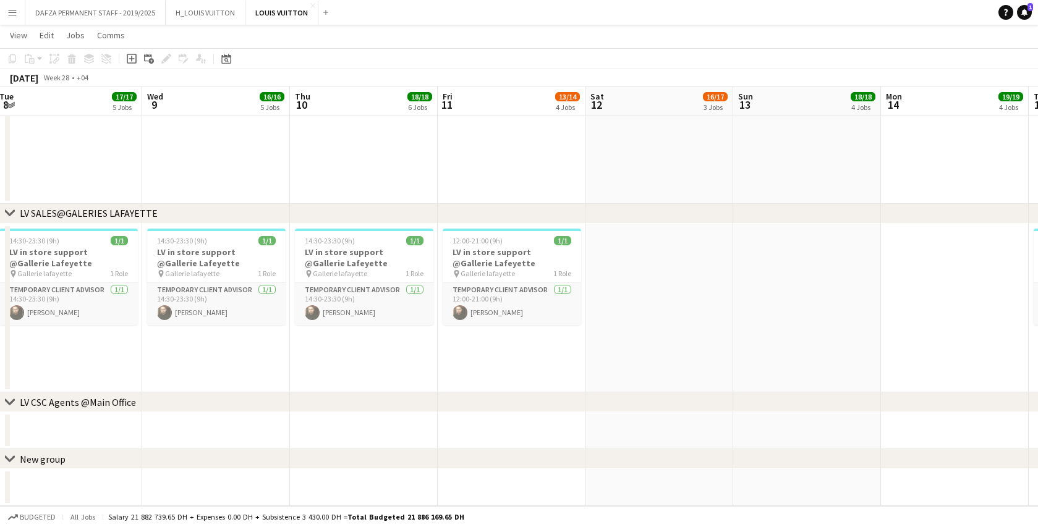
drag, startPoint x: 722, startPoint y: 344, endPoint x: 53, endPoint y: 384, distance: 669.8
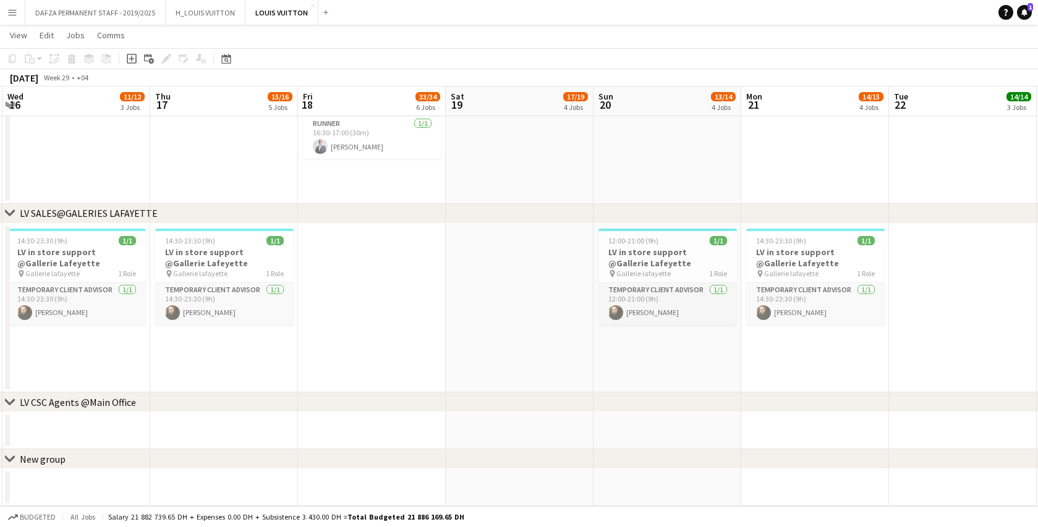
drag, startPoint x: 725, startPoint y: 358, endPoint x: 23, endPoint y: 384, distance: 703.1
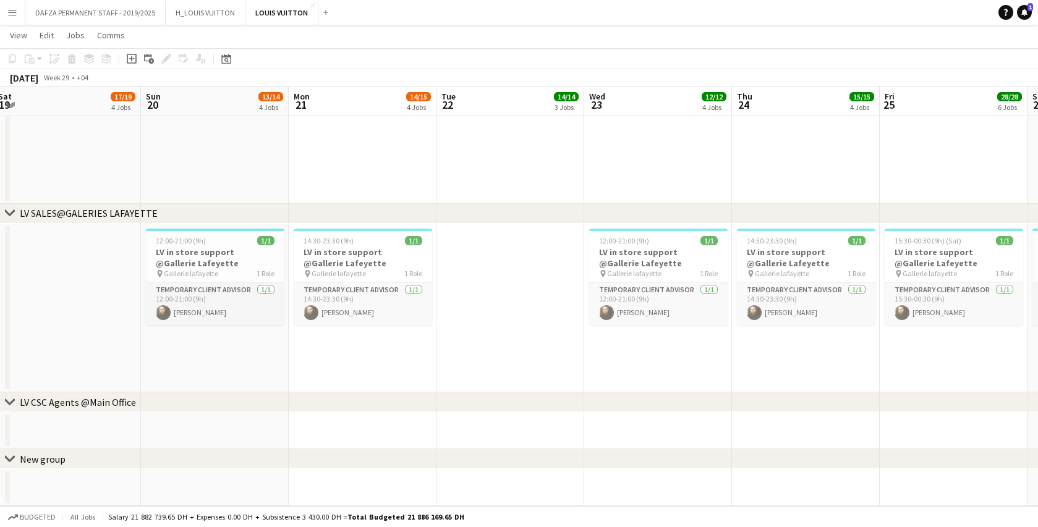
drag, startPoint x: 755, startPoint y: 352, endPoint x: 108, endPoint y: 366, distance: 646.5
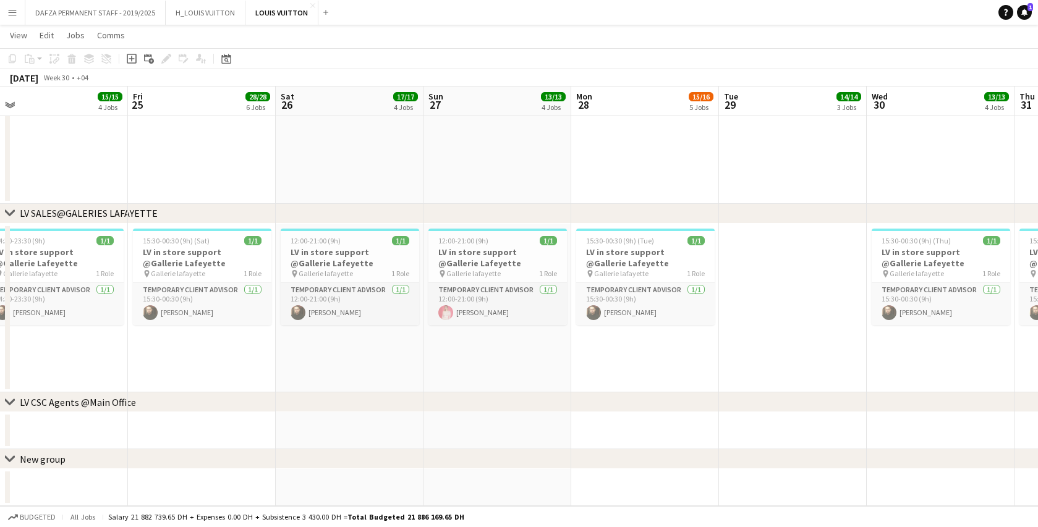
drag
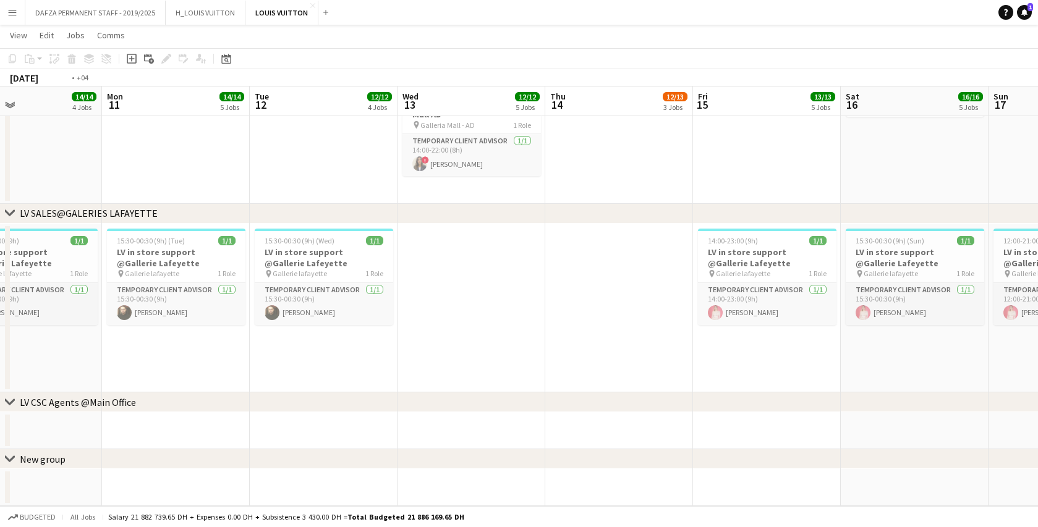
scroll to position [0, 449]
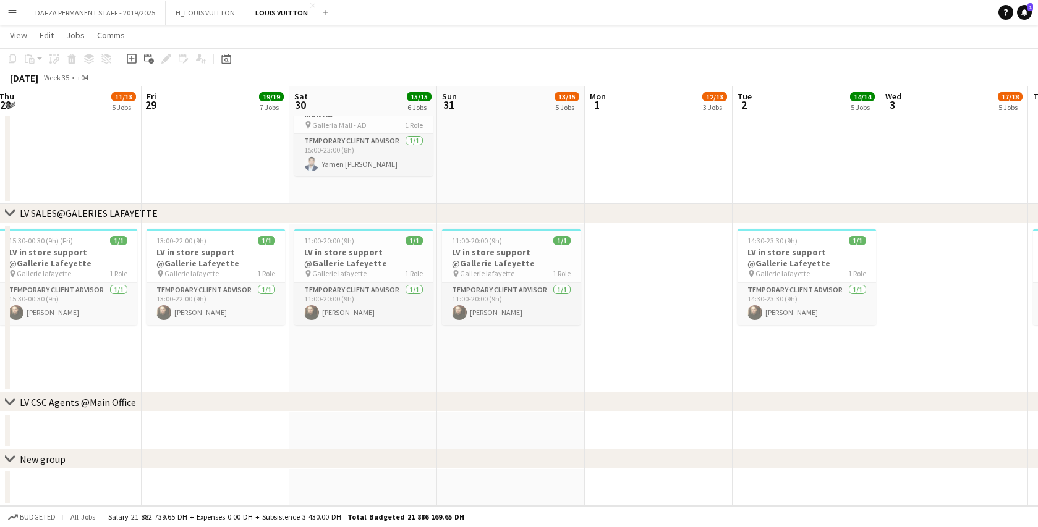
scroll to position [0, 504]
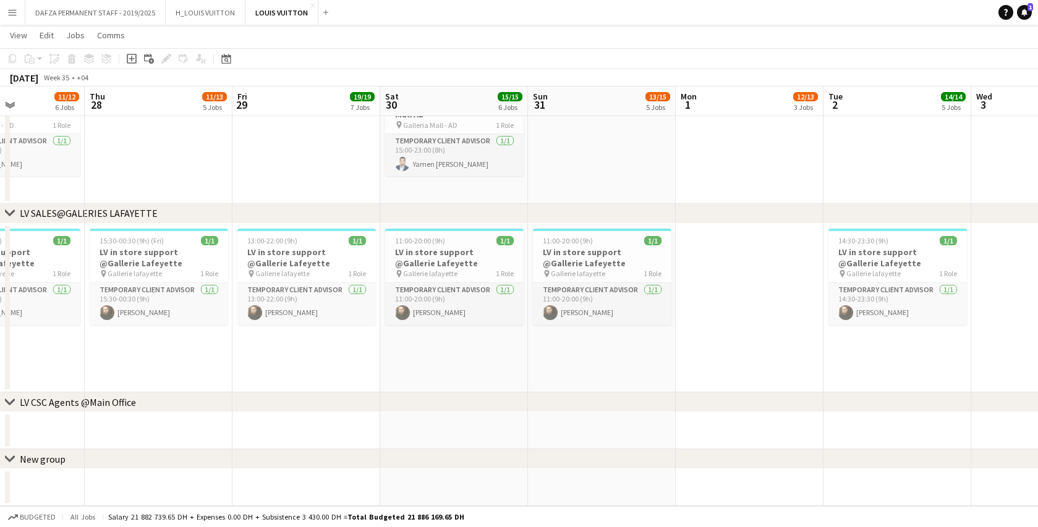
scroll to position [0, 337]
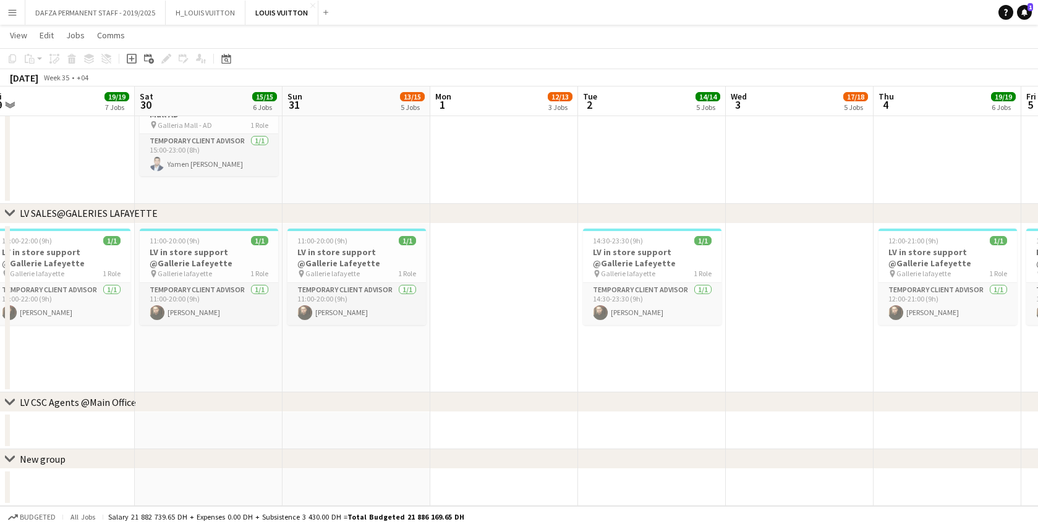
scroll to position [0, 341]
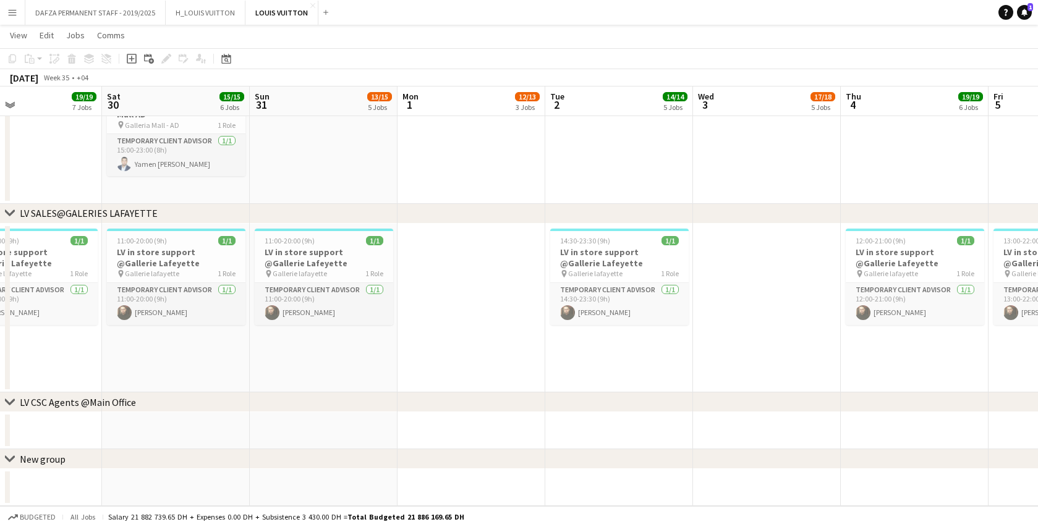
drag, startPoint x: 302, startPoint y: 359, endPoint x: -5, endPoint y: 356, distance: 306.5
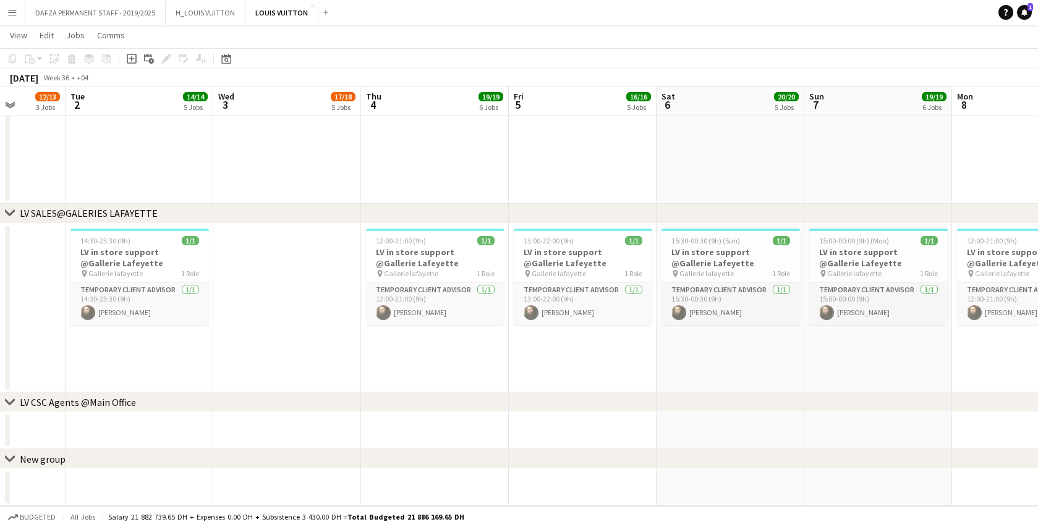
scroll to position [0, 536]
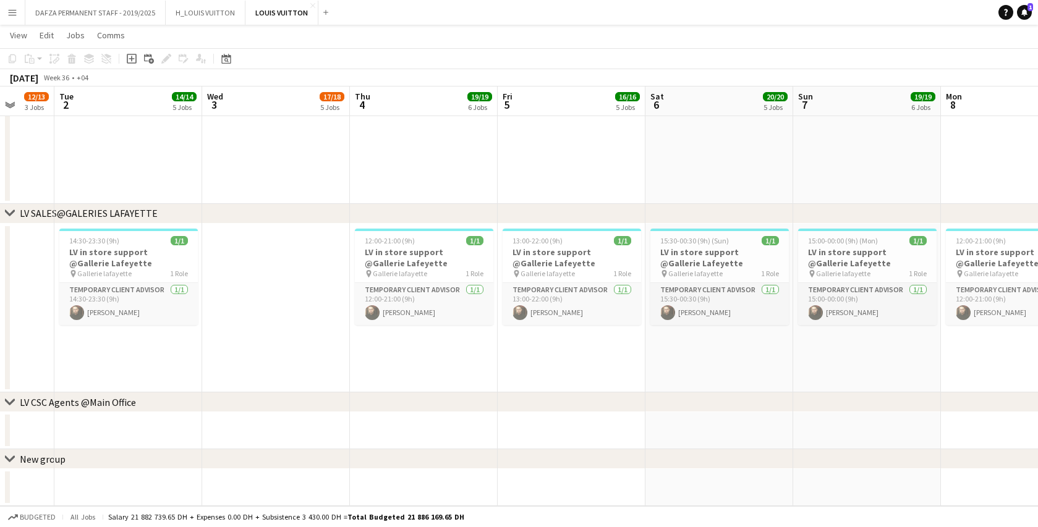
drag, startPoint x: 542, startPoint y: 359, endPoint x: 51, endPoint y: 343, distance: 490.9
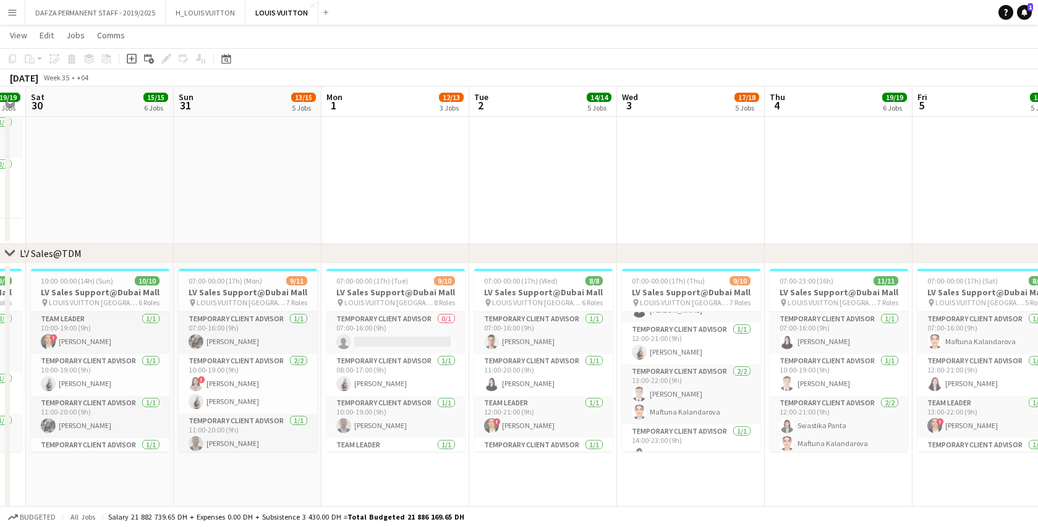
scroll to position [0, 371]
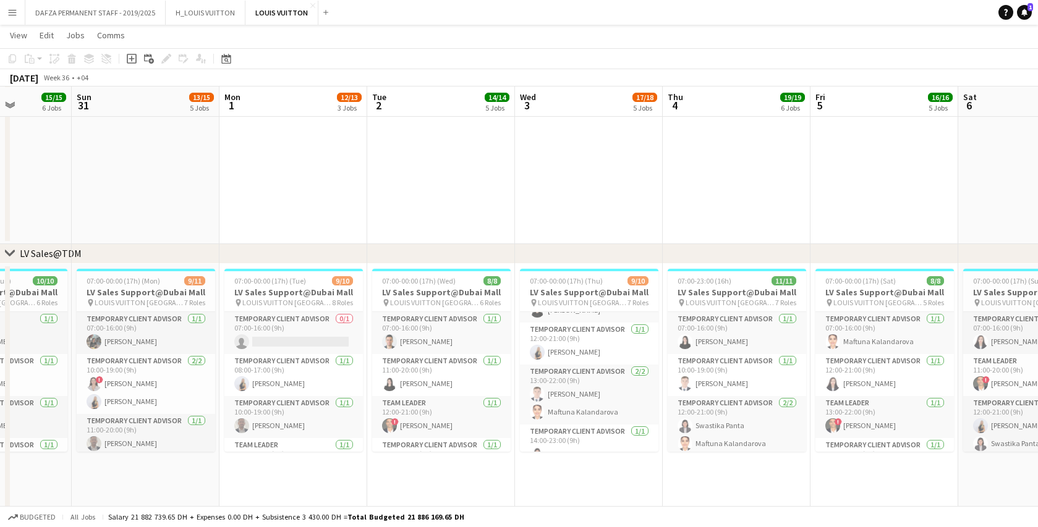
drag, startPoint x: 185, startPoint y: 468, endPoint x: 476, endPoint y: 458, distance: 291.2
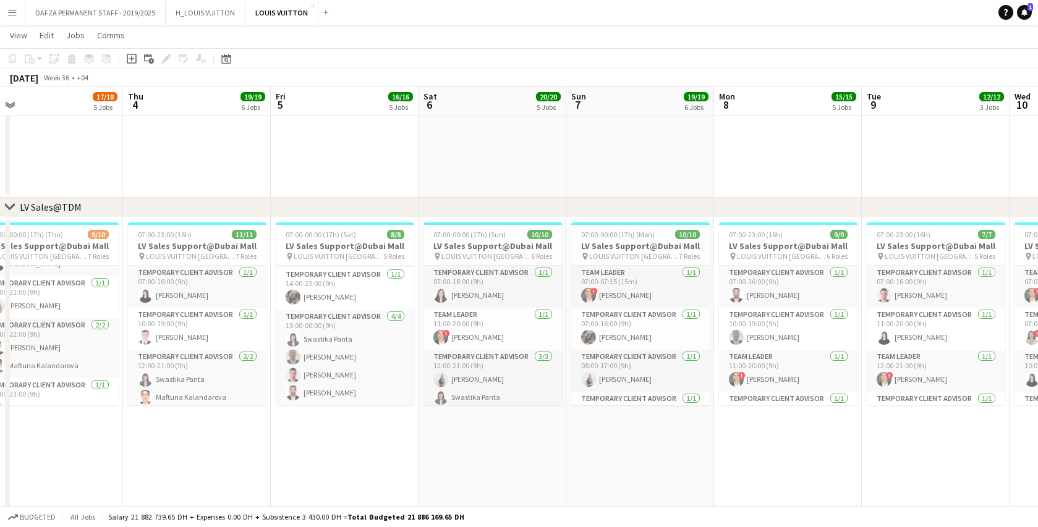
scroll to position [0, 365]
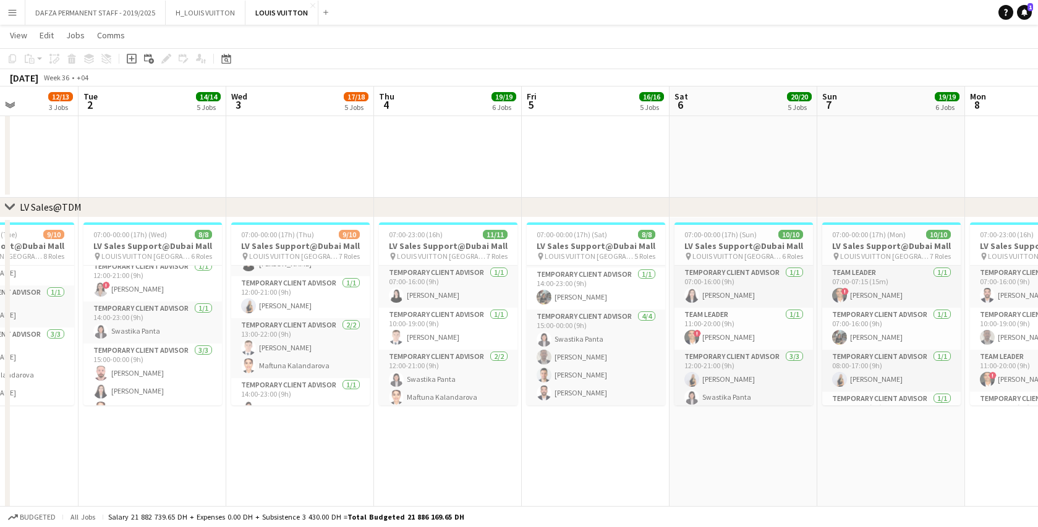
drag, startPoint x: 895, startPoint y: 352, endPoint x: 607, endPoint y: 349, distance: 288.6
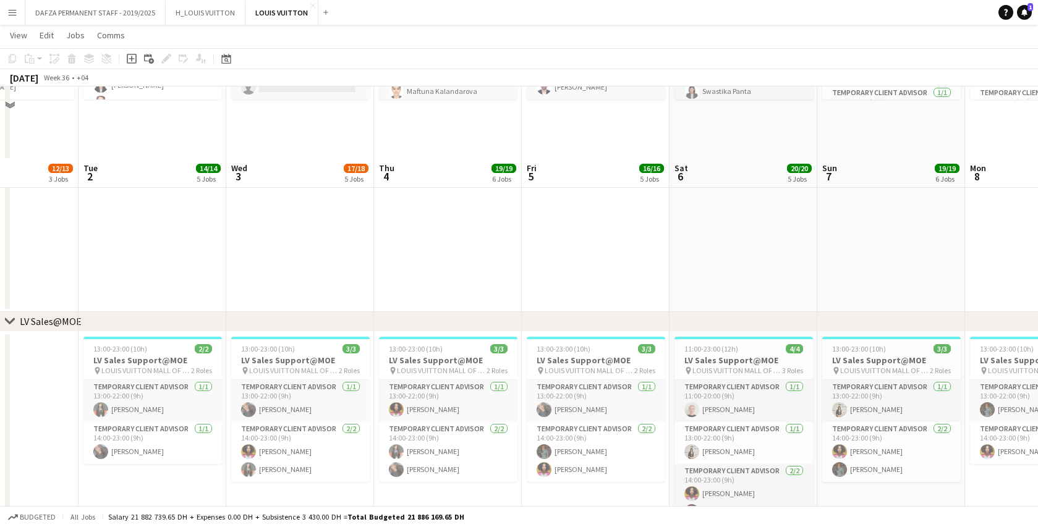
scroll to position [1020, 0]
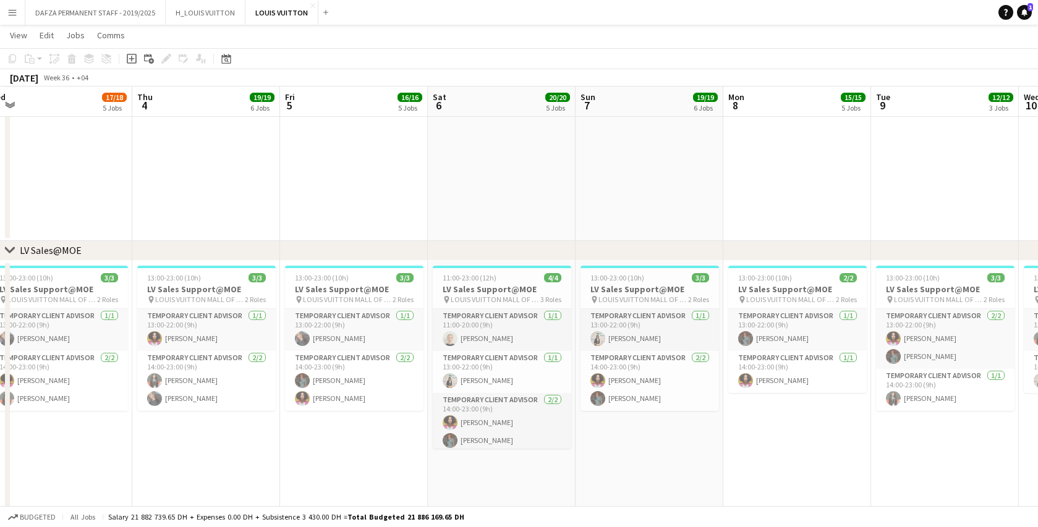
drag, startPoint x: 907, startPoint y: 440, endPoint x: 665, endPoint y: 449, distance: 241.8
click at [665, 449] on app-calendar-viewport "Sat 30 15/15 6 Jobs Sun 31 13/15 5 Jobs Mon 1 12/13 3 Jobs Tue 2 14/14 5 Jobs W…" at bounding box center [519, 404] width 1038 height 2750
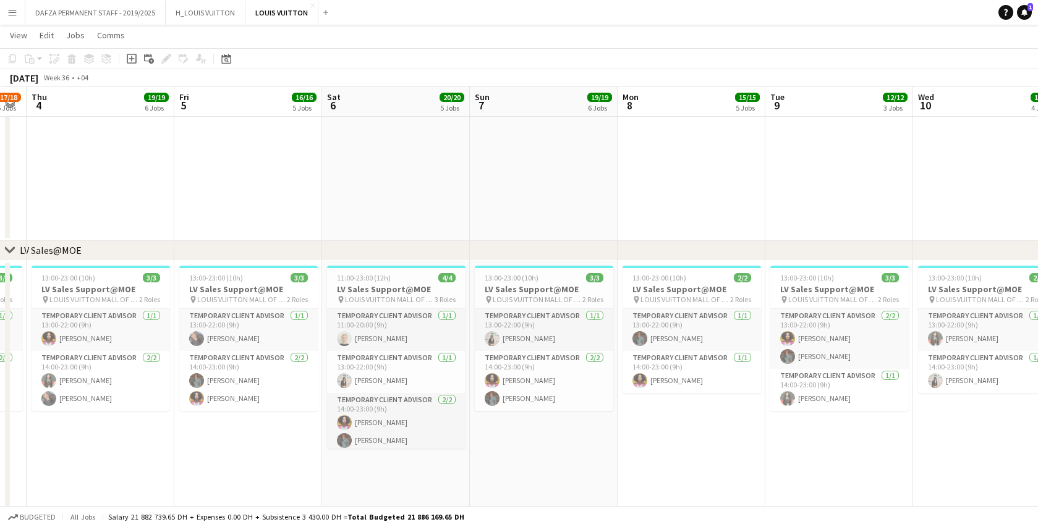
drag, startPoint x: 735, startPoint y: 451, endPoint x: 462, endPoint y: 459, distance: 273.2
click at [462, 459] on app-calendar-viewport "Mon 1 12/13 3 Jobs Tue 2 14/14 5 Jobs Wed 3 17/18 5 Jobs Thu 4 19/19 6 Jobs Fri…" at bounding box center [519, 404] width 1038 height 2750
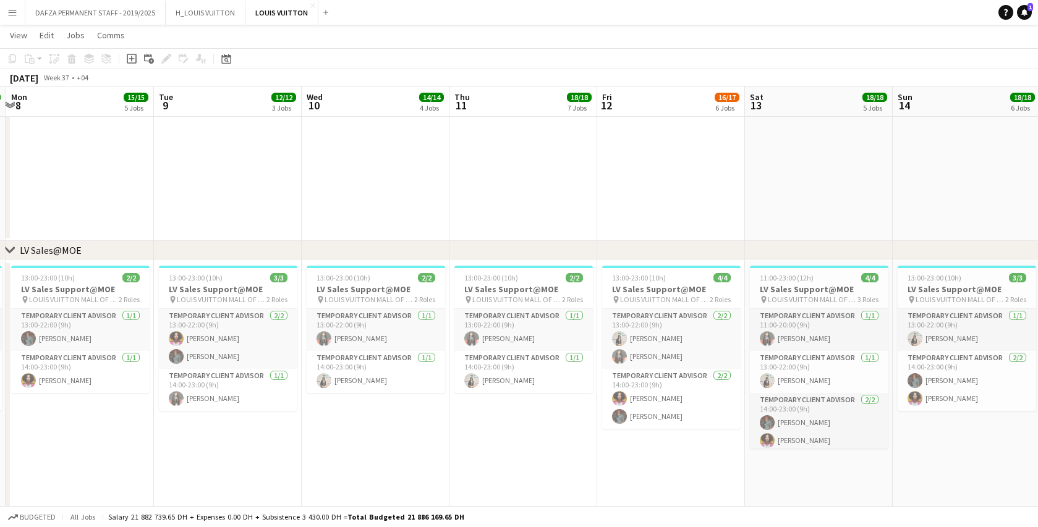
scroll to position [0, 453]
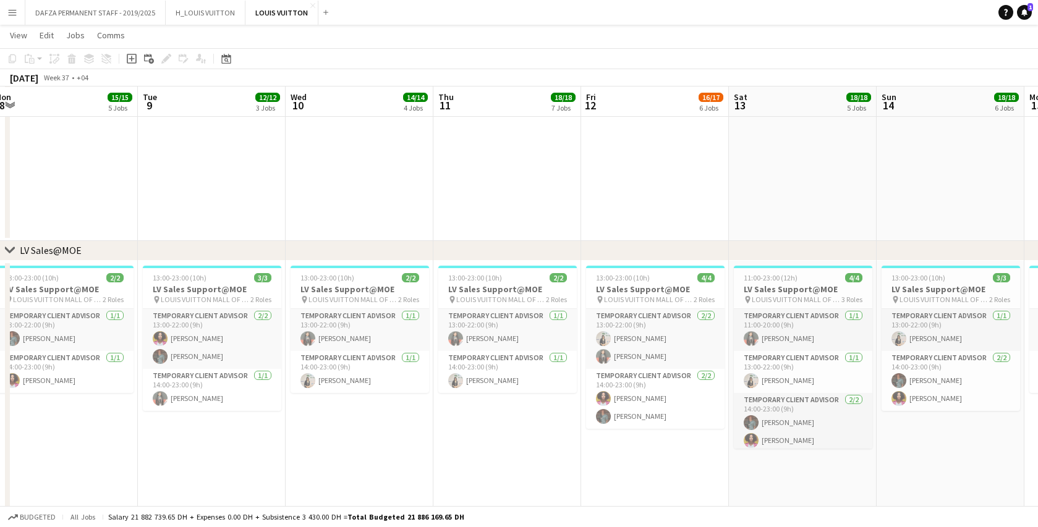
drag, startPoint x: 703, startPoint y: 450, endPoint x: 371, endPoint y: 468, distance: 332.3
click at [371, 468] on app-calendar-viewport "Fri 5 16/16 5 Jobs Sat 6 20/20 5 Jobs Sun 7 19/19 6 Jobs Mon 8 15/15 5 Jobs Tue…" at bounding box center [519, 404] width 1038 height 2750
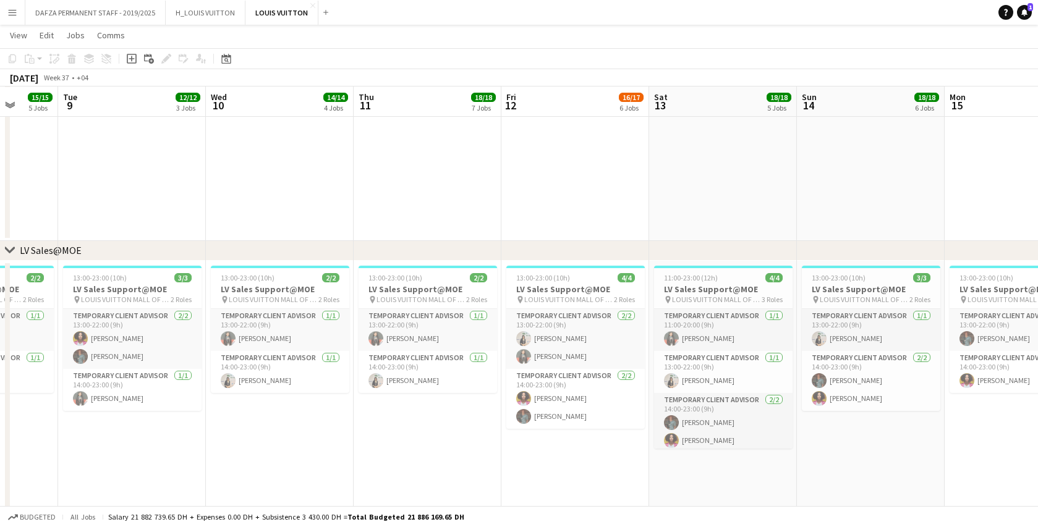
scroll to position [0, 569]
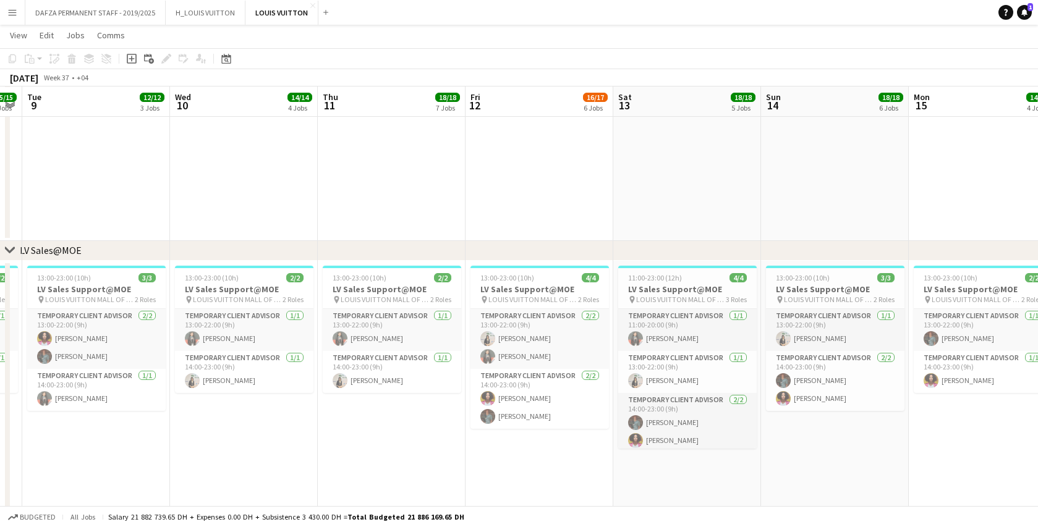
drag, startPoint x: 535, startPoint y: 462, endPoint x: 420, endPoint y: 462, distance: 115.6
click at [420, 462] on app-calendar-viewport "Fri 5 16/16 5 Jobs Sat 6 20/20 5 Jobs Sun 7 19/19 6 Jobs Mon 8 15/15 5 Jobs Tue…" at bounding box center [519, 404] width 1038 height 2750
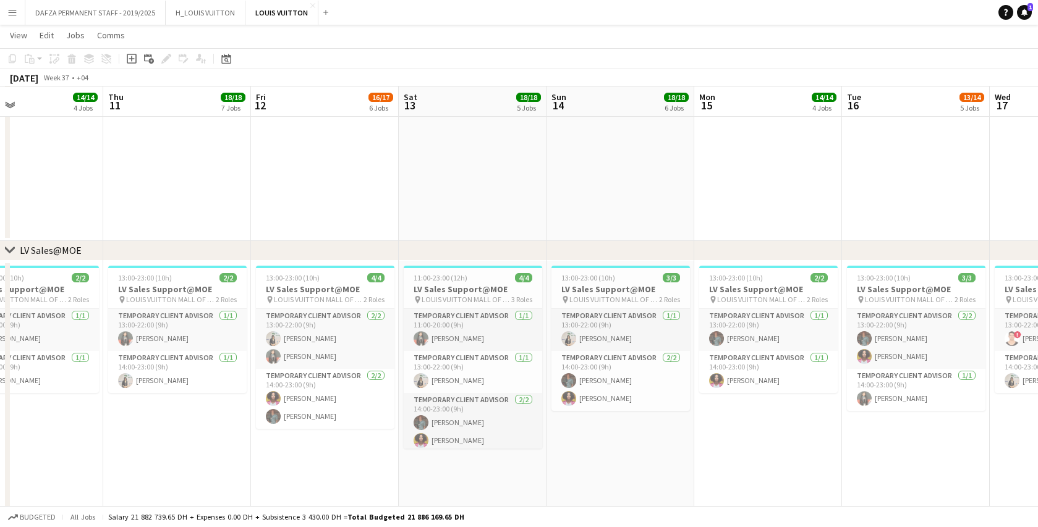
scroll to position [0, 597]
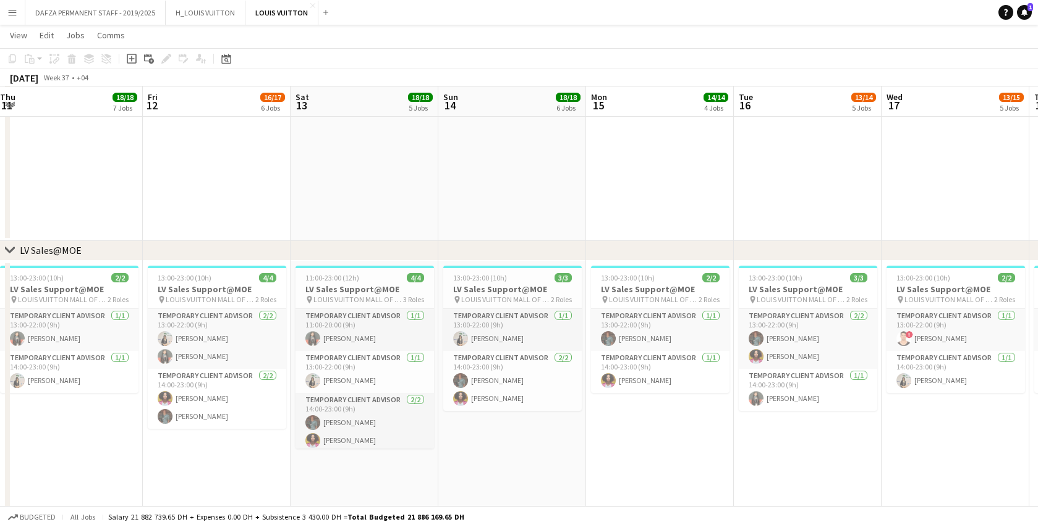
drag, startPoint x: 903, startPoint y: 456, endPoint x: 579, endPoint y: 462, distance: 323.9
click at [579, 462] on app-calendar-viewport "Sun 7 19/19 6 Jobs Mon 8 15/15 5 Jobs Tue 9 12/12 3 Jobs Wed 10 14/14 4 Jobs Th…" at bounding box center [519, 404] width 1038 height 2750
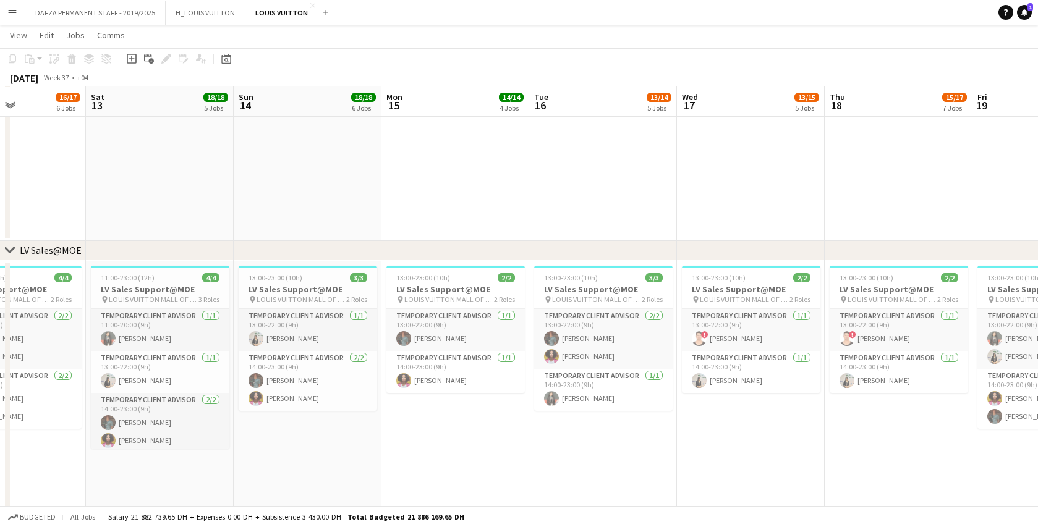
scroll to position [0, 543]
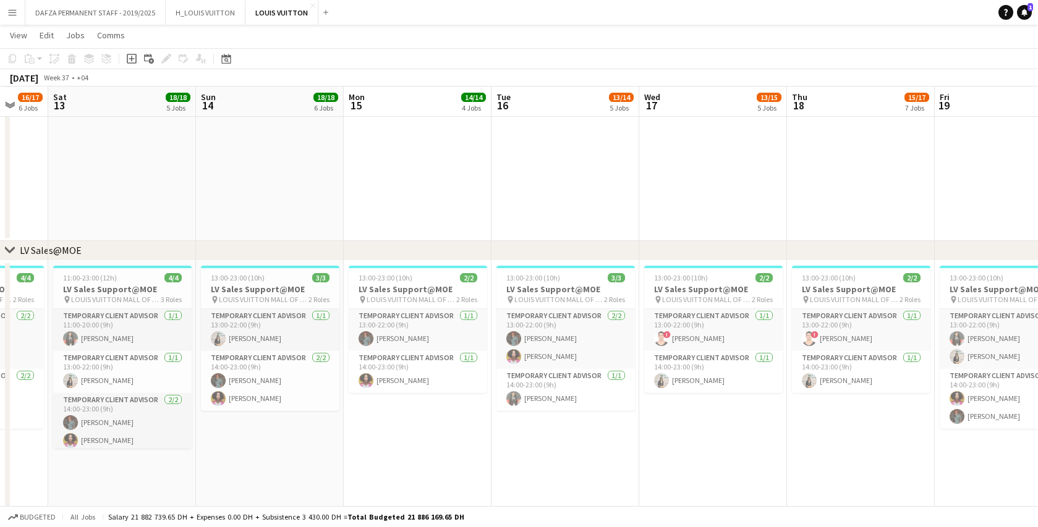
drag, startPoint x: 786, startPoint y: 450, endPoint x: 545, endPoint y: 459, distance: 241.1
click at [545, 459] on app-calendar-viewport "Tue 9 12/12 3 Jobs Wed 10 14/14 4 Jobs Thu 11 18/18 7 Jobs Fri 12 16/17 6 Jobs …" at bounding box center [519, 404] width 1038 height 2750
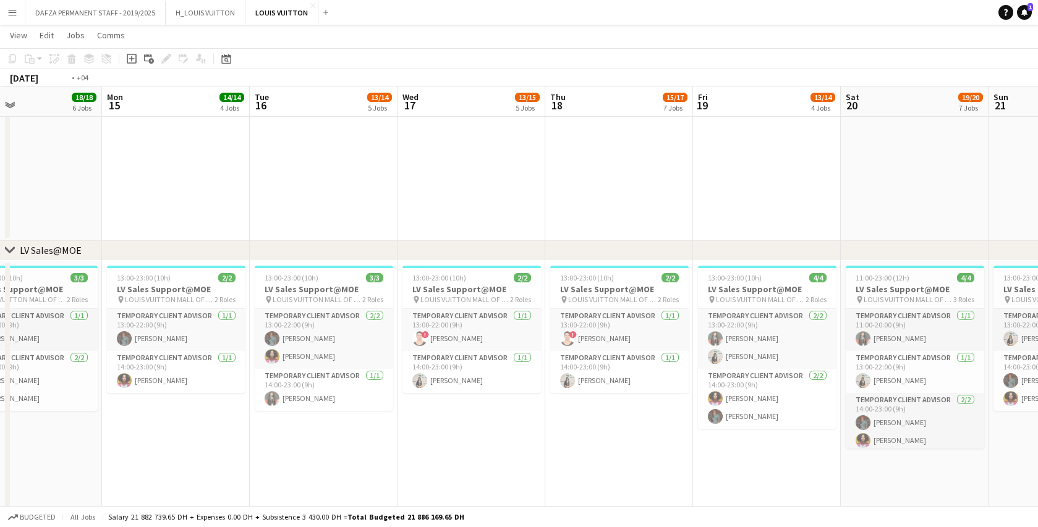
scroll to position [0, 366]
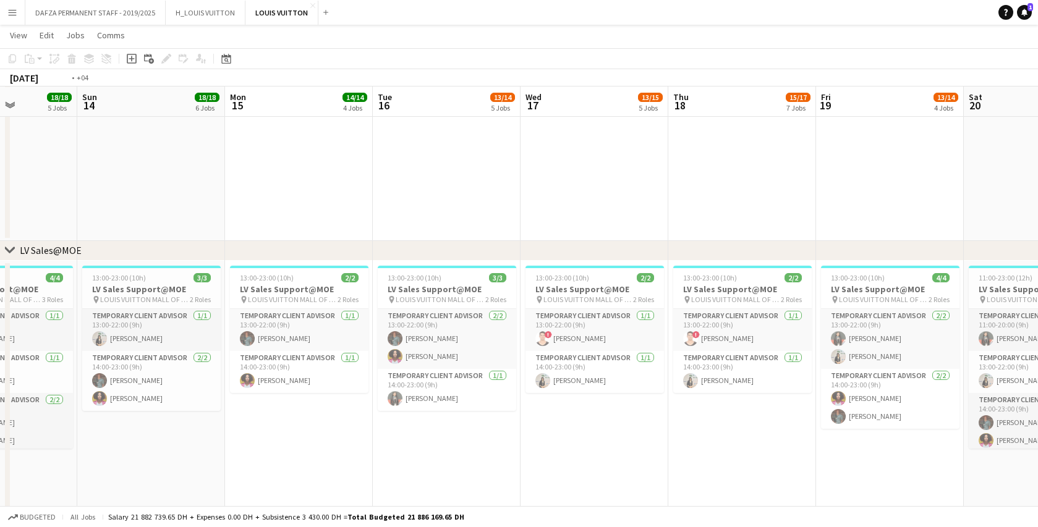
drag, startPoint x: 801, startPoint y: 446, endPoint x: 400, endPoint y: 444, distance: 401.1
click at [400, 444] on app-calendar-viewport "Thu 11 18/18 7 Jobs Fri 12 16/17 6 Jobs Sat 13 18/18 5 Jobs Sun 14 18/18 6 Jobs…" at bounding box center [519, 404] width 1038 height 2750
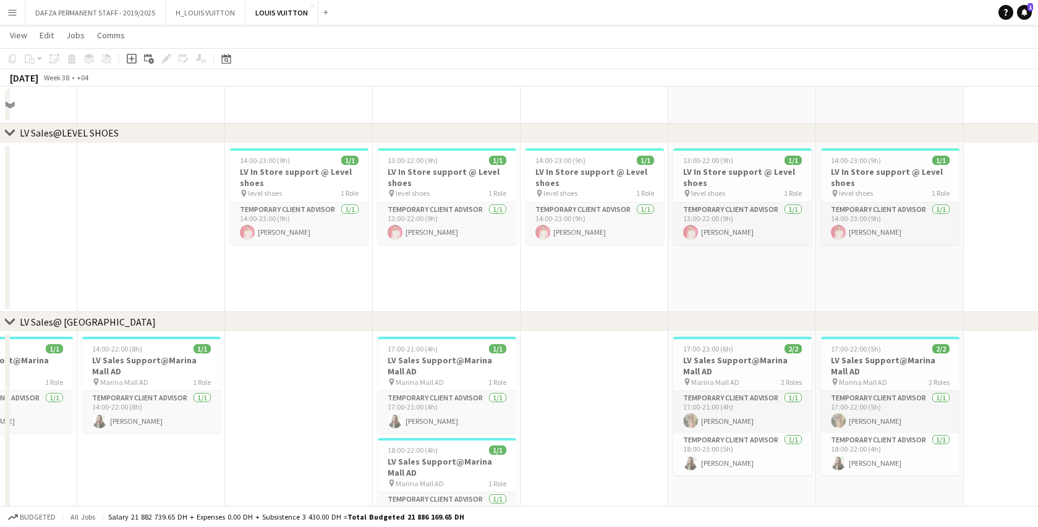
scroll to position [1651, 0]
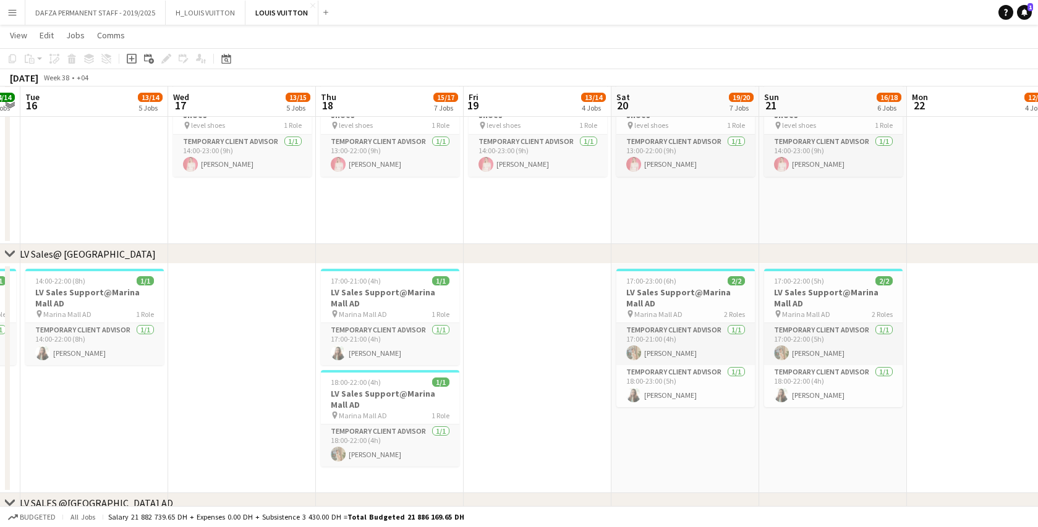
drag, startPoint x: 707, startPoint y: 431, endPoint x: 353, endPoint y: 430, distance: 353.5
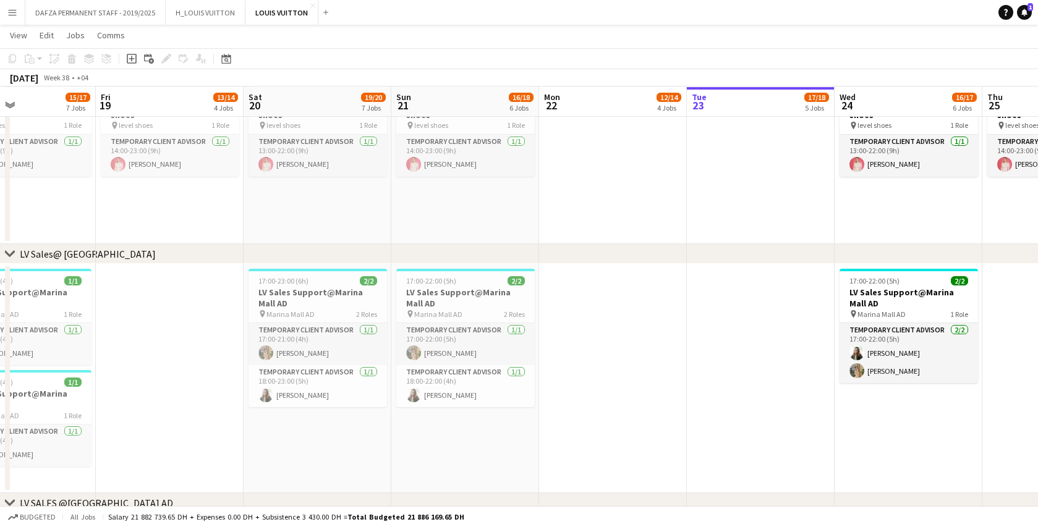
drag, startPoint x: 840, startPoint y: 439, endPoint x: 505, endPoint y: 443, distance: 335.6
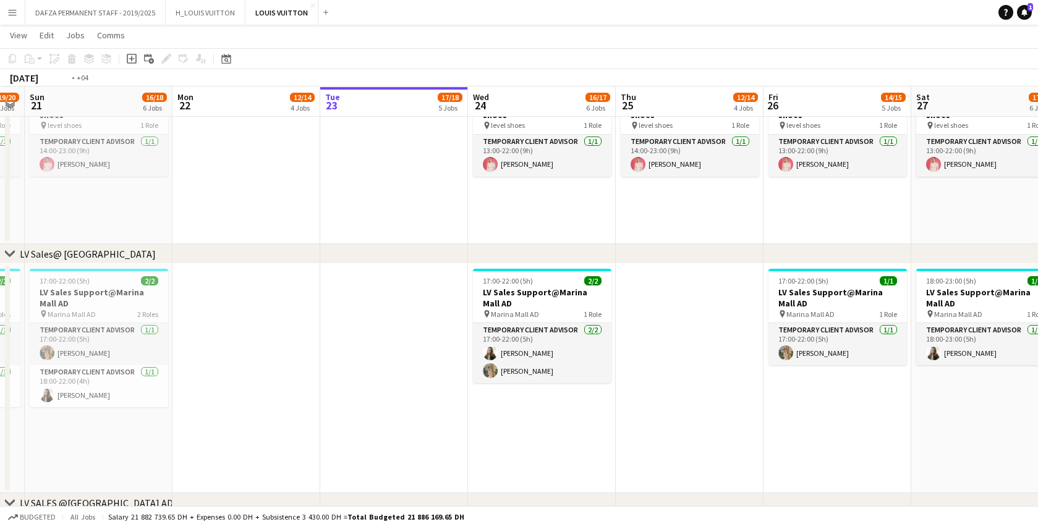
drag, startPoint x: 676, startPoint y: 440, endPoint x: 438, endPoint y: 449, distance: 238.7
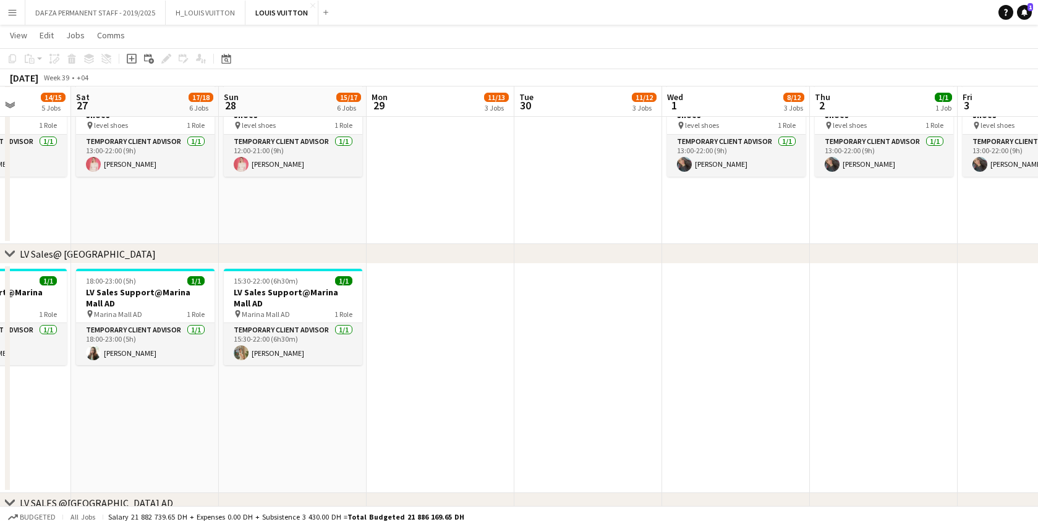
drag, startPoint x: 719, startPoint y: 441, endPoint x: 266, endPoint y: 435, distance: 453.0
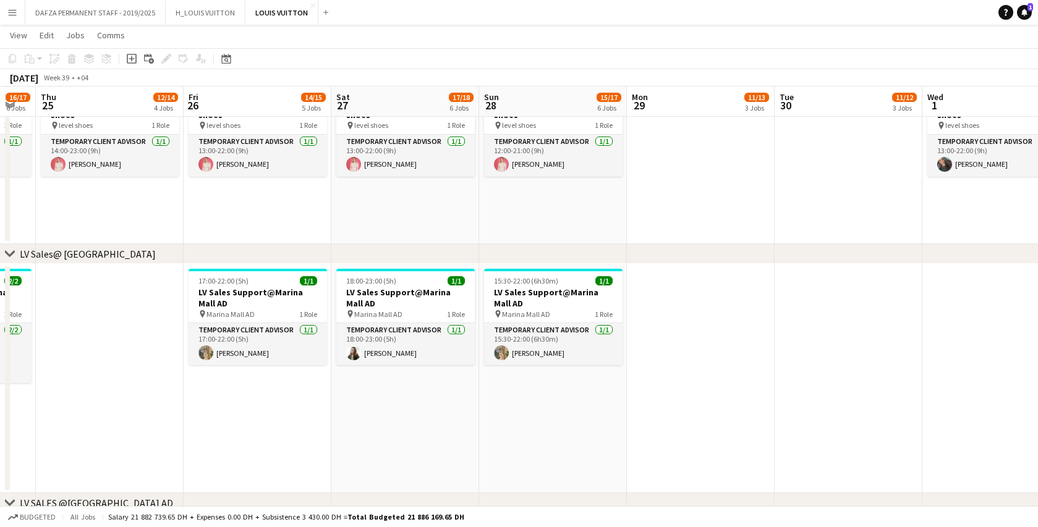
drag, startPoint x: 728, startPoint y: 418, endPoint x: 1009, endPoint y: 412, distance: 281.2
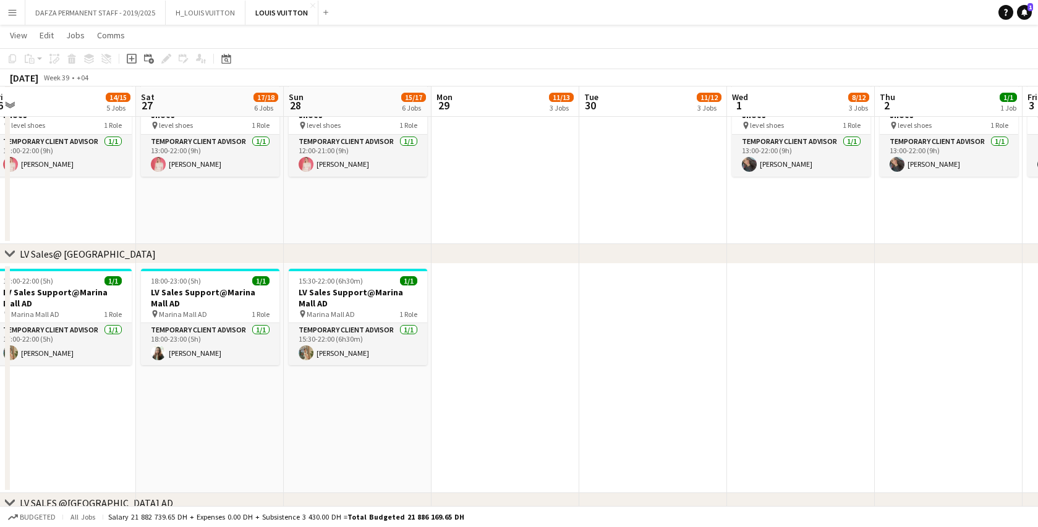
drag, startPoint x: 866, startPoint y: 357, endPoint x: 528, endPoint y: 375, distance: 338.5
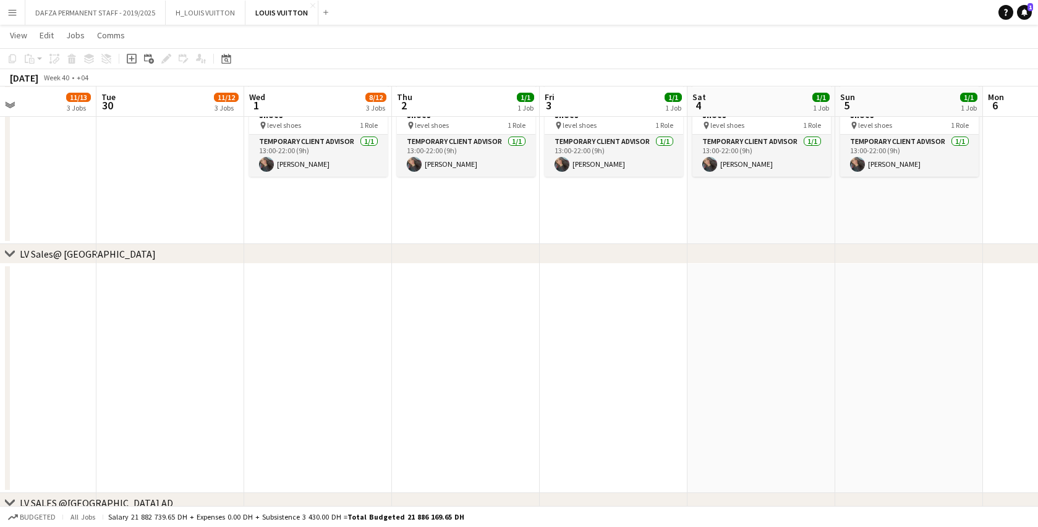
drag, startPoint x: 860, startPoint y: 334, endPoint x: 457, endPoint y: 344, distance: 403.0
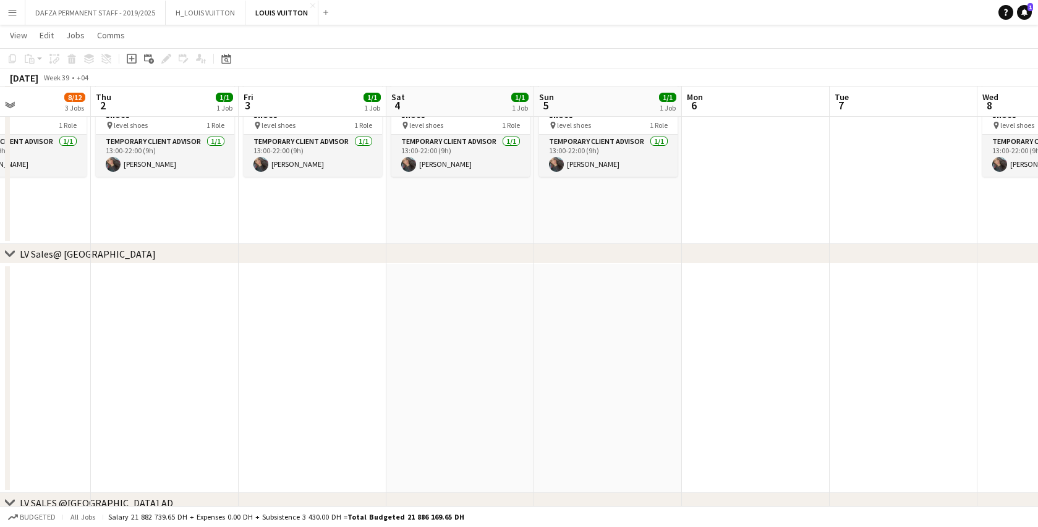
click at [457, 344] on app-date-cell at bounding box center [460, 378] width 148 height 229
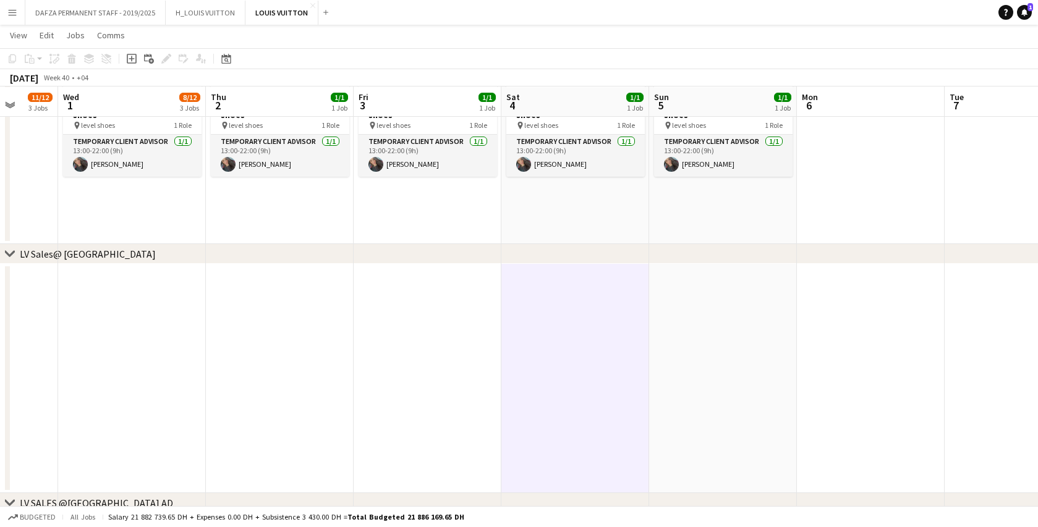
drag, startPoint x: 105, startPoint y: 383, endPoint x: 219, endPoint y: 381, distance: 114.3
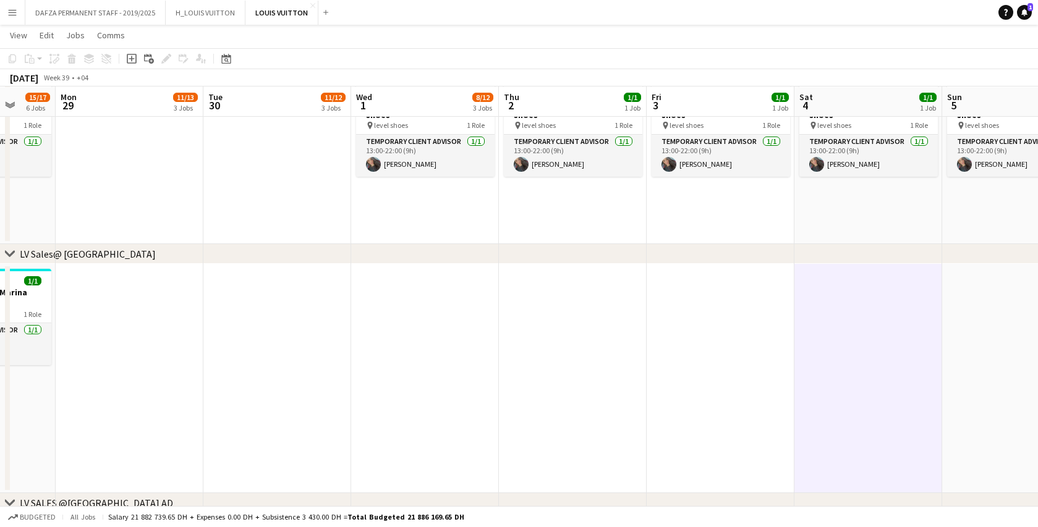
drag, startPoint x: 459, startPoint y: 366, endPoint x: 733, endPoint y: 366, distance: 273.7
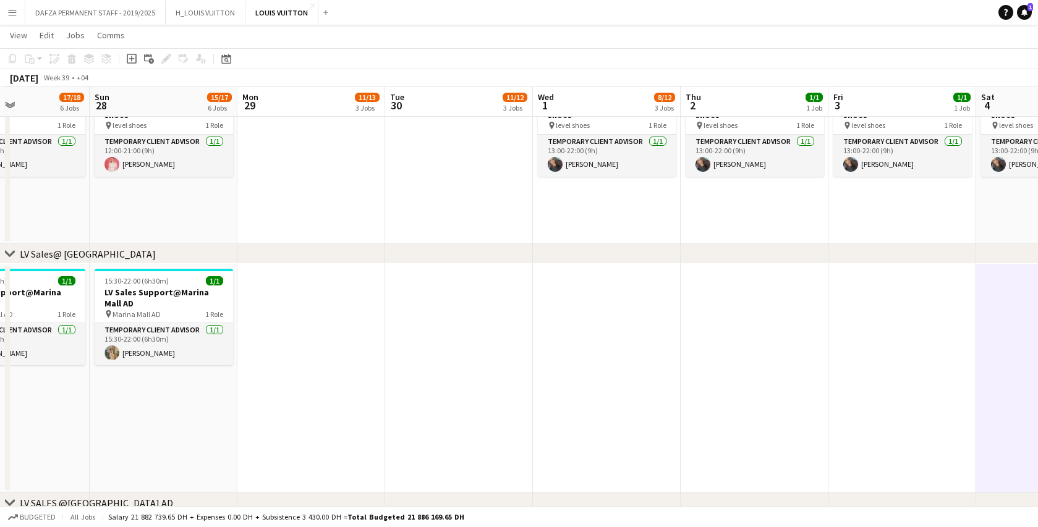
drag, startPoint x: 195, startPoint y: 391, endPoint x: 706, endPoint y: 372, distance: 511.4
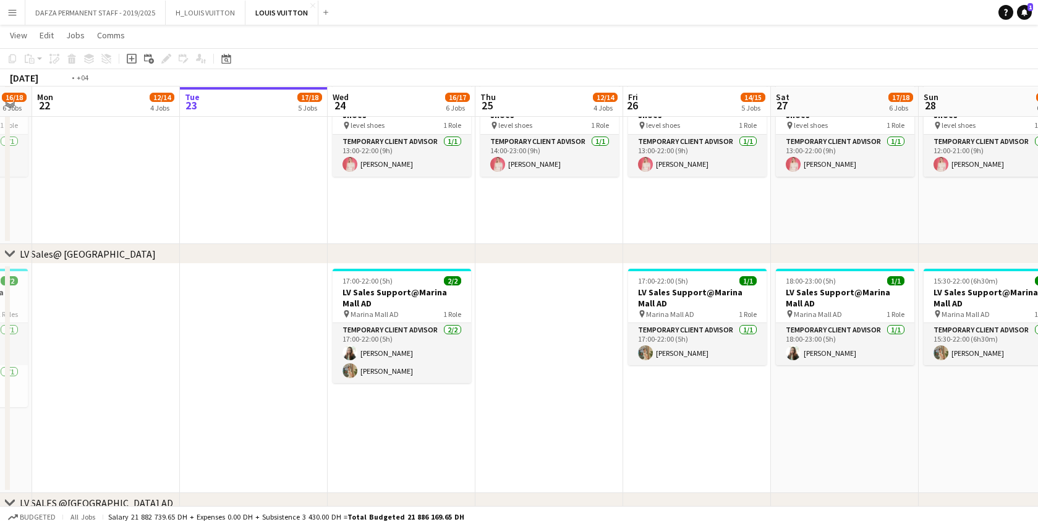
drag, startPoint x: 356, startPoint y: 405, endPoint x: 1008, endPoint y: 410, distance: 652.6
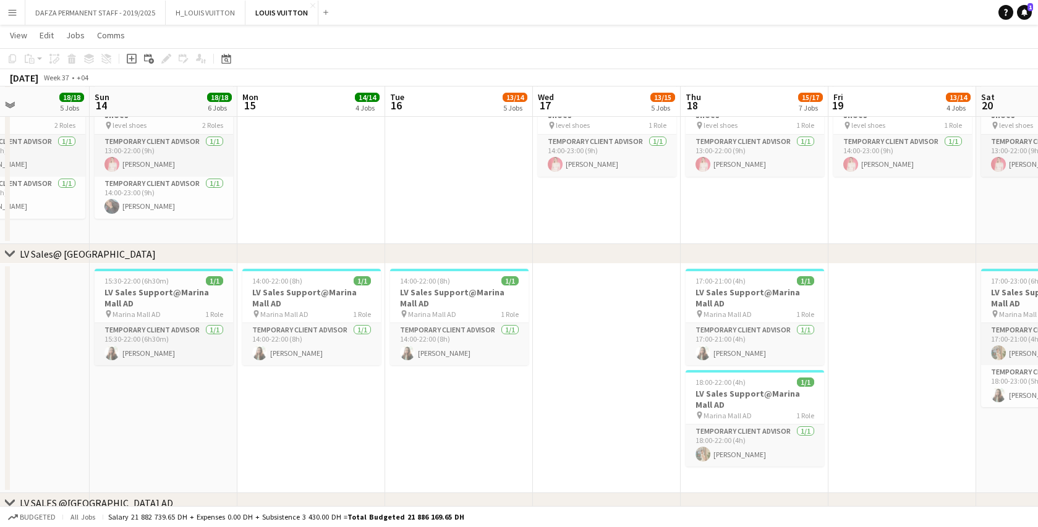
drag, startPoint x: 111, startPoint y: 436, endPoint x: 906, endPoint y: 418, distance: 795.5
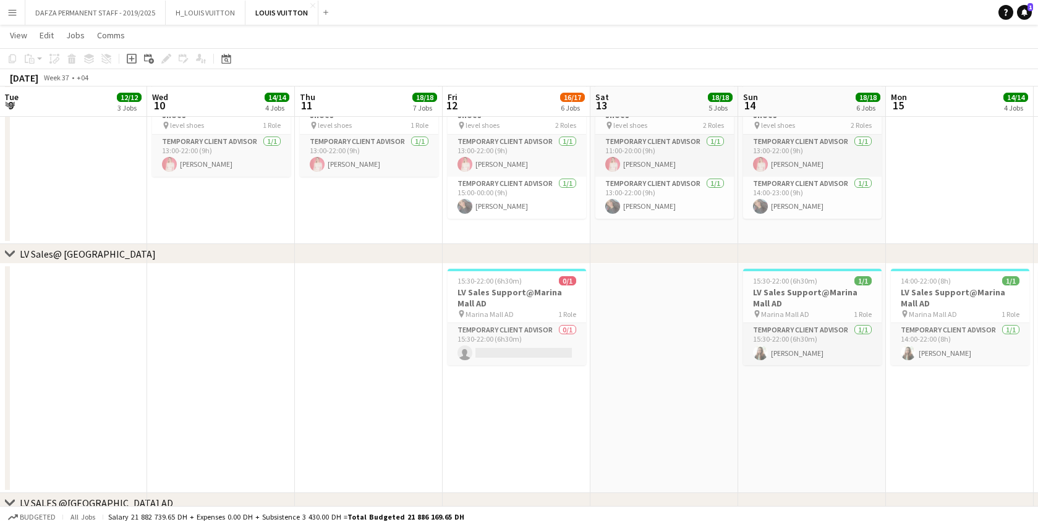
drag, startPoint x: 177, startPoint y: 436, endPoint x: 829, endPoint y: 425, distance: 652.0
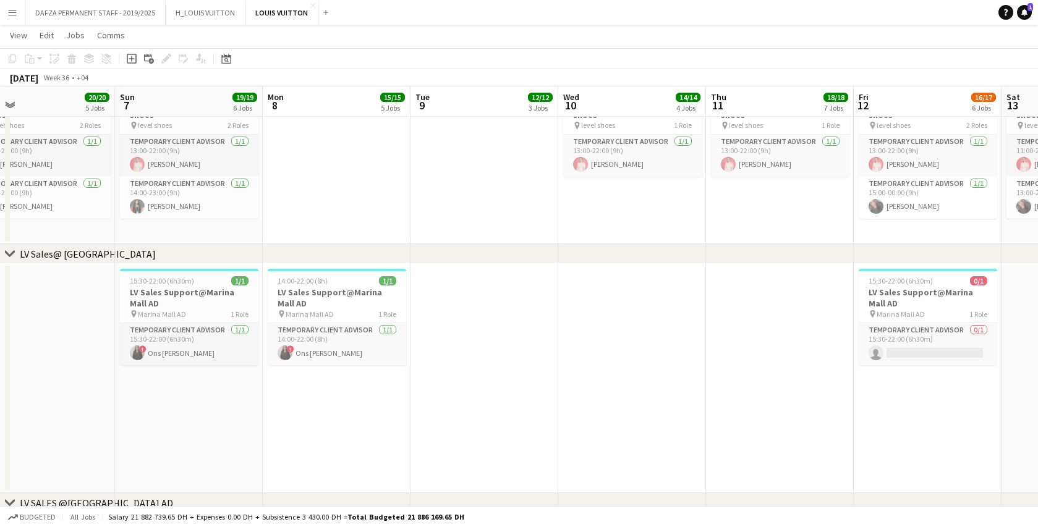
scroll to position [0, 328]
drag, startPoint x: 167, startPoint y: 425, endPoint x: 575, endPoint y: 418, distance: 407.9
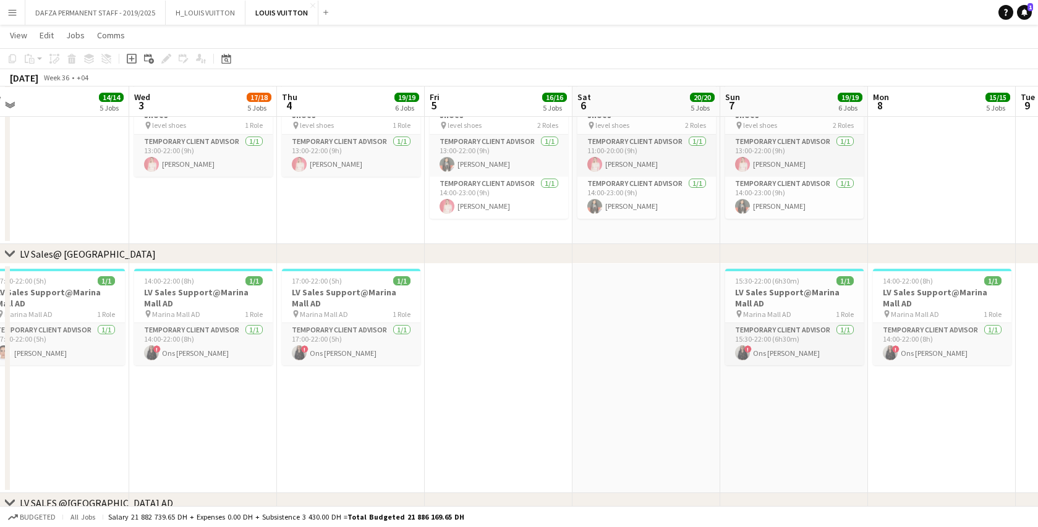
scroll to position [0, 310]
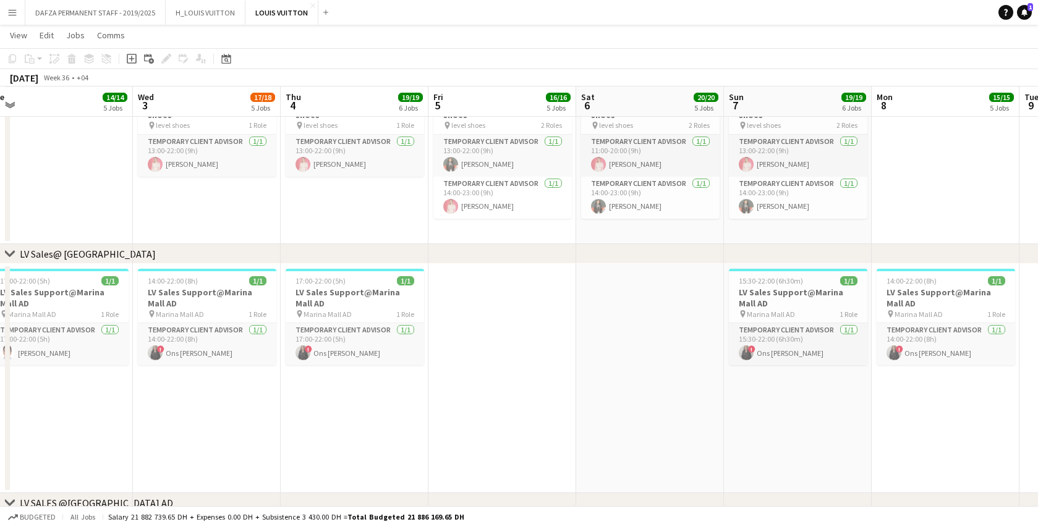
drag, startPoint x: 151, startPoint y: 429, endPoint x: 759, endPoint y: 412, distance: 608.3
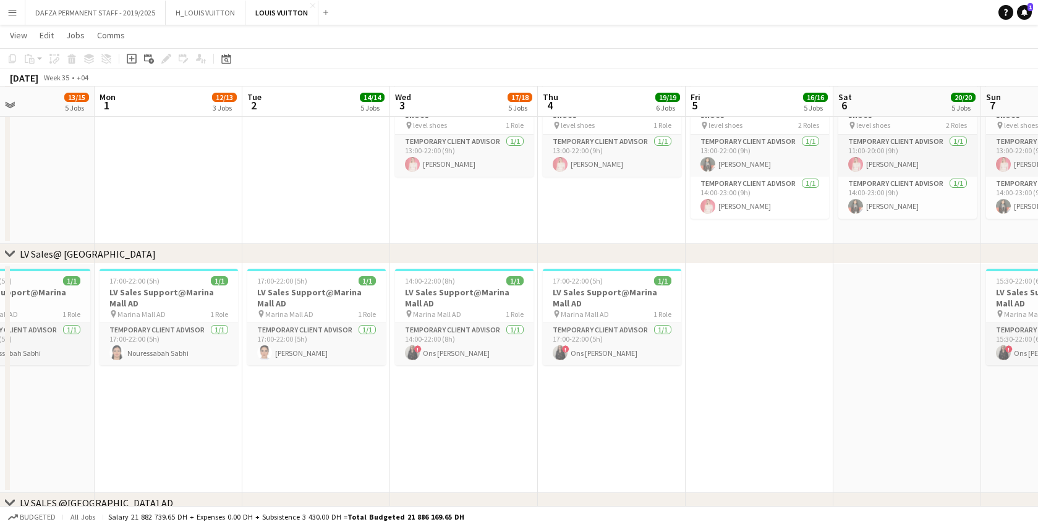
scroll to position [0, 269]
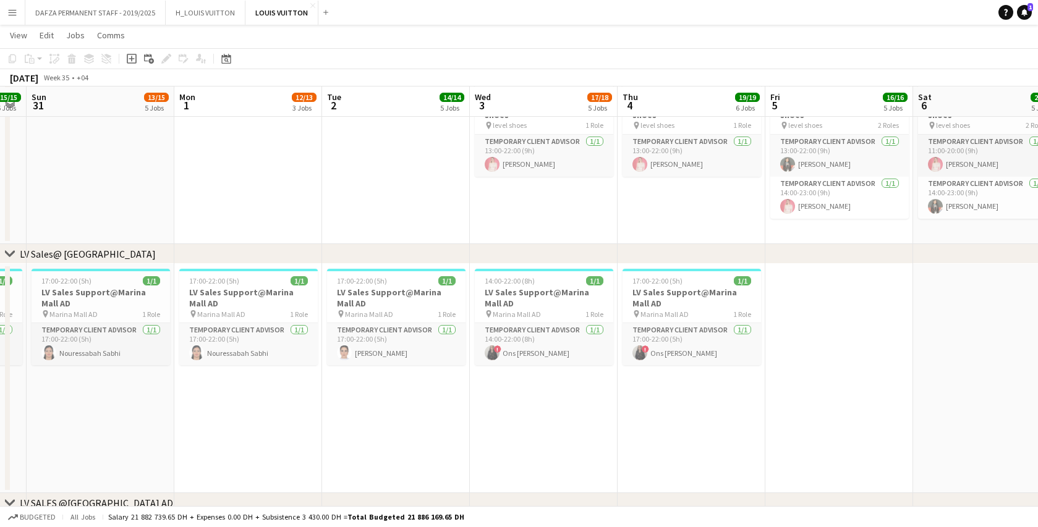
drag, startPoint x: 141, startPoint y: 428, endPoint x: 478, endPoint y: 415, distance: 337.0
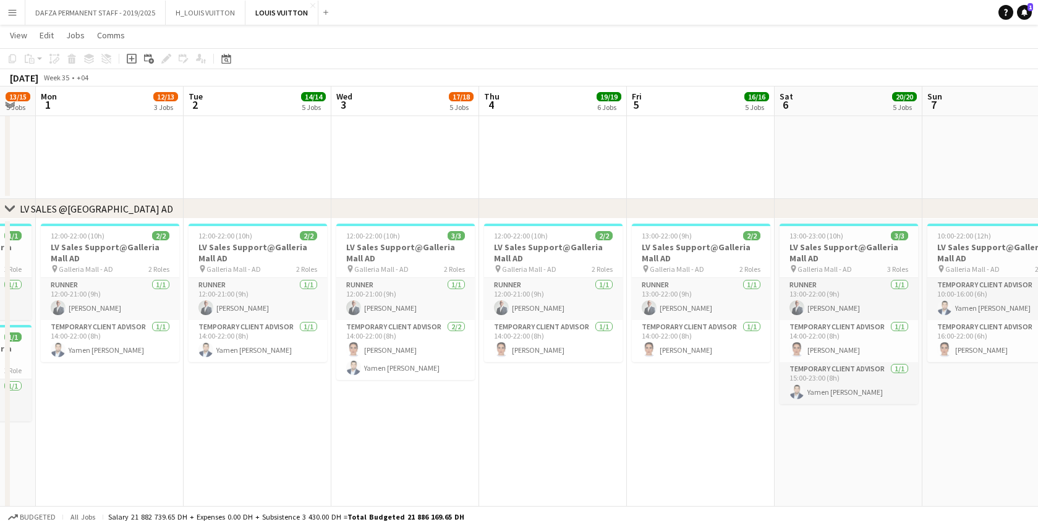
scroll to position [0, 408]
drag, startPoint x: 346, startPoint y: 397, endPoint x: 207, endPoint y: 402, distance: 139.1
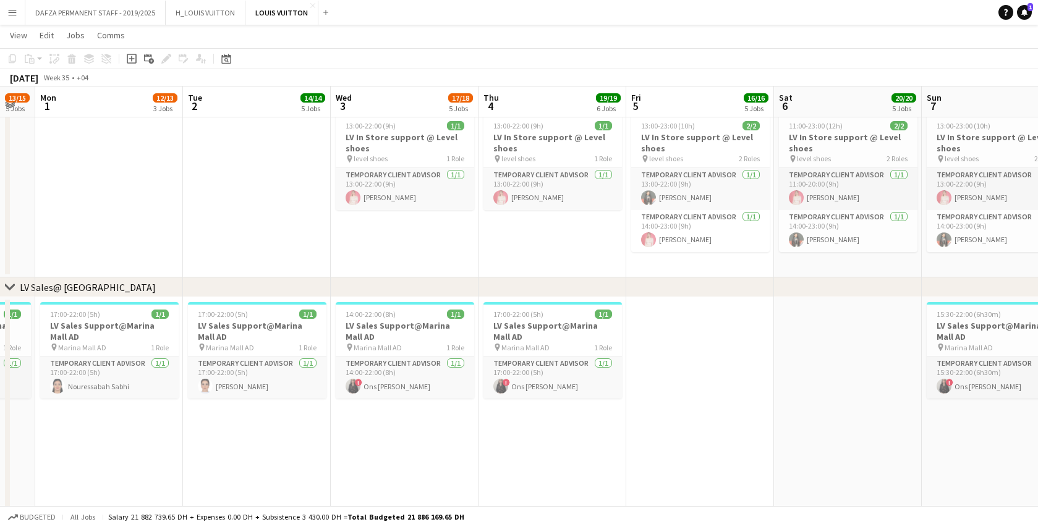
scroll to position [1618, 0]
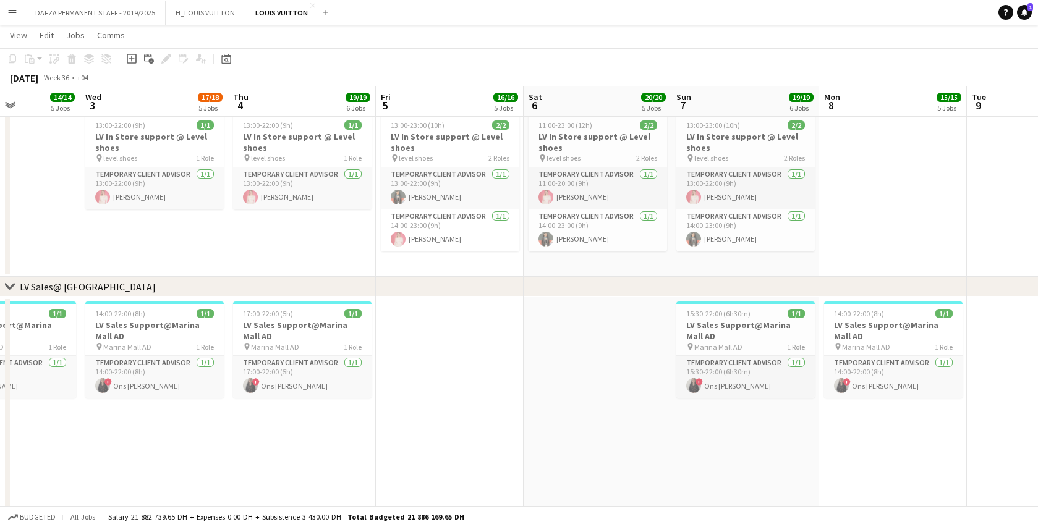
drag, startPoint x: 787, startPoint y: 419, endPoint x: 537, endPoint y: 452, distance: 252.4
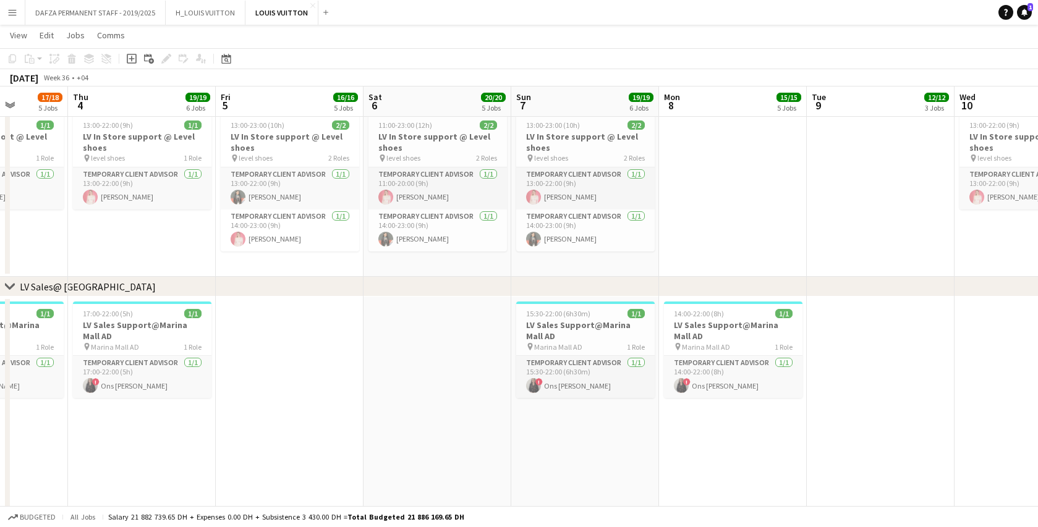
drag, startPoint x: 769, startPoint y: 433, endPoint x: 140, endPoint y: 459, distance: 630.2
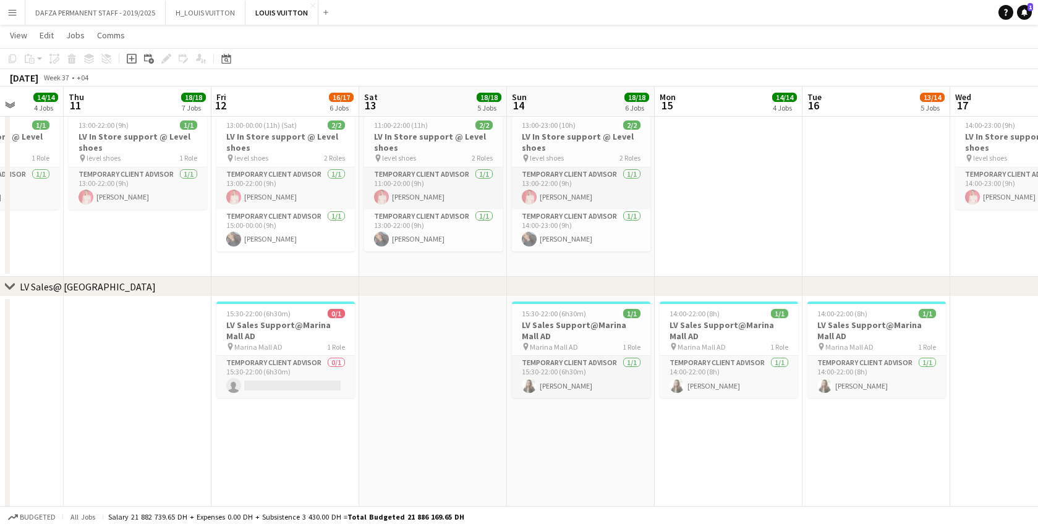
drag, startPoint x: 728, startPoint y: 440, endPoint x: 167, endPoint y: 478, distance: 561.8
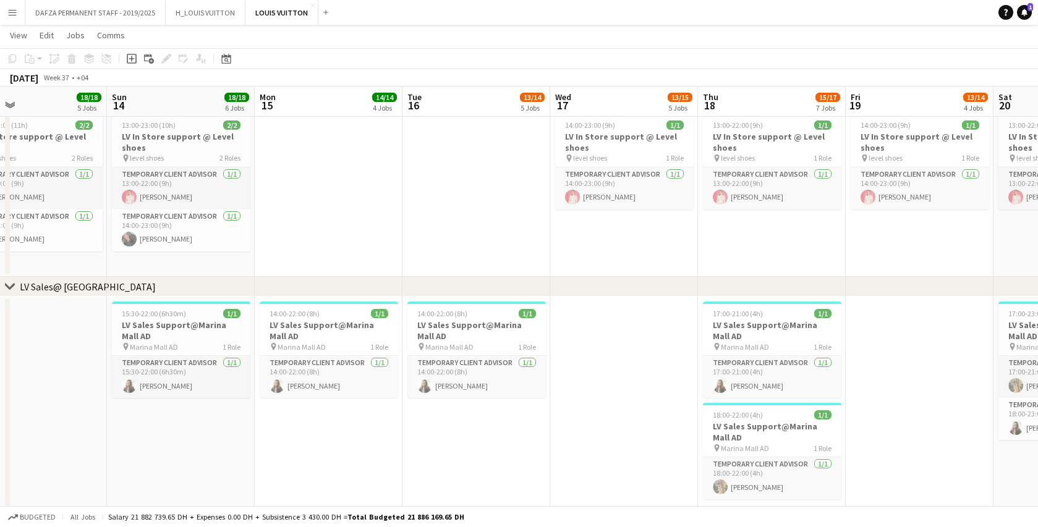
scroll to position [0, 400]
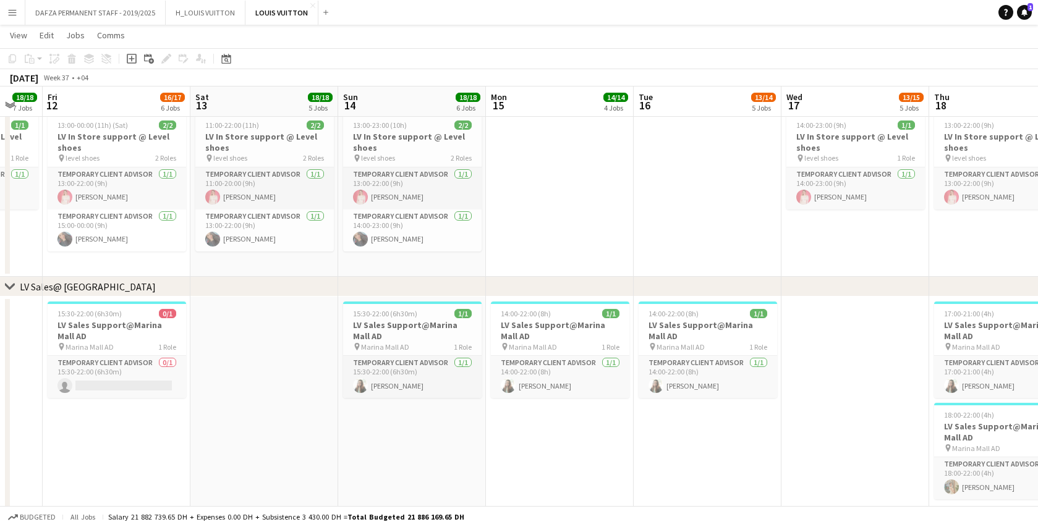
drag, startPoint x: 603, startPoint y: 442, endPoint x: 436, endPoint y: 450, distance: 167.1
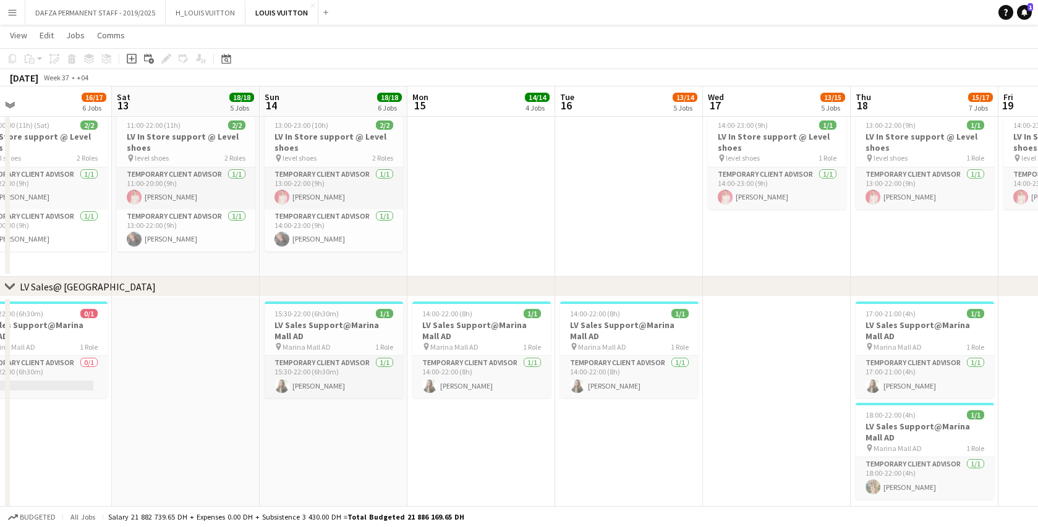
scroll to position [0, 480]
drag, startPoint x: 593, startPoint y: 447, endPoint x: 281, endPoint y: 455, distance: 311.5
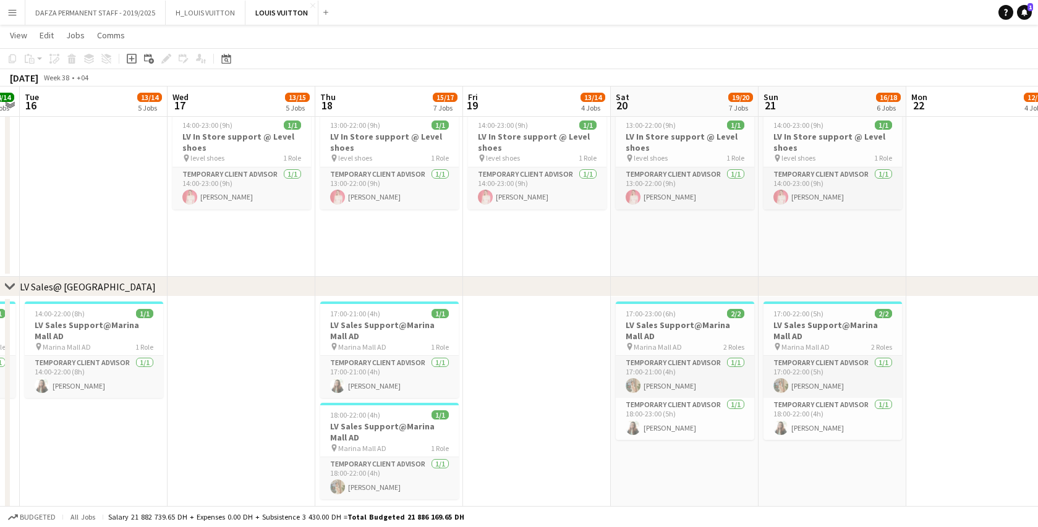
drag, startPoint x: 447, startPoint y: 434, endPoint x: 196, endPoint y: 439, distance: 250.9
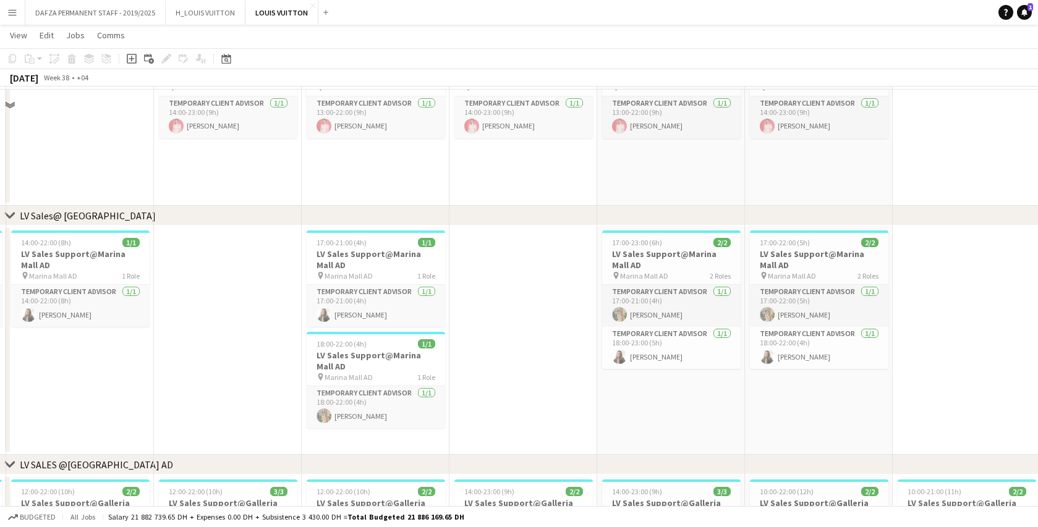
scroll to position [1699, 0]
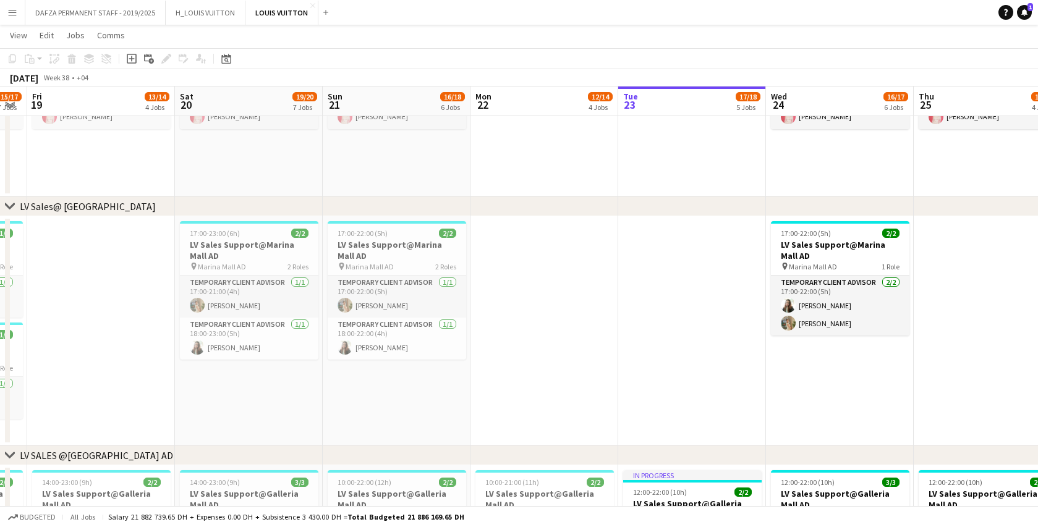
drag, startPoint x: 765, startPoint y: 400, endPoint x: 389, endPoint y: 404, distance: 375.7
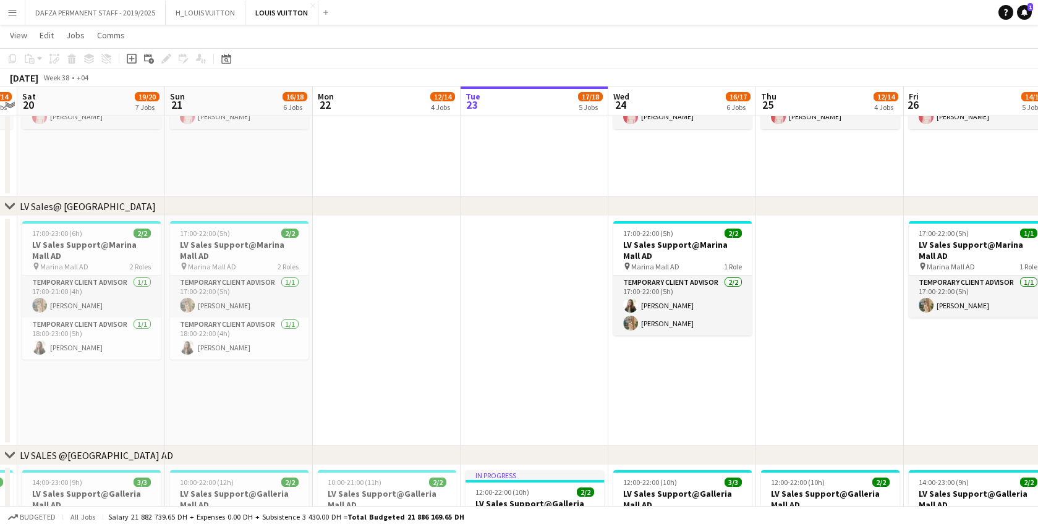
scroll to position [0, 492]
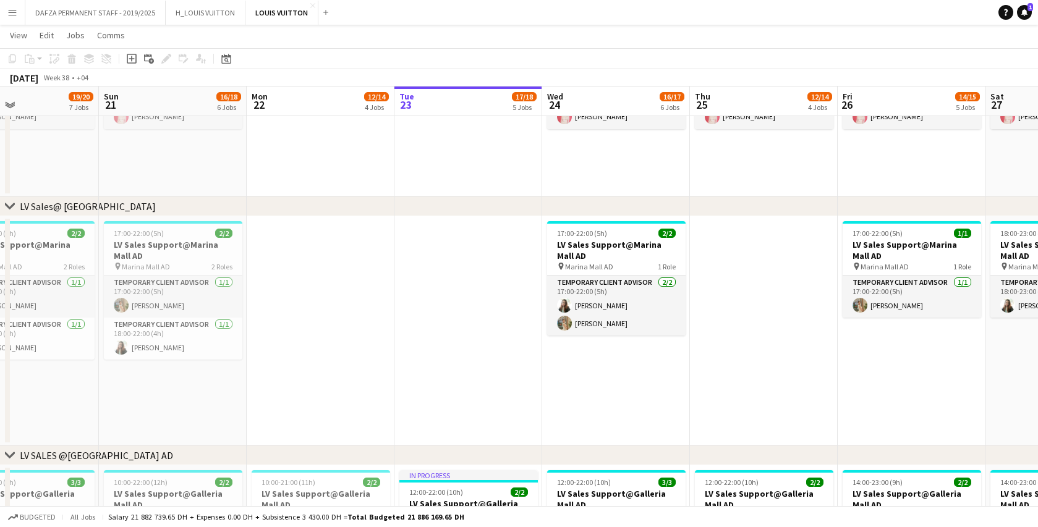
drag, startPoint x: 791, startPoint y: 401, endPoint x: 609, endPoint y: 404, distance: 181.7
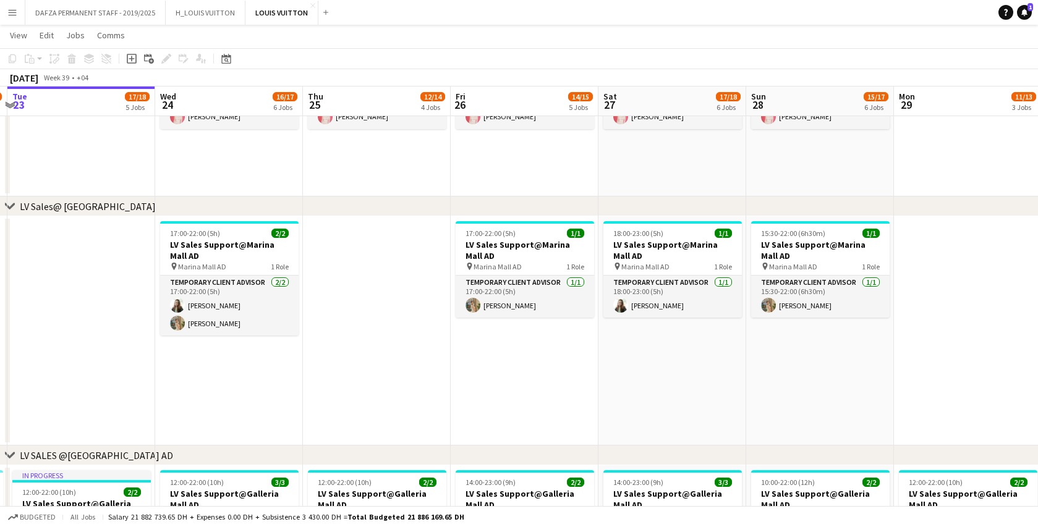
scroll to position [0, 470]
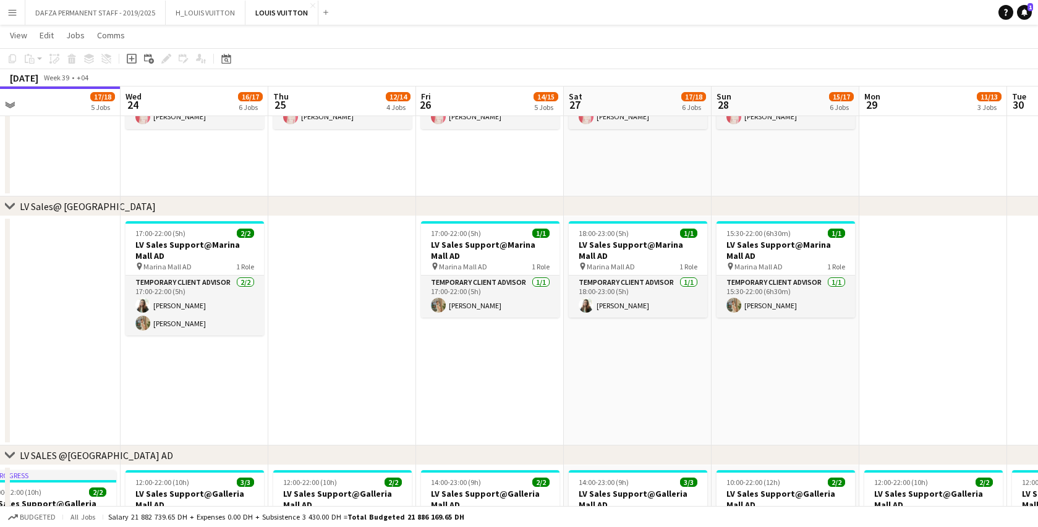
drag, startPoint x: 794, startPoint y: 394, endPoint x: 373, endPoint y: 404, distance: 421.6
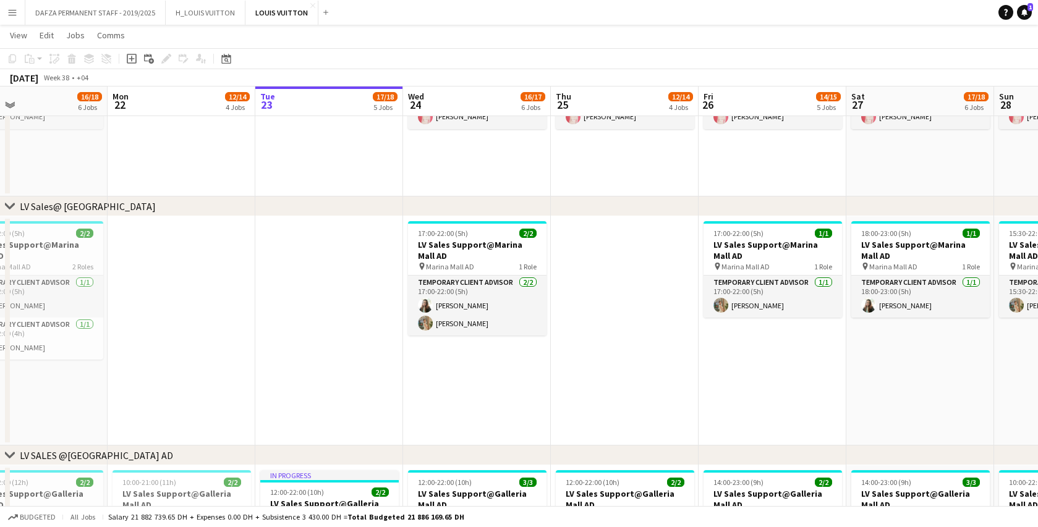
scroll to position [0, 335]
drag, startPoint x: 294, startPoint y: 390, endPoint x: 563, endPoint y: 392, distance: 269.4
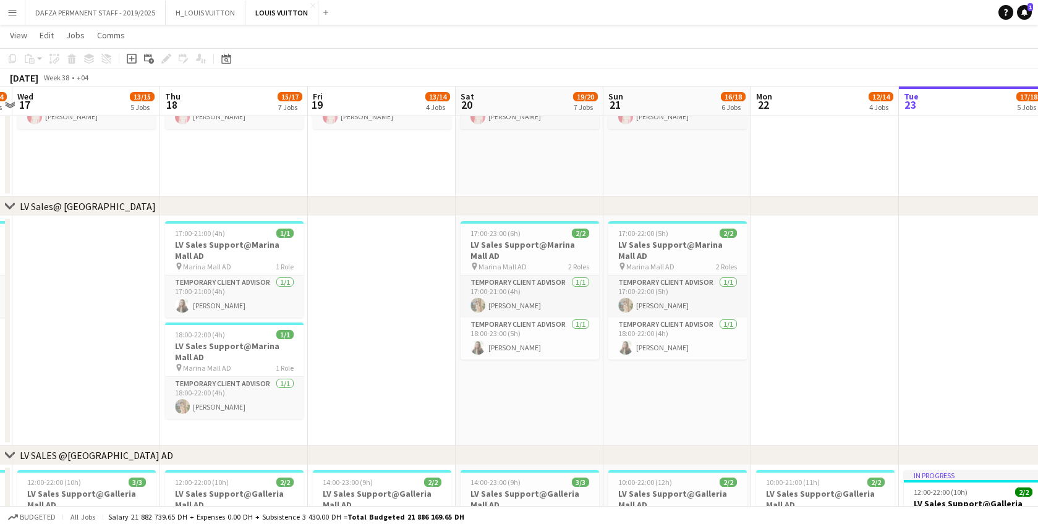
drag, startPoint x: 226, startPoint y: 392, endPoint x: 819, endPoint y: 389, distance: 592.6
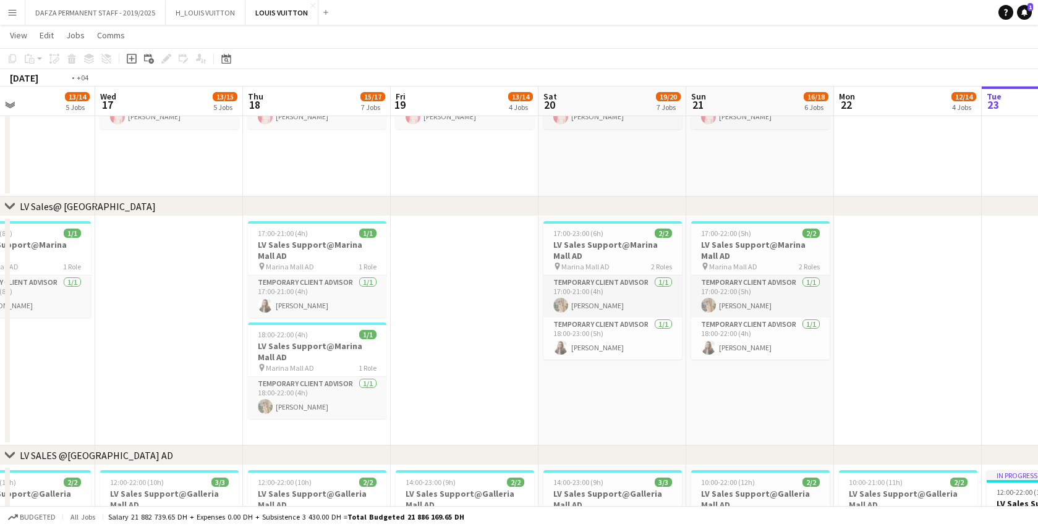
drag, startPoint x: 343, startPoint y: 411, endPoint x: 722, endPoint y: 400, distance: 378.9
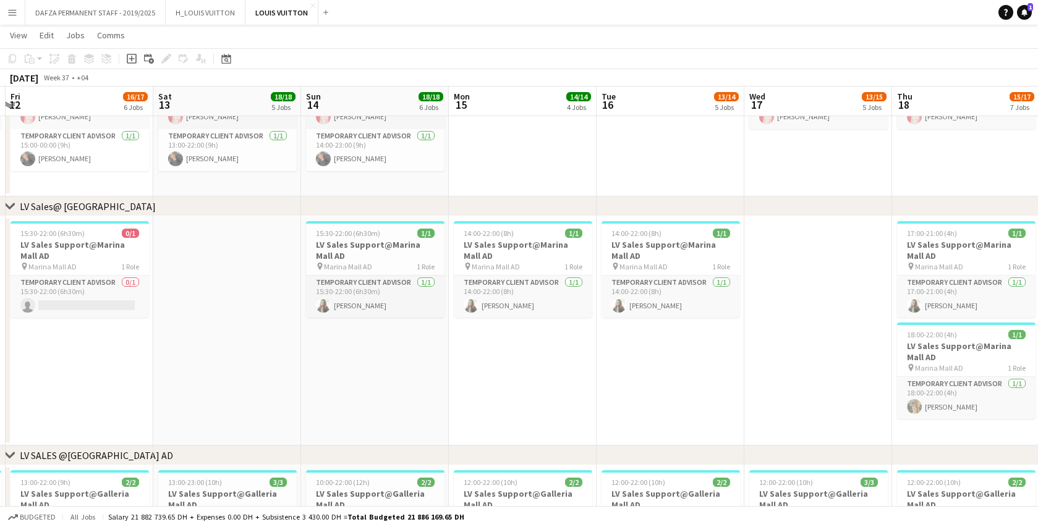
drag, startPoint x: 120, startPoint y: 399, endPoint x: 564, endPoint y: 400, distance: 443.1
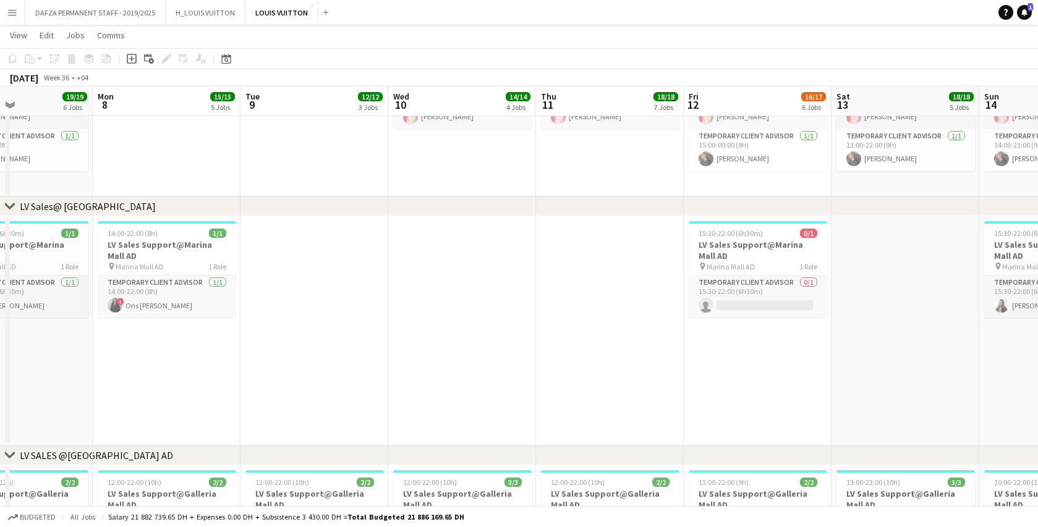
drag, startPoint x: 93, startPoint y: 398, endPoint x: 567, endPoint y: 401, distance: 473.4
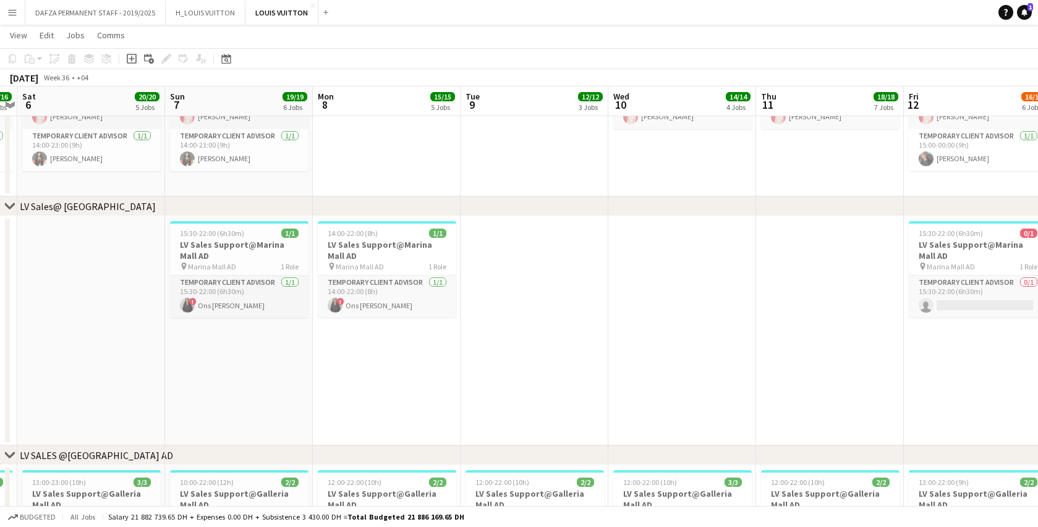
drag, startPoint x: 112, startPoint y: 394, endPoint x: 483, endPoint y: 393, distance: 370.2
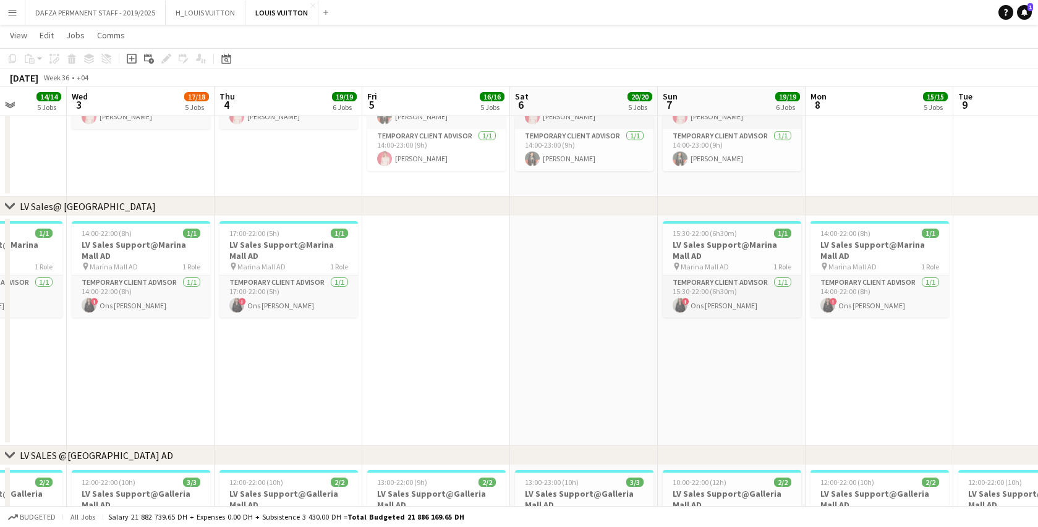
drag, startPoint x: 288, startPoint y: 370, endPoint x: 592, endPoint y: 368, distance: 304.0
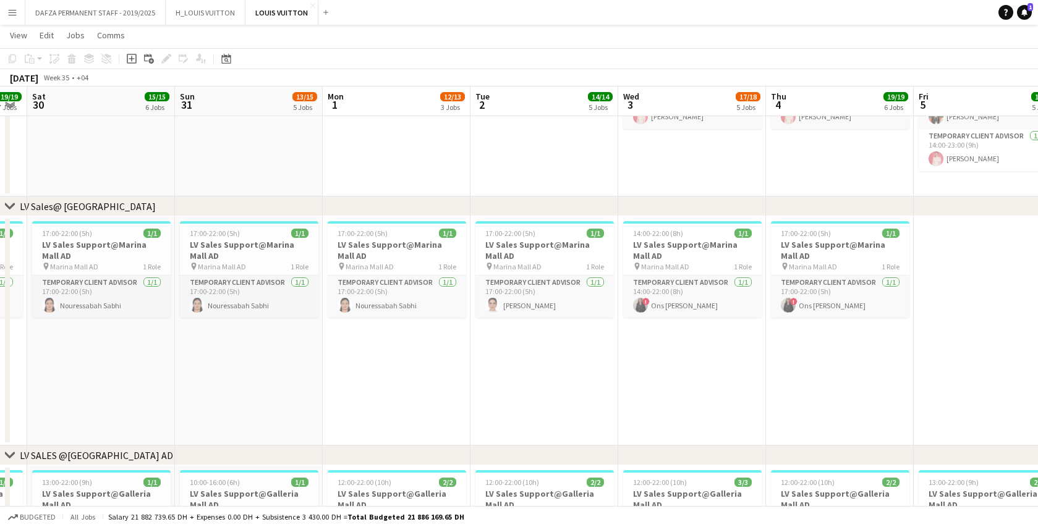
scroll to position [0, 364]
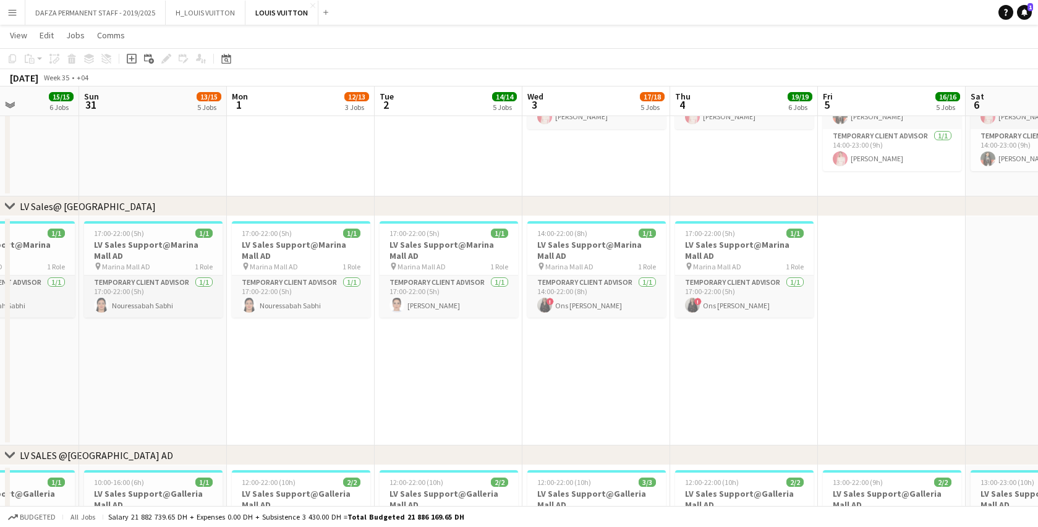
drag, startPoint x: 238, startPoint y: 382, endPoint x: 546, endPoint y: 375, distance: 307.8
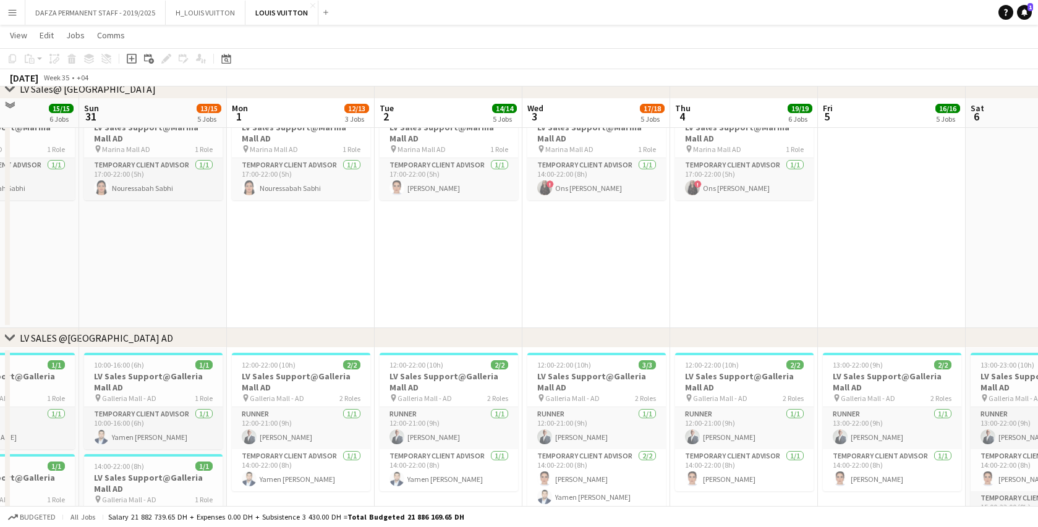
scroll to position [1923, 0]
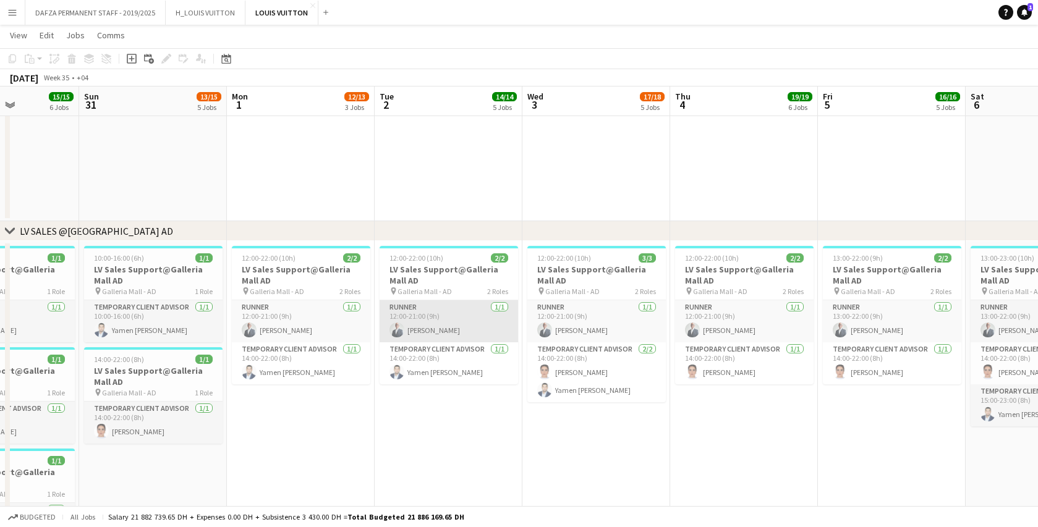
click at [465, 327] on app-card-role "Runner [DATE] 12:00-21:00 (9h) [PERSON_NAME]" at bounding box center [448, 321] width 138 height 42
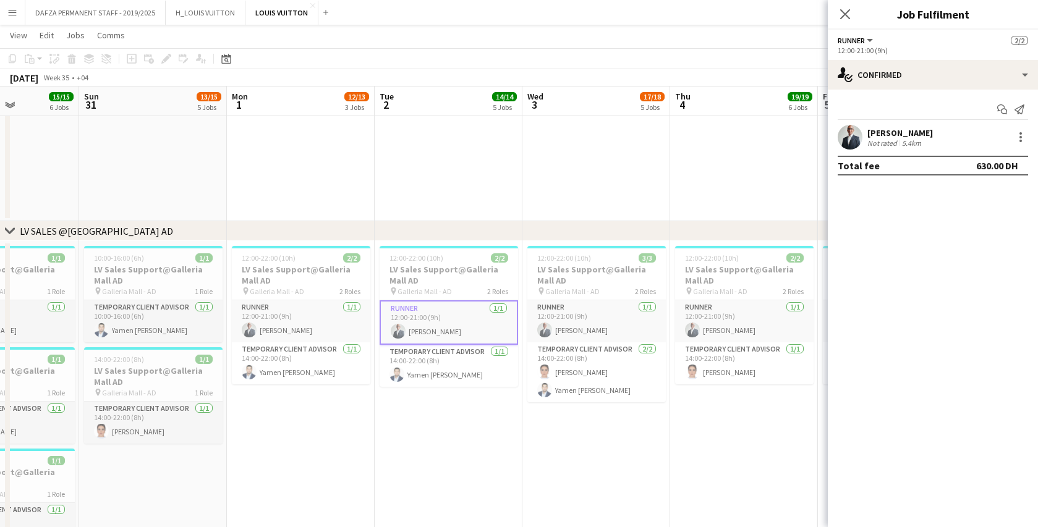
click at [927, 140] on div "[PERSON_NAME] Not rated 5.4km" at bounding box center [932, 137] width 210 height 25
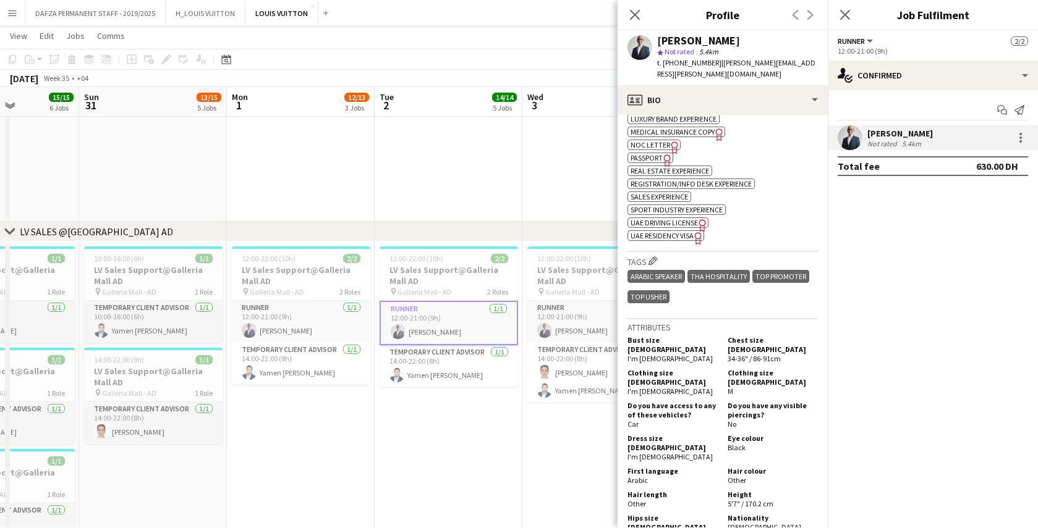
scroll to position [708, 0]
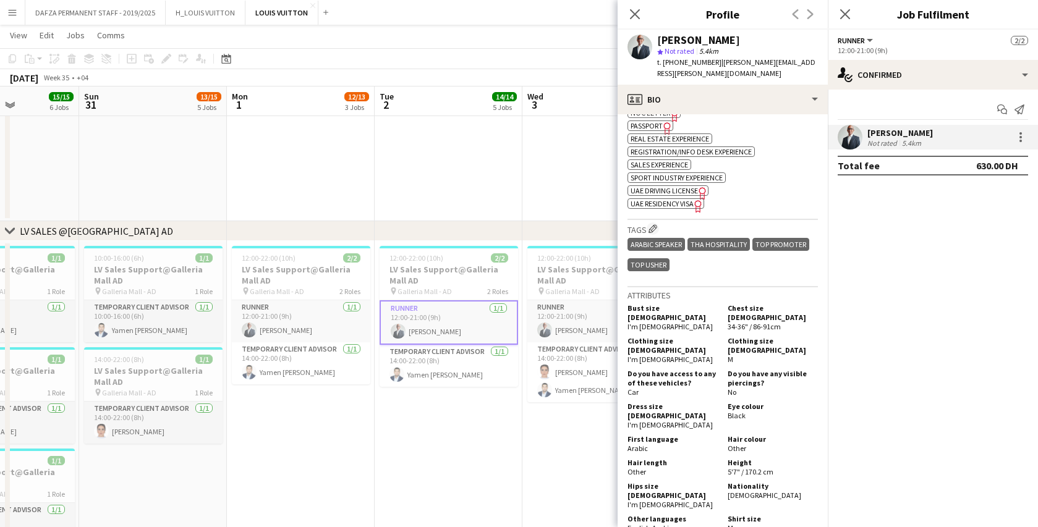
click at [894, 138] on div "Not rated" at bounding box center [883, 142] width 32 height 9
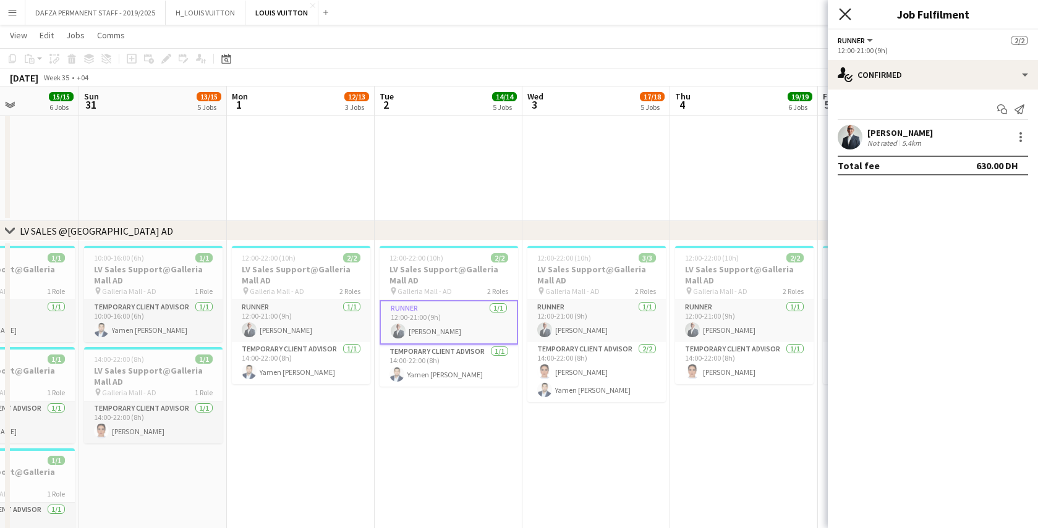
click at [842, 14] on icon "Close pop-in" at bounding box center [845, 14] width 12 height 12
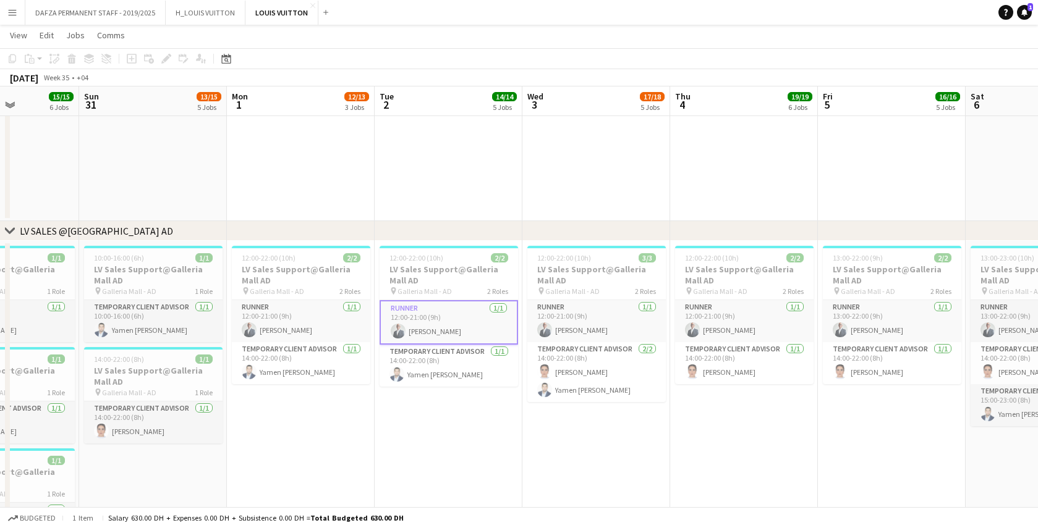
click at [433, 458] on app-date-cell "12:00-22:00 (10h) 2/2 LV Sales Support@Galleria Mall AD pin Galleria Mall - AD …" at bounding box center [448, 407] width 148 height 332
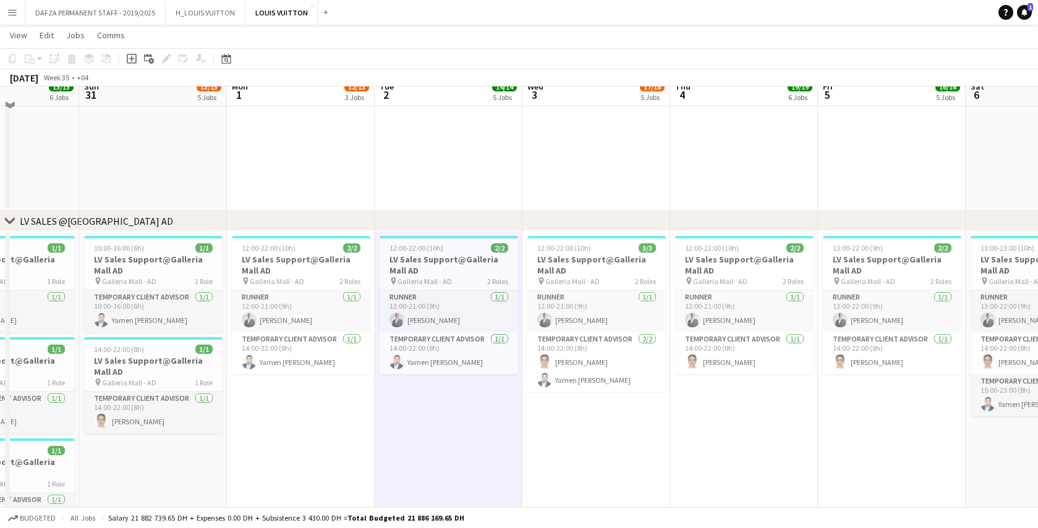
scroll to position [1913, 0]
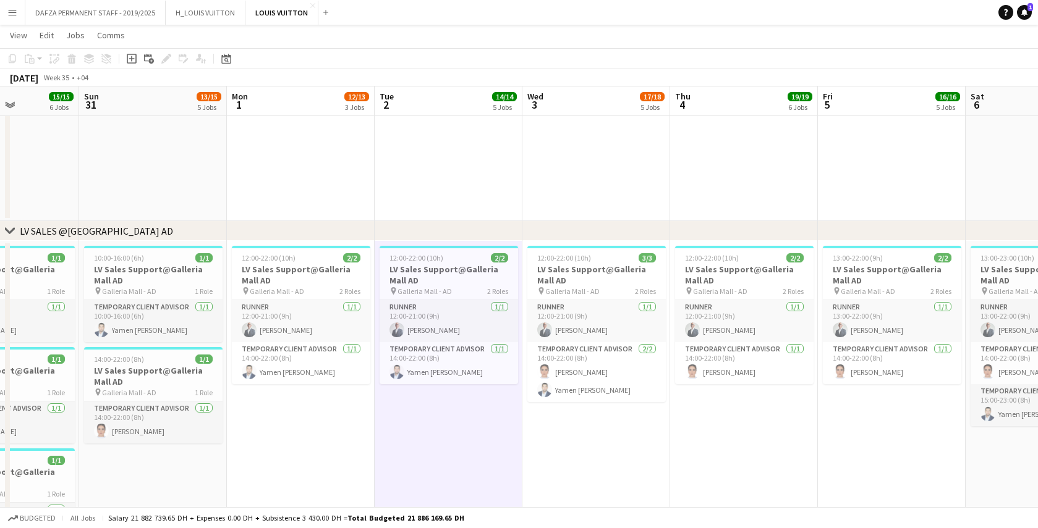
click at [612, 463] on app-date-cell "12:00-22:00 (10h) 3/3 LV Sales Support@Galleria Mall AD pin Galleria Mall - AD …" at bounding box center [596, 407] width 148 height 332
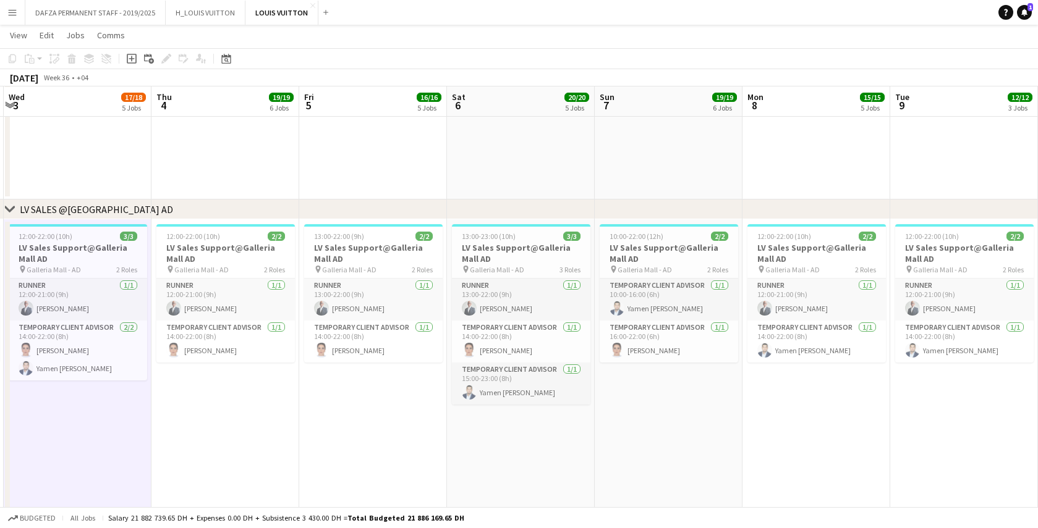
scroll to position [0, 599]
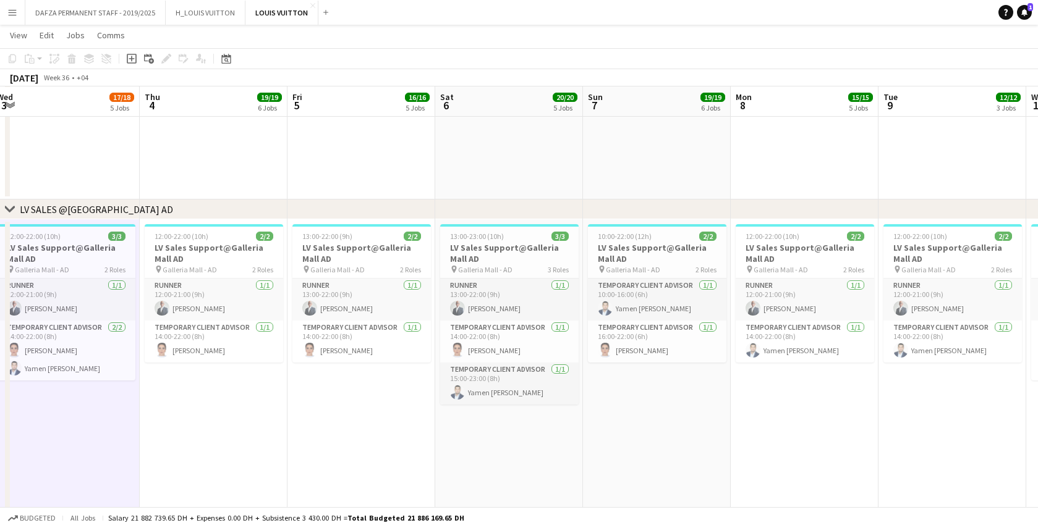
drag, startPoint x: 711, startPoint y: 428, endPoint x: 180, endPoint y: 458, distance: 531.7
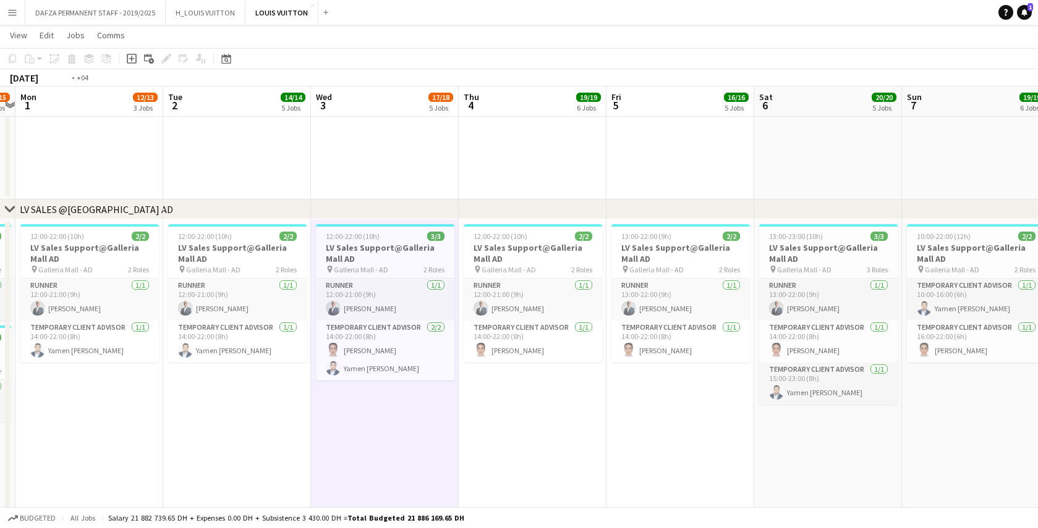
scroll to position [0, 447]
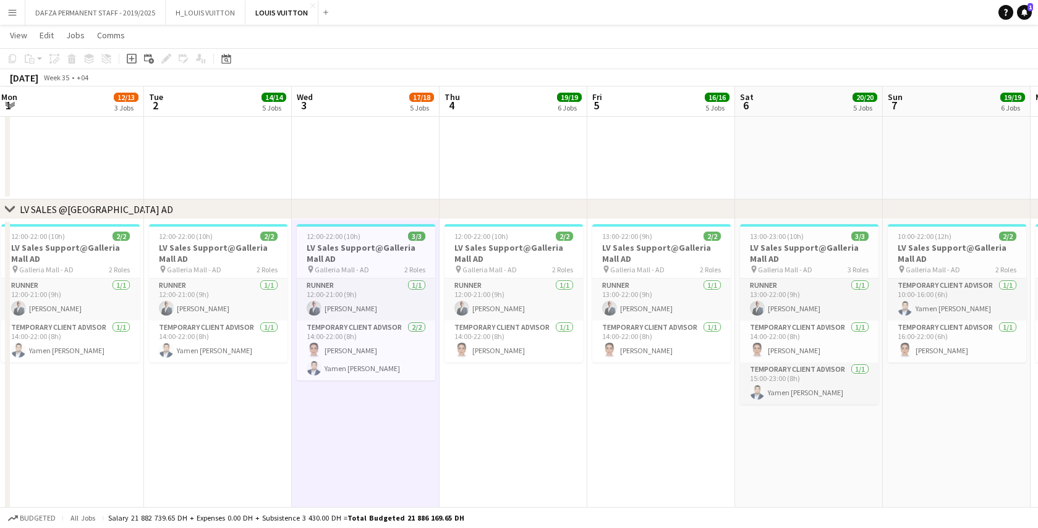
drag, startPoint x: 192, startPoint y: 449, endPoint x: 491, endPoint y: 447, distance: 299.7
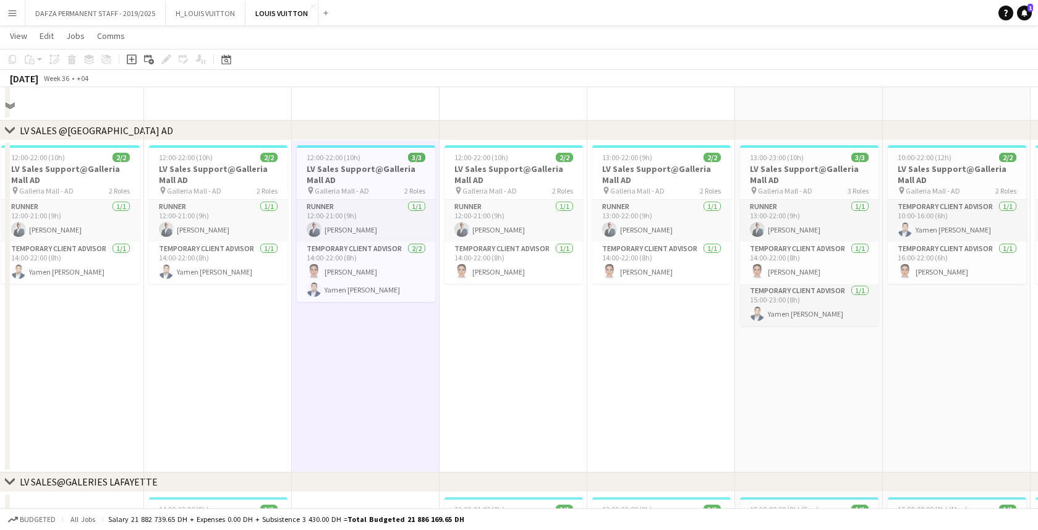
scroll to position [2019, 0]
